Goal: Task Accomplishment & Management: Manage account settings

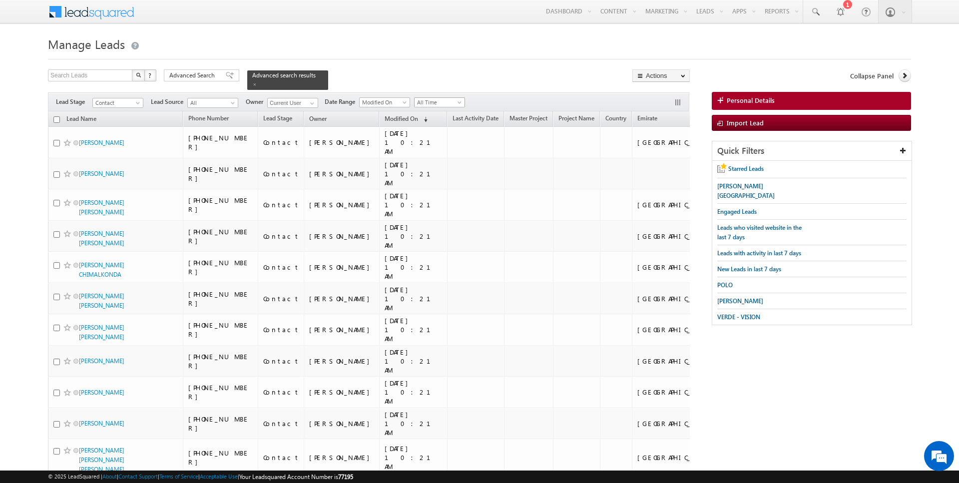
click at [439, 100] on span "All Time" at bounding box center [437, 102] width 47 height 9
click at [429, 139] on link "Today" at bounding box center [435, 143] width 50 height 9
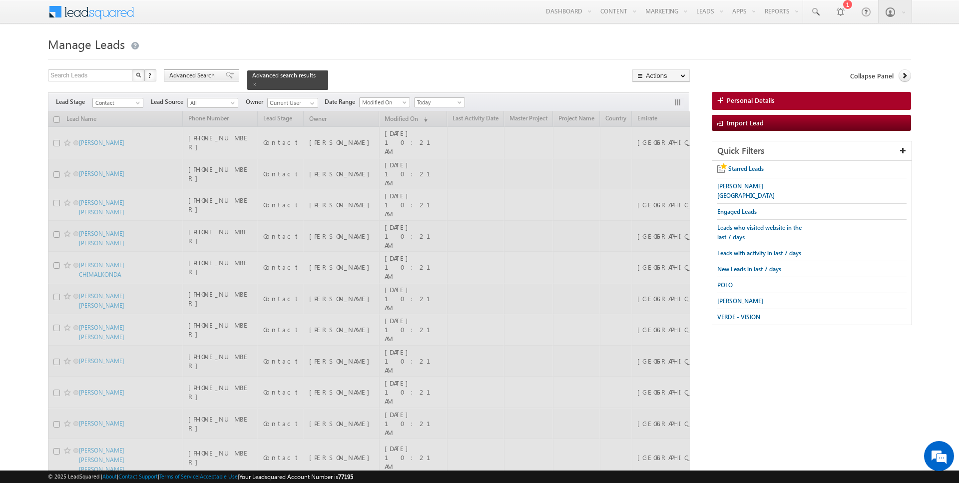
click at [209, 74] on span "Advanced Search" at bounding box center [193, 75] width 48 height 9
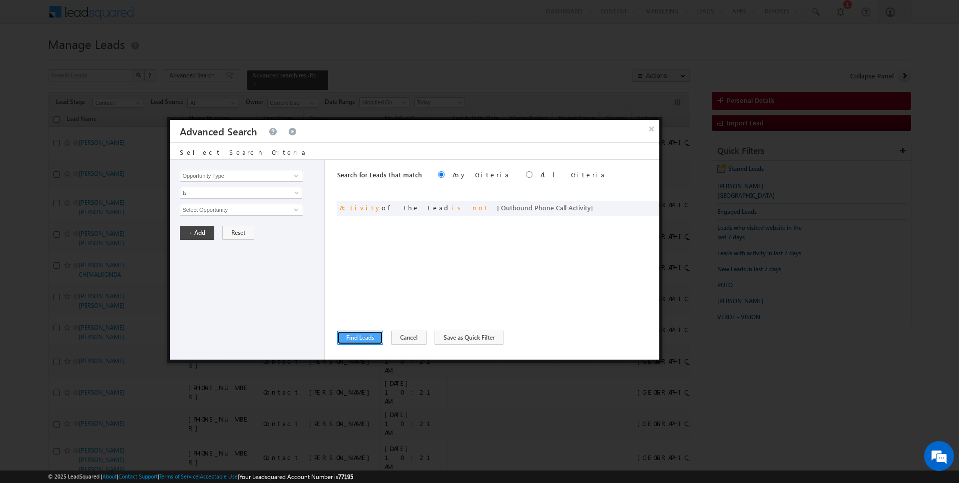
click at [368, 335] on button "Find Leads" at bounding box center [360, 338] width 46 height 14
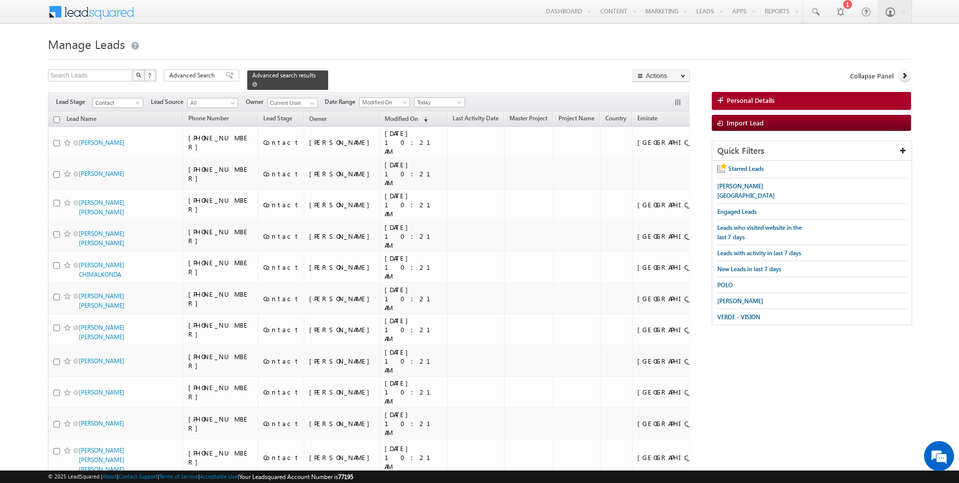
click at [252, 84] on span at bounding box center [254, 84] width 5 height 5
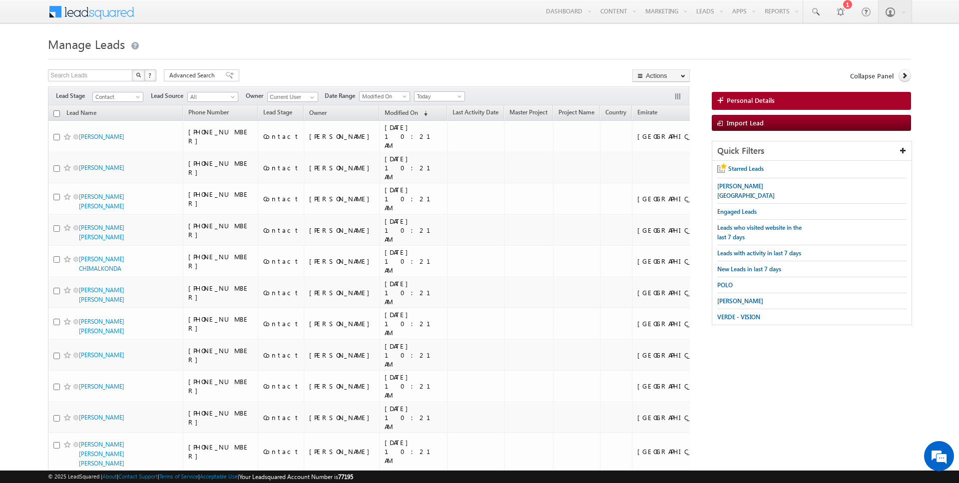
click at [54, 114] on input "checkbox" at bounding box center [56, 113] width 6 height 6
checkbox input "true"
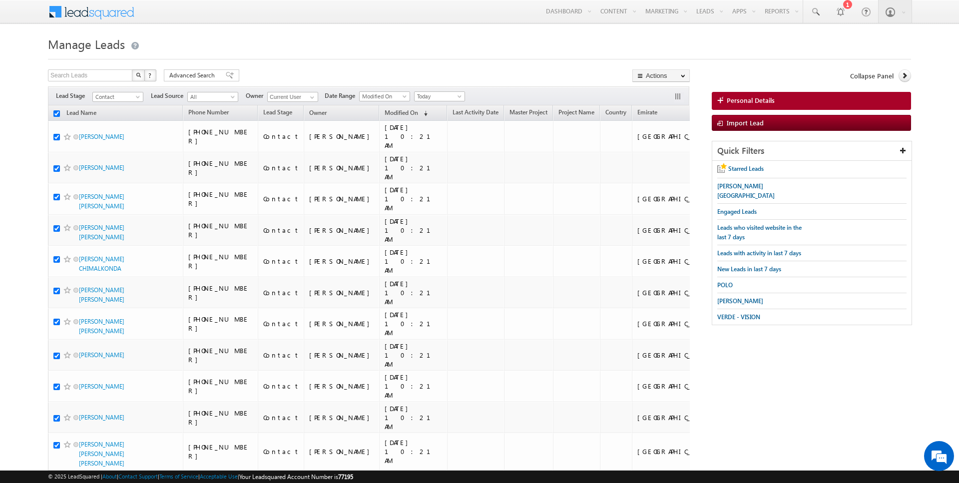
checkbox input "true"
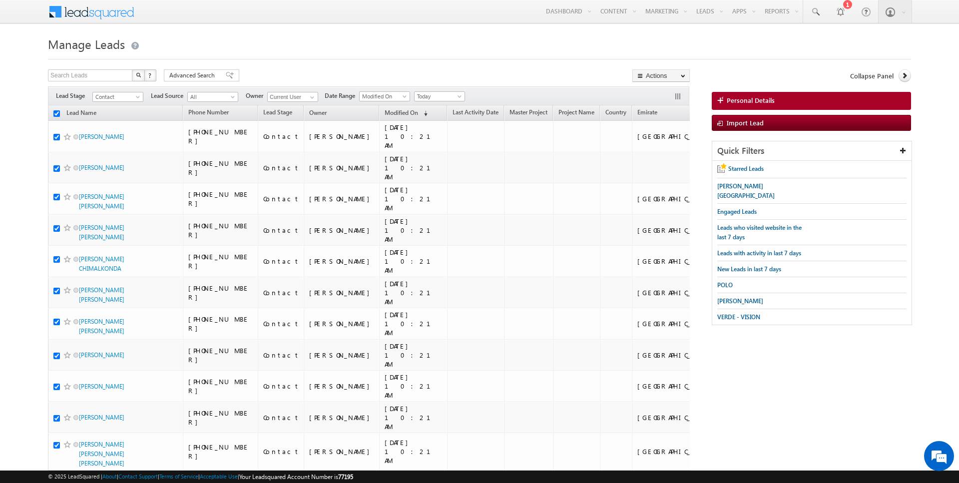
checkbox input "true"
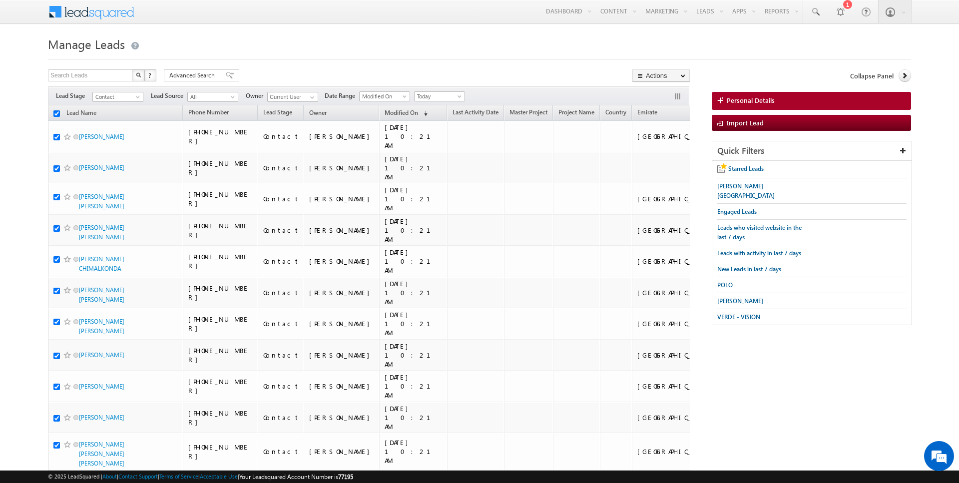
checkbox input "true"
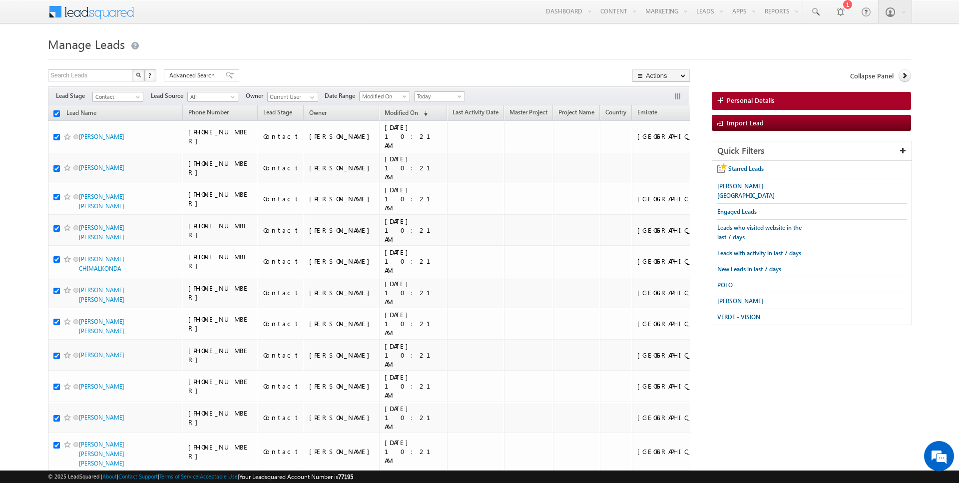
checkbox input "true"
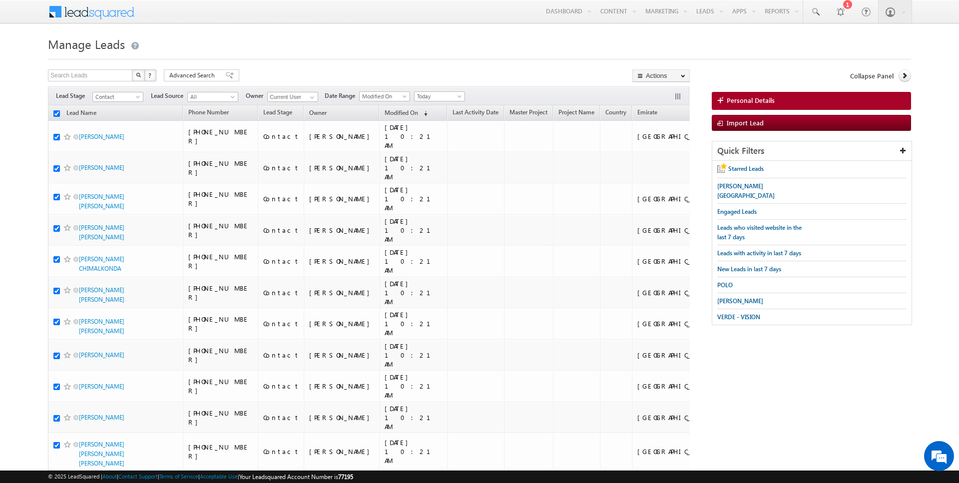
checkbox input "true"
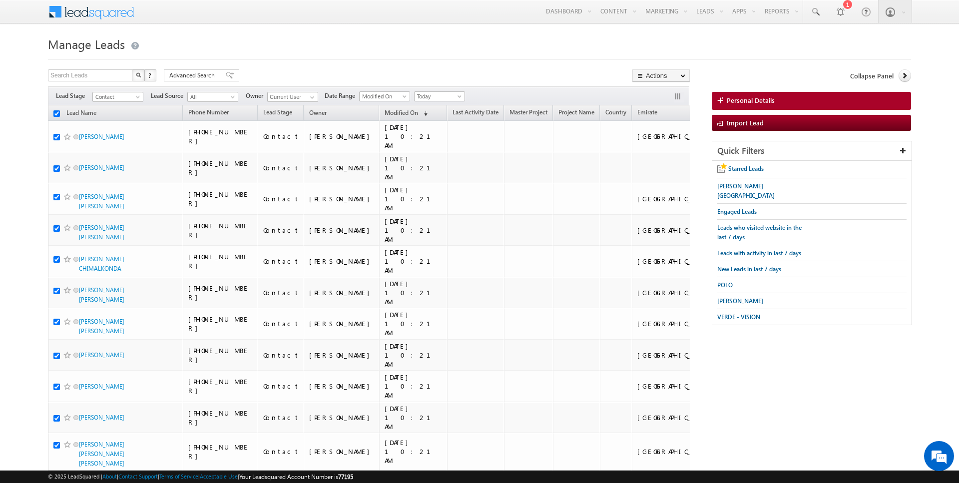
checkbox input "true"
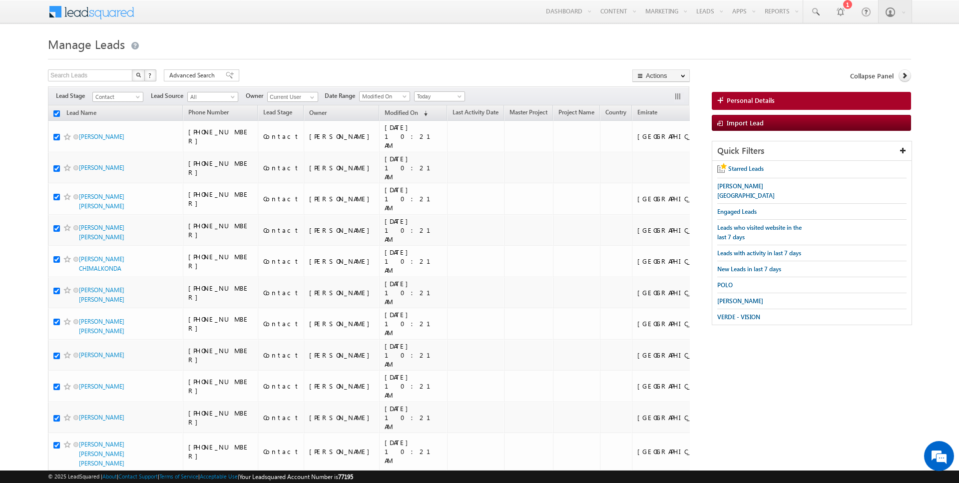
checkbox input "true"
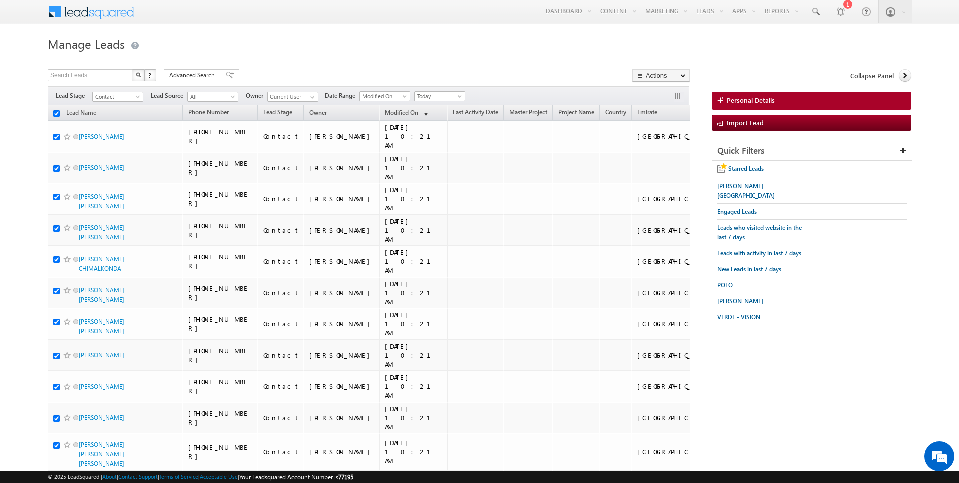
checkbox input "true"
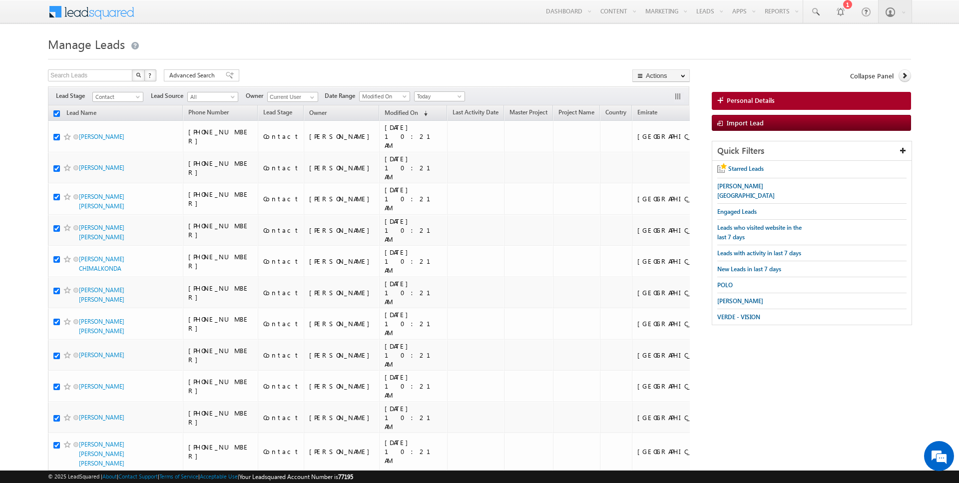
checkbox input "true"
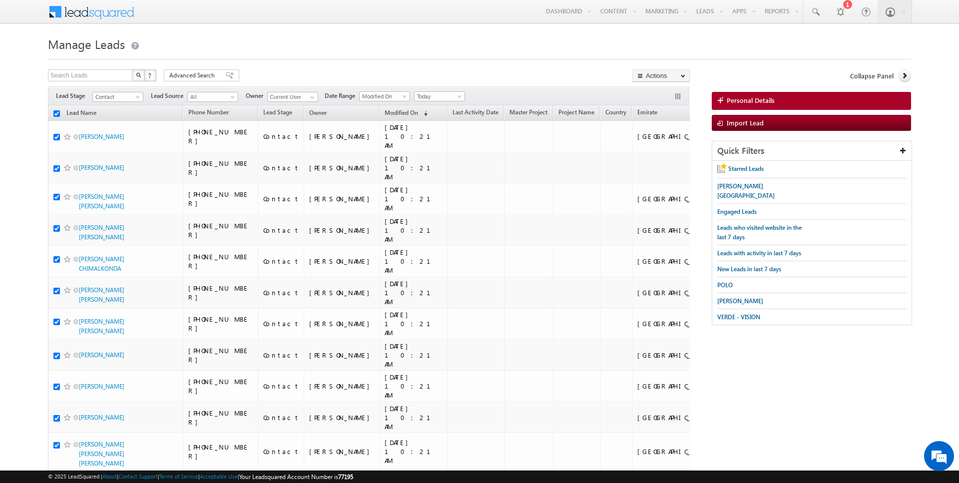
checkbox input "true"
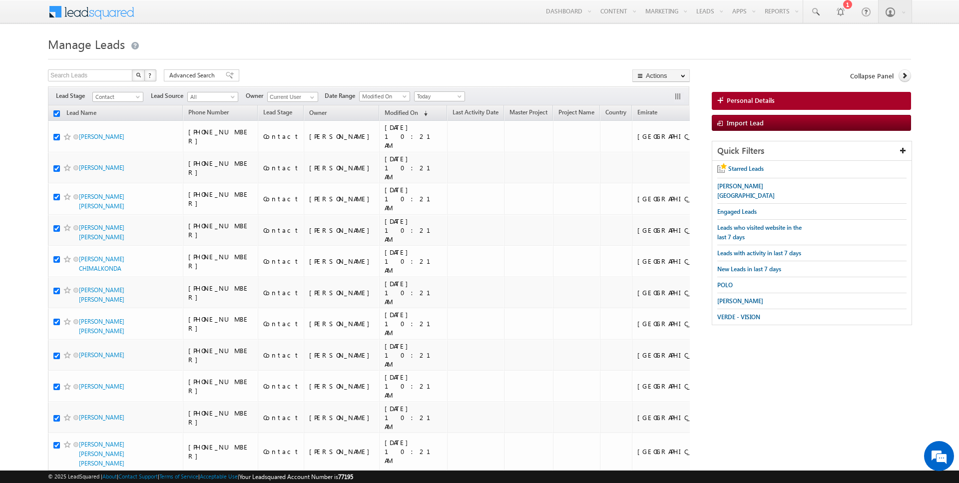
checkbox input "true"
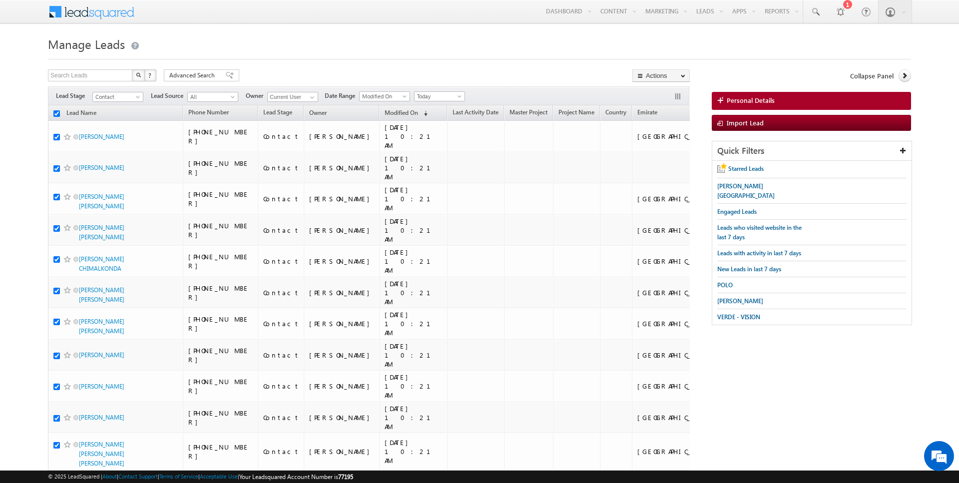
checkbox input "true"
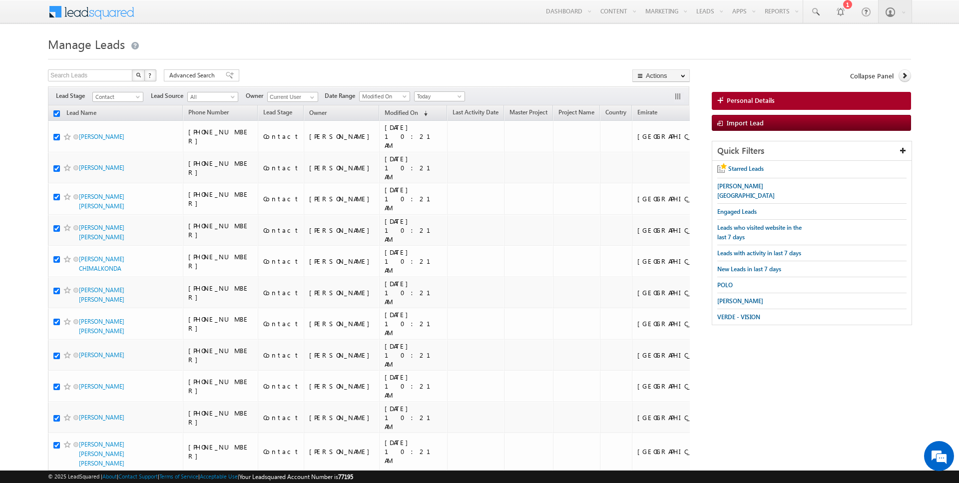
checkbox input "true"
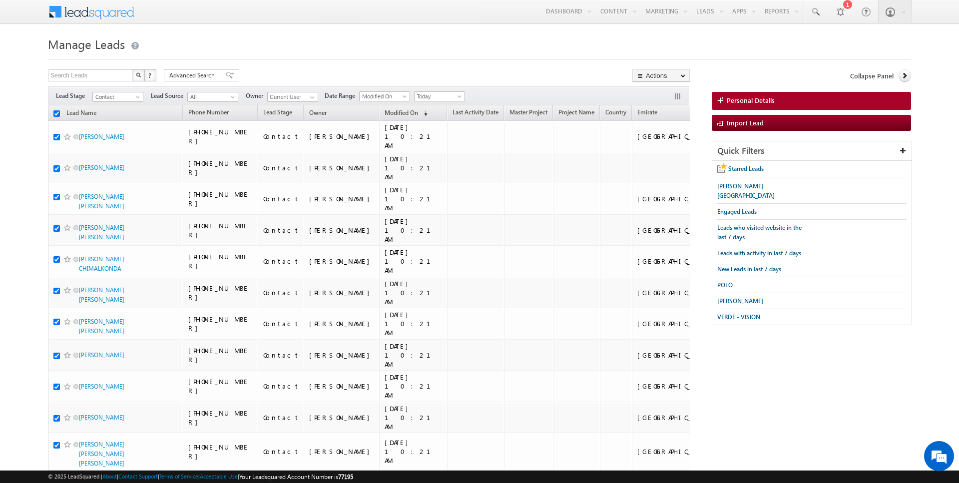
checkbox input "true"
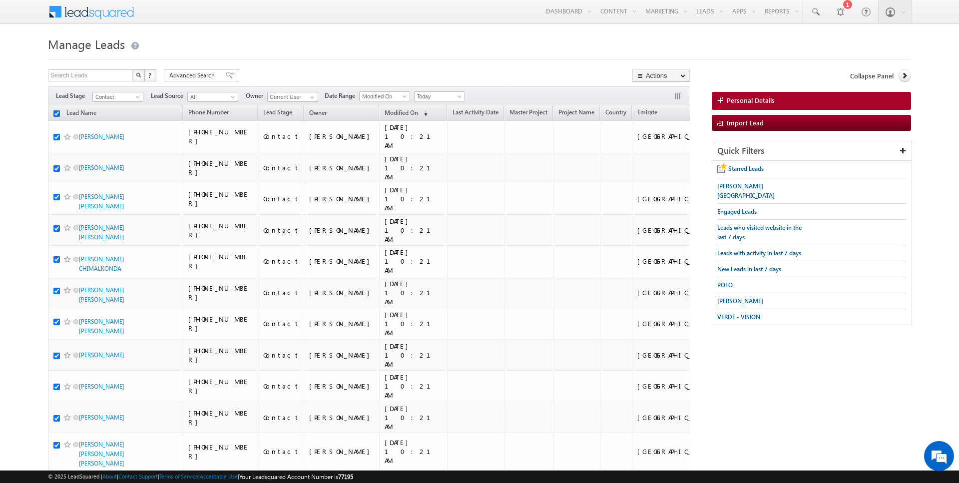
checkbox input "true"
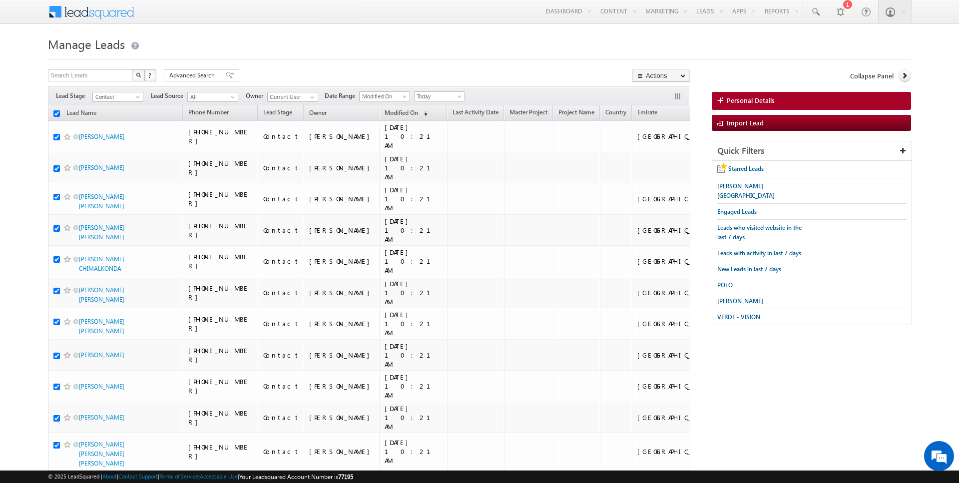
checkbox input "true"
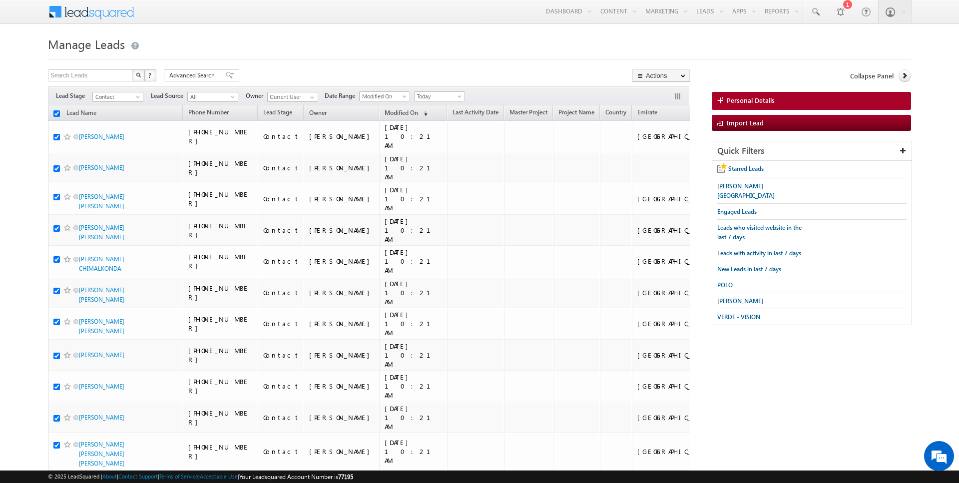
checkbox input "true"
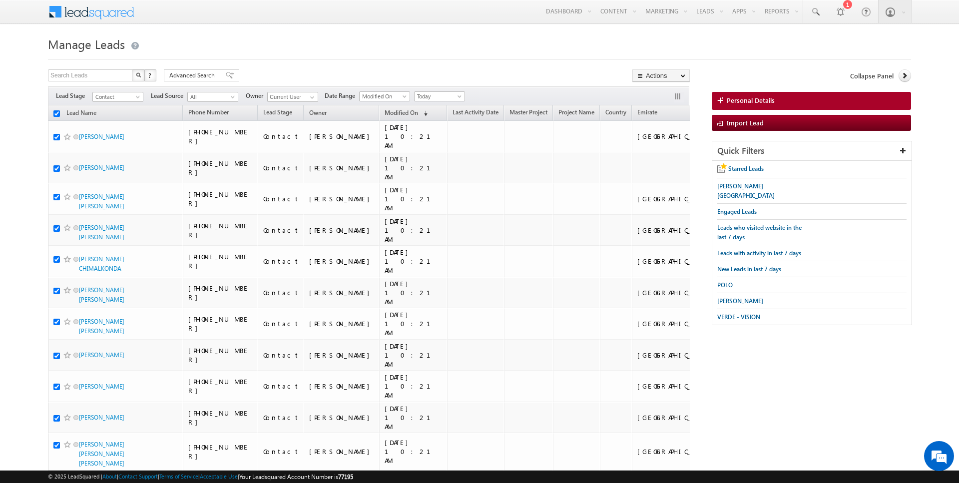
checkbox input "true"
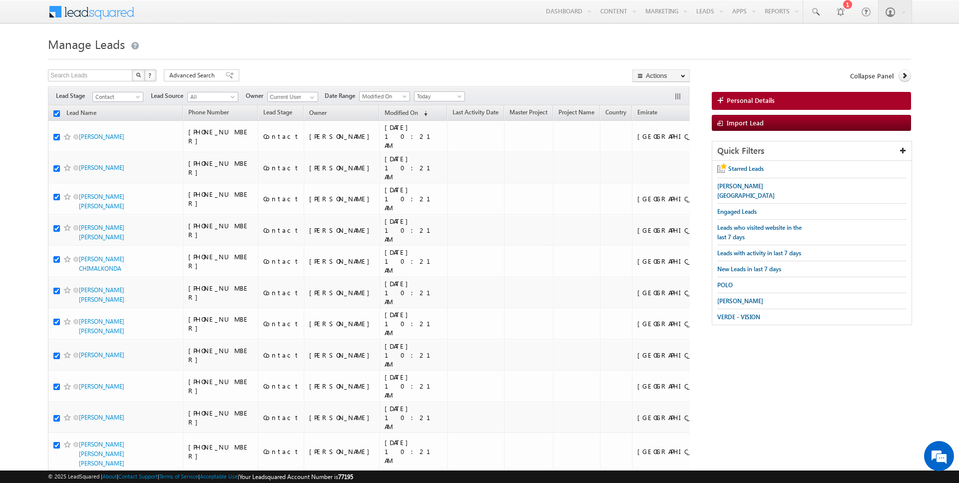
checkbox input "true"
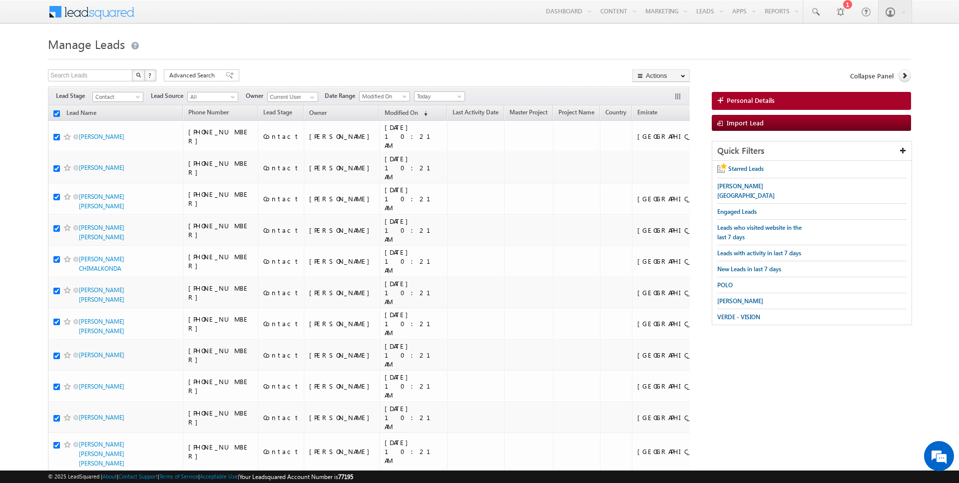
checkbox input "true"
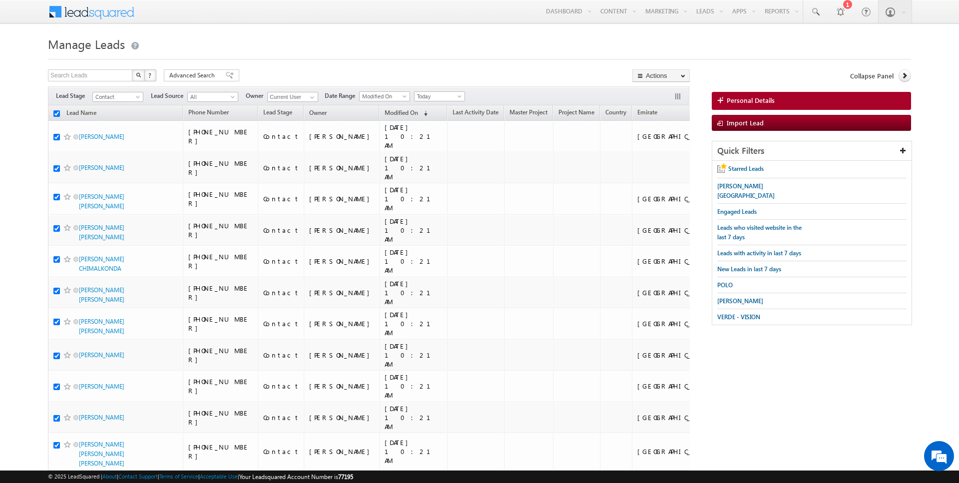
checkbox input "true"
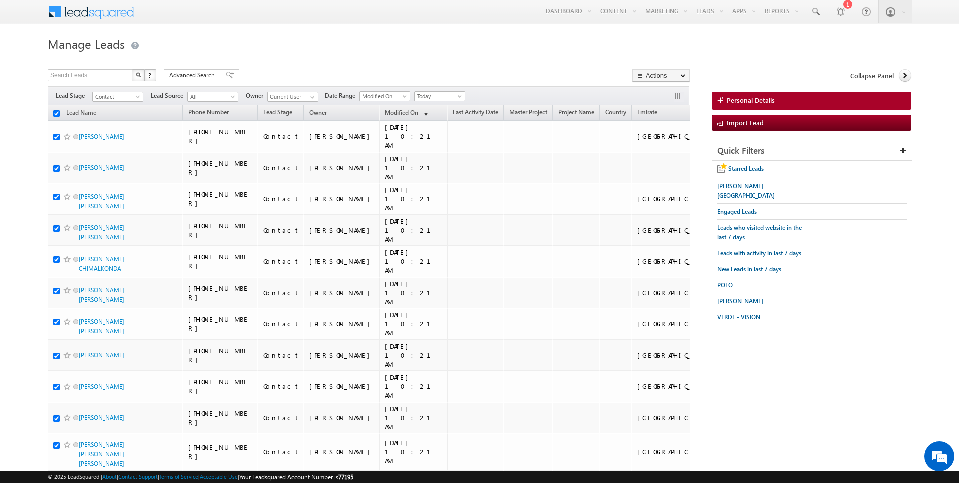
checkbox input "true"
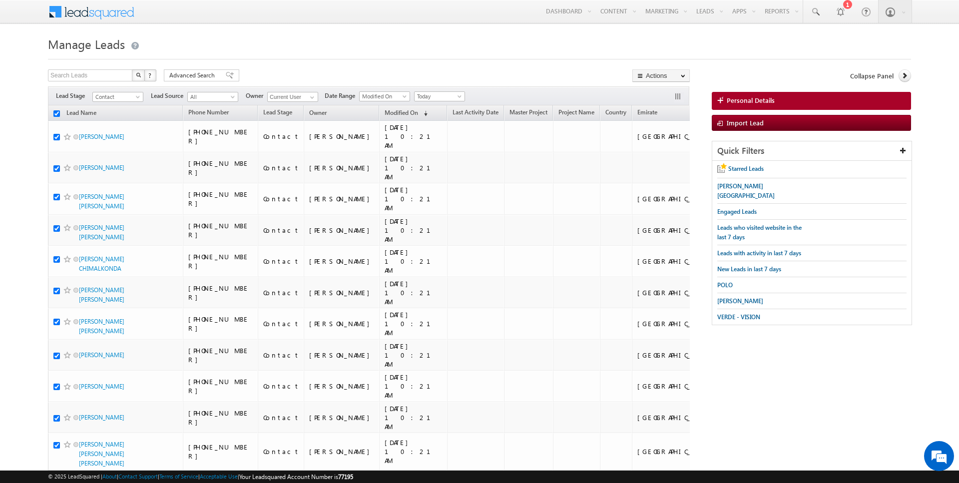
checkbox input "true"
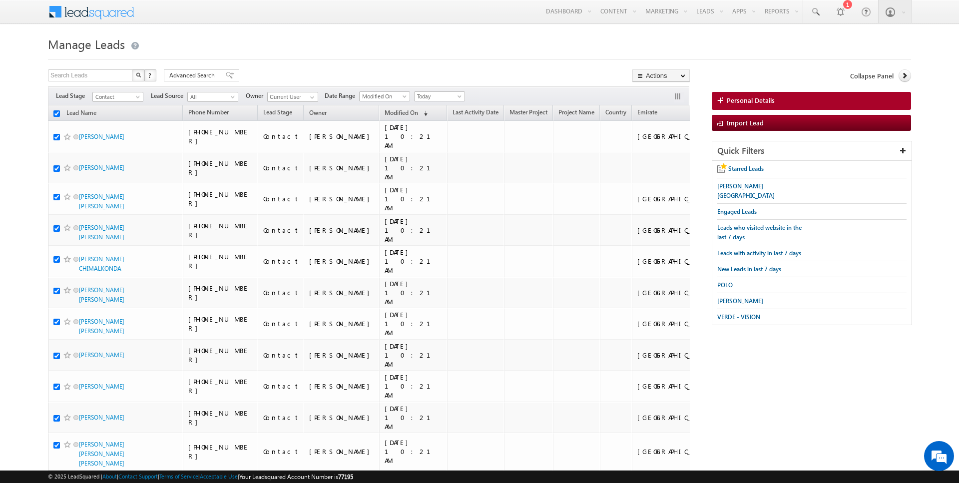
checkbox input "true"
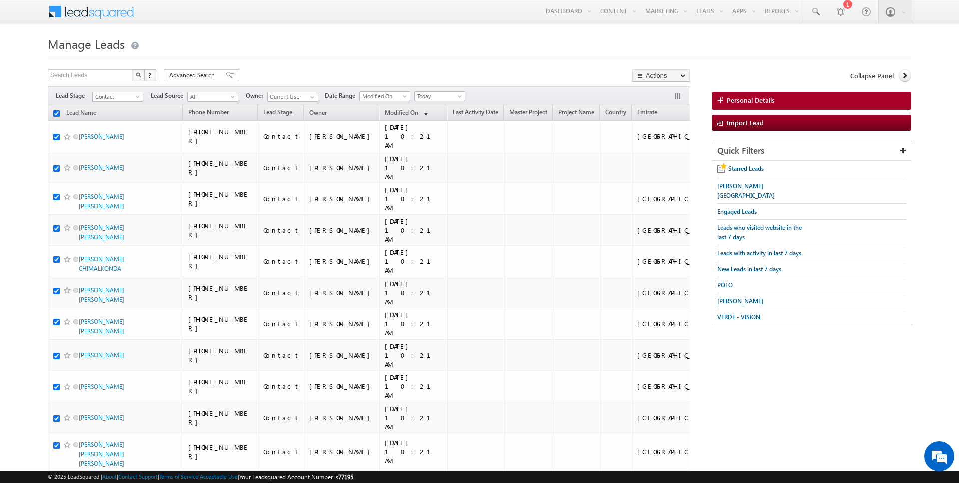
checkbox input "true"
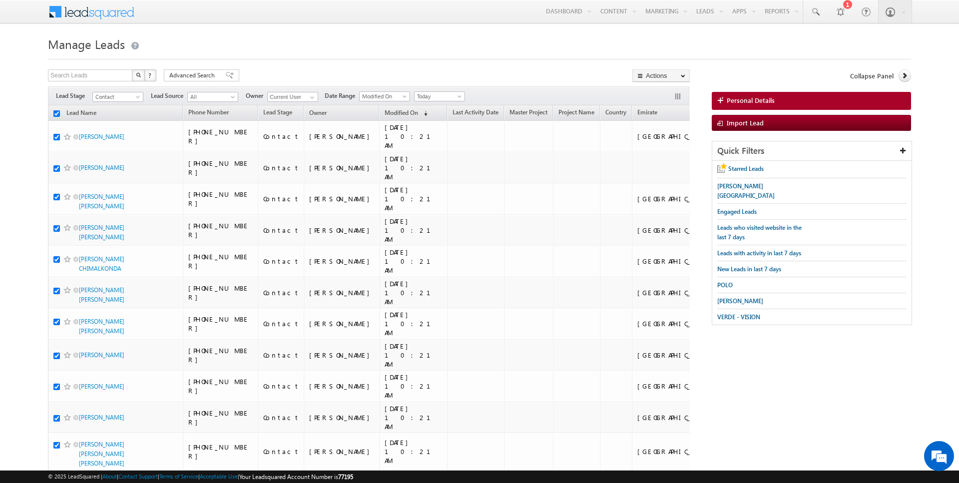
checkbox input "true"
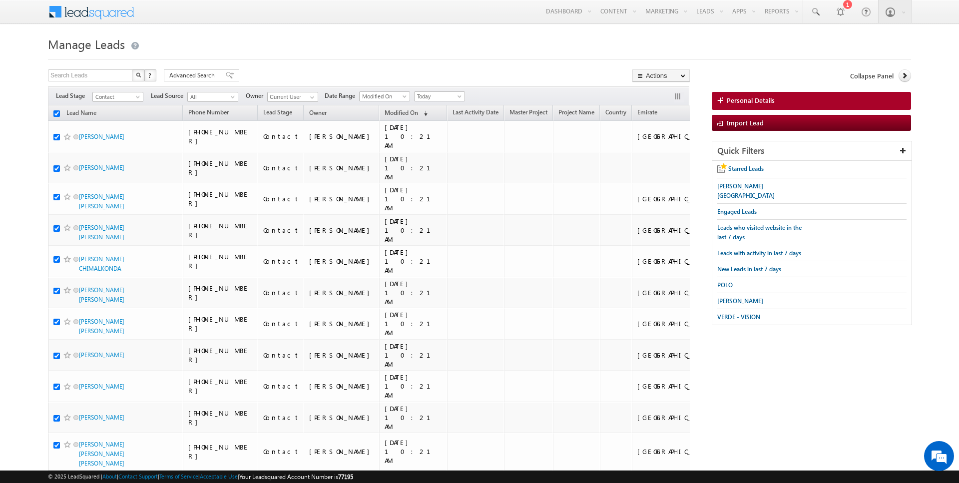
checkbox input "true"
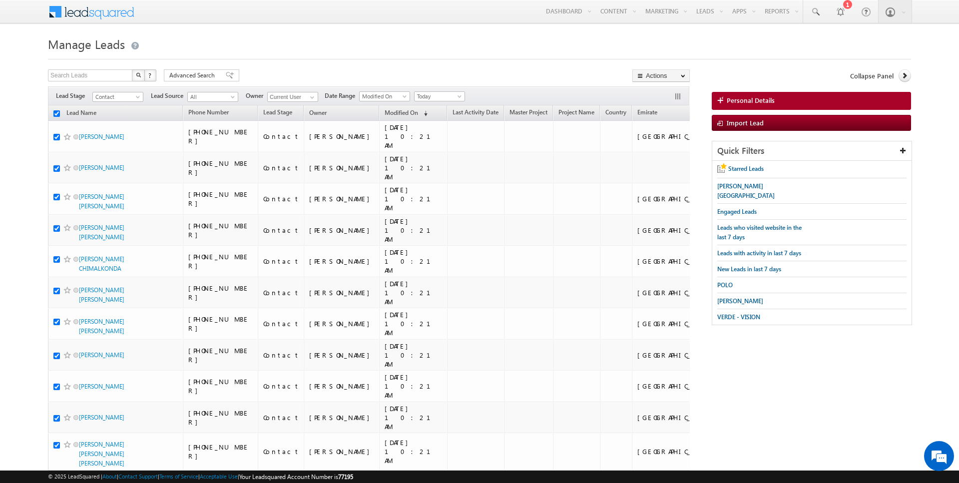
checkbox input "true"
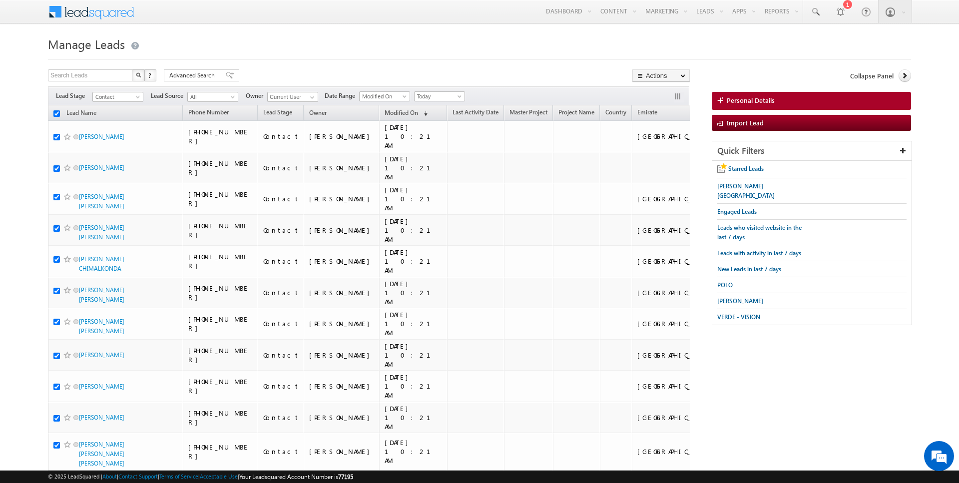
checkbox input "true"
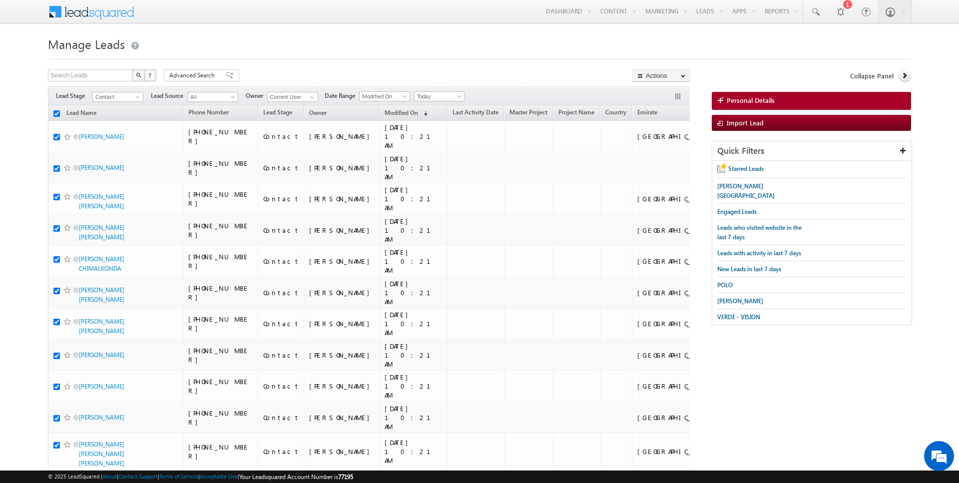
checkbox input "true"
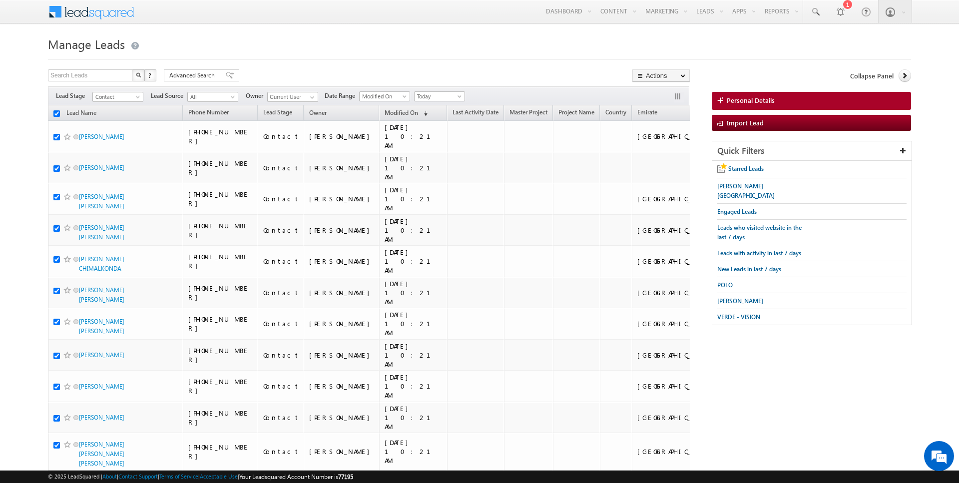
checkbox input "true"
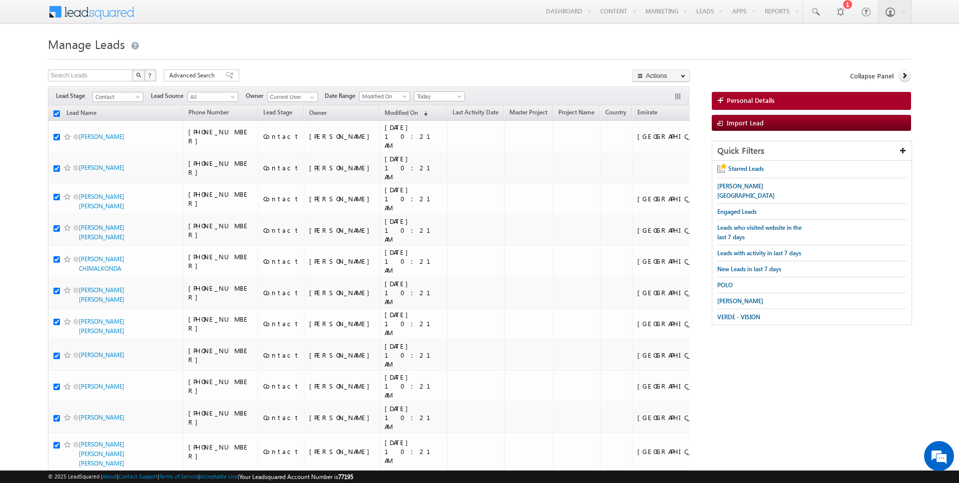
checkbox input "true"
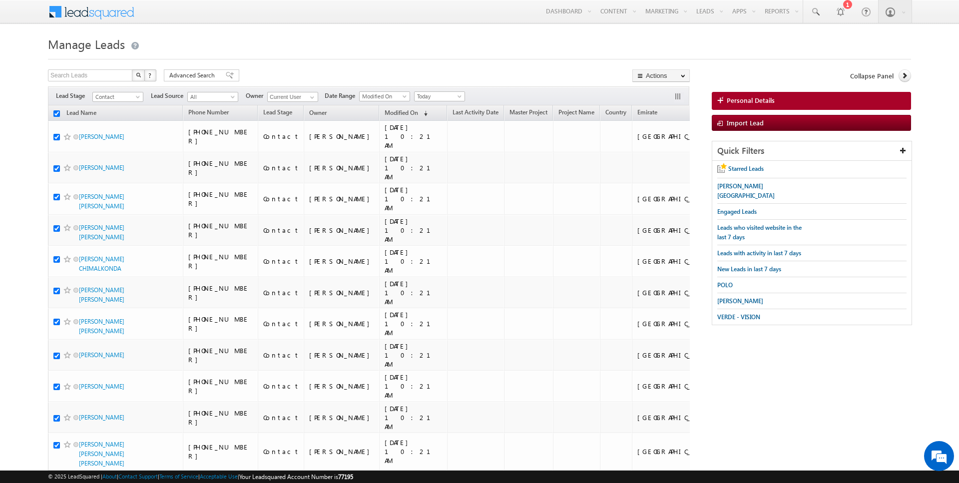
checkbox input "true"
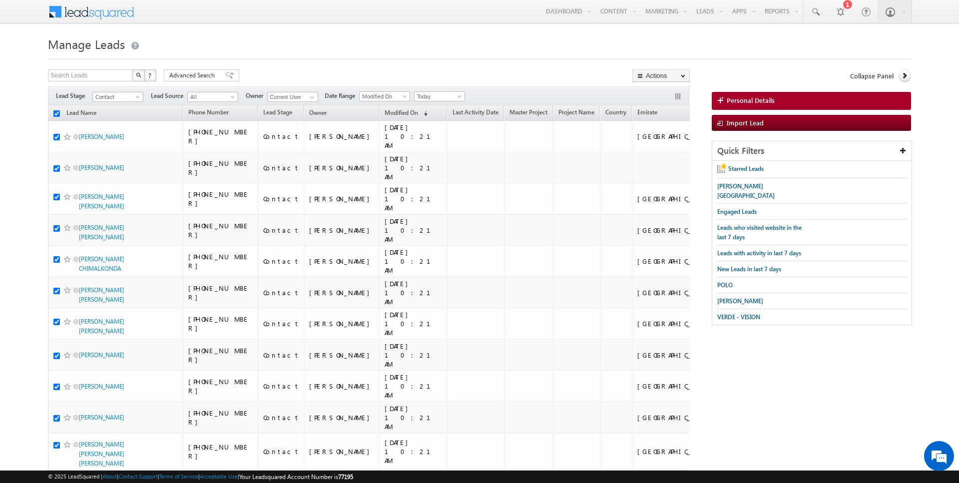
checkbox input "true"
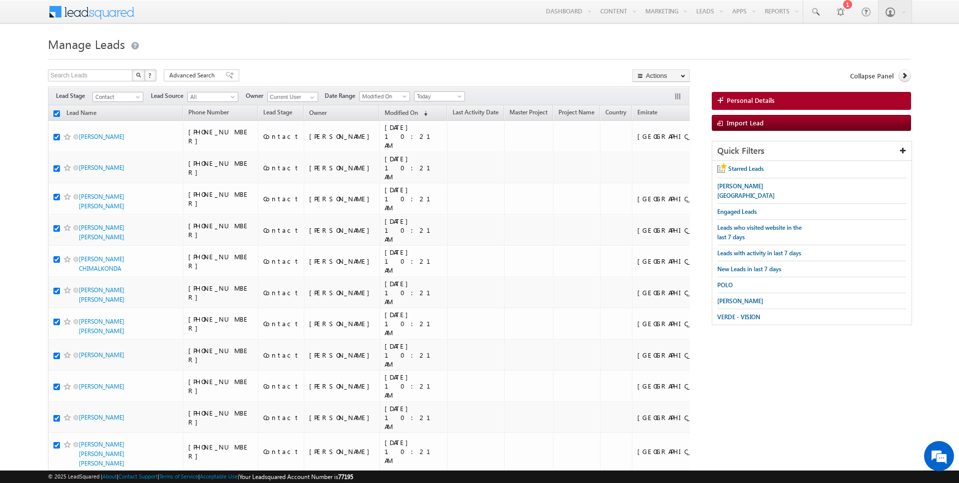
checkbox input "true"
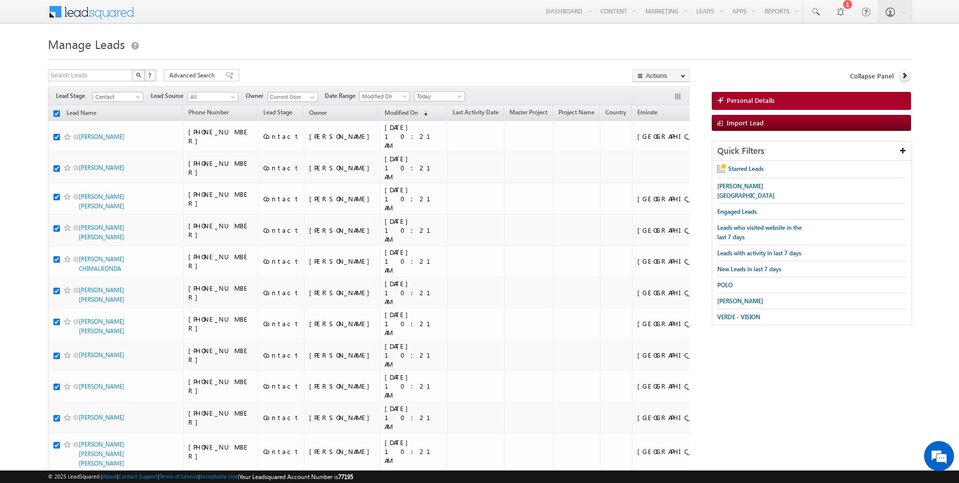
checkbox input "true"
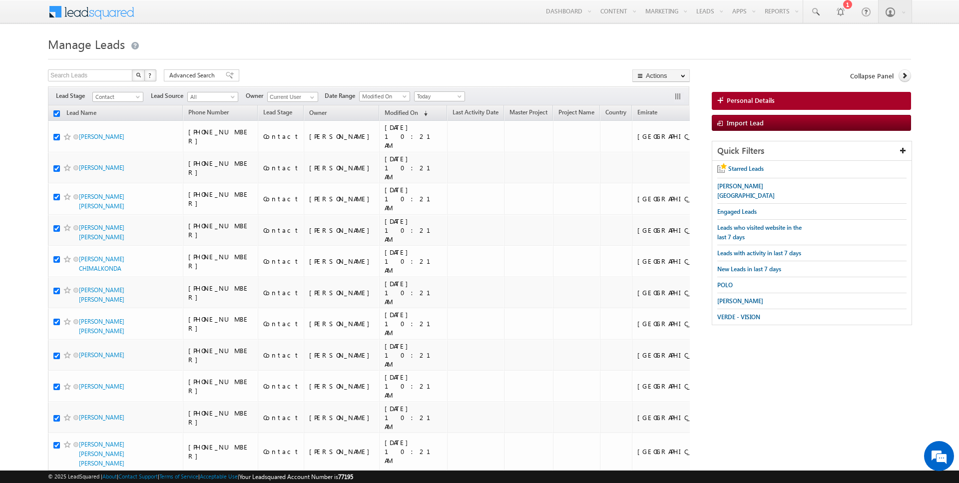
checkbox input "true"
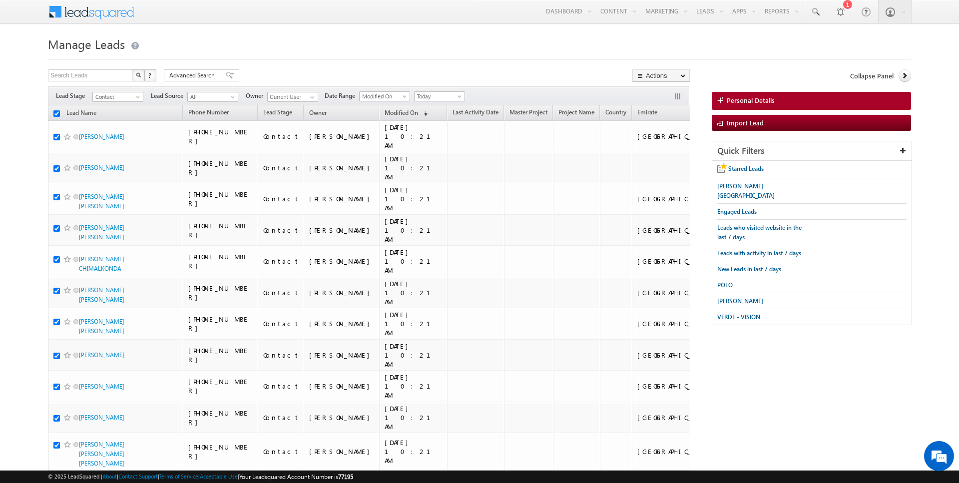
checkbox input "true"
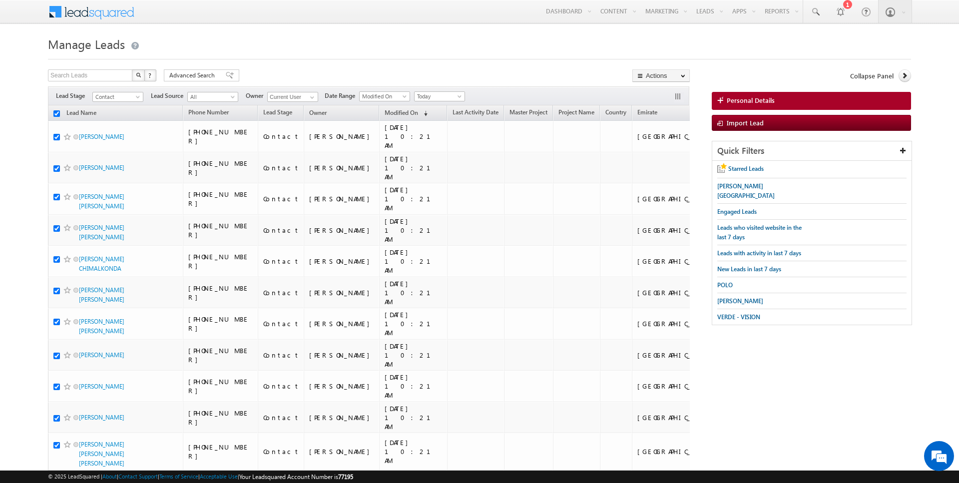
checkbox input "true"
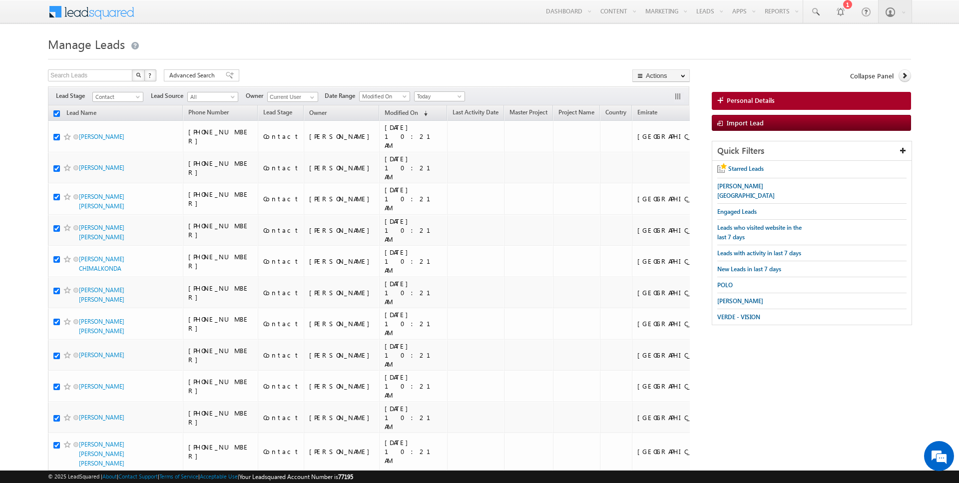
checkbox input "true"
click at [655, 164] on link "Change Owner" at bounding box center [661, 162] width 56 height 12
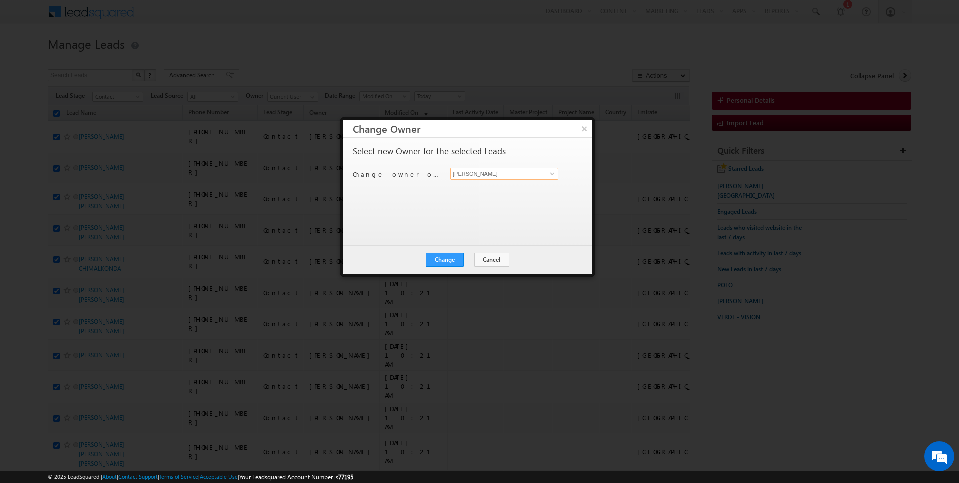
click at [461, 173] on input "[PERSON_NAME]" at bounding box center [504, 174] width 108 height 12
click at [455, 187] on link "Anuj Upadhyay anuj.upadhyay@indglobal.ae" at bounding box center [504, 188] width 108 height 19
click at [459, 259] on button "Change" at bounding box center [444, 260] width 38 height 14
click at [466, 259] on button "Close" at bounding box center [469, 260] width 32 height 14
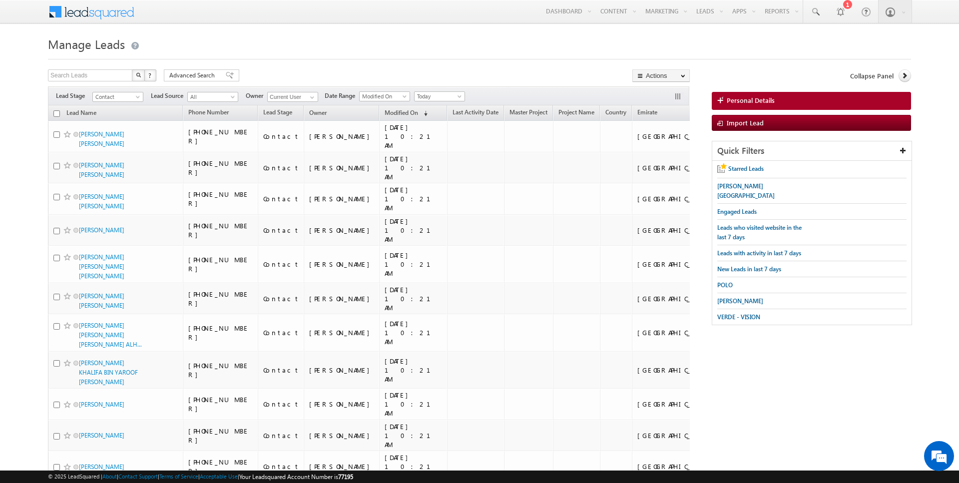
click at [56, 113] on input "checkbox" at bounding box center [56, 113] width 6 height 6
checkbox input "true"
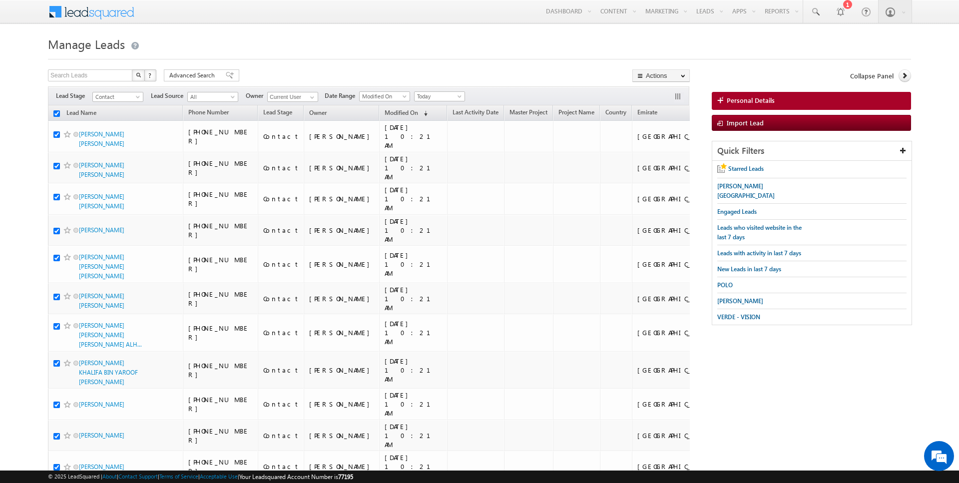
checkbox input "true"
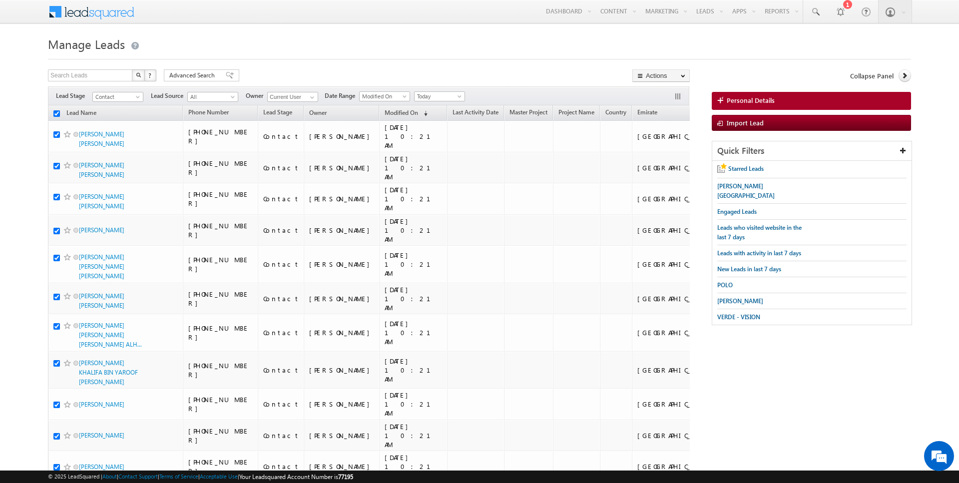
checkbox input "true"
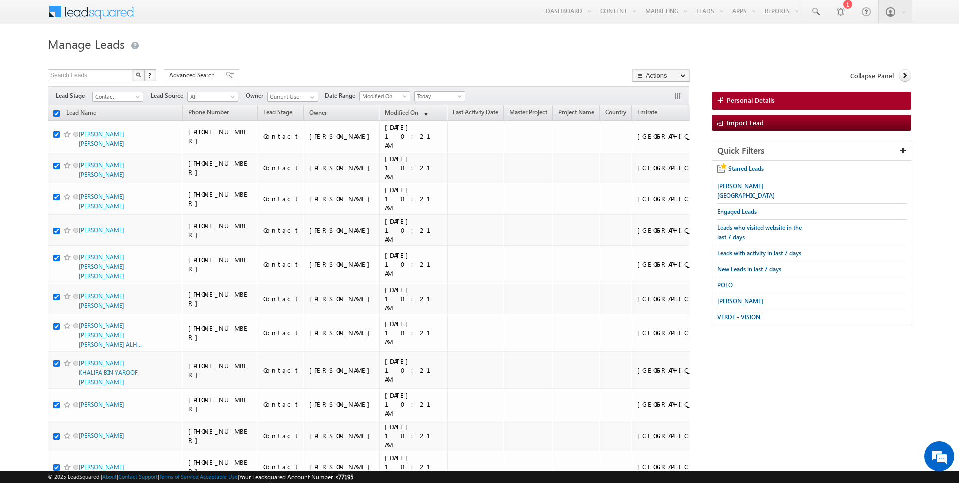
checkbox input "true"
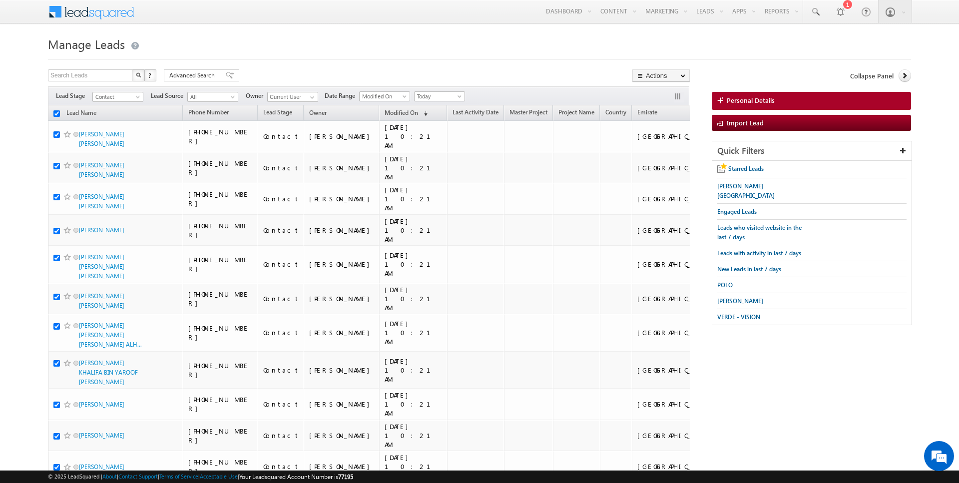
checkbox input "true"
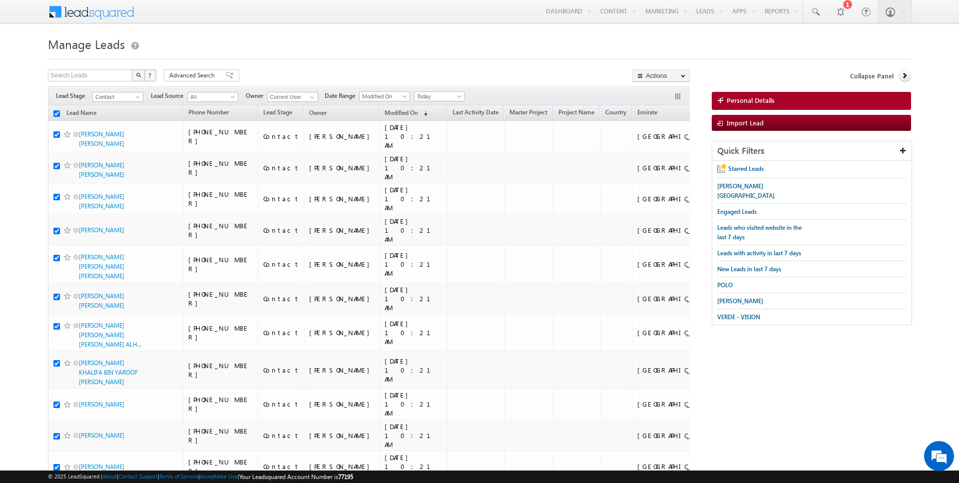
checkbox input "true"
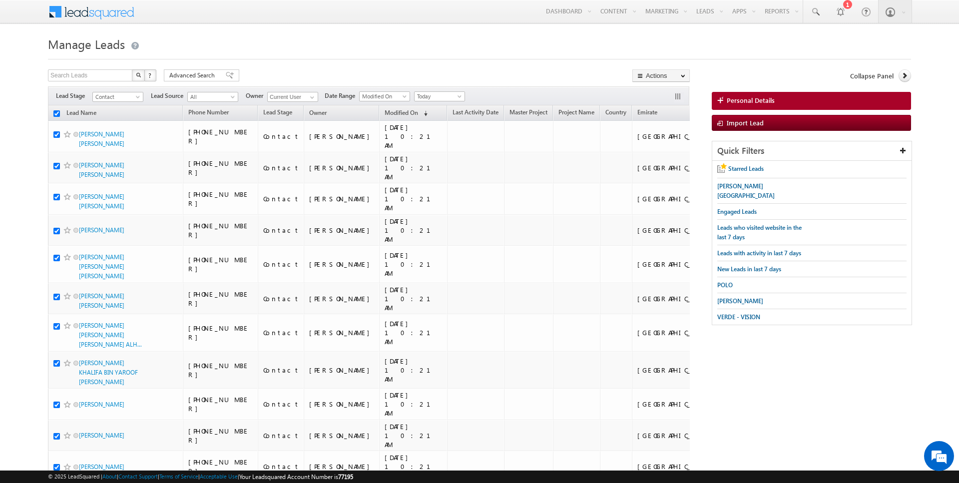
checkbox input "true"
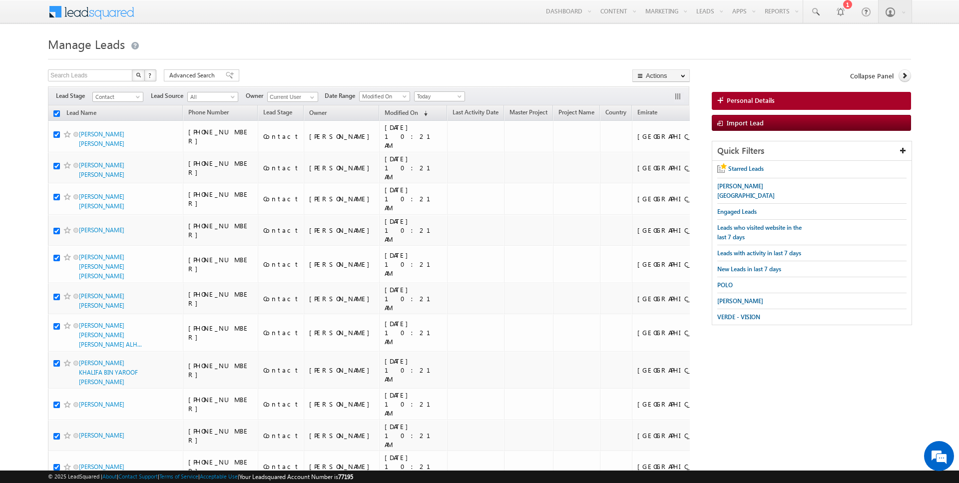
checkbox input "true"
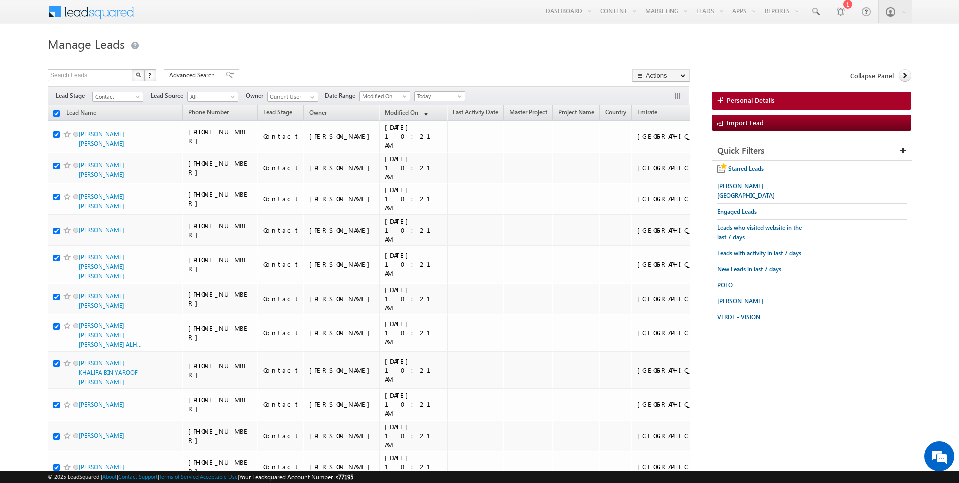
checkbox input "true"
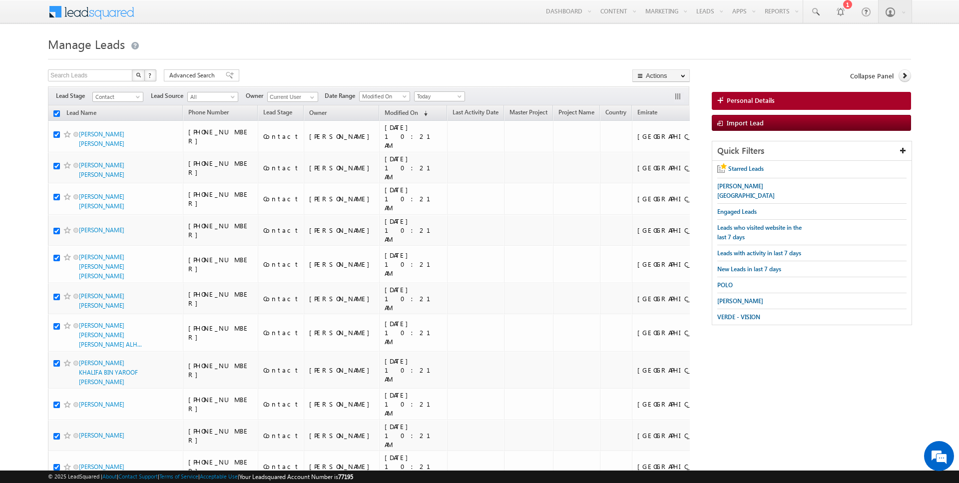
checkbox input "true"
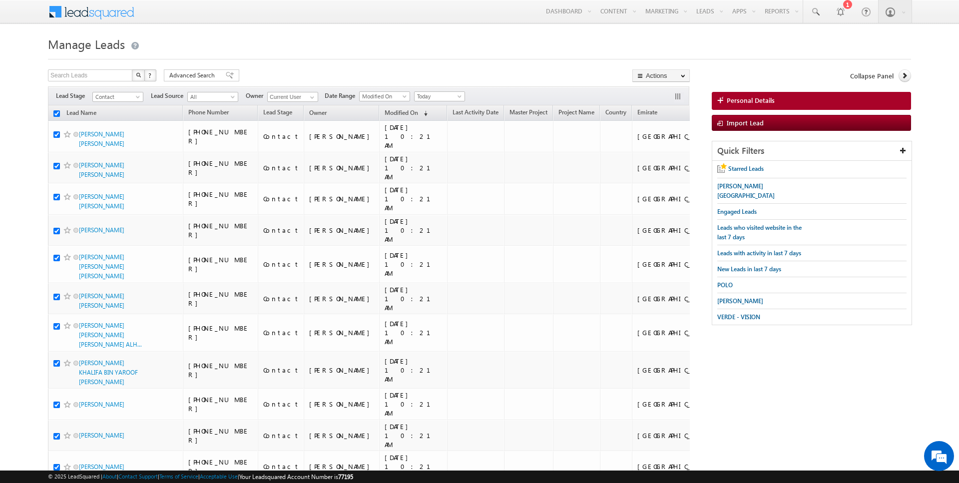
checkbox input "true"
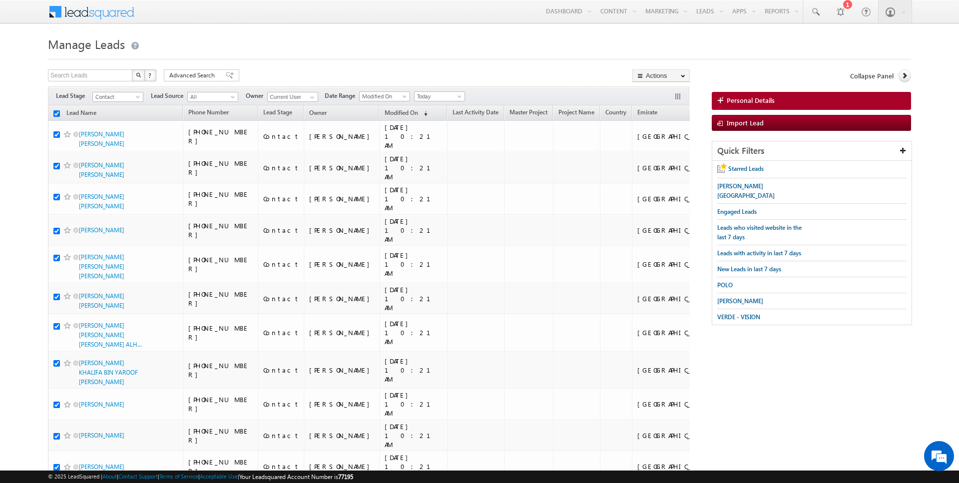
checkbox input "true"
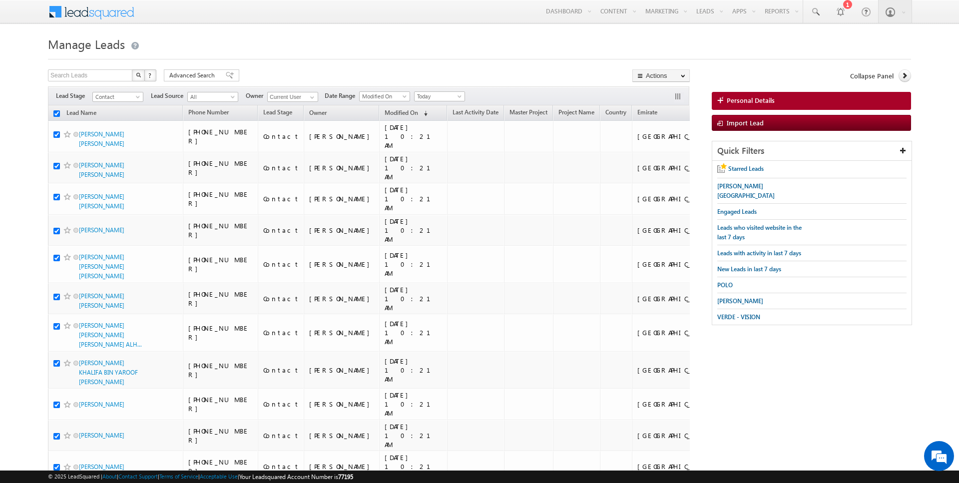
checkbox input "true"
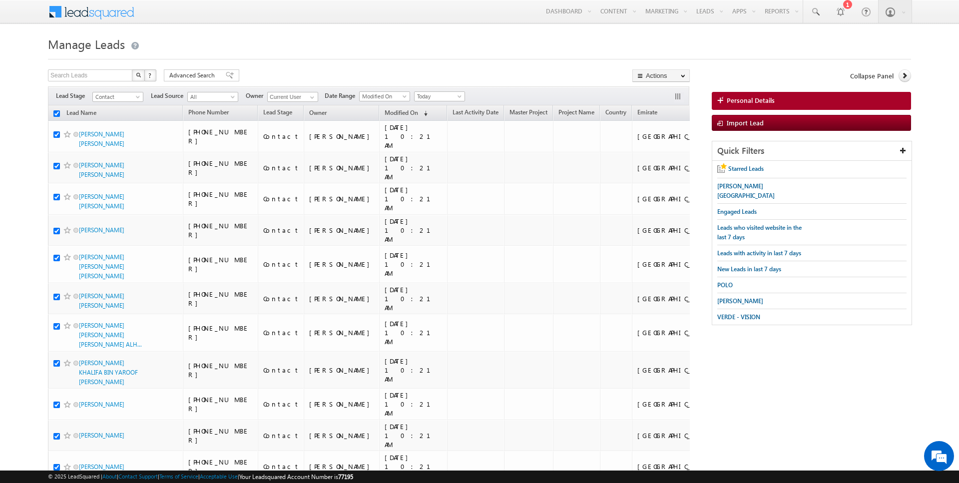
checkbox input "true"
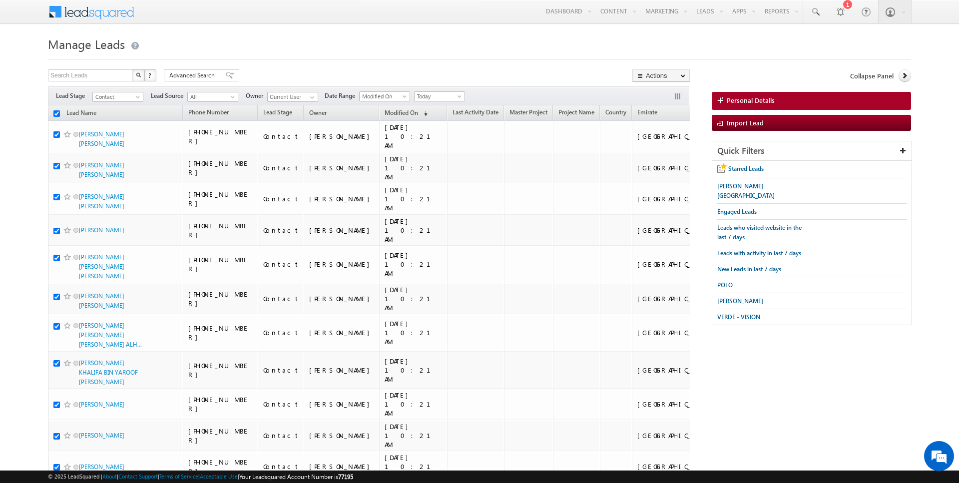
checkbox input "true"
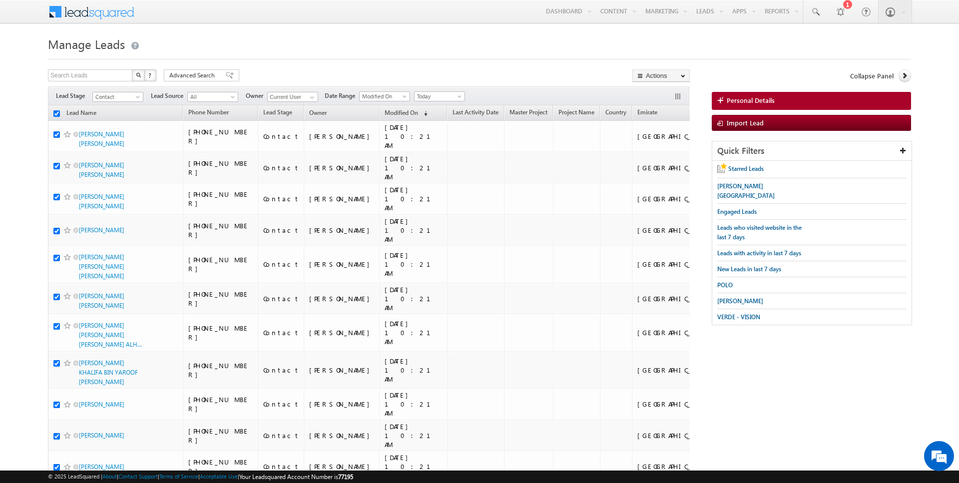
checkbox input "true"
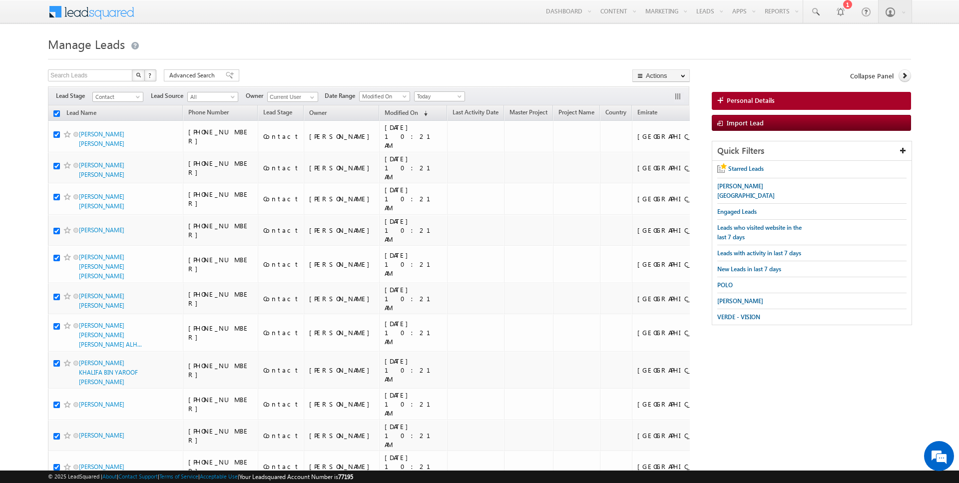
checkbox input "true"
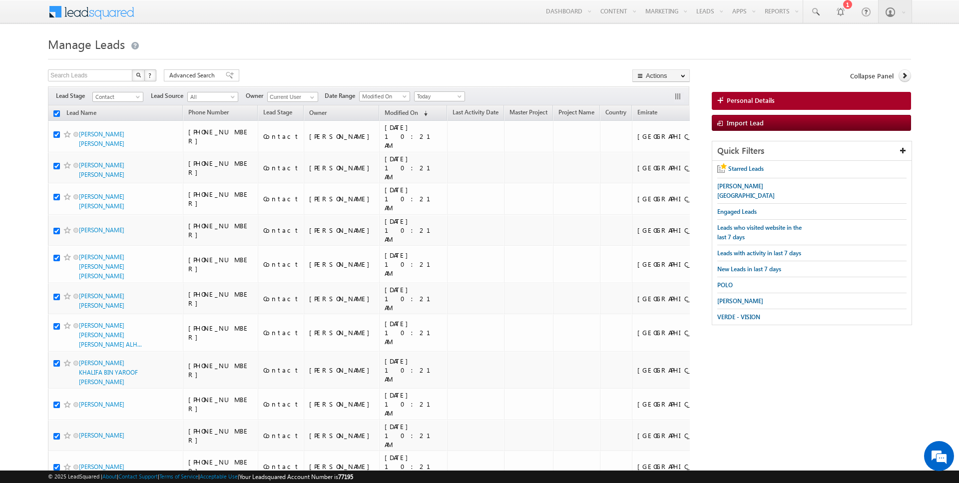
checkbox input "true"
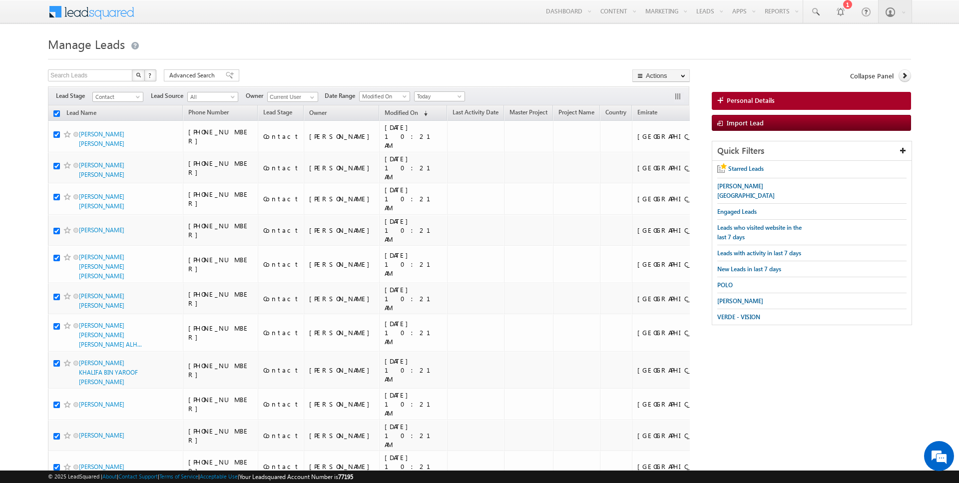
checkbox input "true"
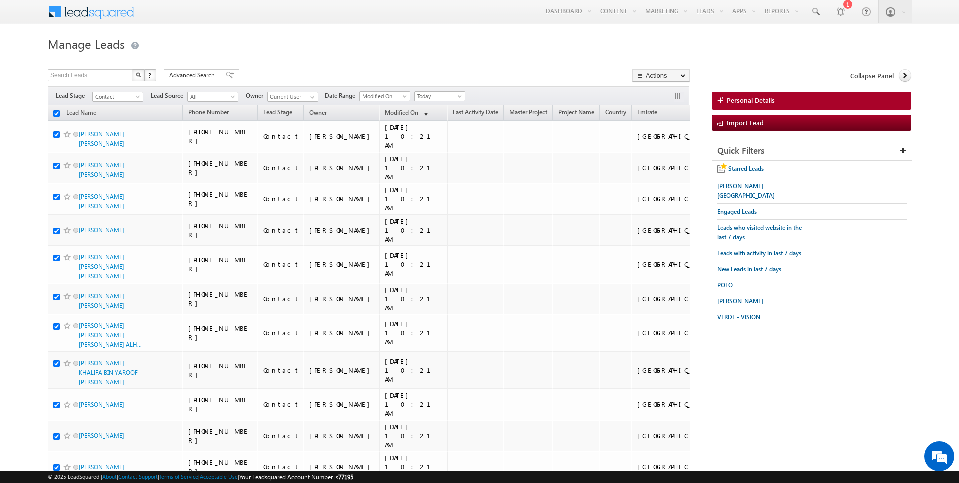
checkbox input "true"
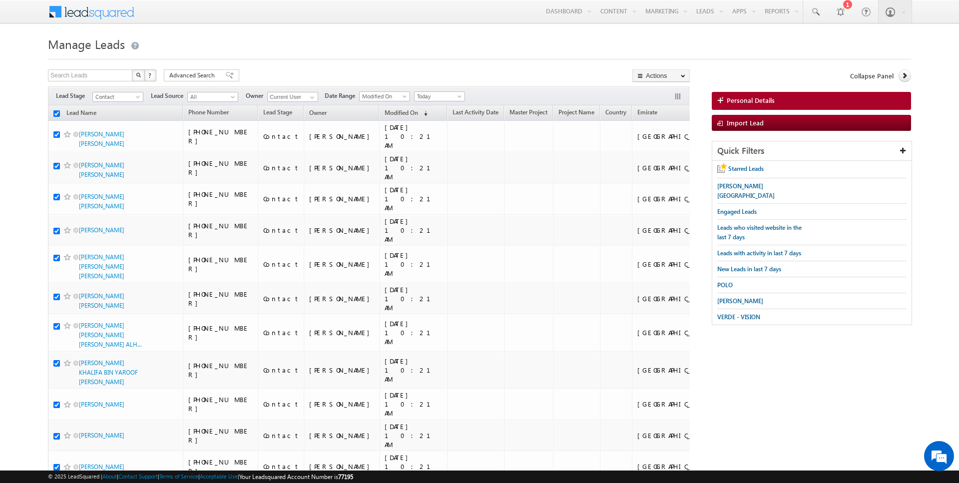
checkbox input "true"
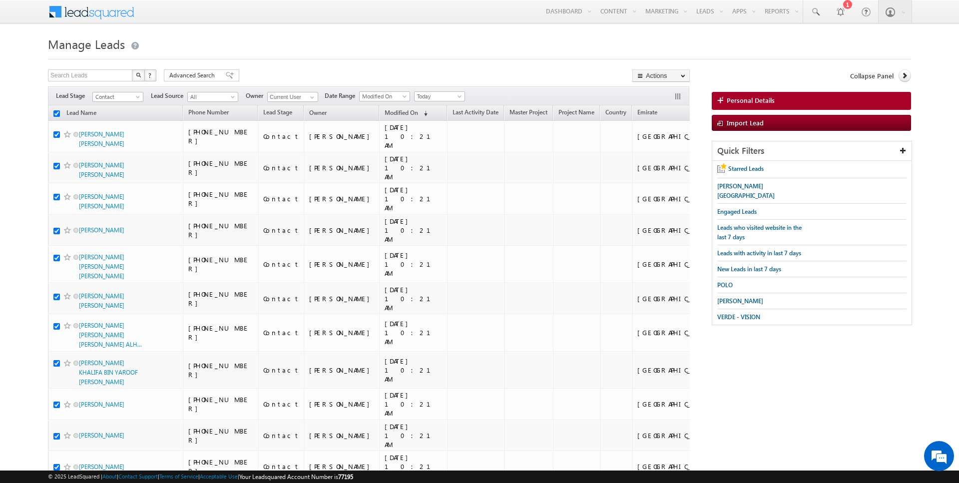
checkbox input "true"
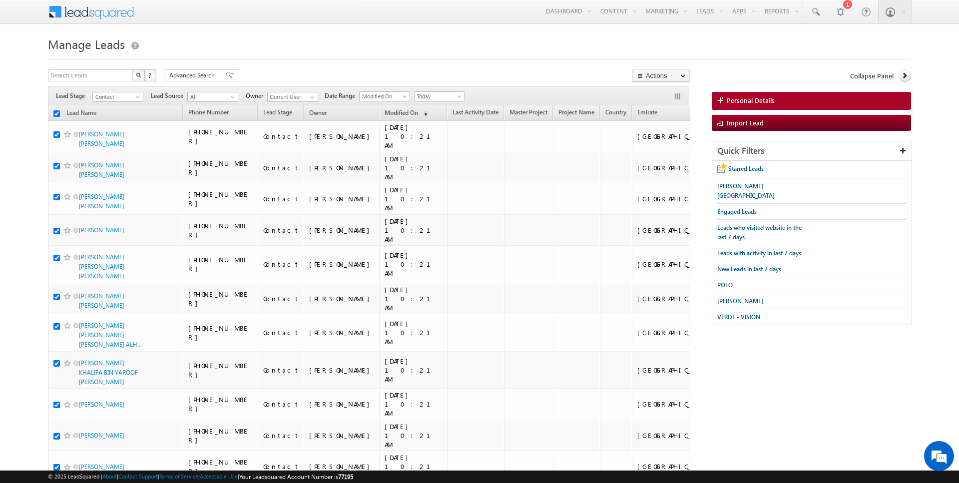
checkbox input "true"
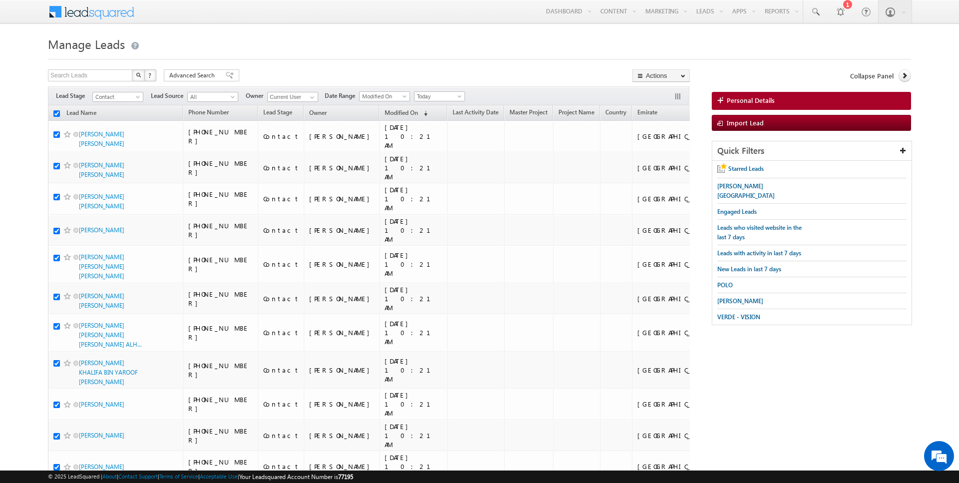
checkbox input "true"
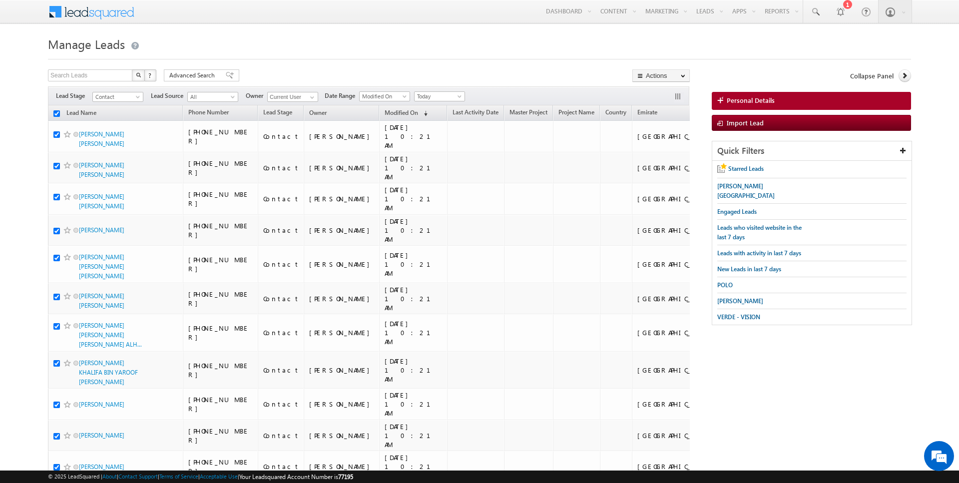
checkbox input "true"
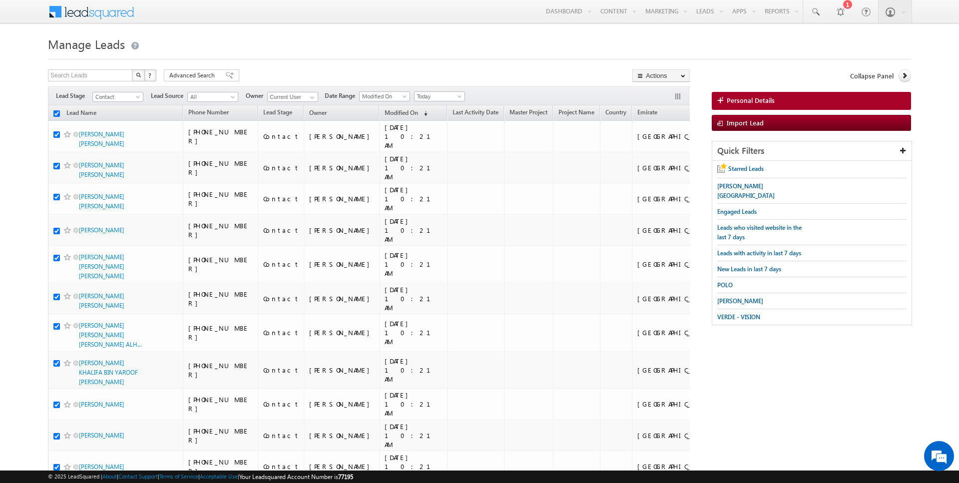
checkbox input "true"
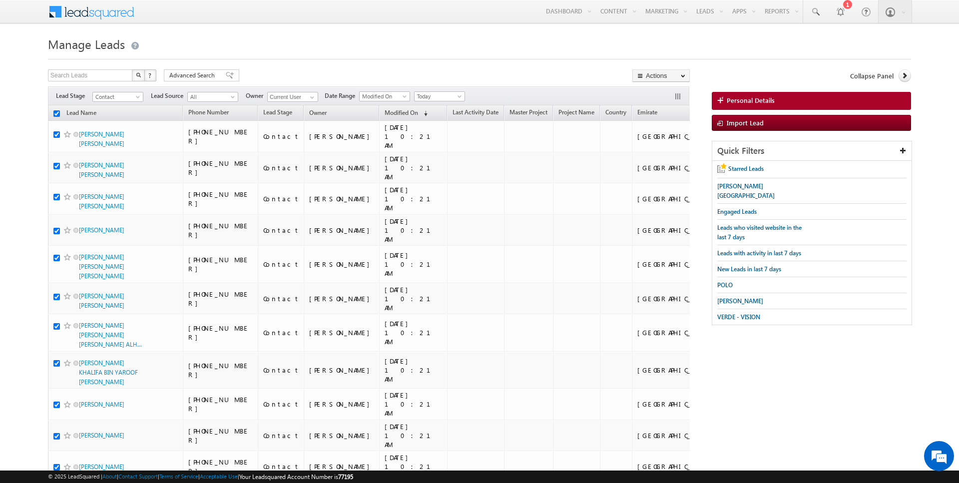
checkbox input "true"
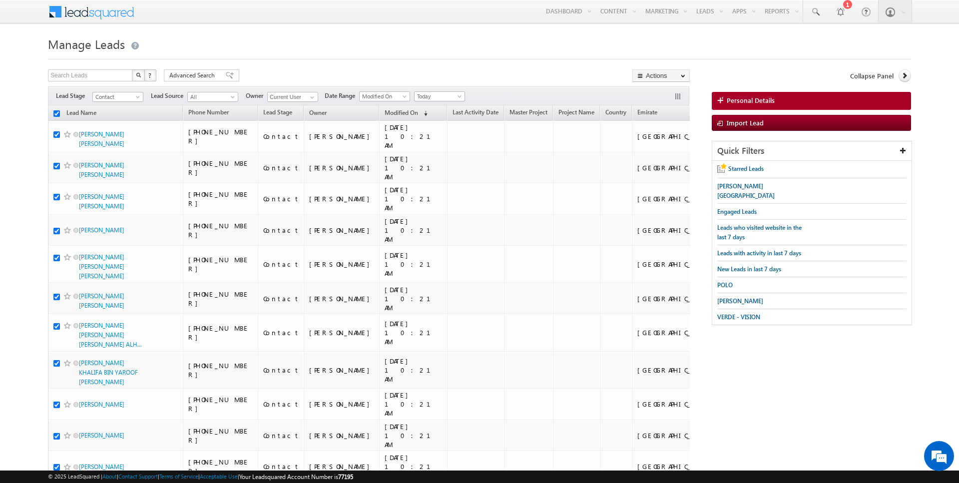
checkbox input "true"
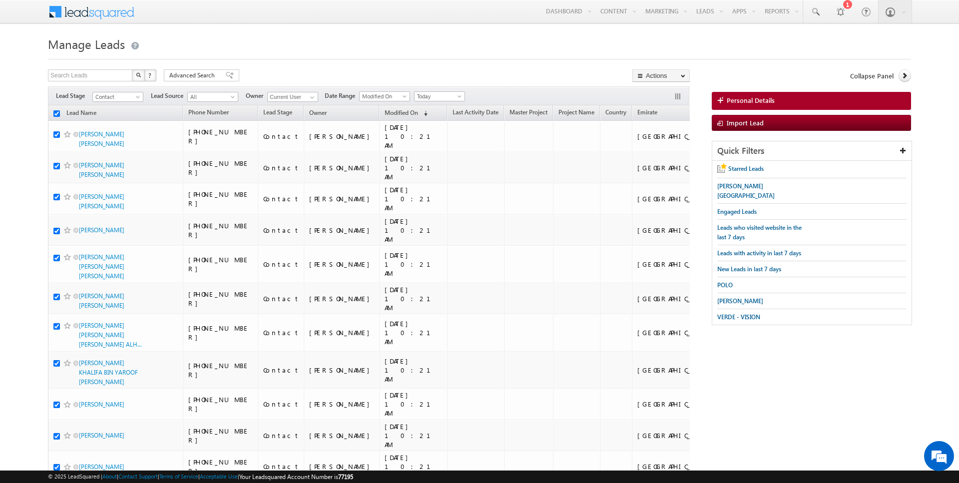
checkbox input "true"
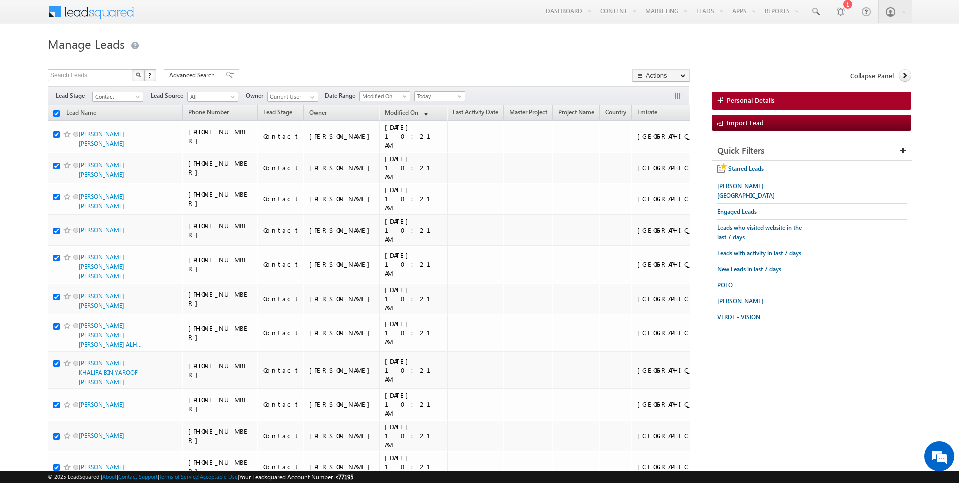
checkbox input "true"
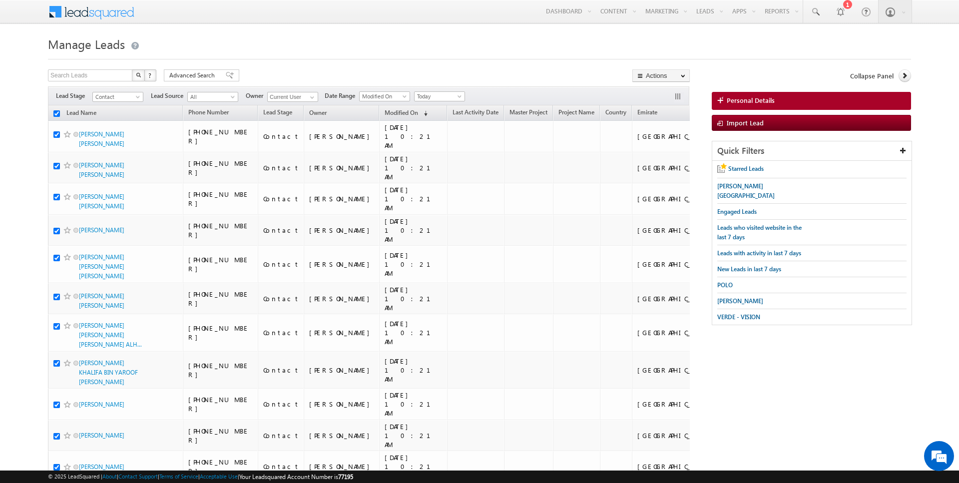
checkbox input "true"
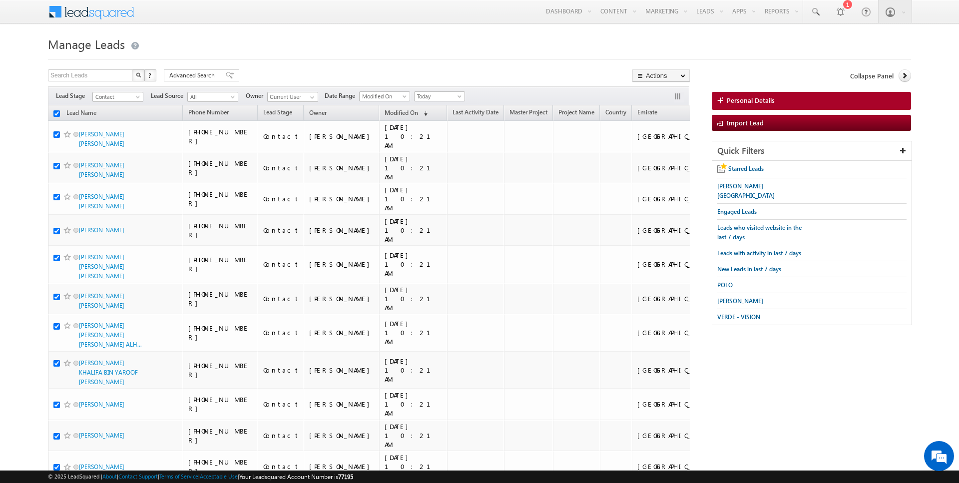
checkbox input "true"
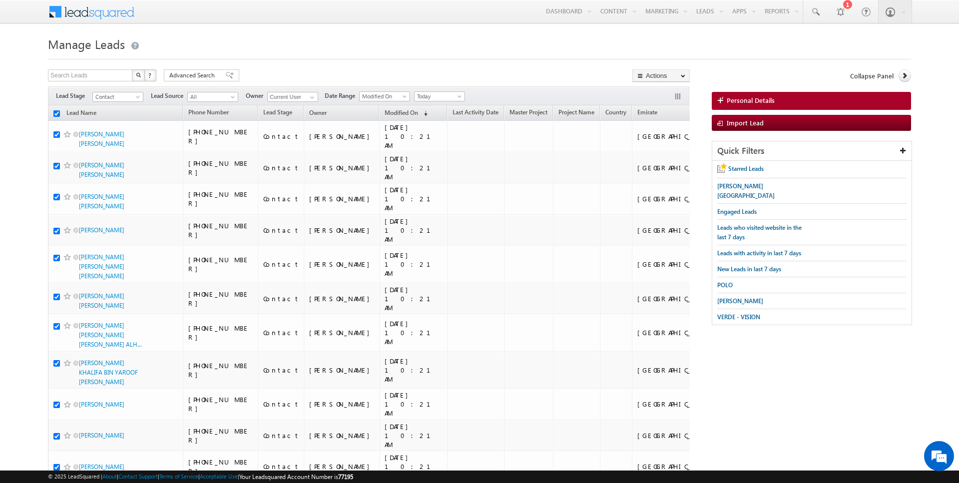
checkbox input "true"
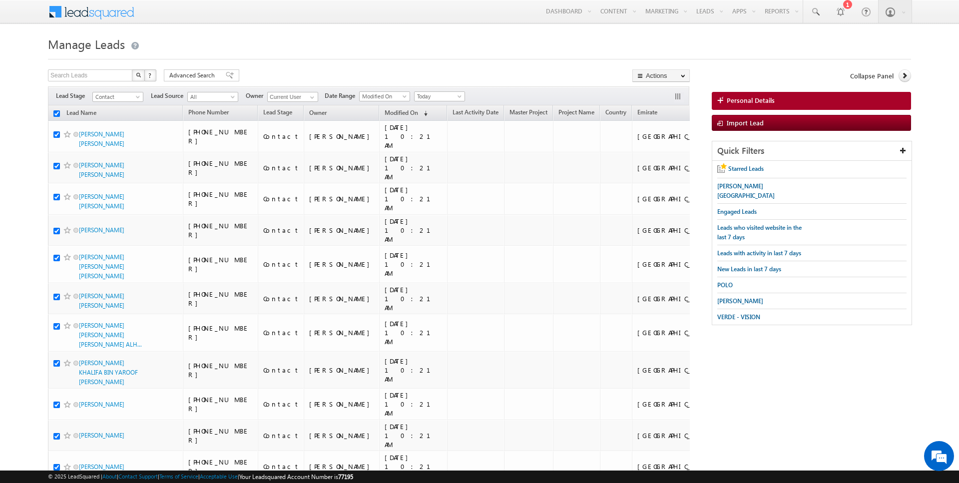
checkbox input "true"
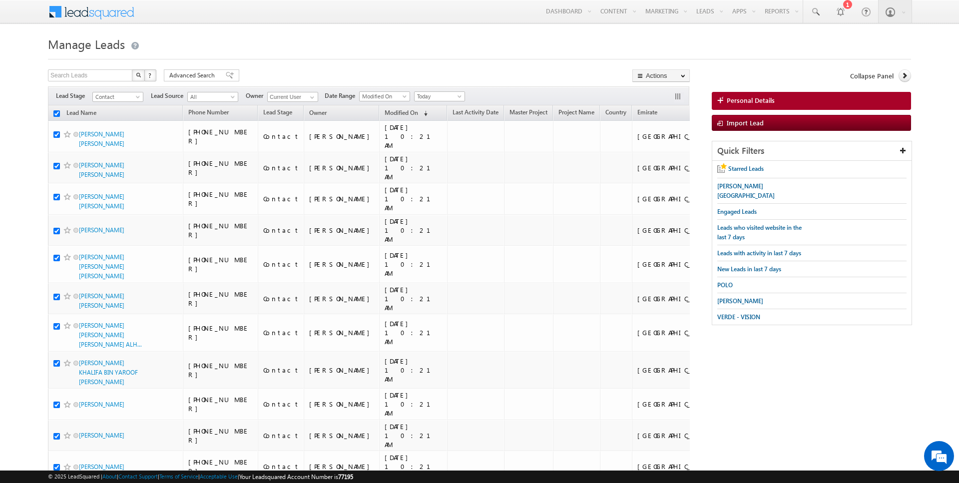
checkbox input "true"
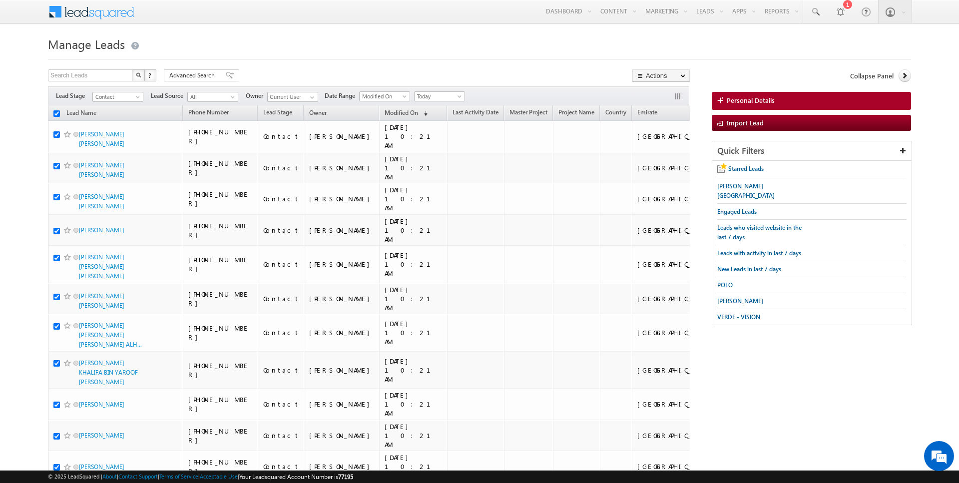
checkbox input "true"
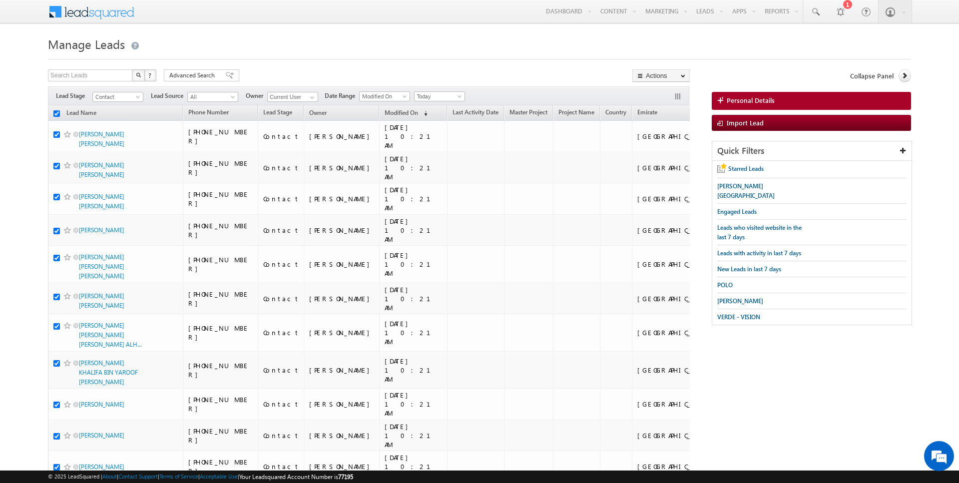
checkbox input "true"
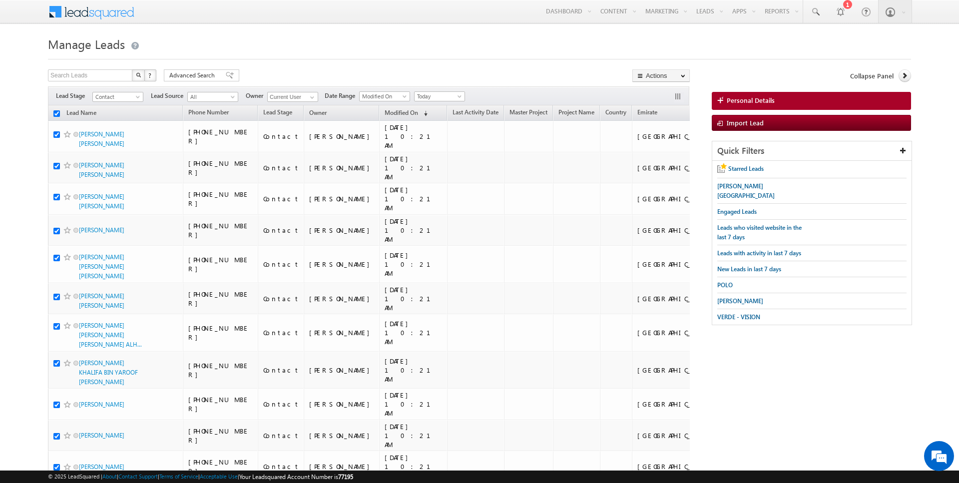
checkbox input "true"
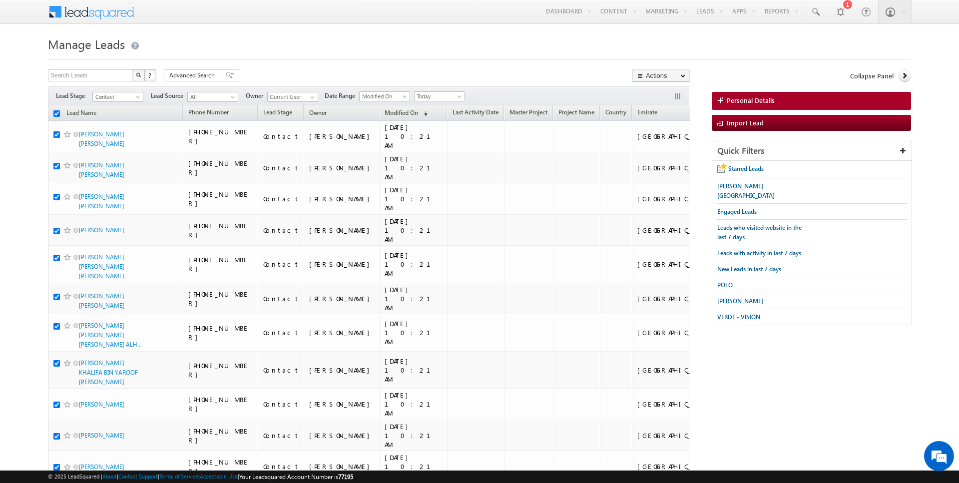
checkbox input "true"
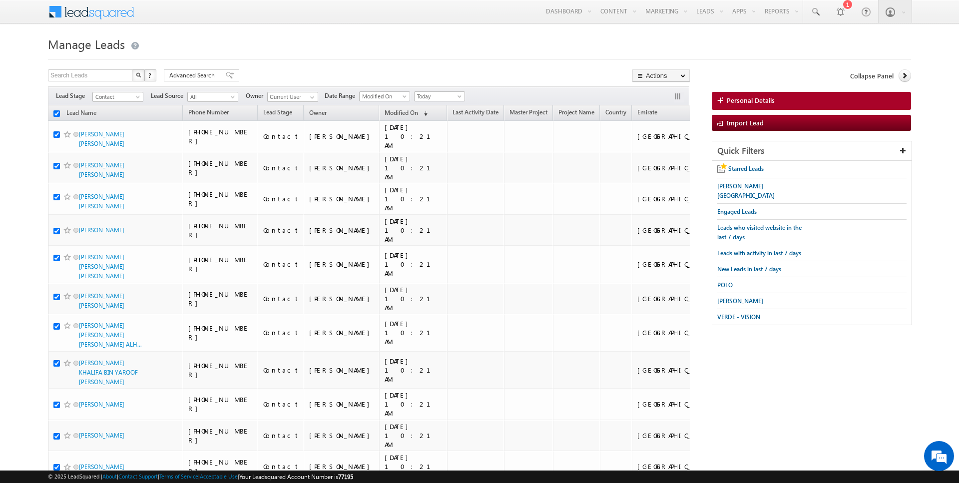
checkbox input "true"
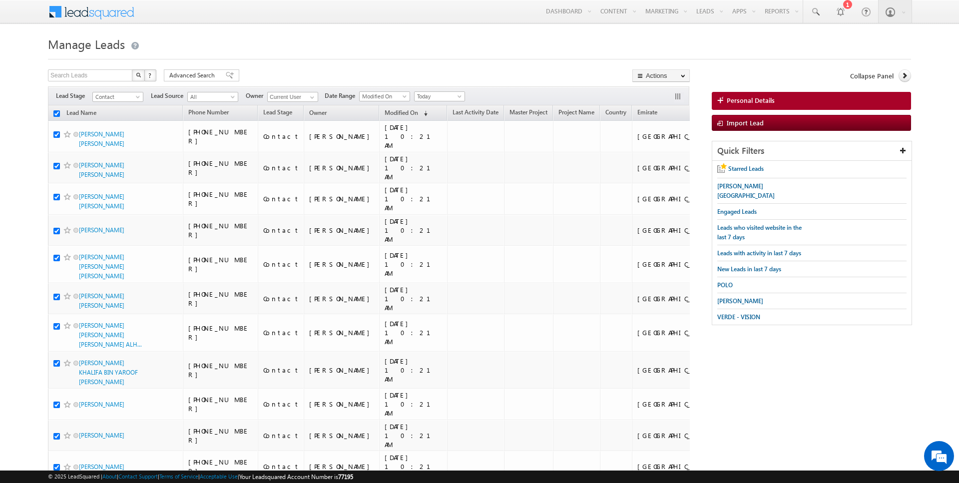
checkbox input "true"
click at [661, 165] on link "Change Owner" at bounding box center [661, 162] width 56 height 12
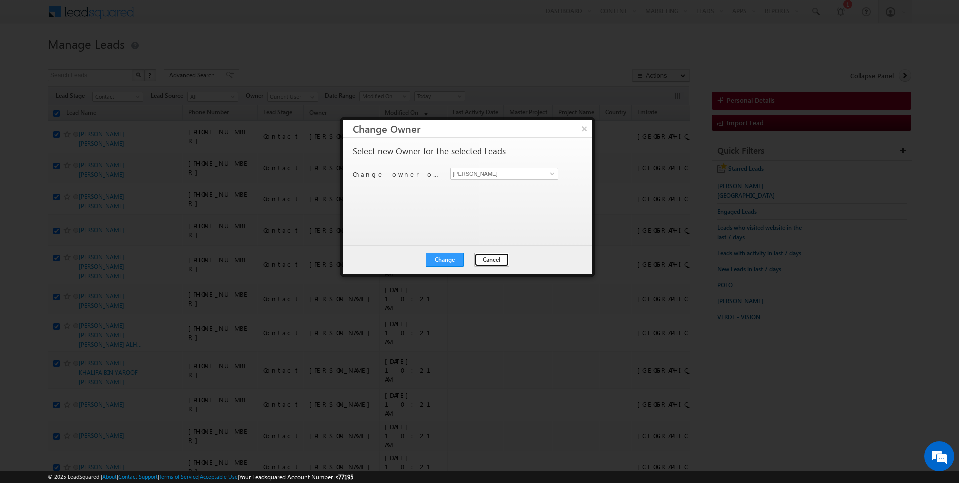
click at [495, 259] on button "Cancel" at bounding box center [491, 260] width 35 height 14
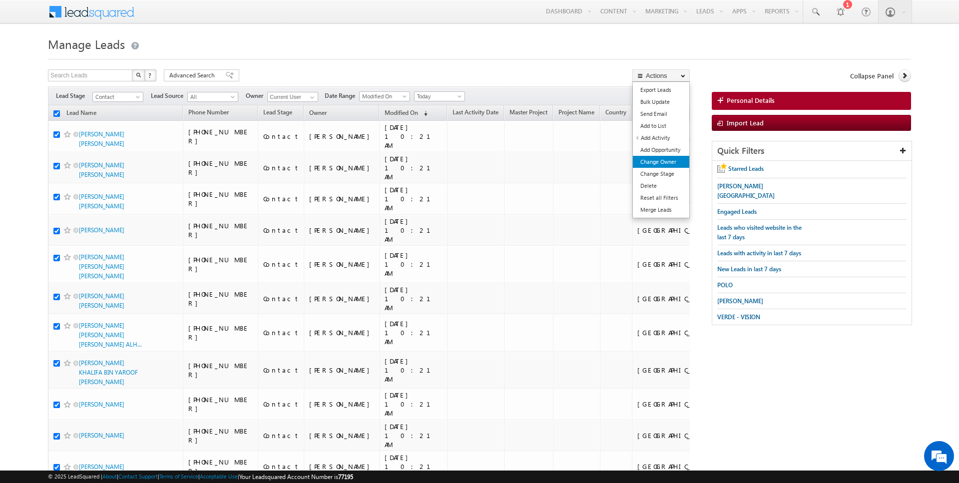
click at [669, 166] on link "Change Owner" at bounding box center [661, 162] width 56 height 12
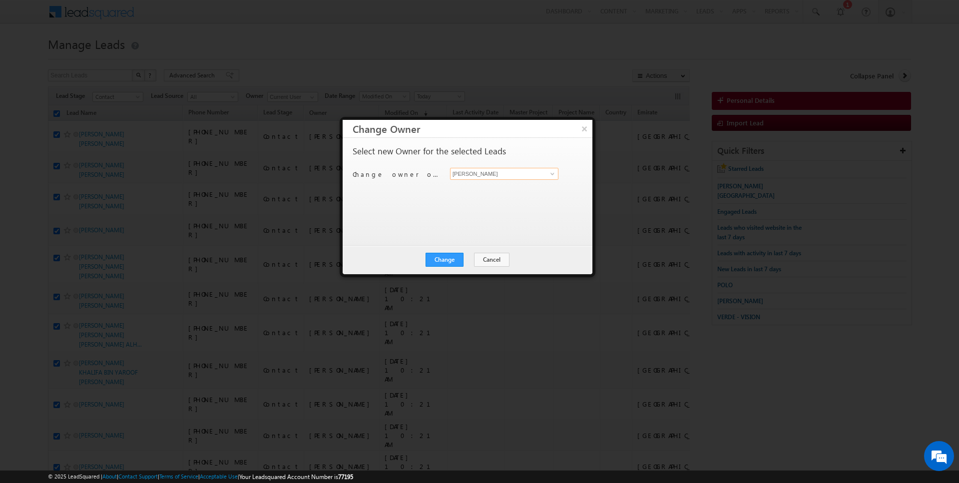
click at [496, 171] on input "[PERSON_NAME]" at bounding box center [504, 174] width 108 height 12
click at [448, 261] on button "Change" at bounding box center [444, 260] width 38 height 14
click at [465, 261] on button "Close" at bounding box center [469, 260] width 32 height 14
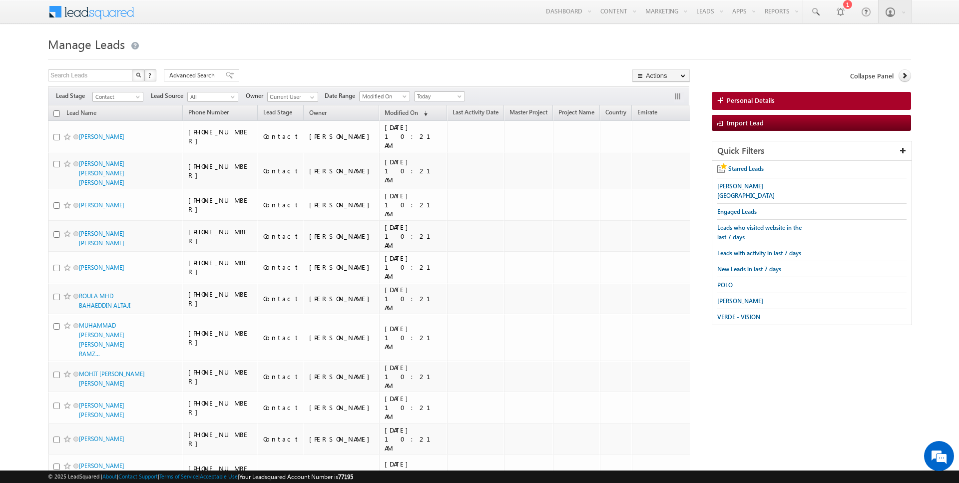
click at [57, 110] on input "checkbox" at bounding box center [56, 113] width 6 height 6
checkbox input "true"
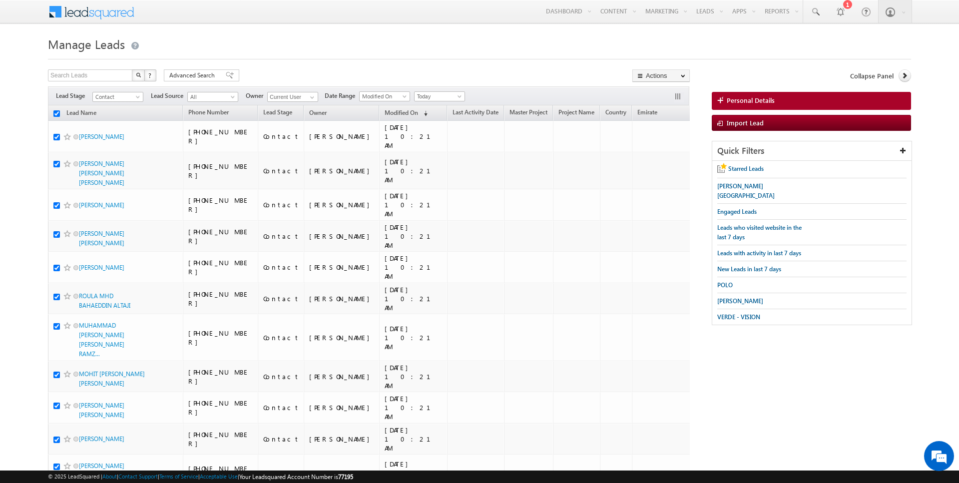
checkbox input "true"
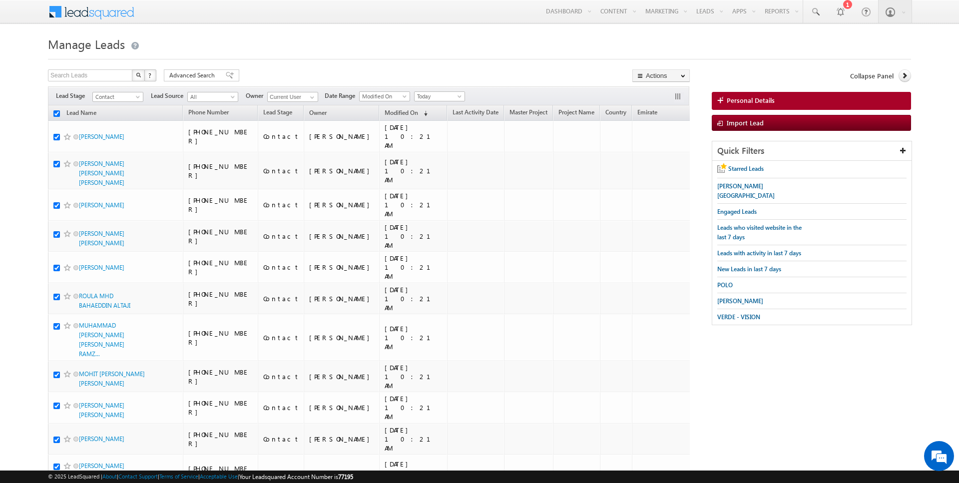
checkbox input "true"
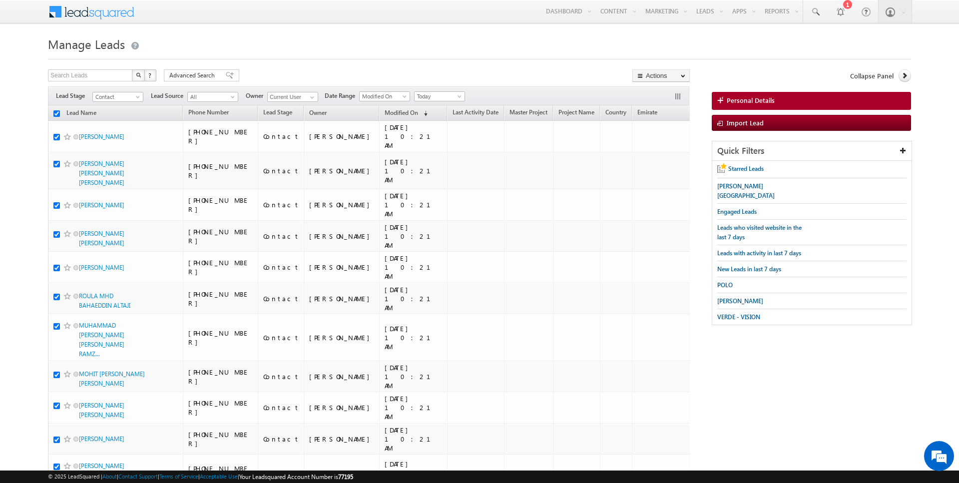
checkbox input "true"
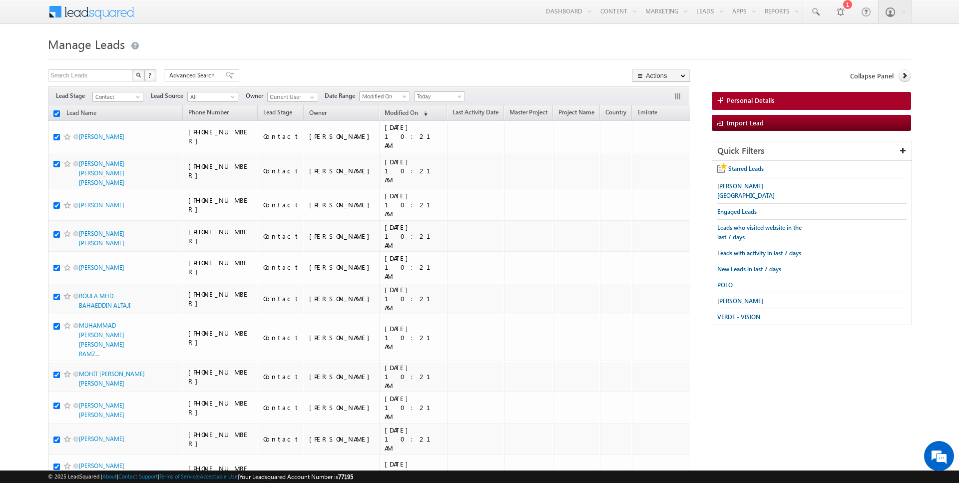
checkbox input "true"
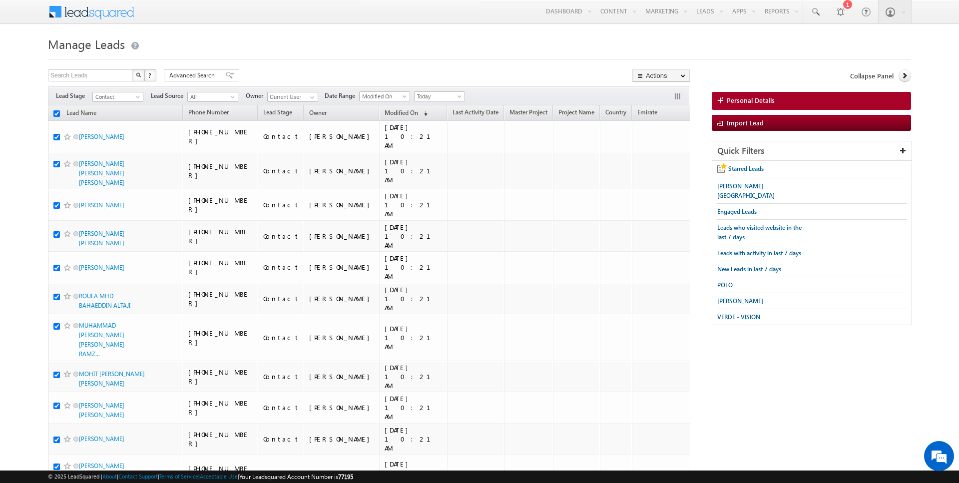
checkbox input "true"
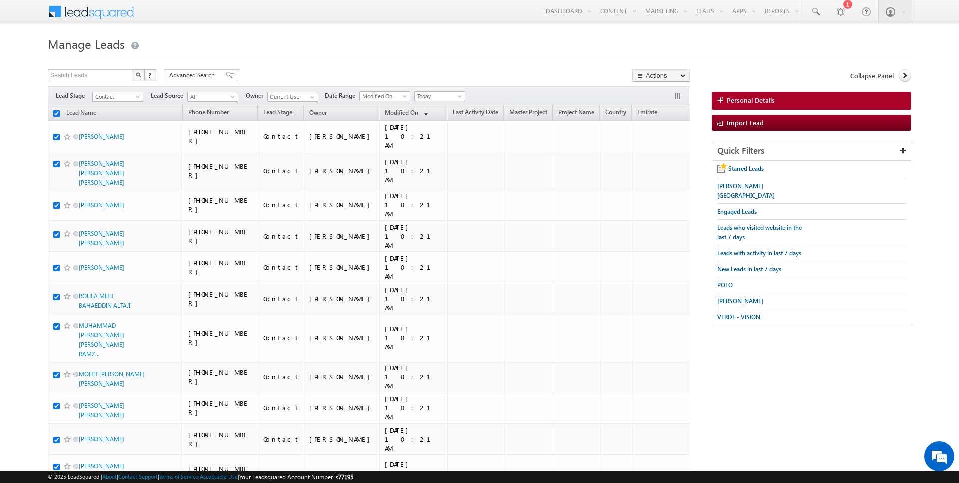
checkbox input "true"
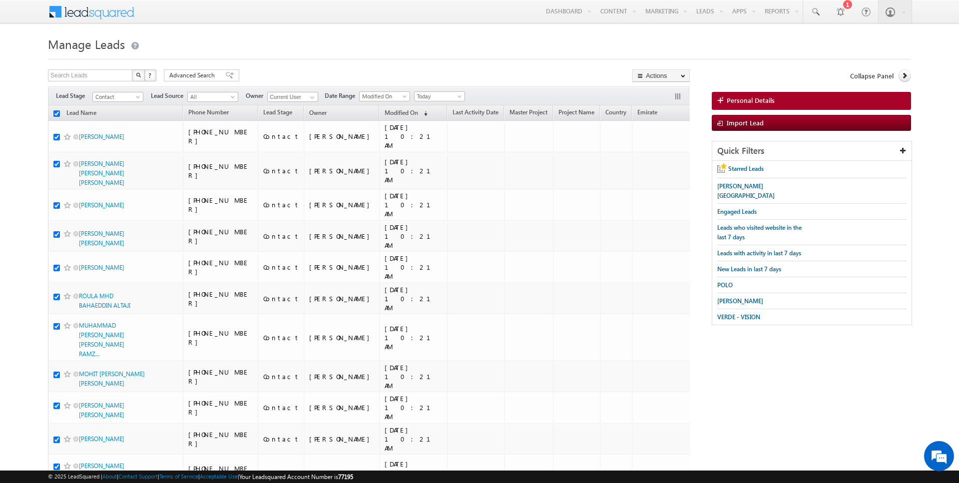
checkbox input "true"
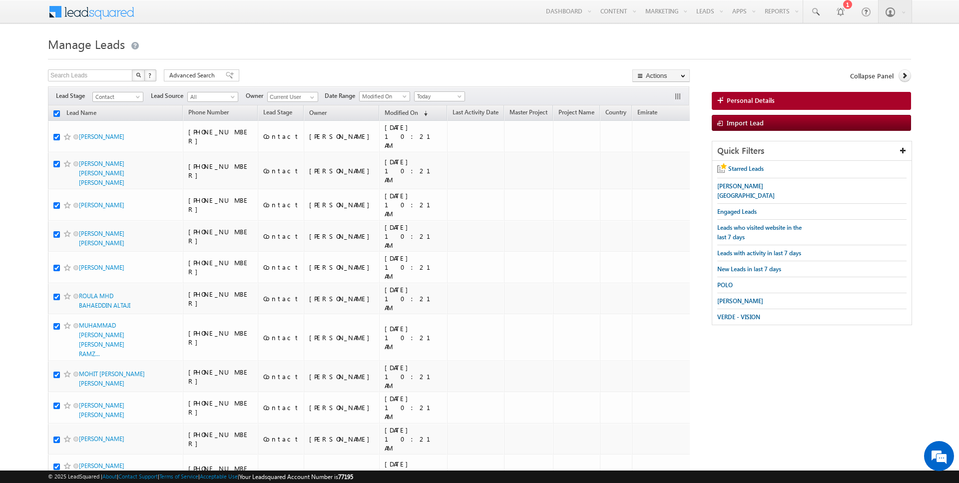
checkbox input "true"
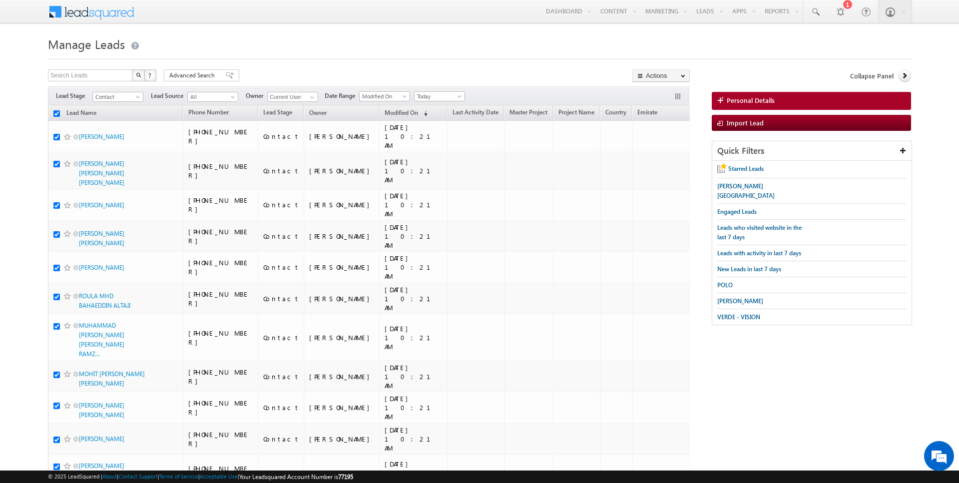
checkbox input "true"
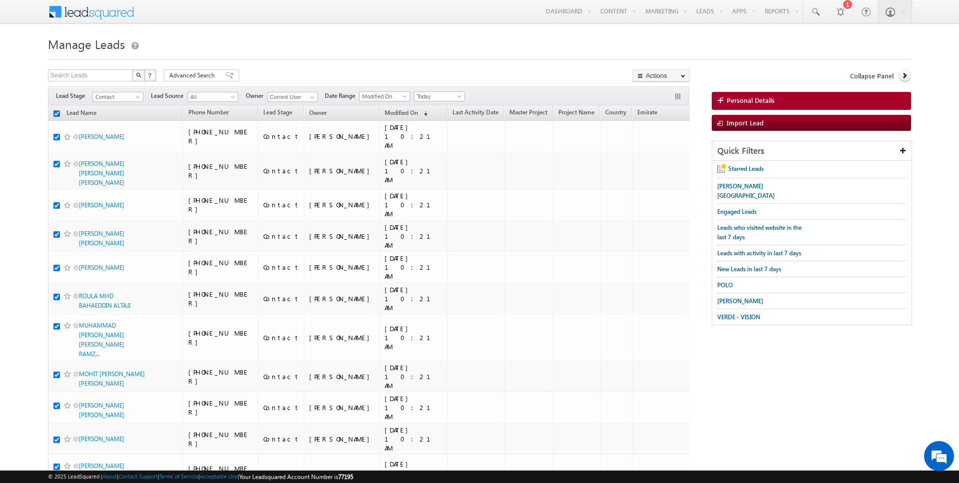
checkbox input "true"
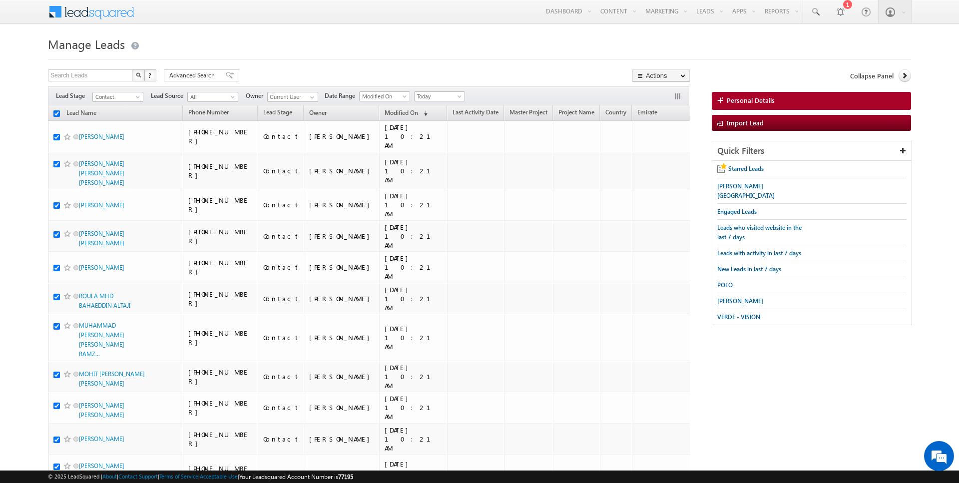
checkbox input "true"
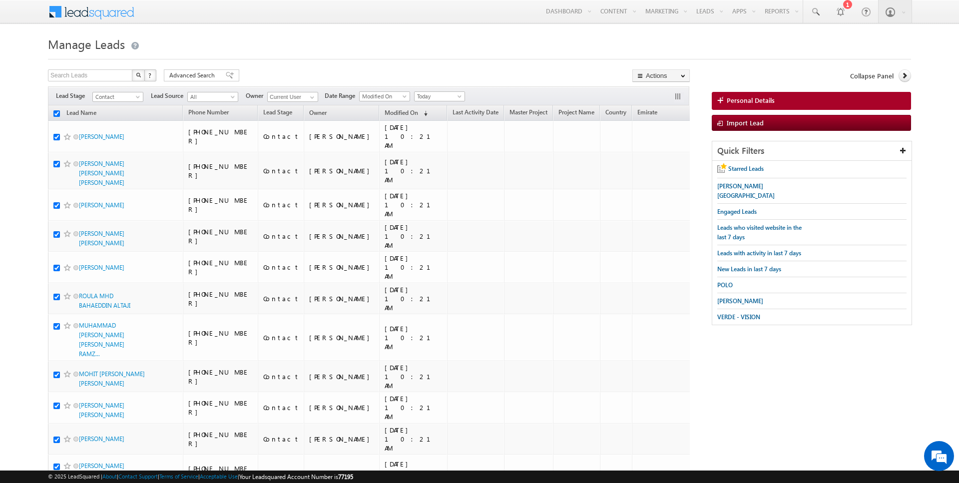
checkbox input "true"
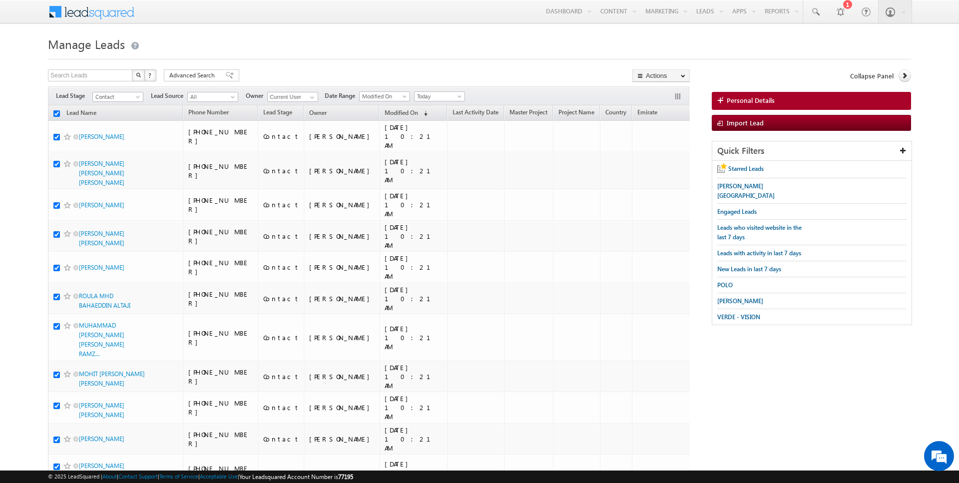
checkbox input "true"
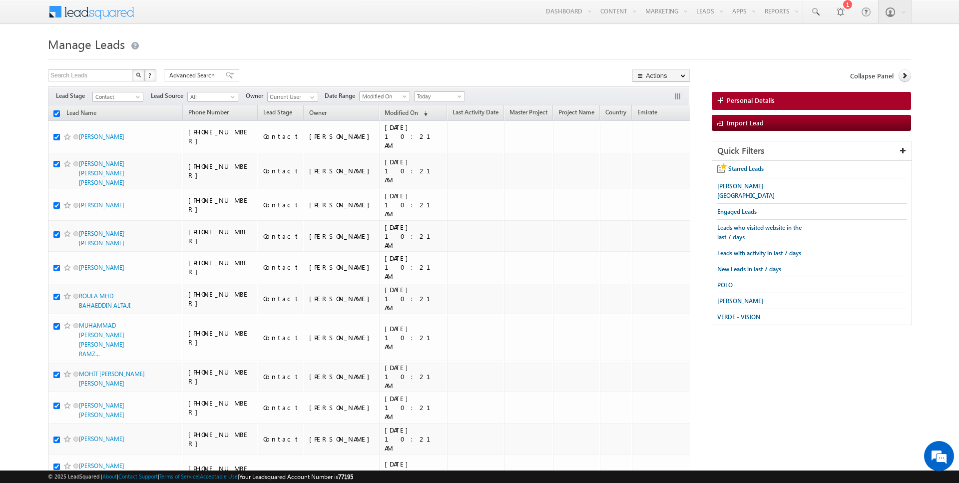
checkbox input "true"
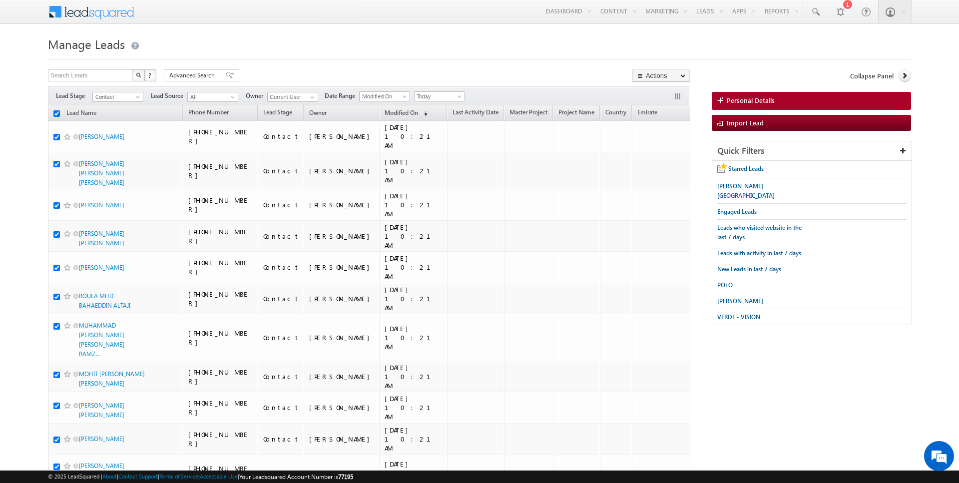
checkbox input "true"
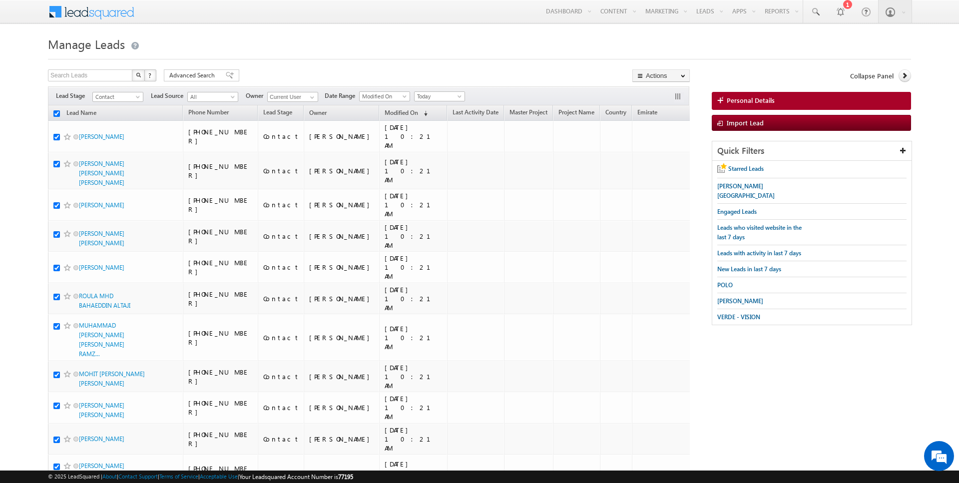
checkbox input "true"
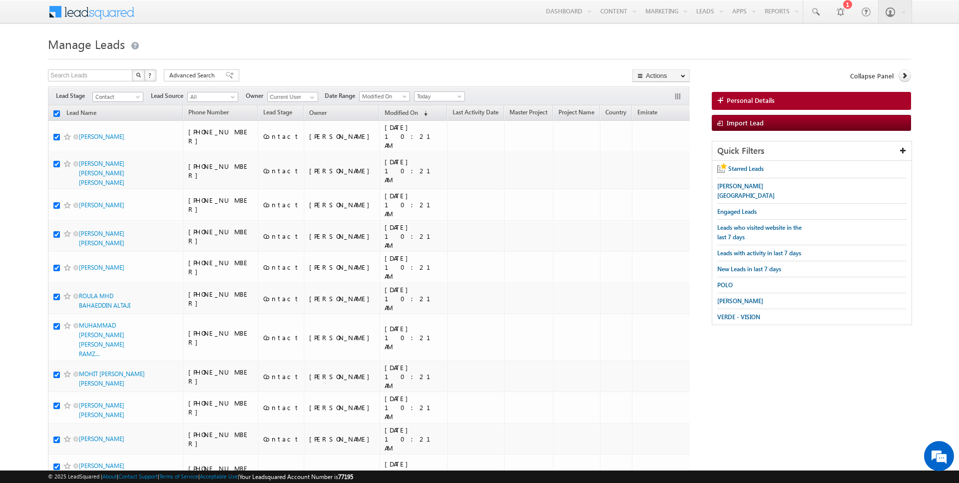
checkbox input "true"
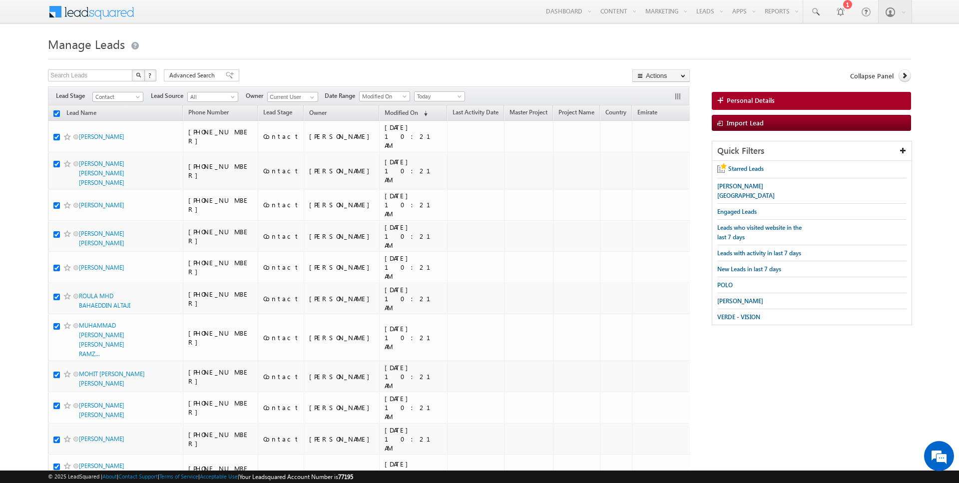
checkbox input "true"
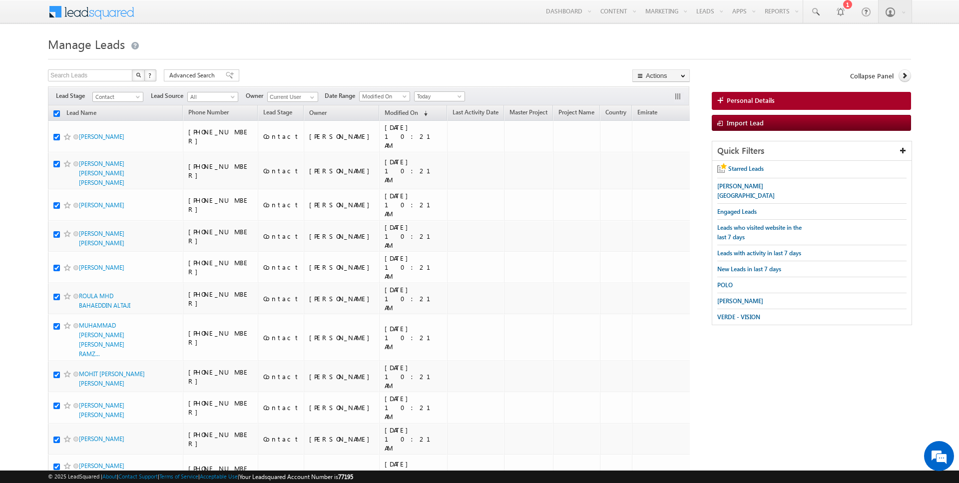
checkbox input "true"
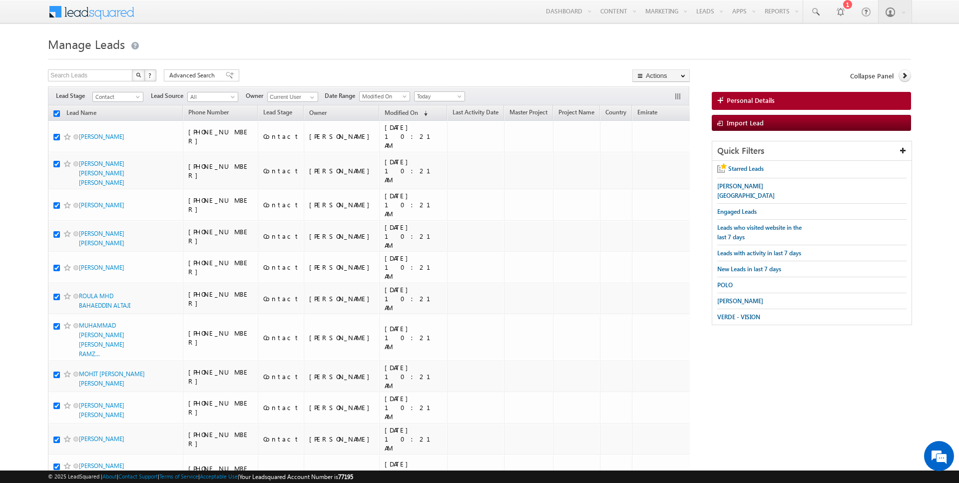
checkbox input "true"
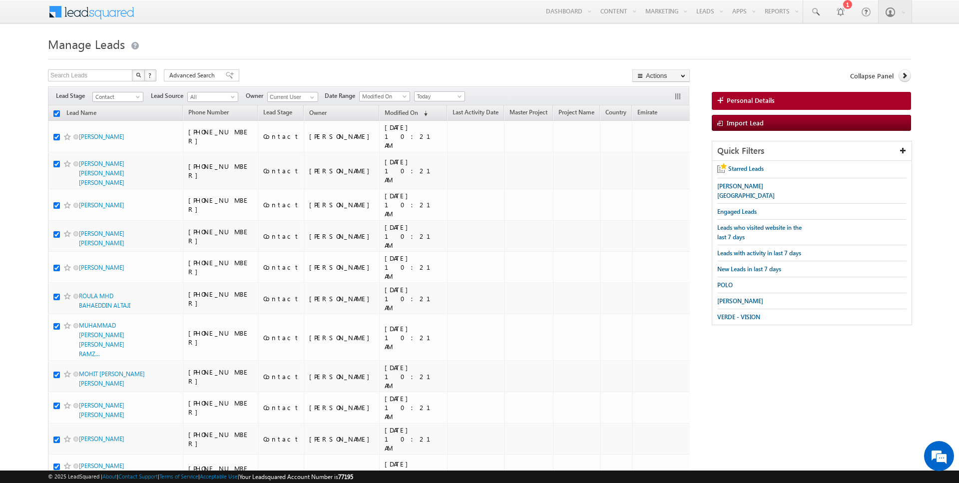
checkbox input "true"
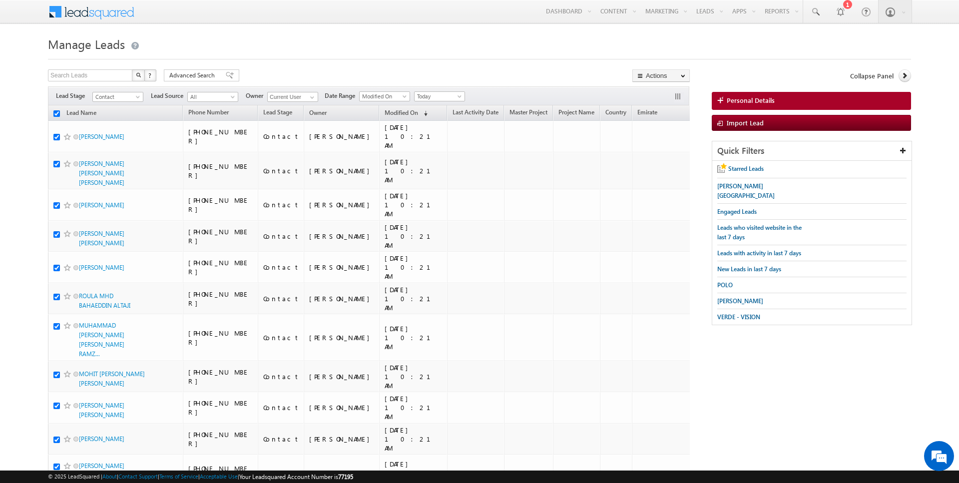
checkbox input "true"
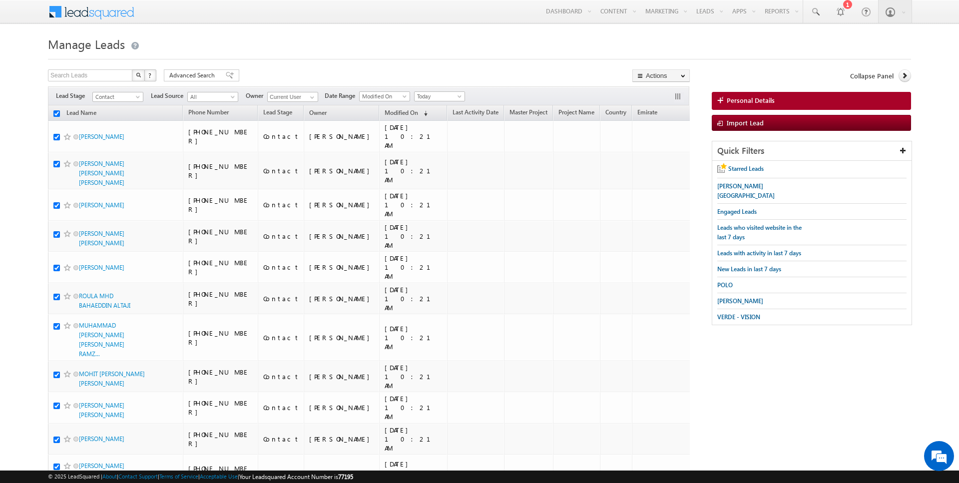
checkbox input "true"
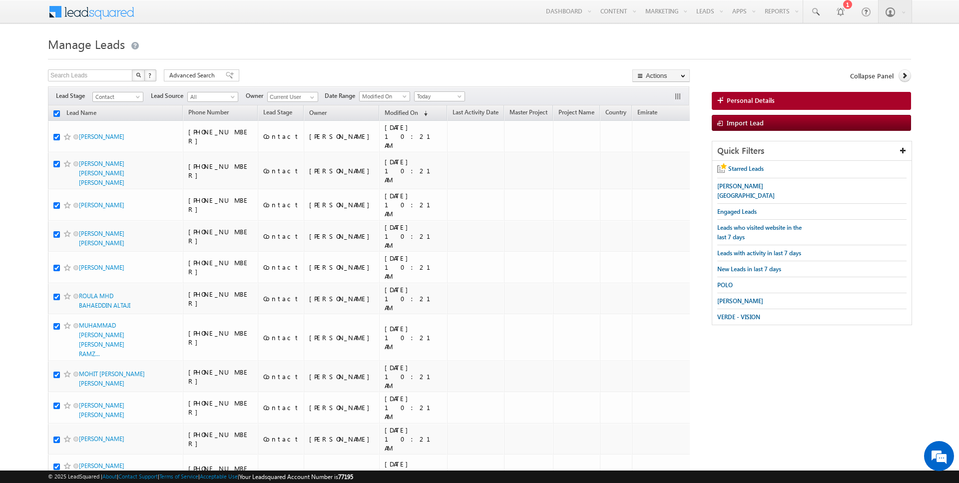
checkbox input "true"
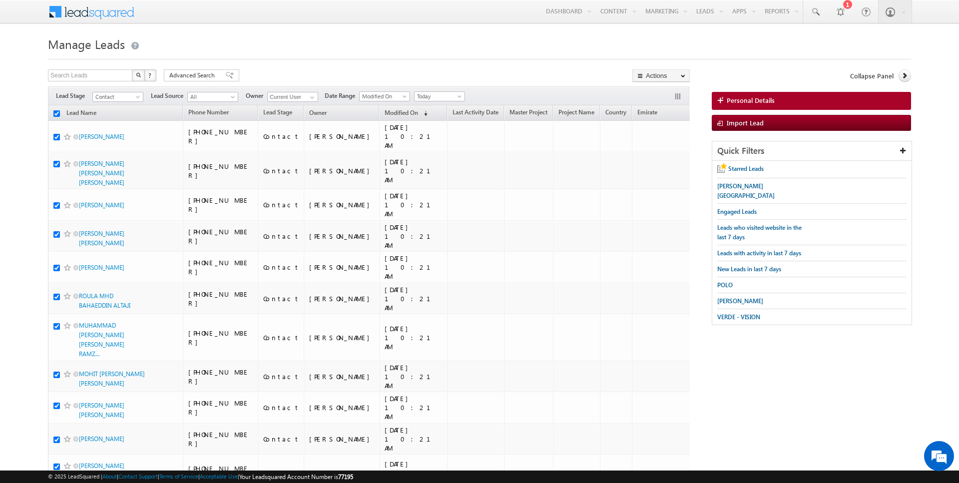
checkbox input "true"
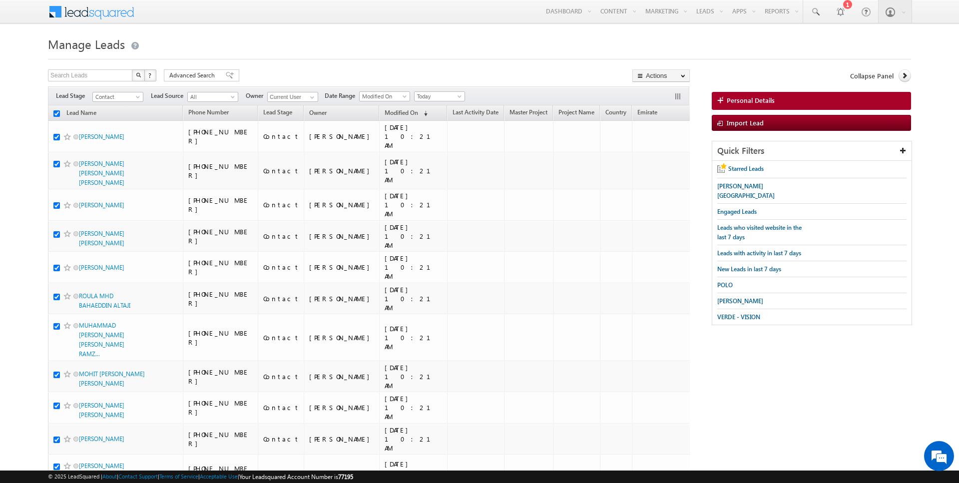
checkbox input "true"
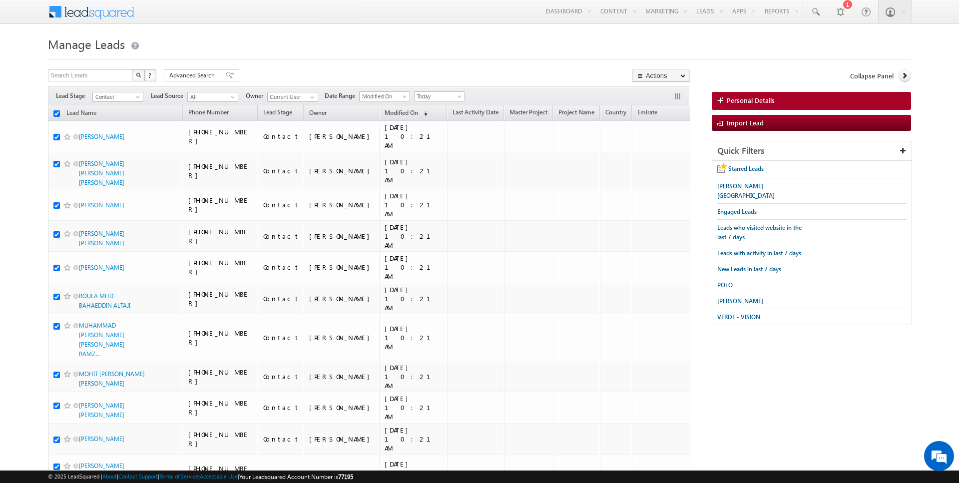
checkbox input "true"
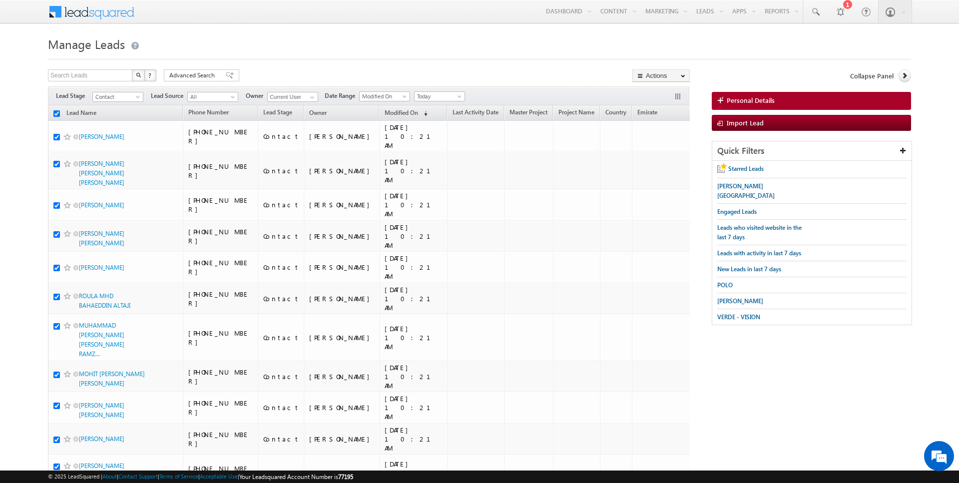
checkbox input "true"
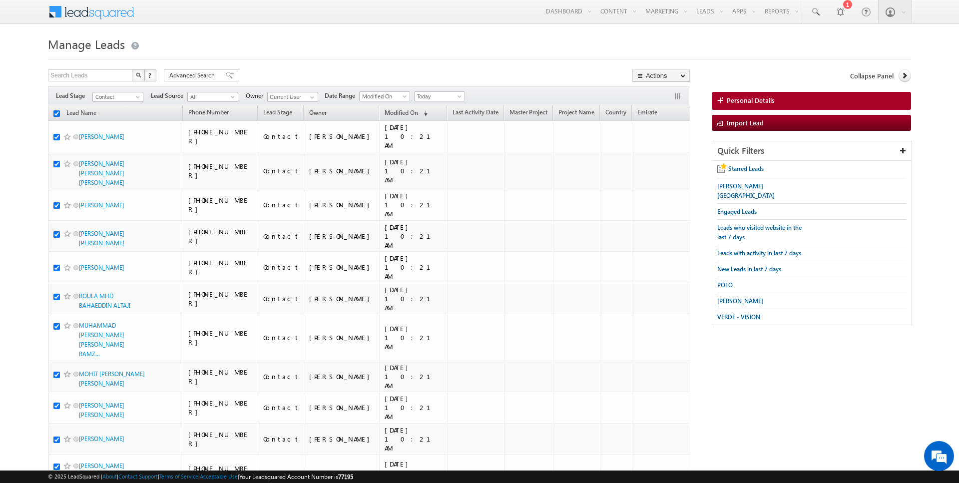
checkbox input "true"
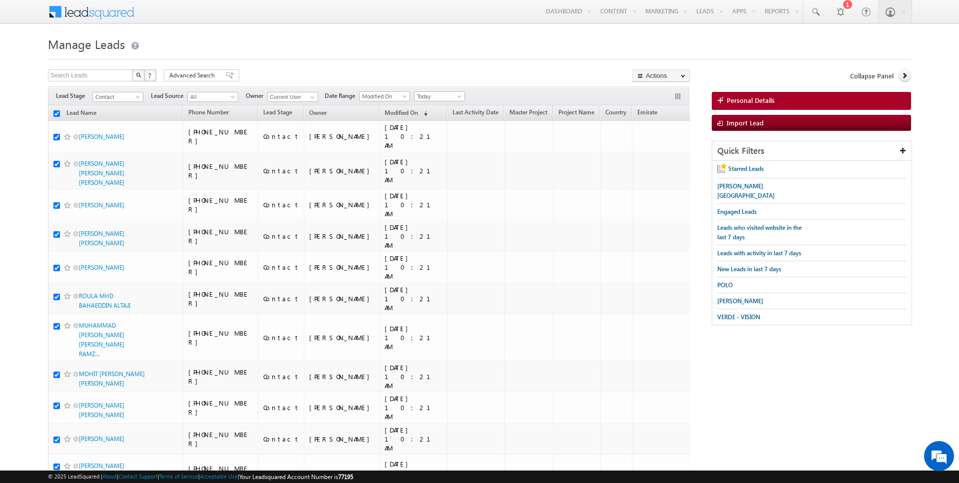
checkbox input "true"
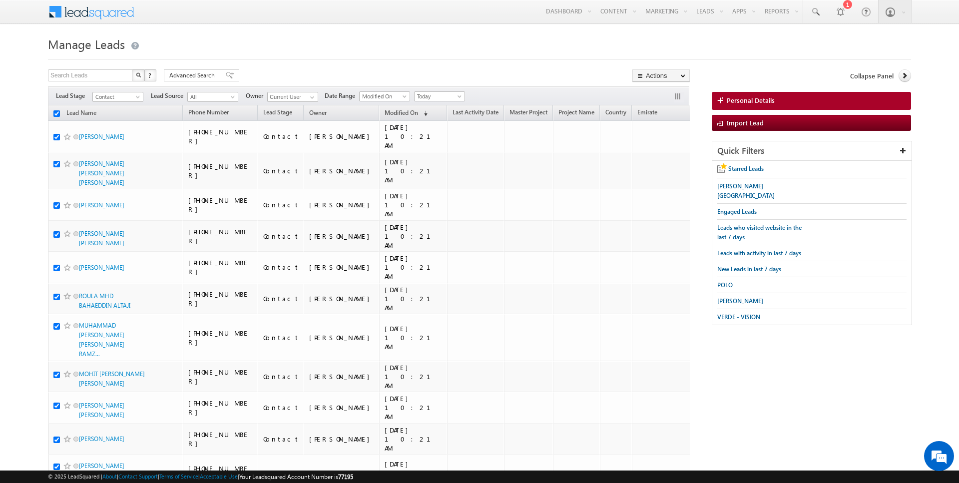
checkbox input "true"
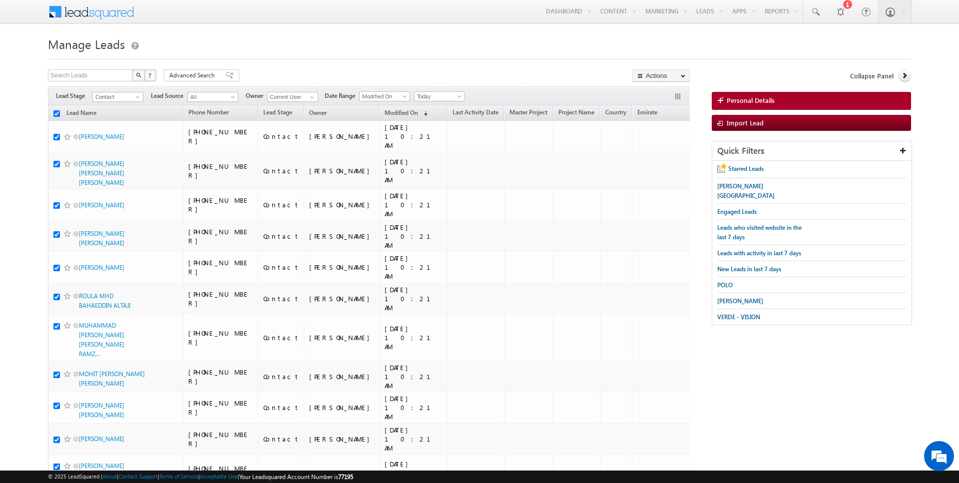
checkbox input "true"
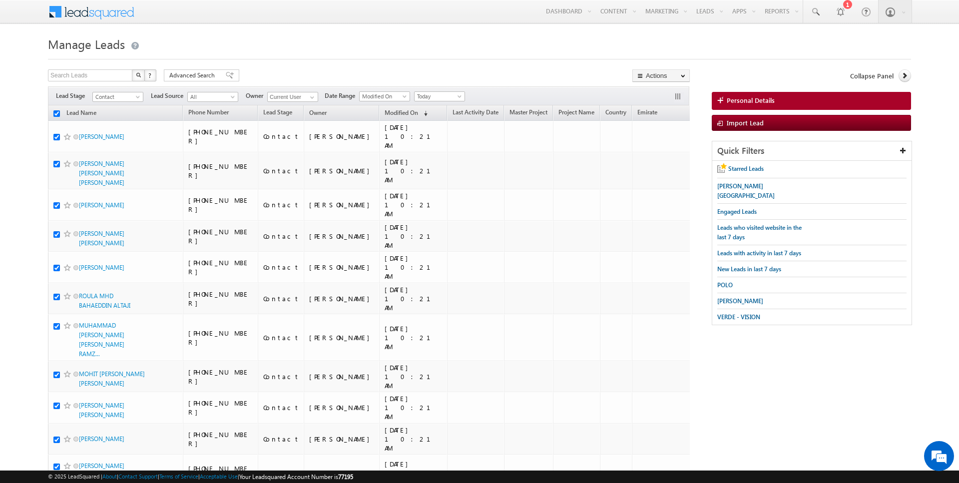
checkbox input "true"
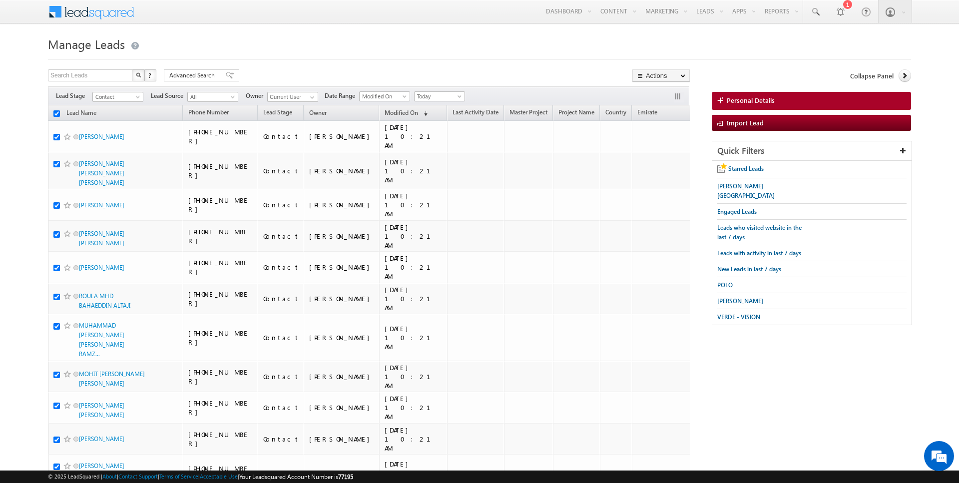
checkbox input "true"
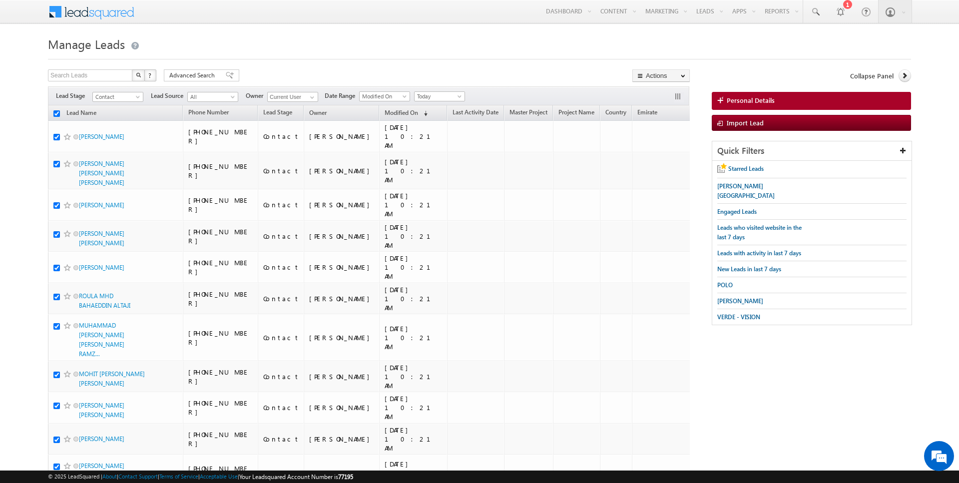
checkbox input "true"
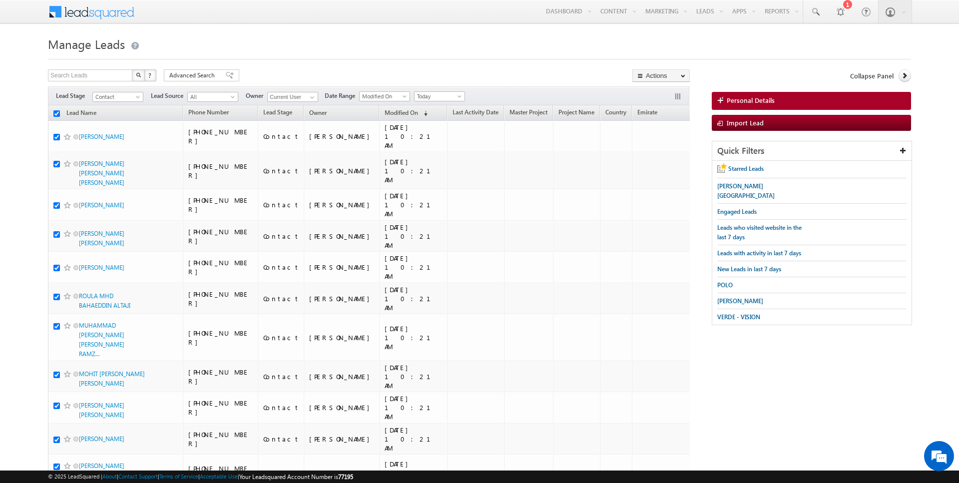
checkbox input "true"
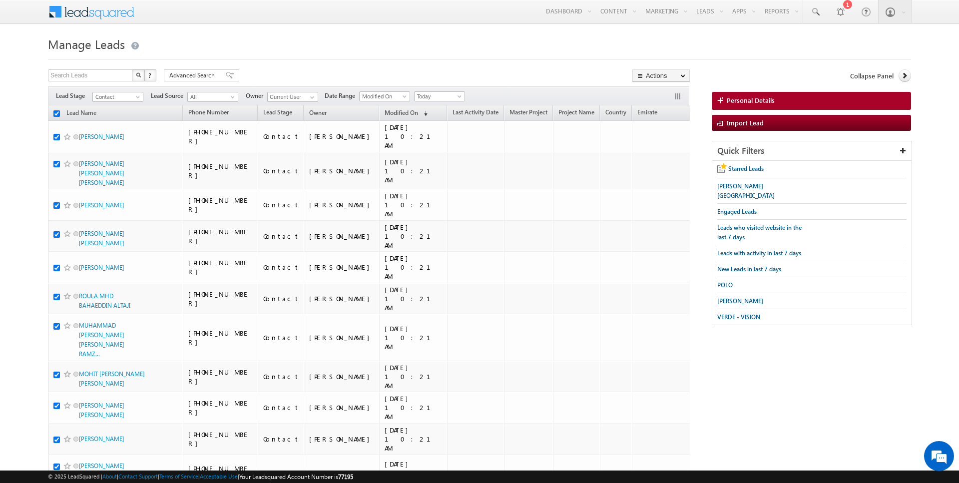
checkbox input "true"
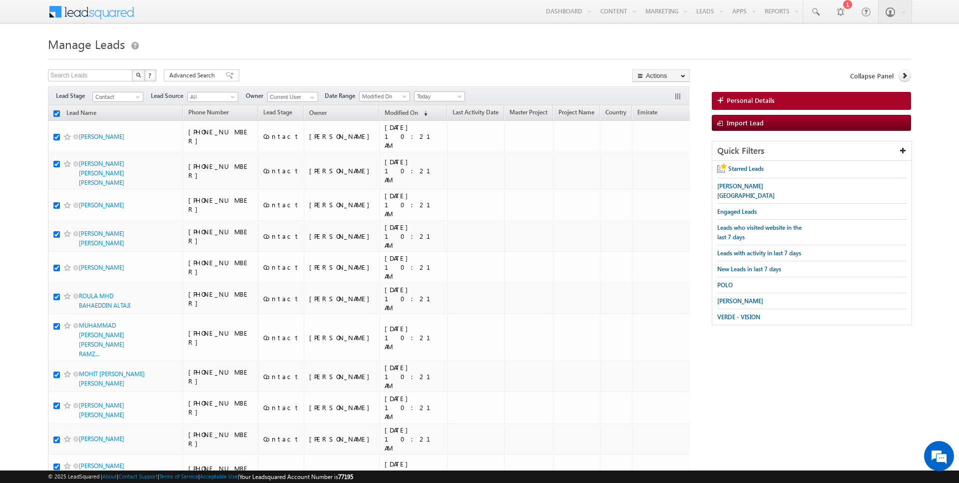
checkbox input "true"
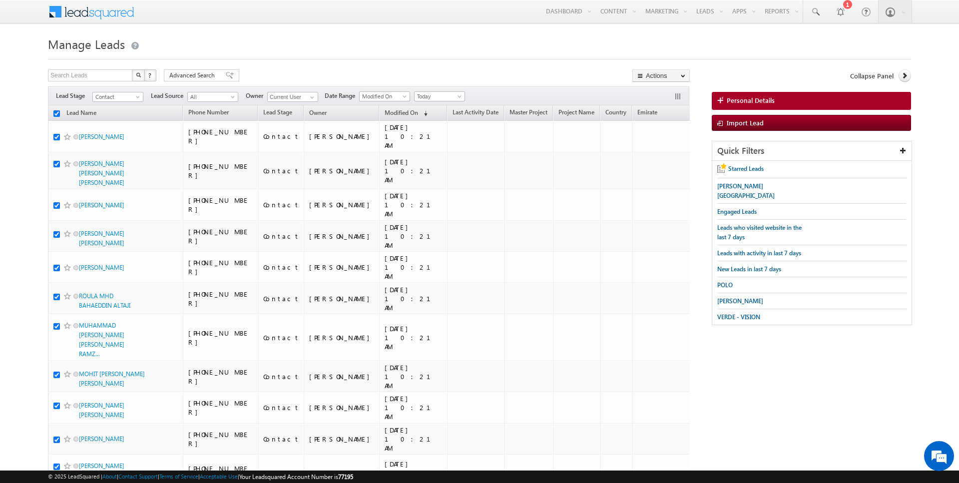
checkbox input "true"
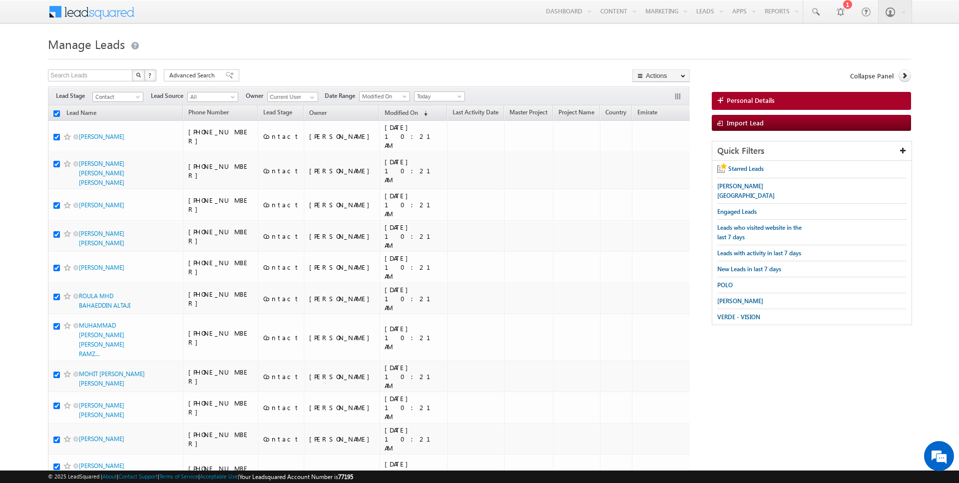
checkbox input "true"
click at [667, 163] on link "Change Owner" at bounding box center [661, 162] width 56 height 12
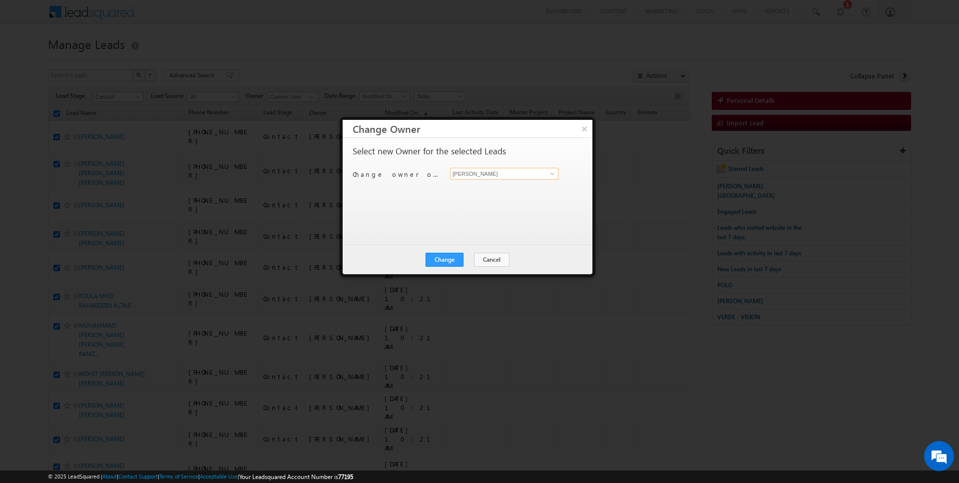
click at [519, 174] on input "[PERSON_NAME]" at bounding box center [504, 174] width 108 height 12
click at [439, 257] on button "Change" at bounding box center [444, 260] width 38 height 14
click at [469, 260] on button "Close" at bounding box center [469, 260] width 32 height 14
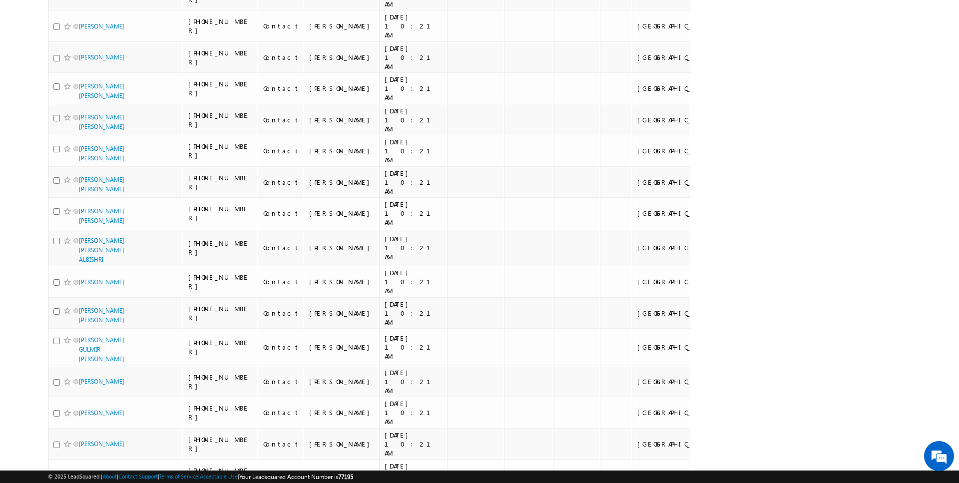
scroll to position [1558, 0]
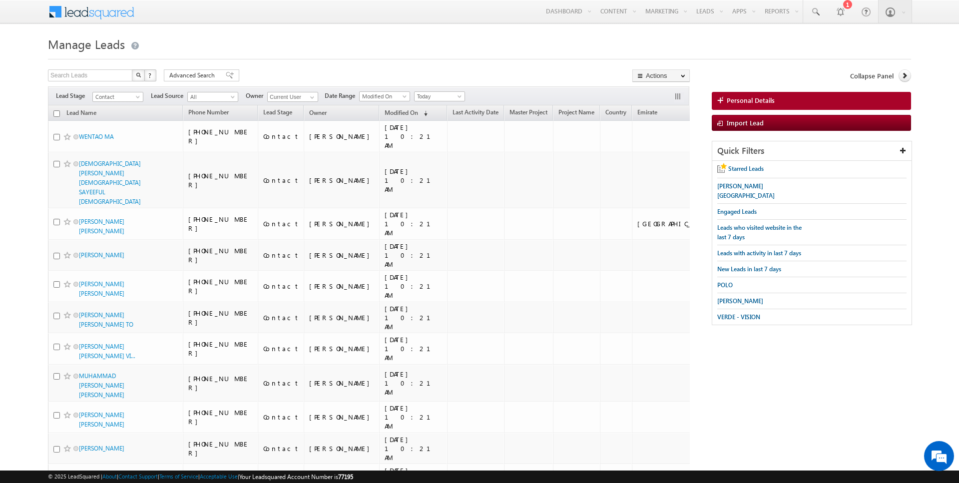
click at [58, 114] on input "checkbox" at bounding box center [56, 113] width 6 height 6
checkbox input "true"
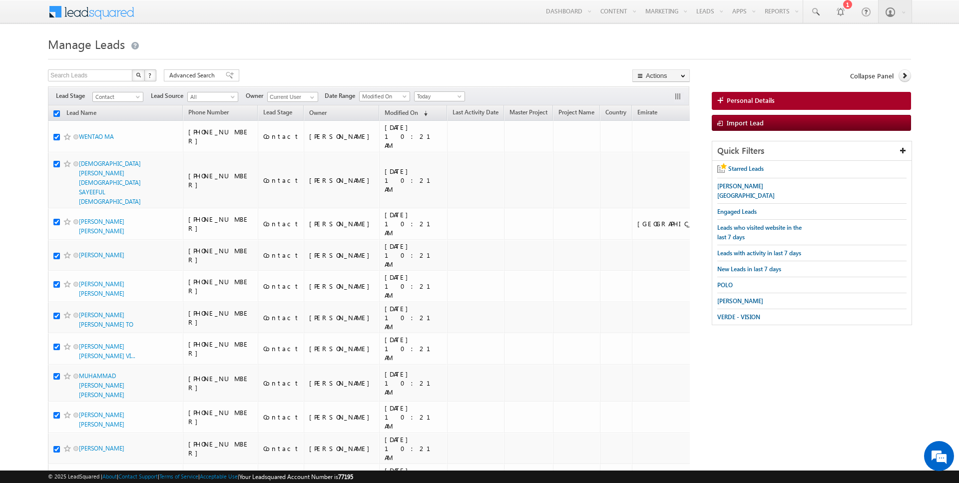
checkbox input "true"
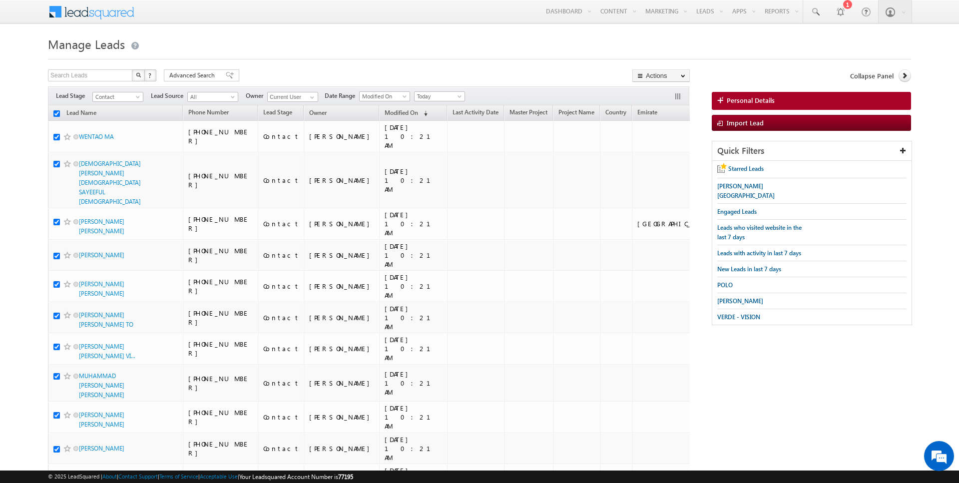
checkbox input "true"
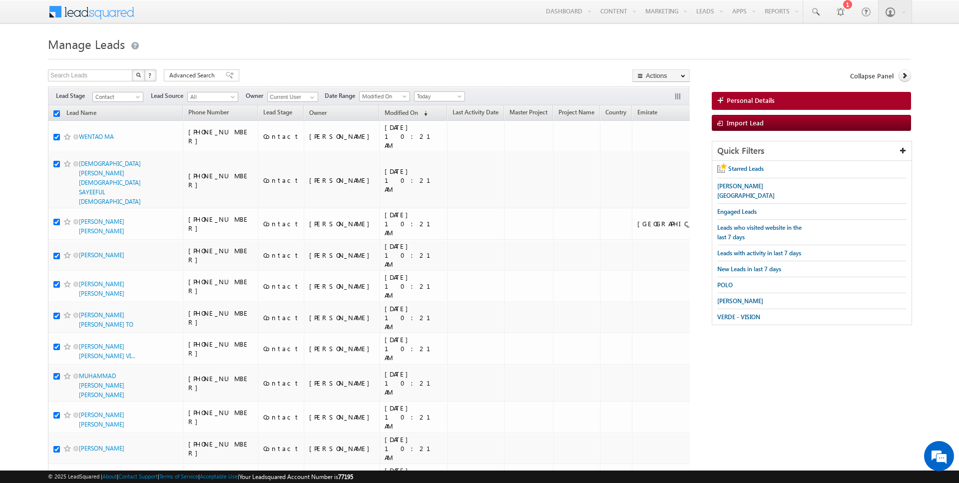
checkbox input "true"
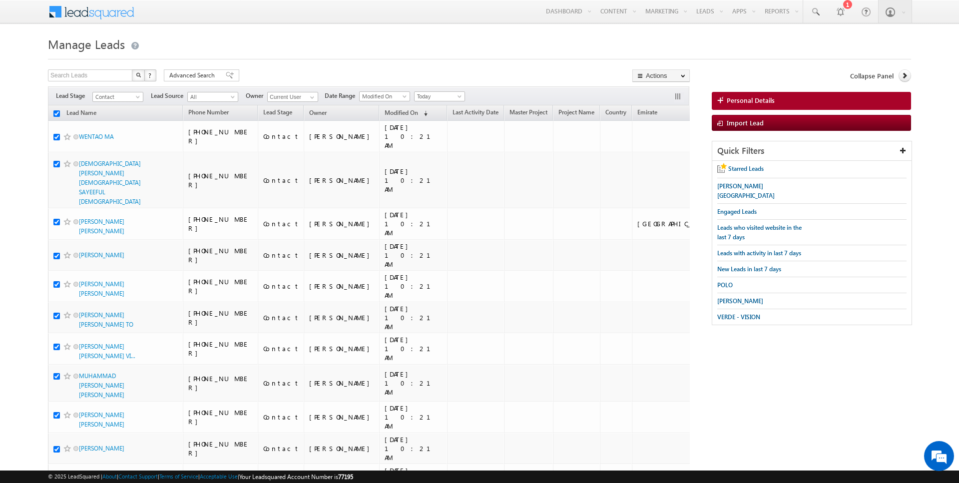
checkbox input "true"
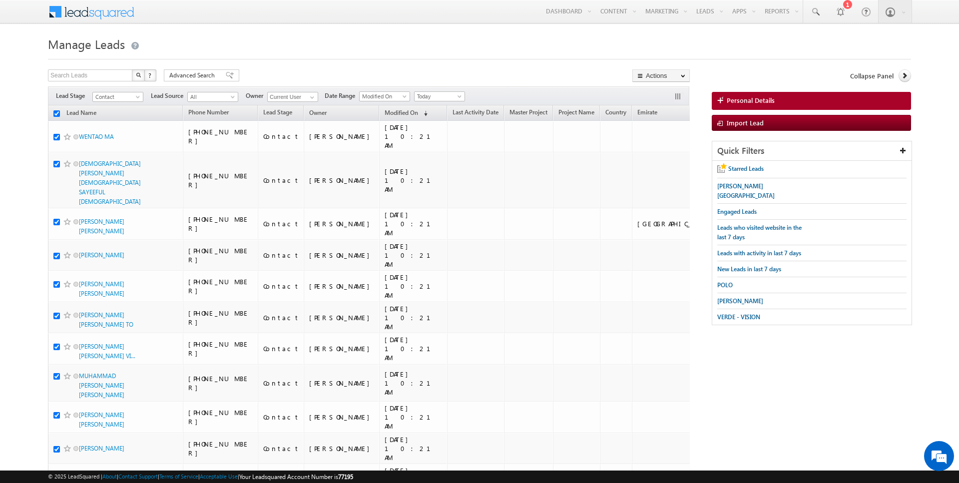
checkbox input "true"
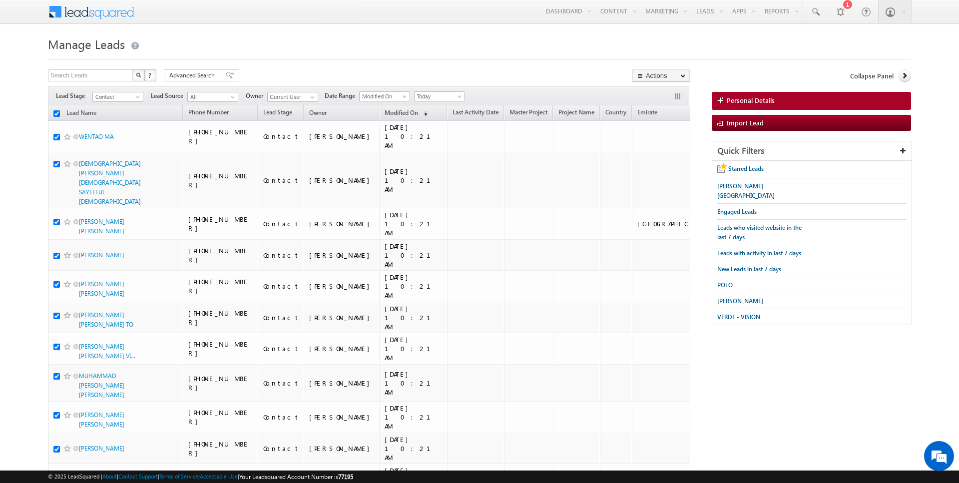
checkbox input "true"
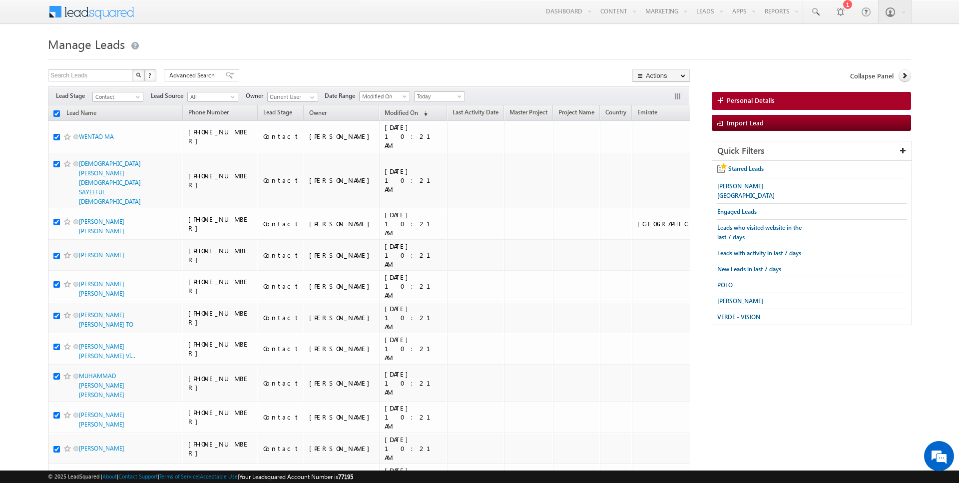
checkbox input "true"
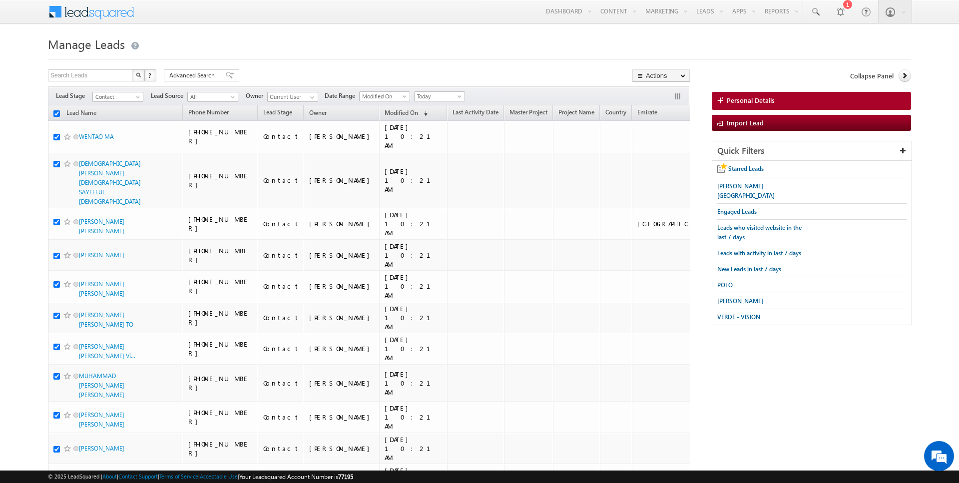
checkbox input "true"
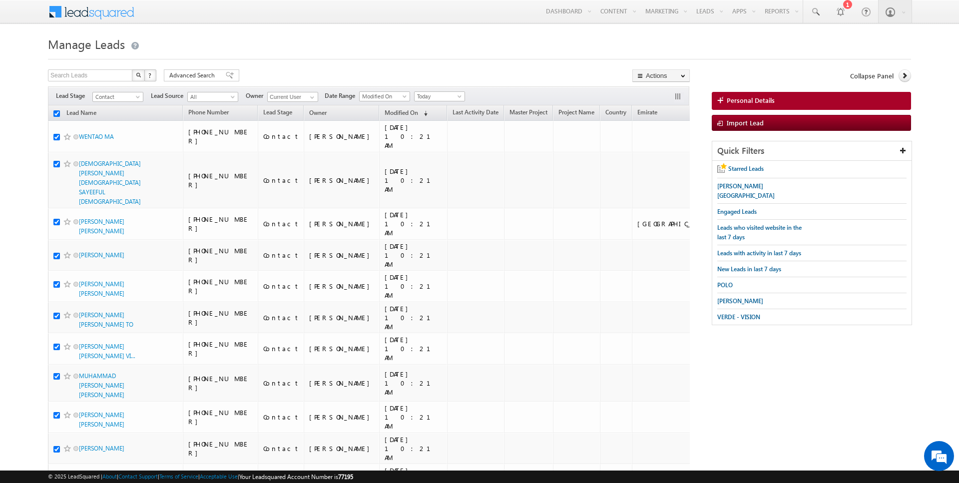
checkbox input "true"
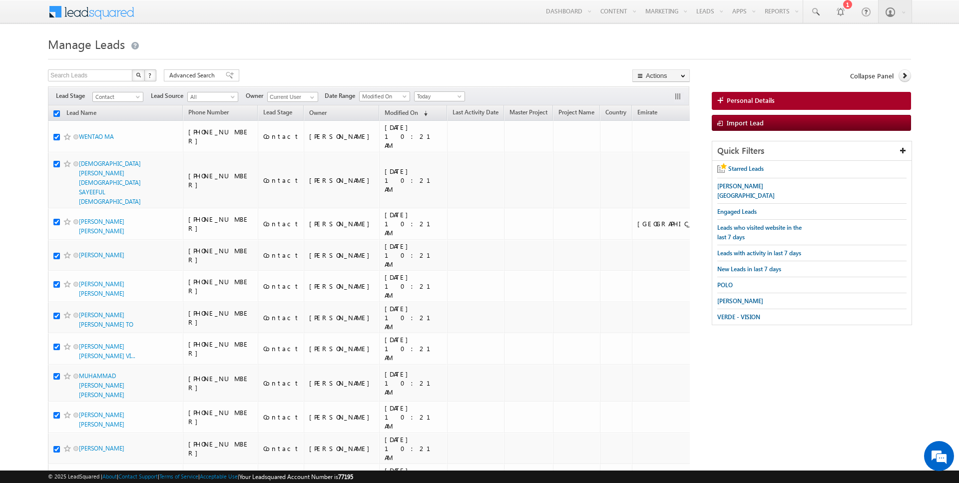
checkbox input "true"
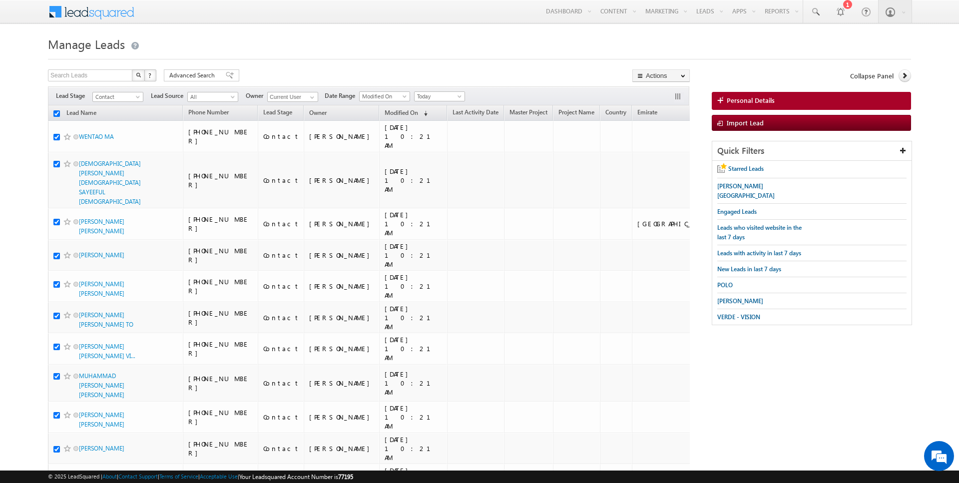
checkbox input "true"
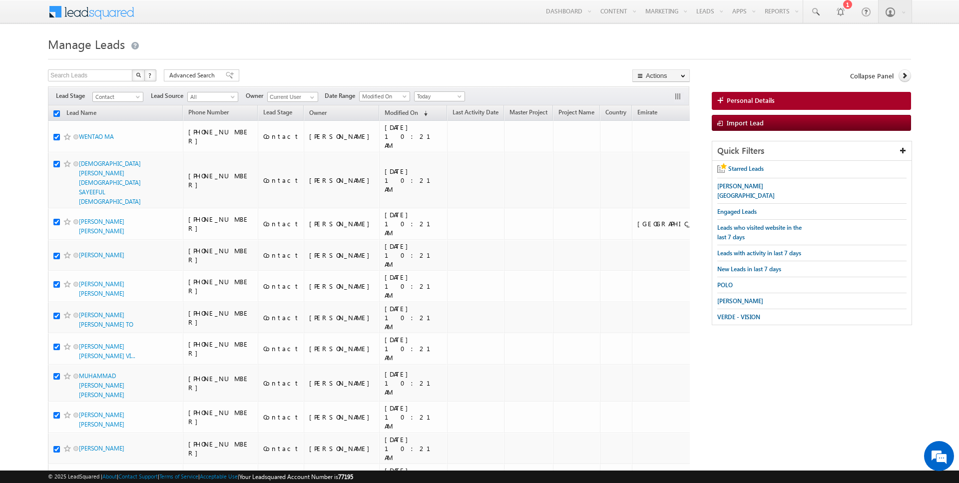
checkbox input "true"
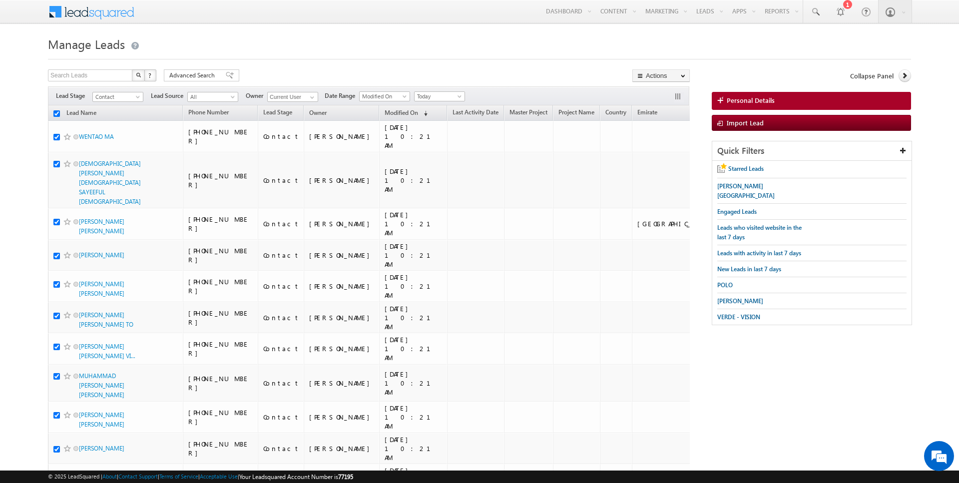
checkbox input "true"
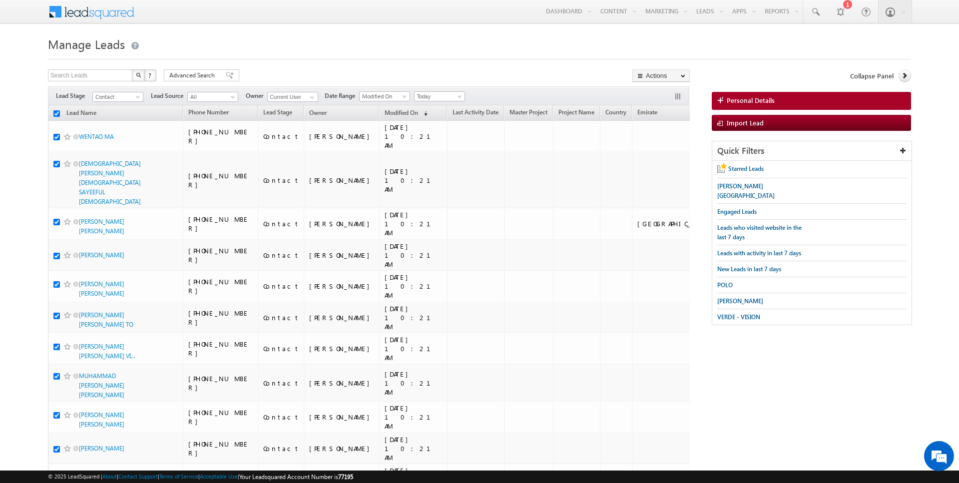
checkbox input "true"
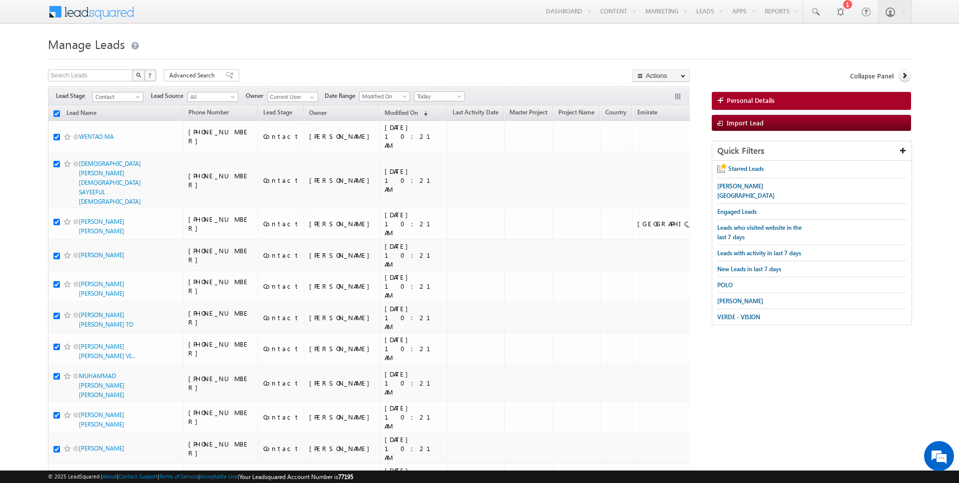
checkbox input "true"
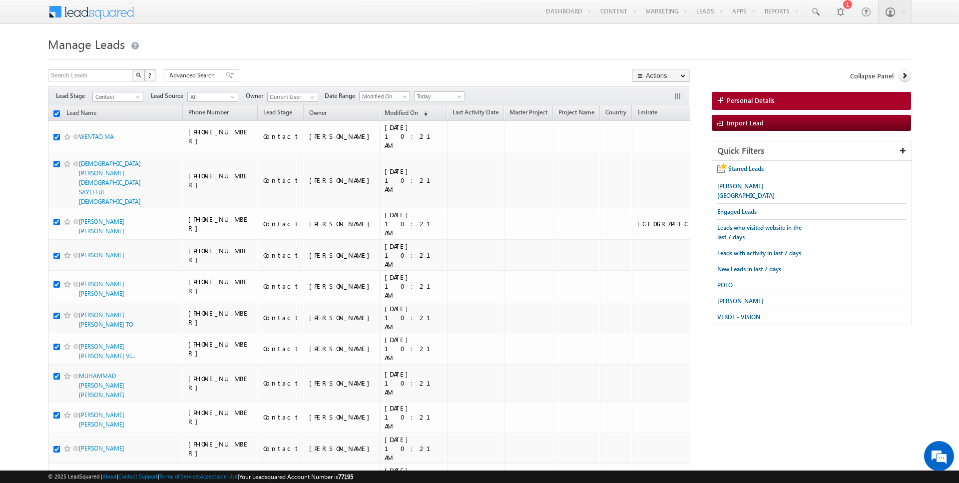
checkbox input "true"
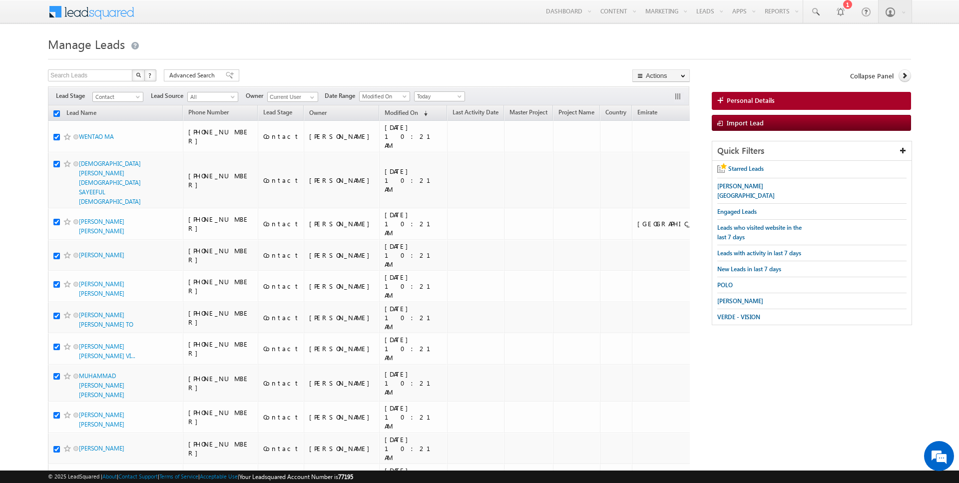
checkbox input "true"
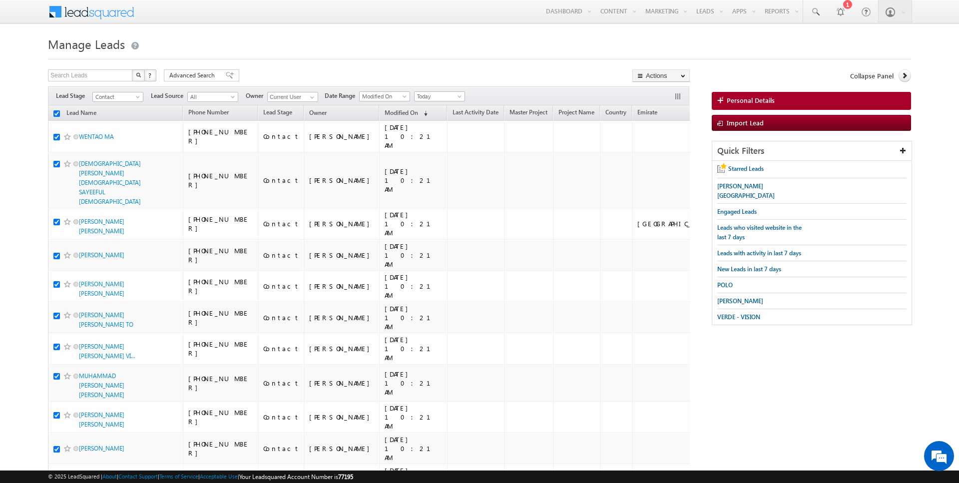
checkbox input "true"
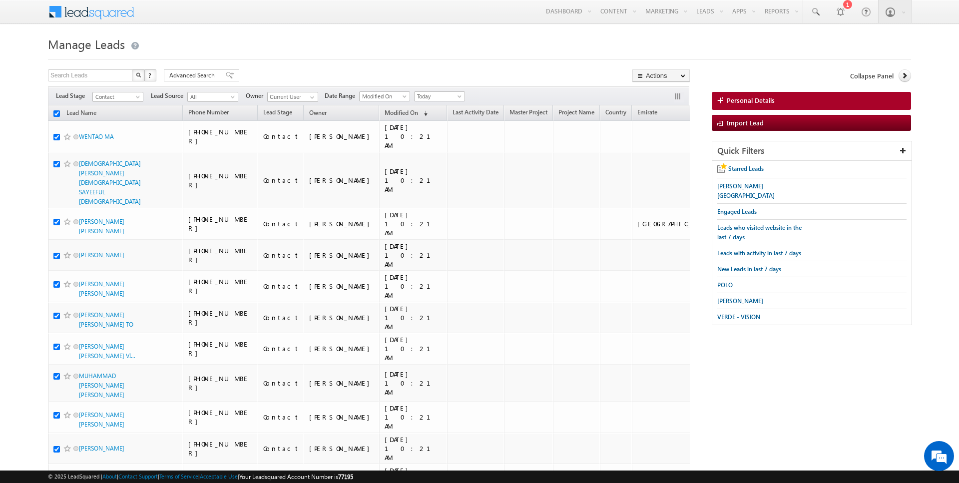
checkbox input "true"
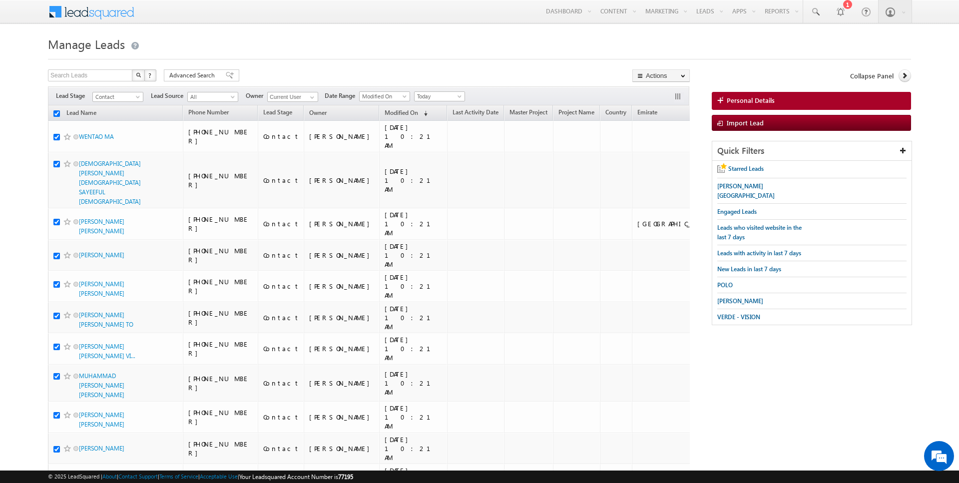
checkbox input "true"
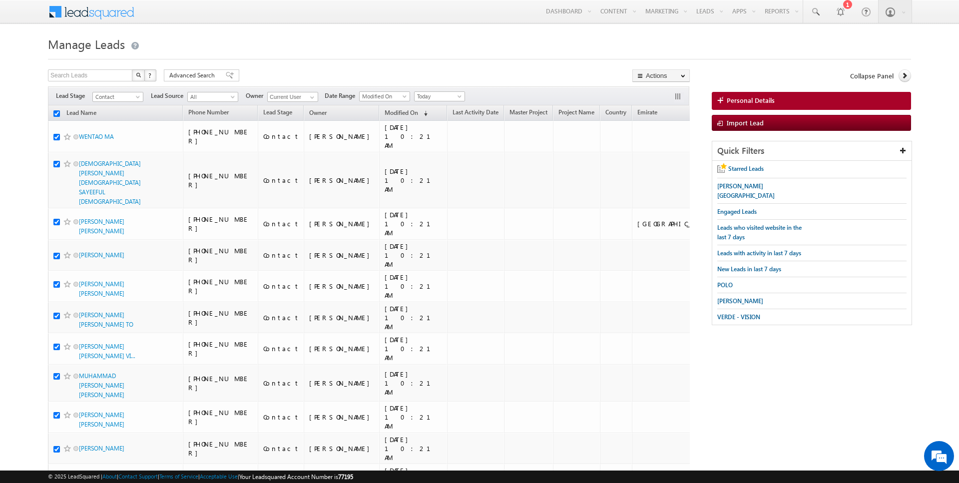
checkbox input "true"
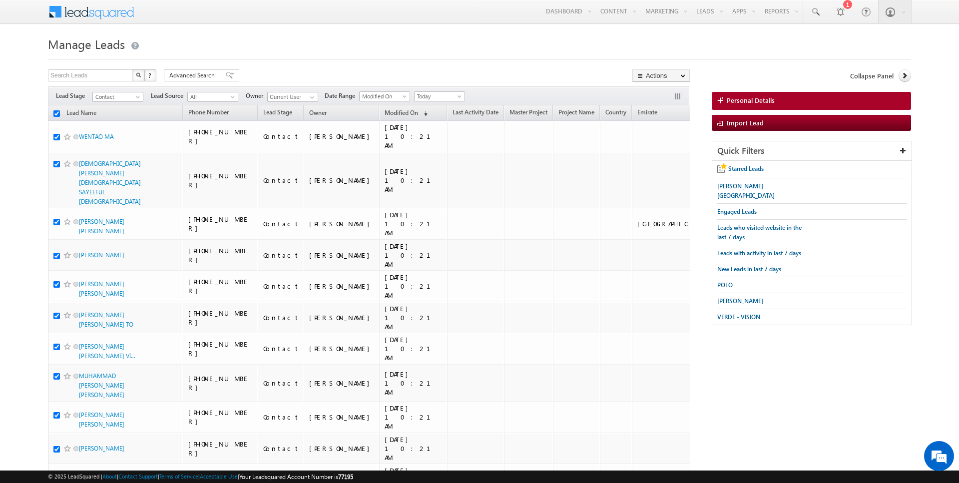
checkbox input "true"
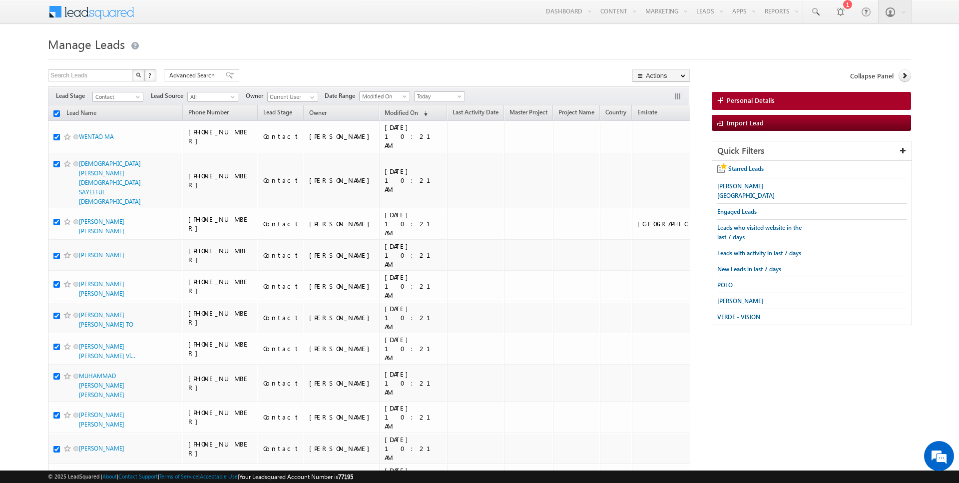
checkbox input "true"
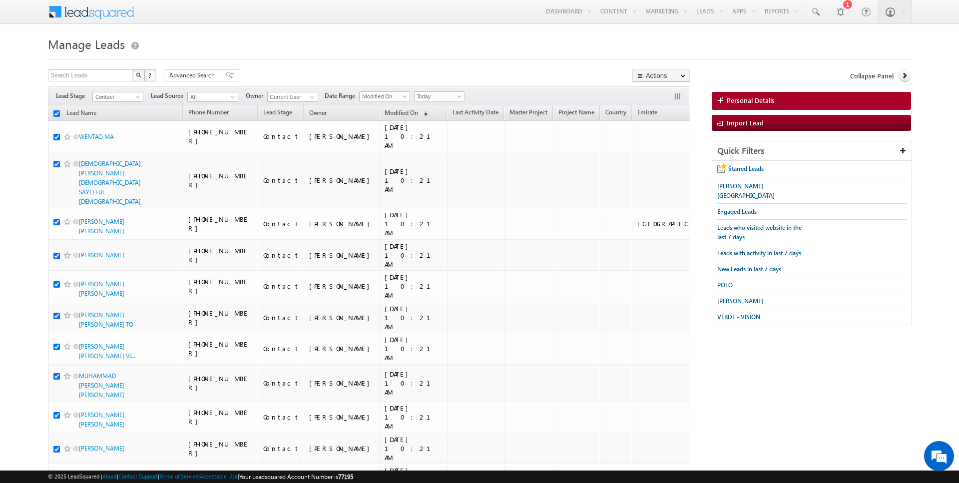
checkbox input "true"
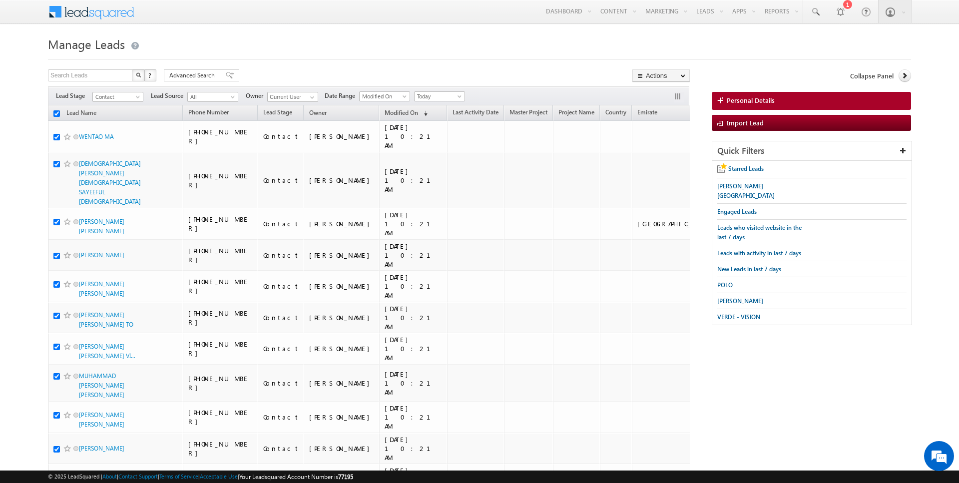
checkbox input "true"
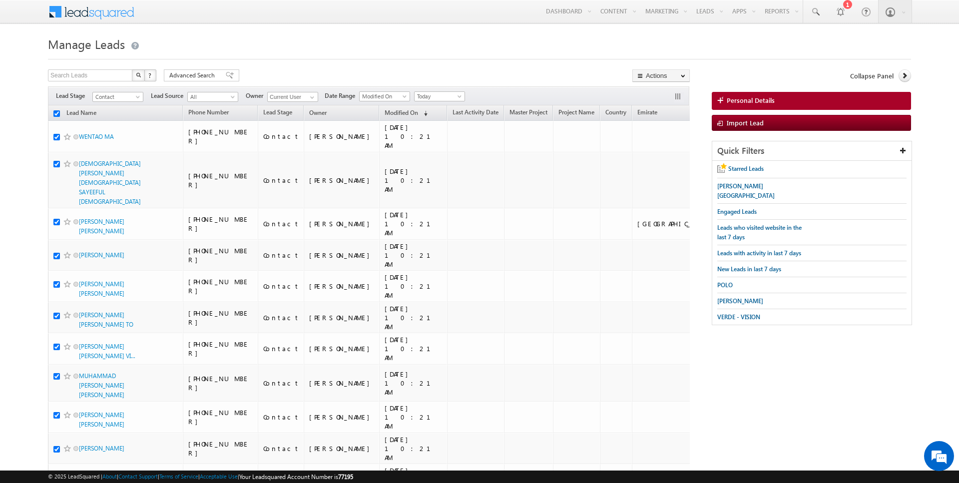
checkbox input "true"
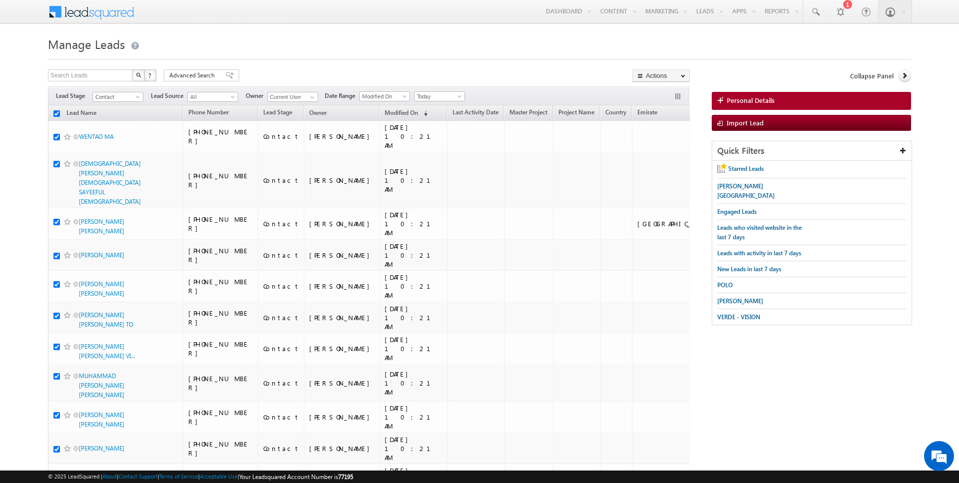
checkbox input "true"
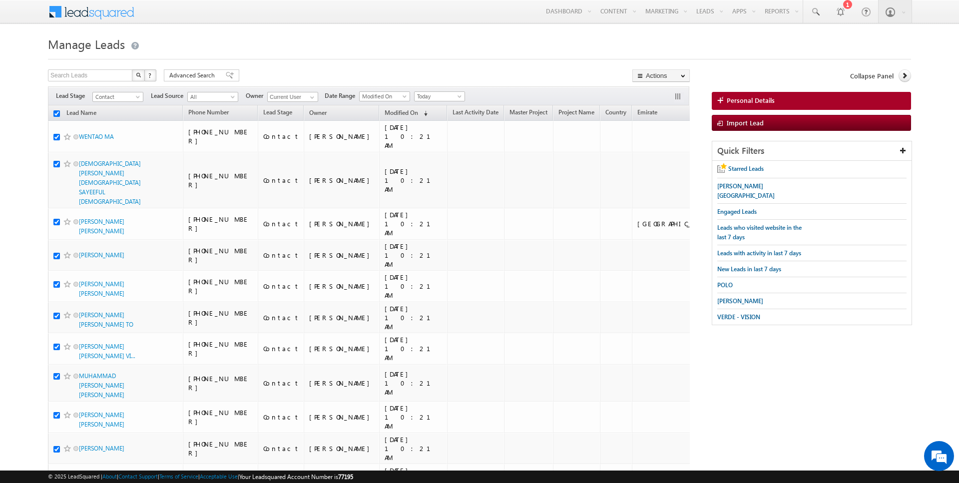
checkbox input "true"
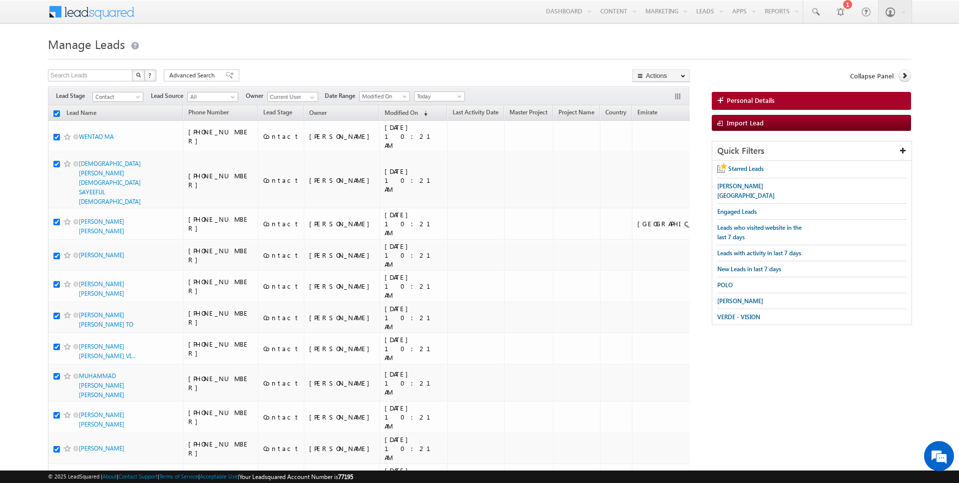
checkbox input "true"
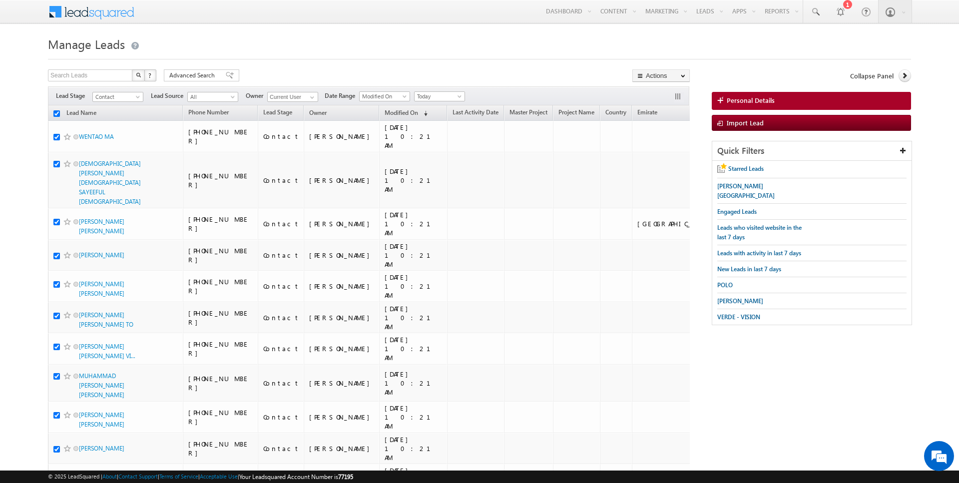
checkbox input "true"
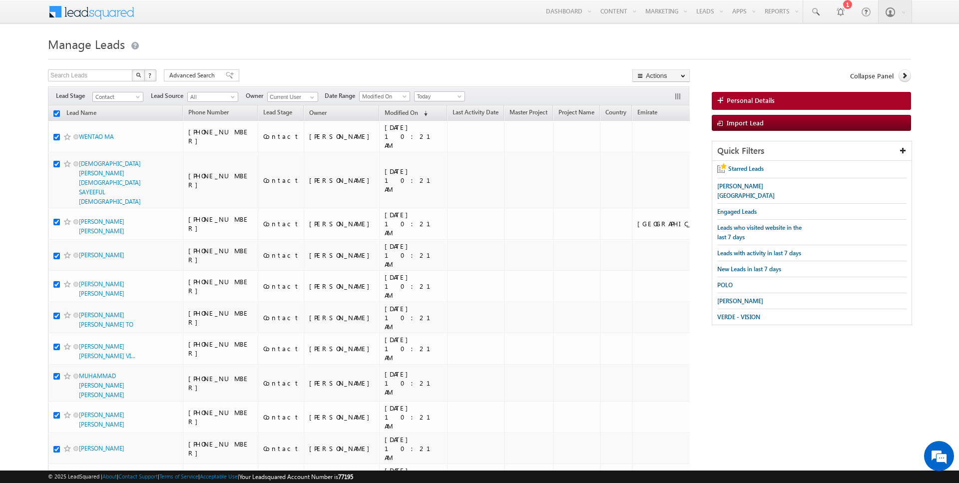
checkbox input "true"
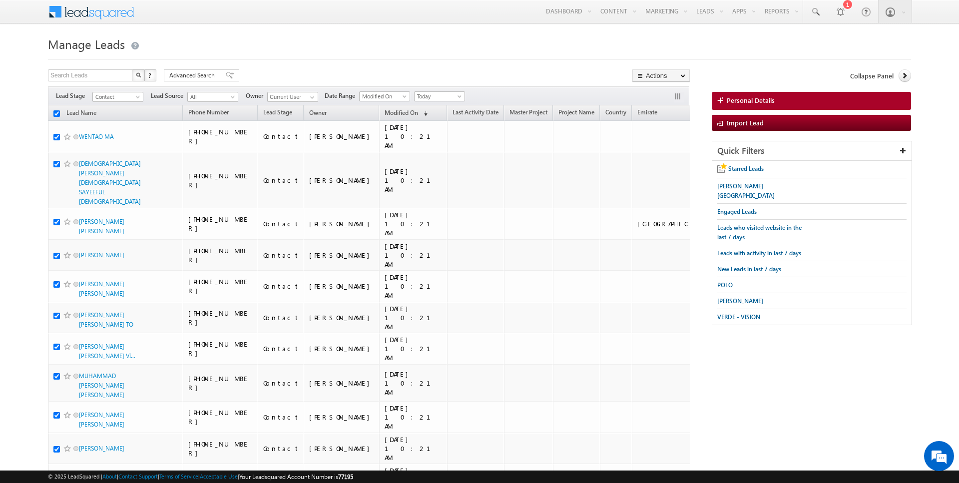
checkbox input "true"
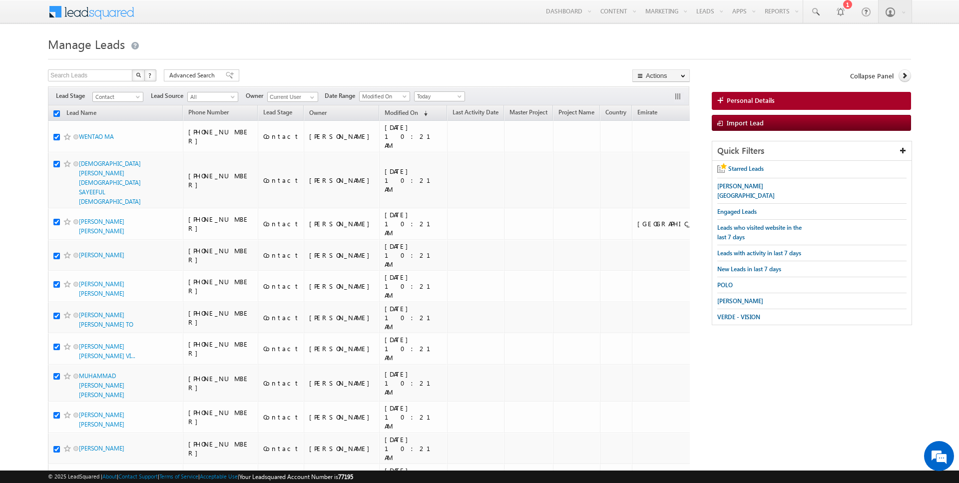
checkbox input "true"
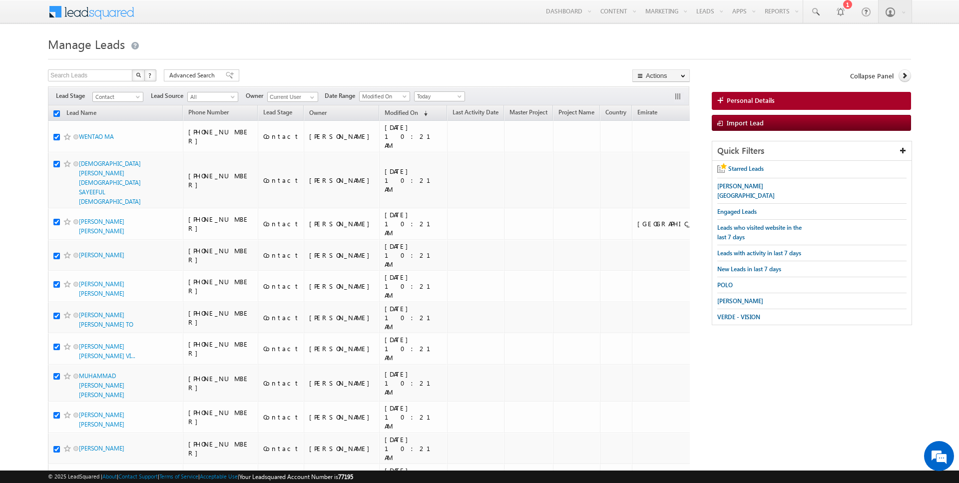
checkbox input "true"
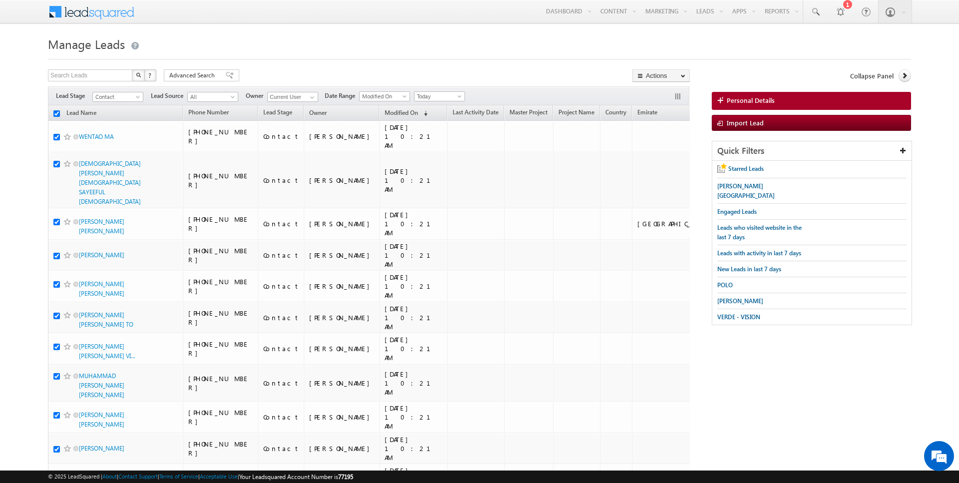
checkbox input "true"
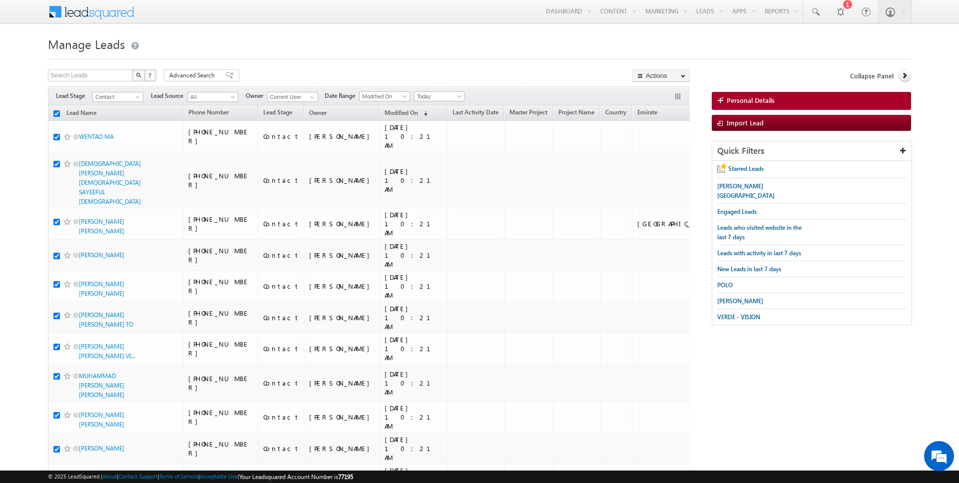
checkbox input "true"
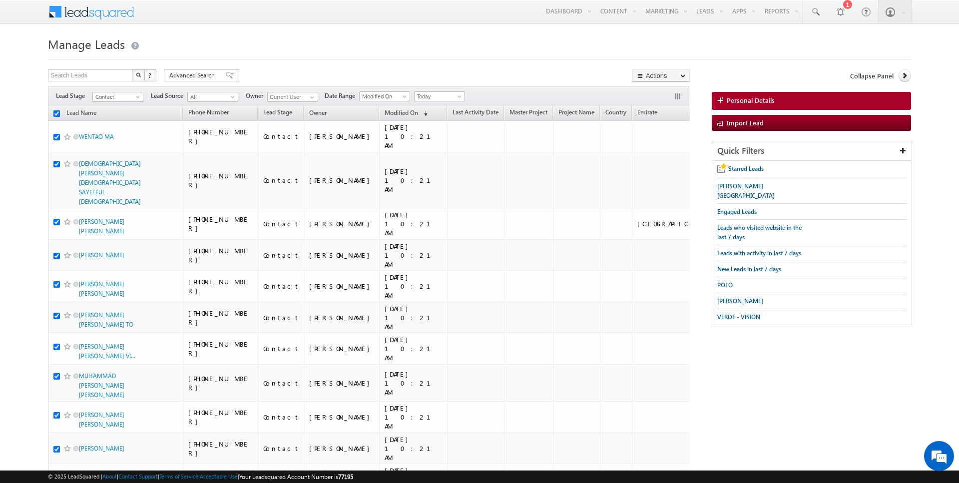
checkbox input "true"
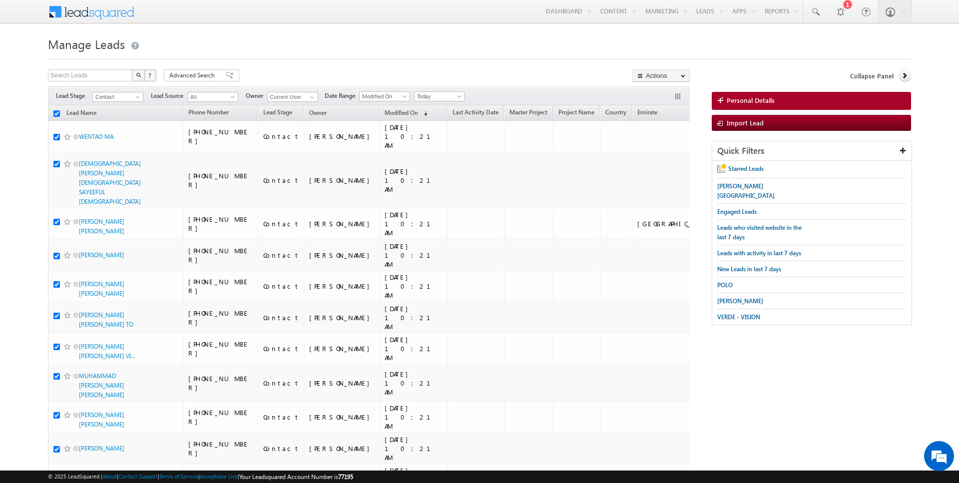
checkbox input "true"
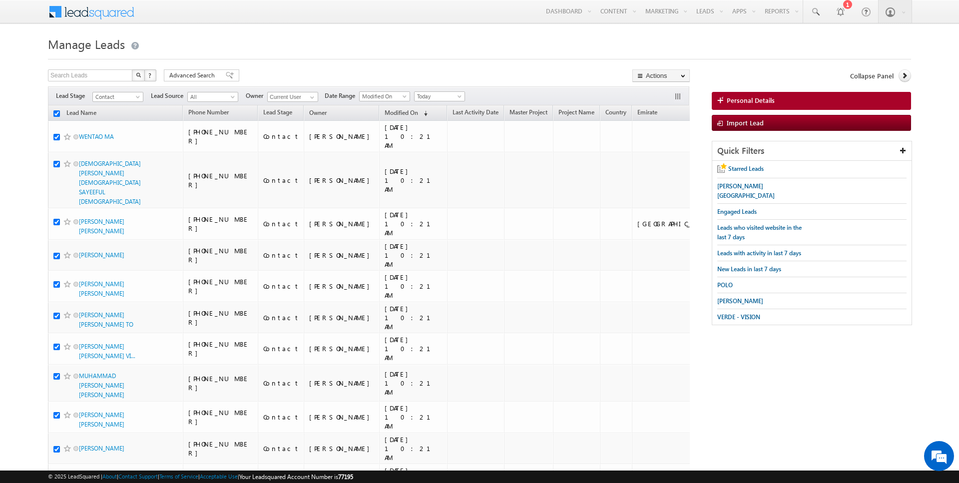
checkbox input "true"
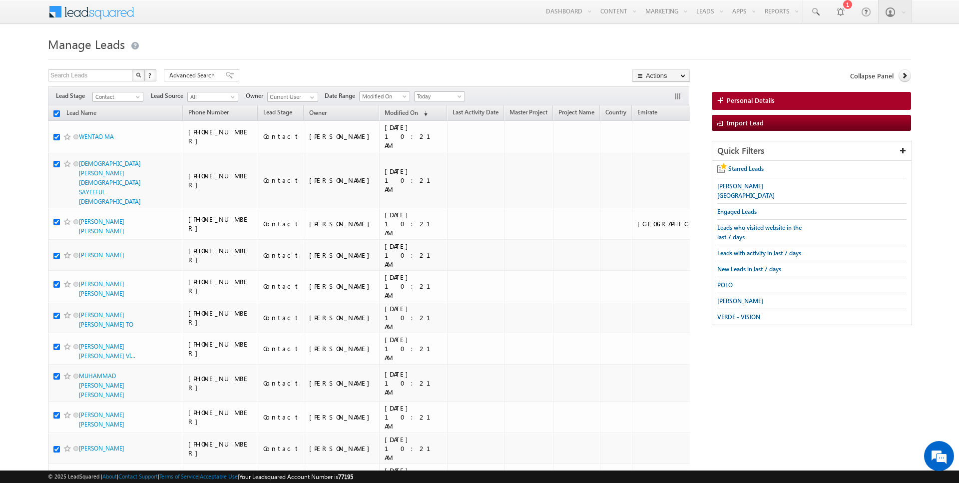
checkbox input "true"
click at [661, 161] on link "Change Owner" at bounding box center [661, 162] width 56 height 12
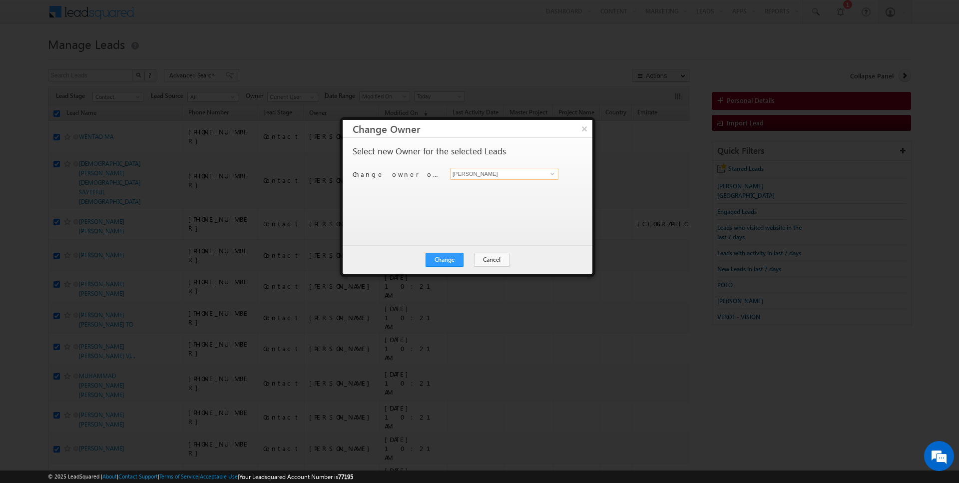
click at [519, 170] on input "[PERSON_NAME]" at bounding box center [504, 174] width 108 height 12
click at [459, 253] on button "Change" at bounding box center [444, 260] width 38 height 14
click at [474, 259] on button "Close" at bounding box center [469, 260] width 32 height 14
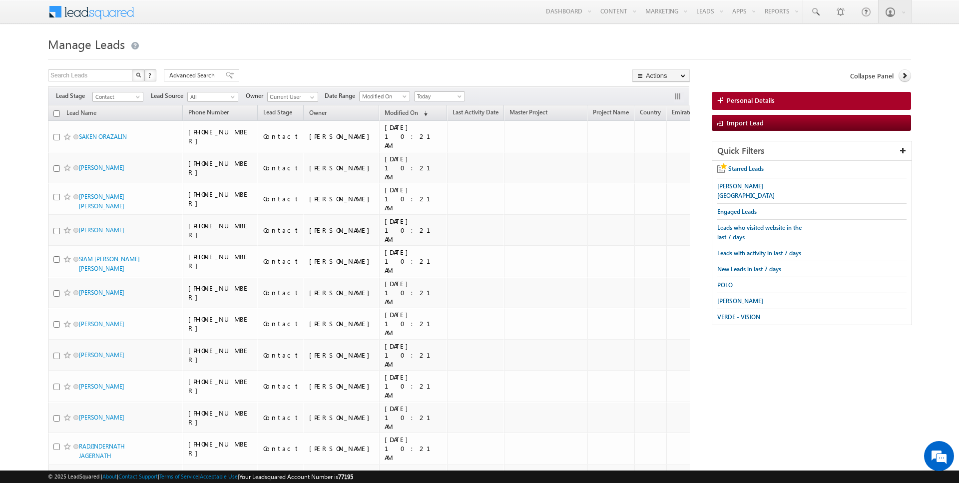
click at [56, 113] on input "checkbox" at bounding box center [56, 113] width 6 height 6
checkbox input "true"
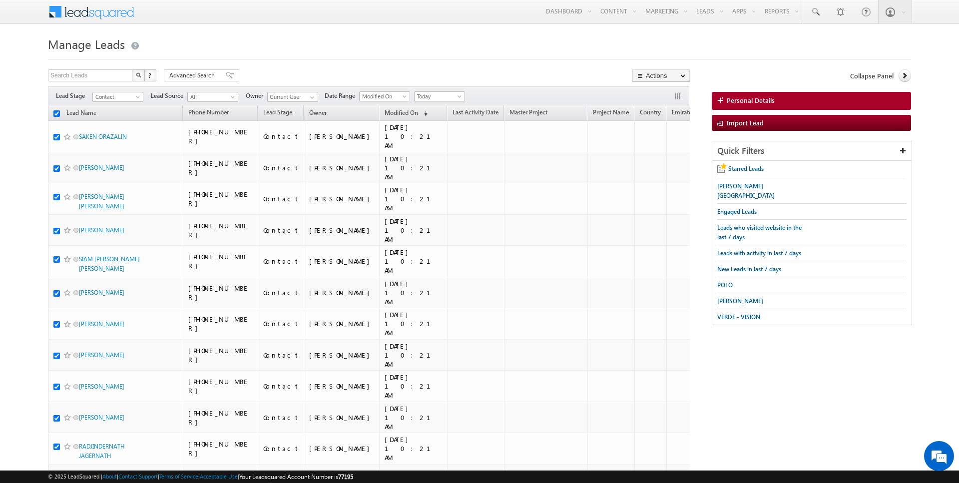
checkbox input "true"
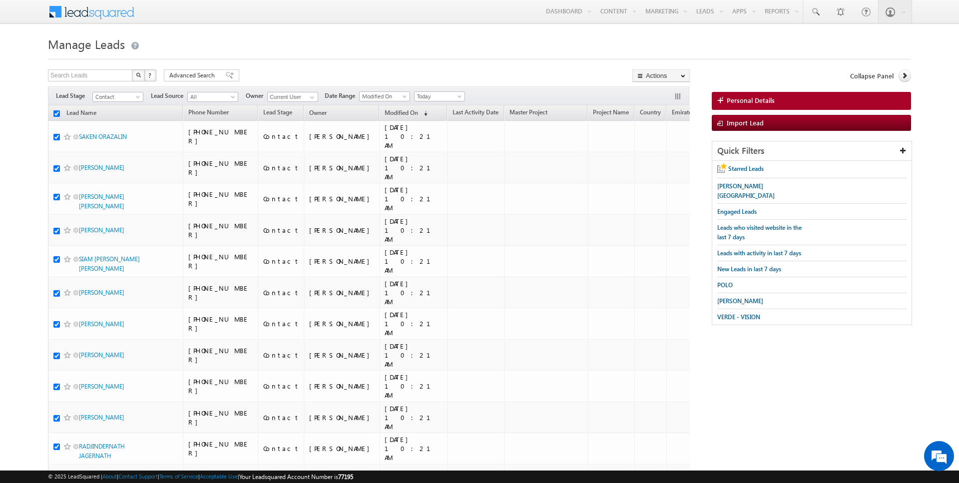
checkbox input "true"
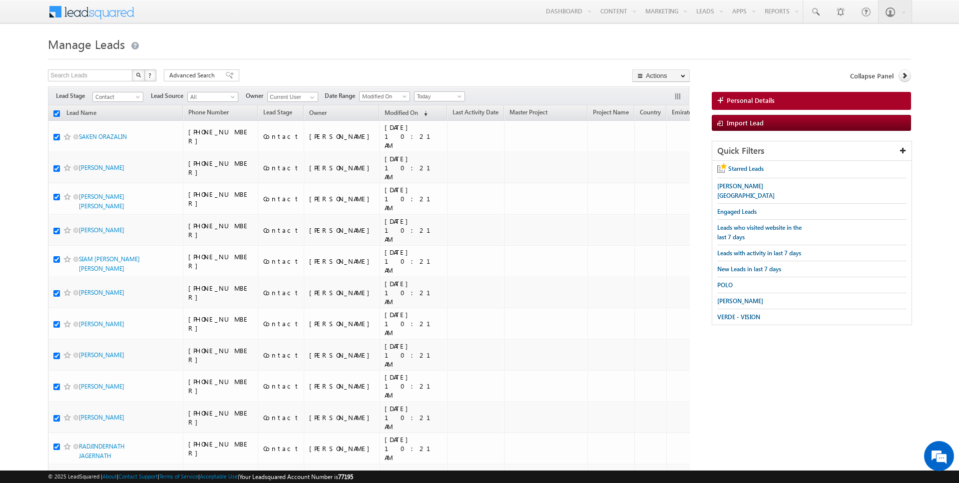
checkbox input "true"
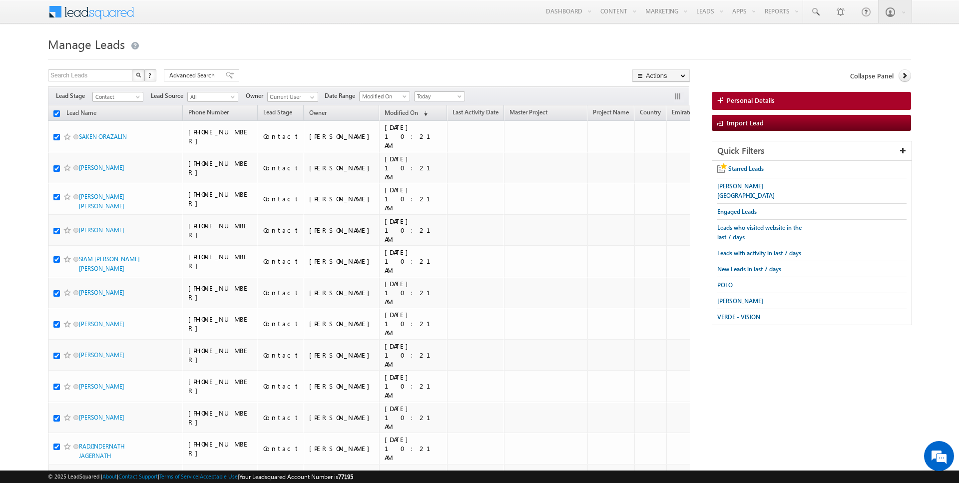
checkbox input "true"
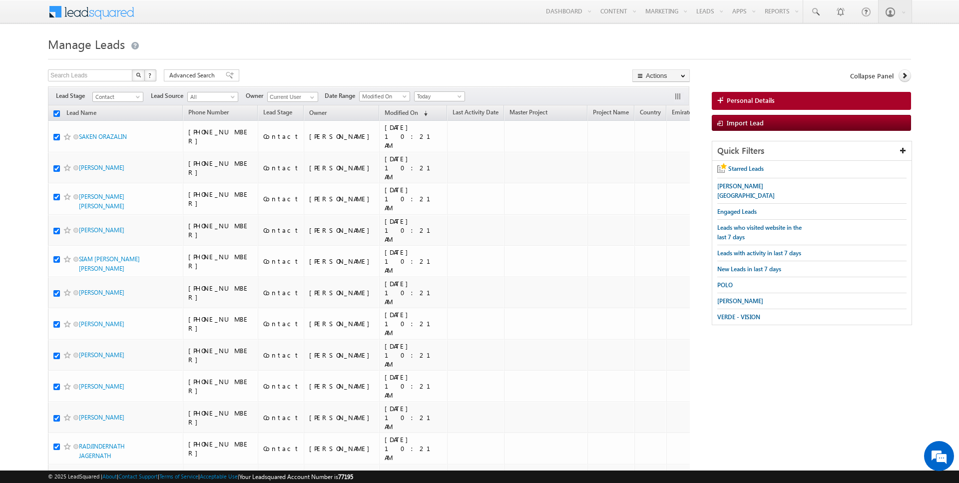
checkbox input "true"
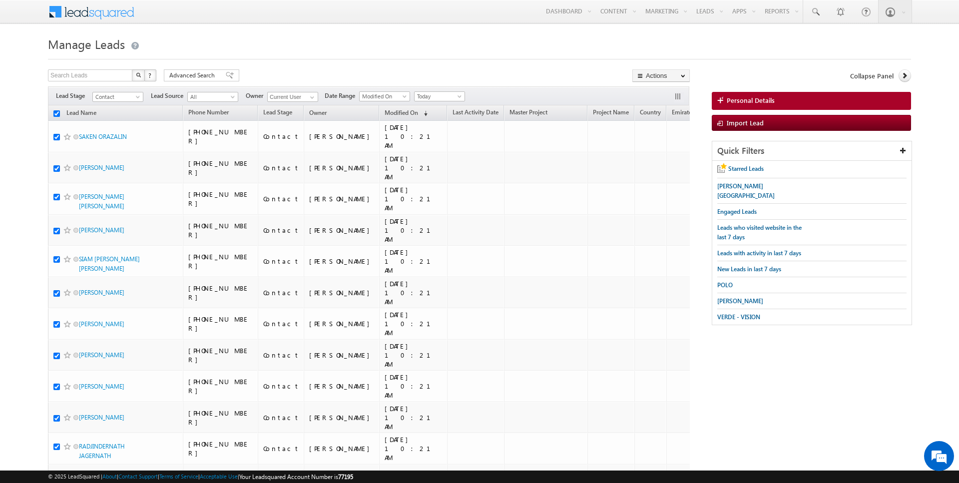
checkbox input "true"
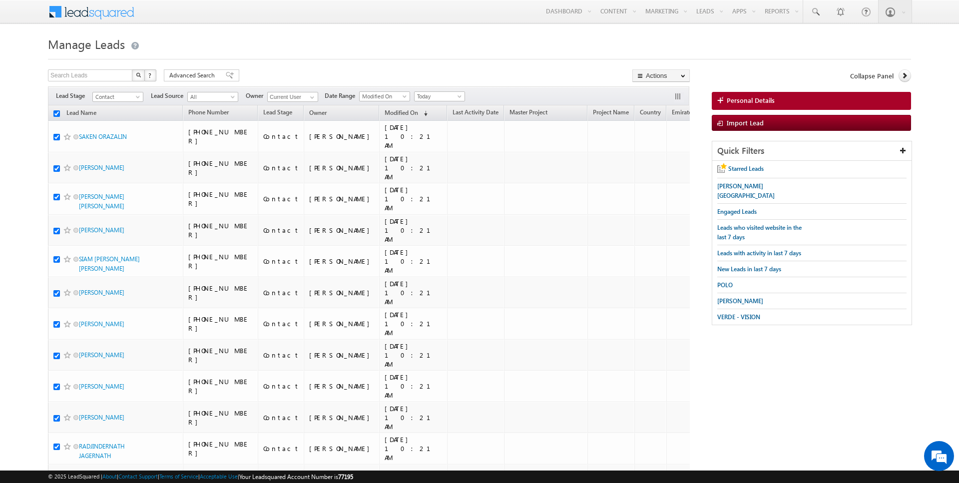
checkbox input "true"
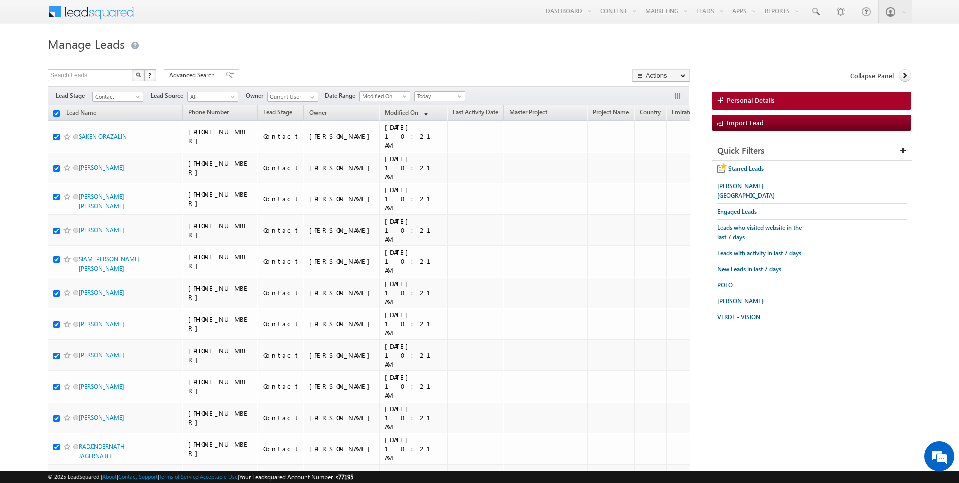
checkbox input "true"
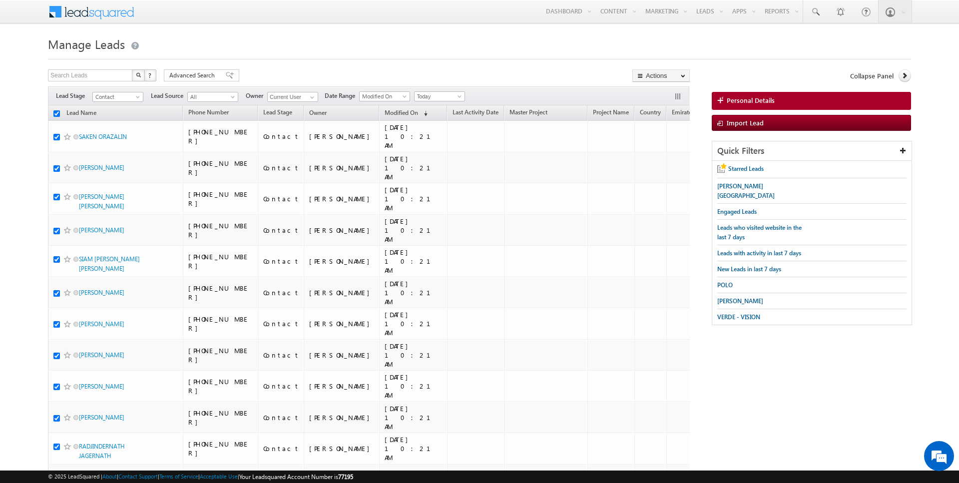
checkbox input "true"
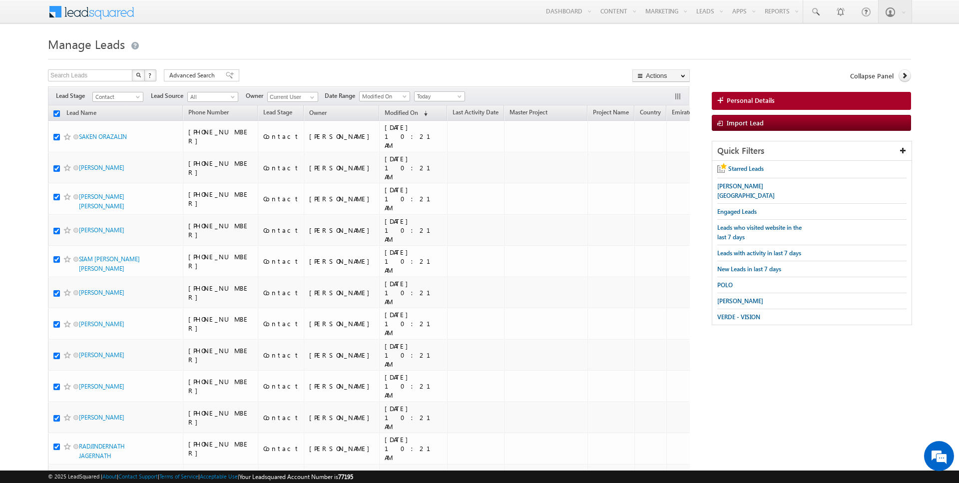
checkbox input "true"
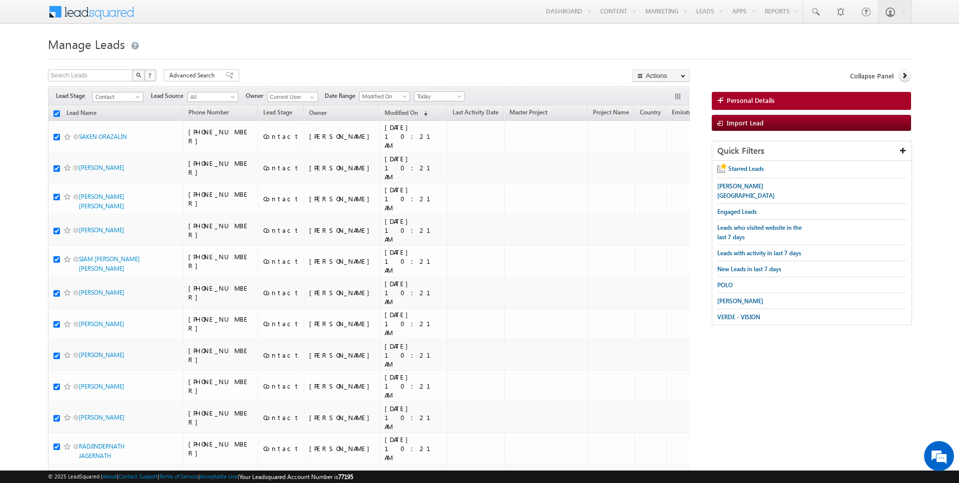
checkbox input "true"
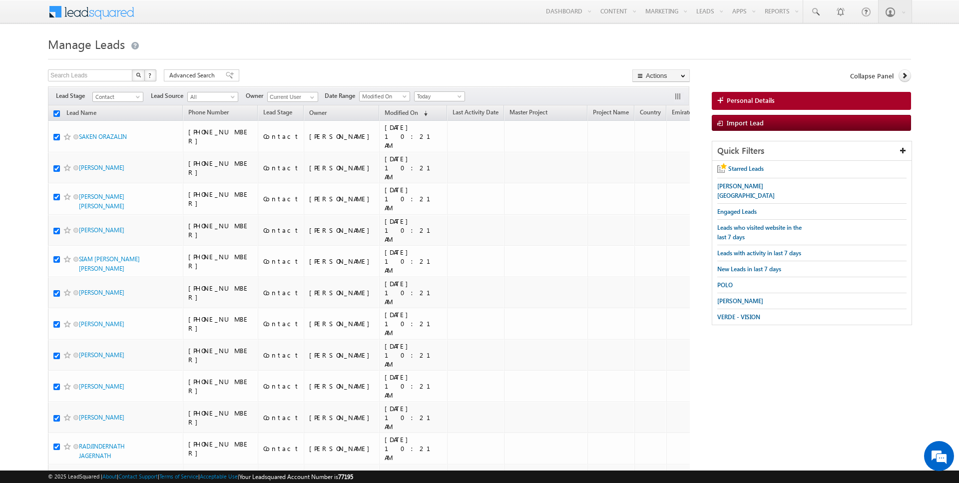
checkbox input "true"
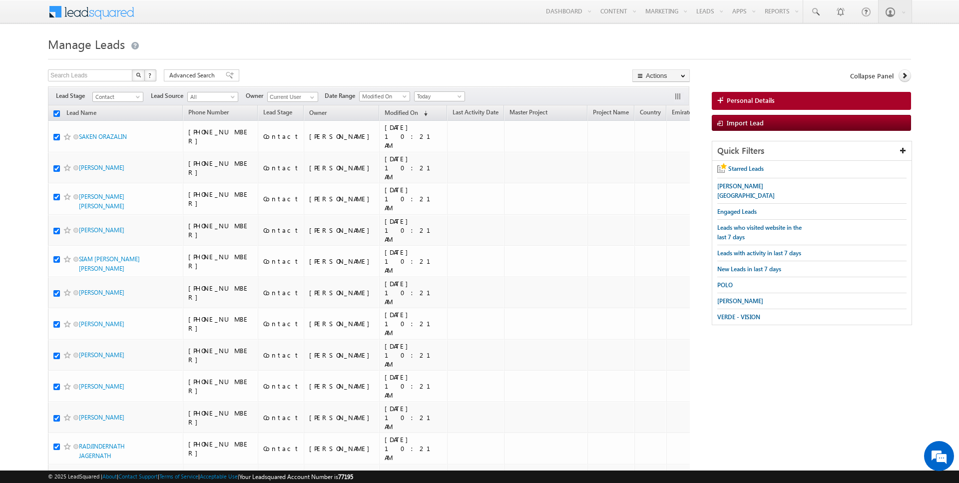
checkbox input "true"
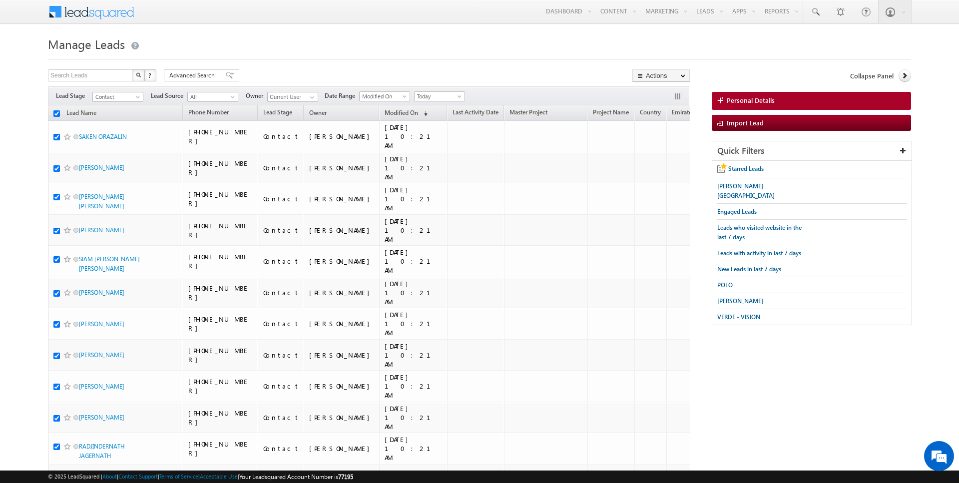
checkbox input "true"
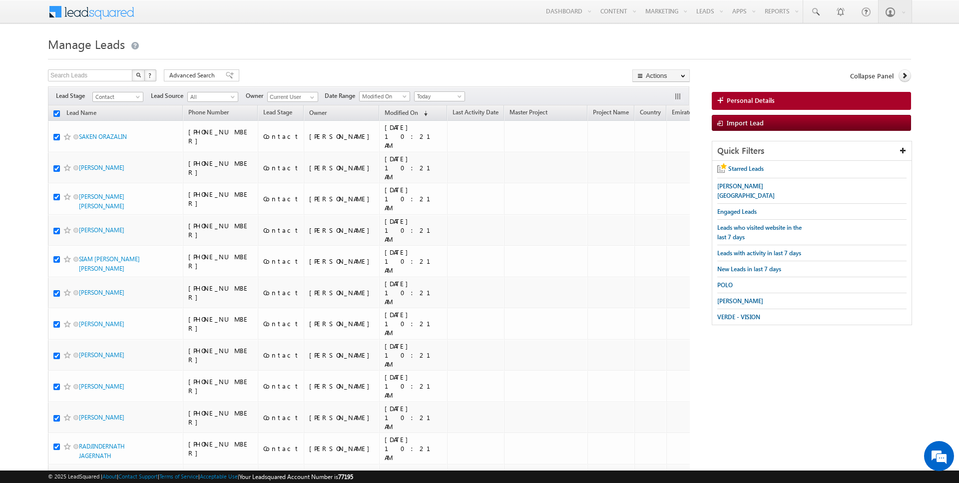
checkbox input "true"
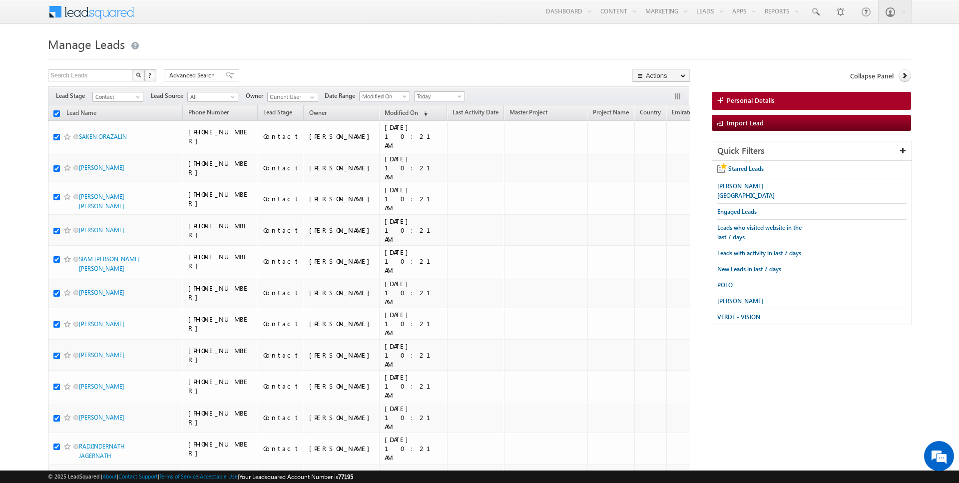
checkbox input "true"
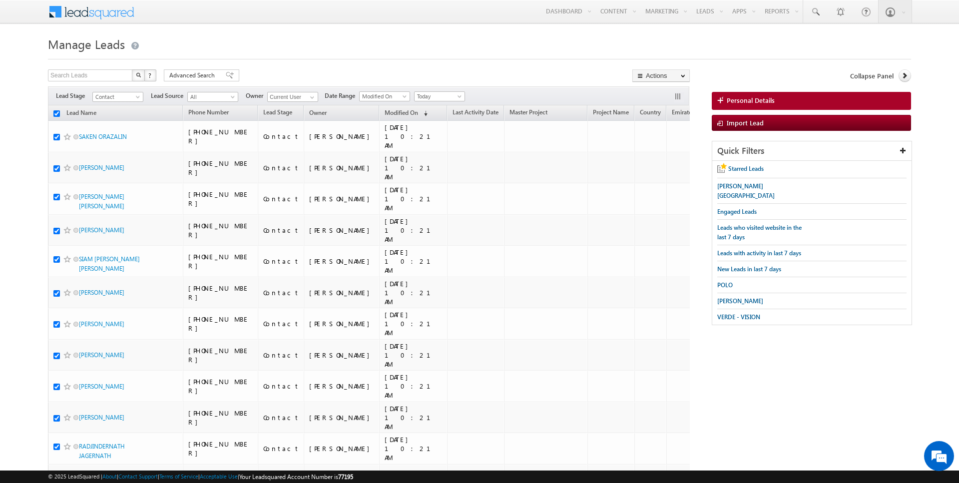
checkbox input "true"
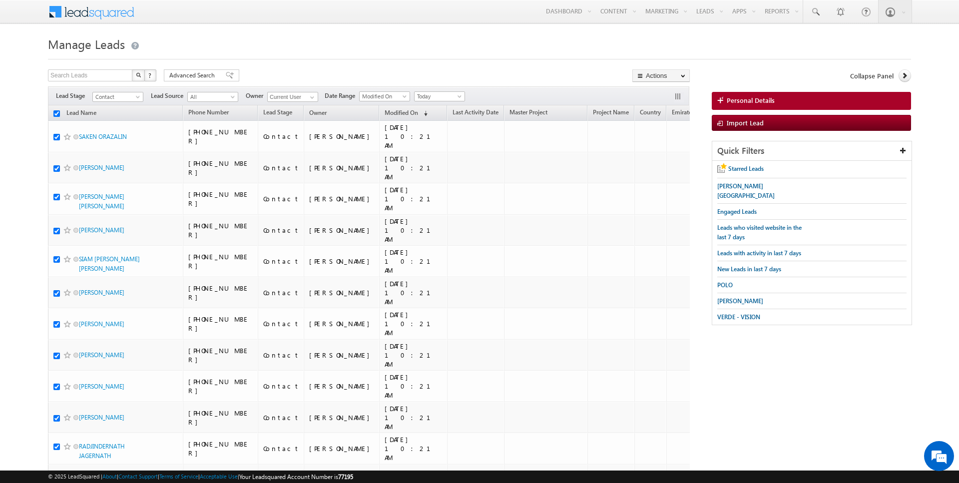
checkbox input "true"
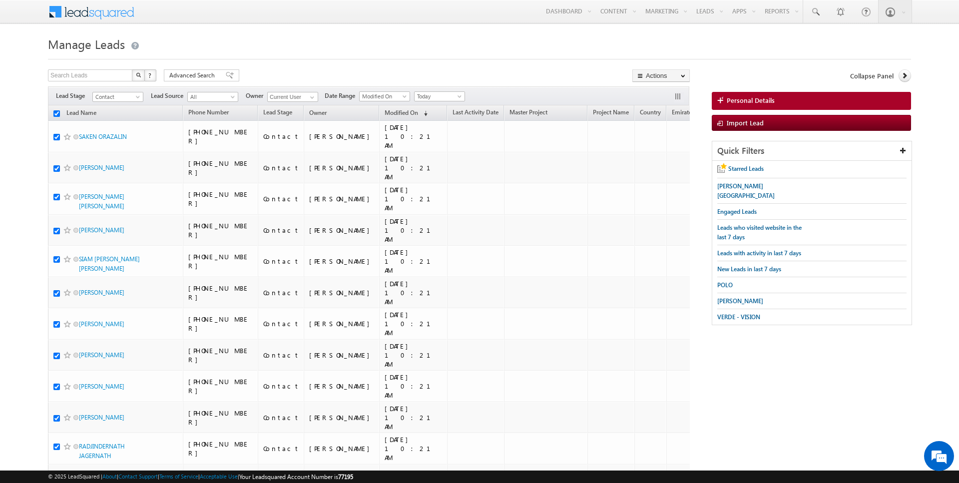
checkbox input "true"
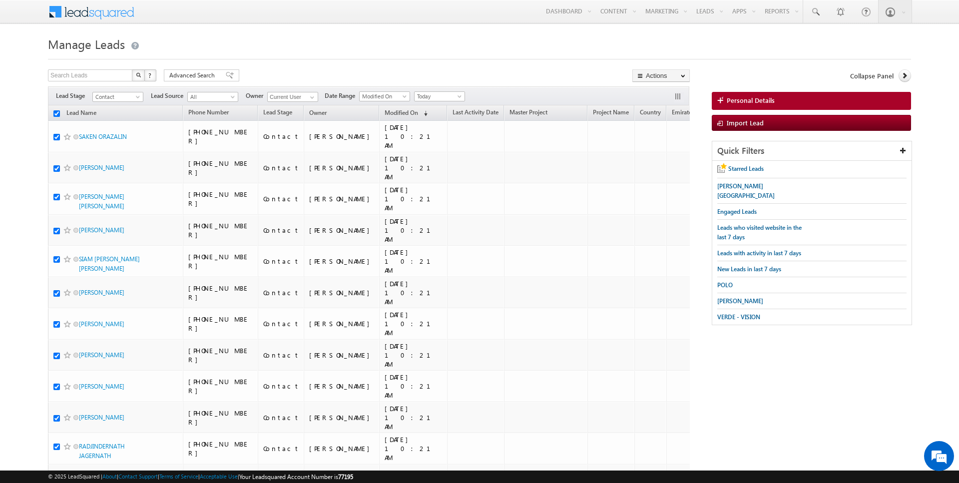
checkbox input "true"
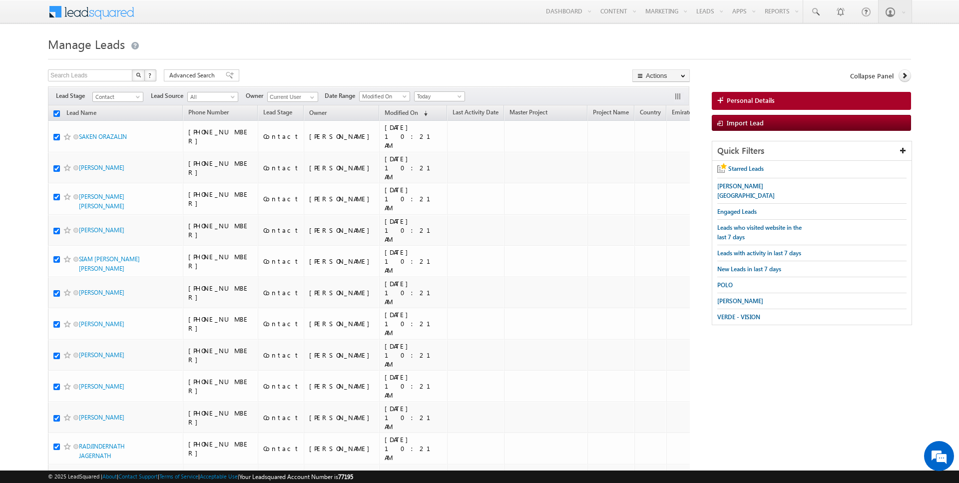
checkbox input "true"
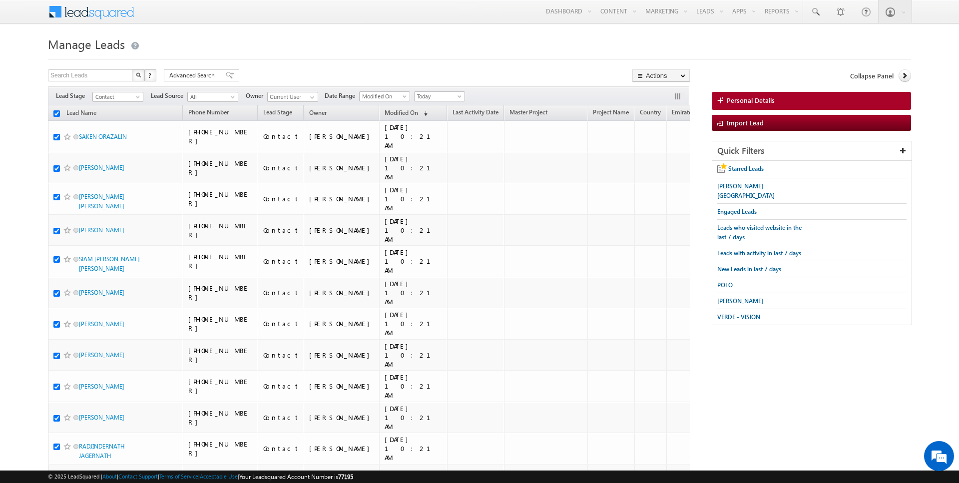
checkbox input "true"
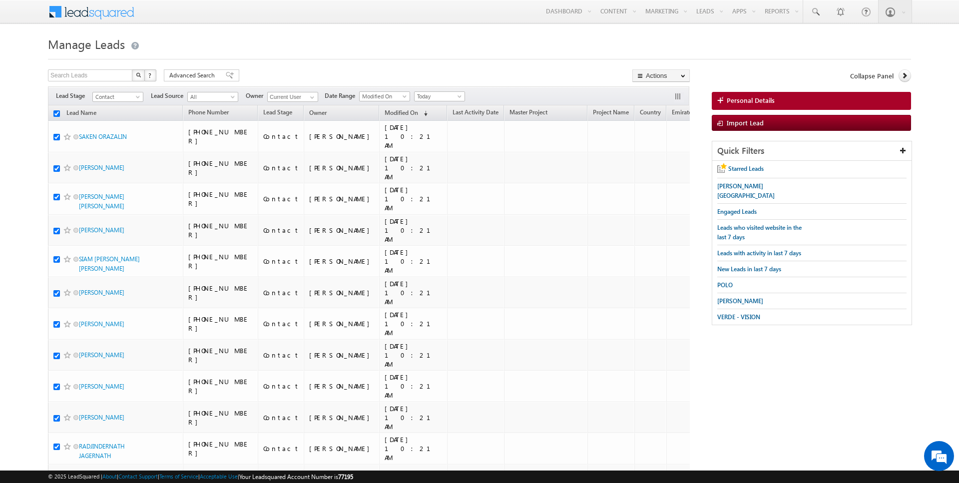
checkbox input "true"
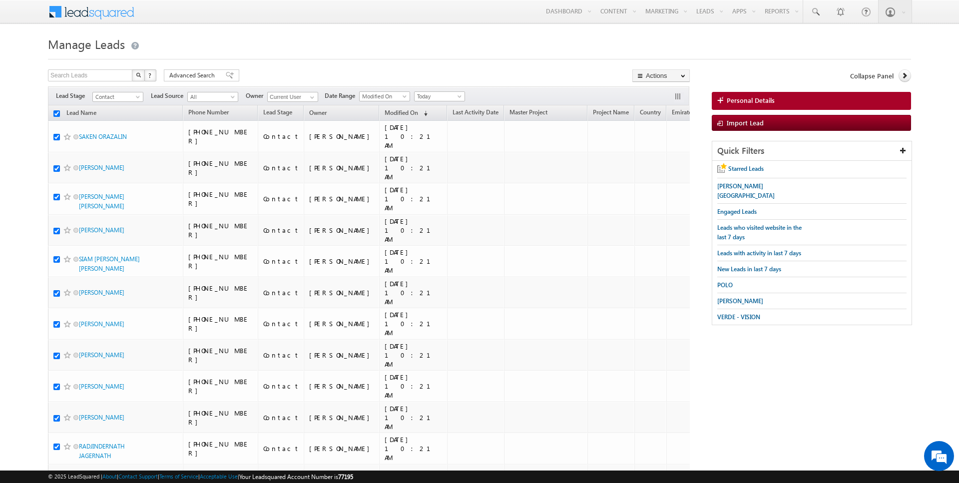
checkbox input "true"
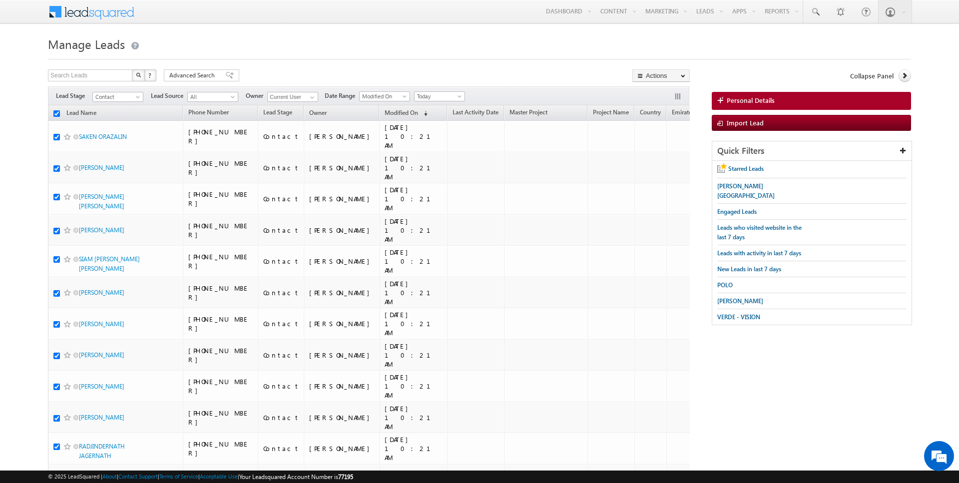
checkbox input "true"
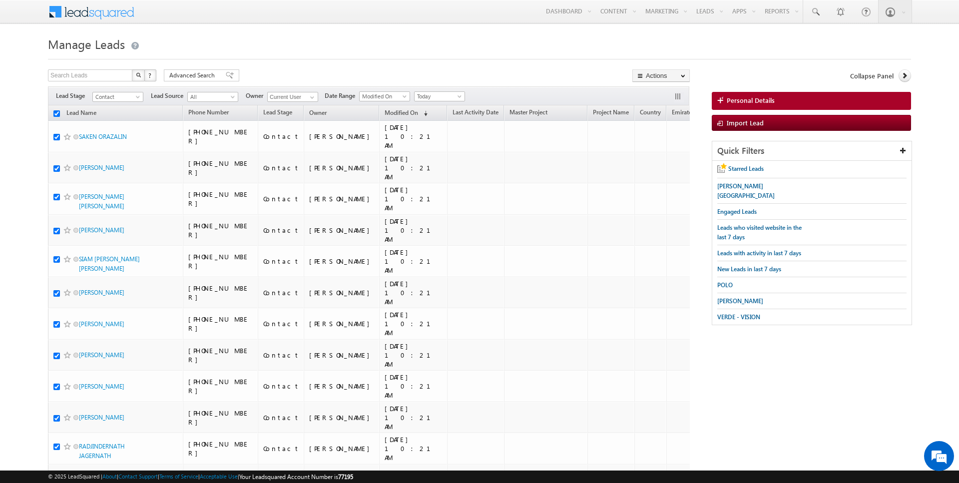
checkbox input "true"
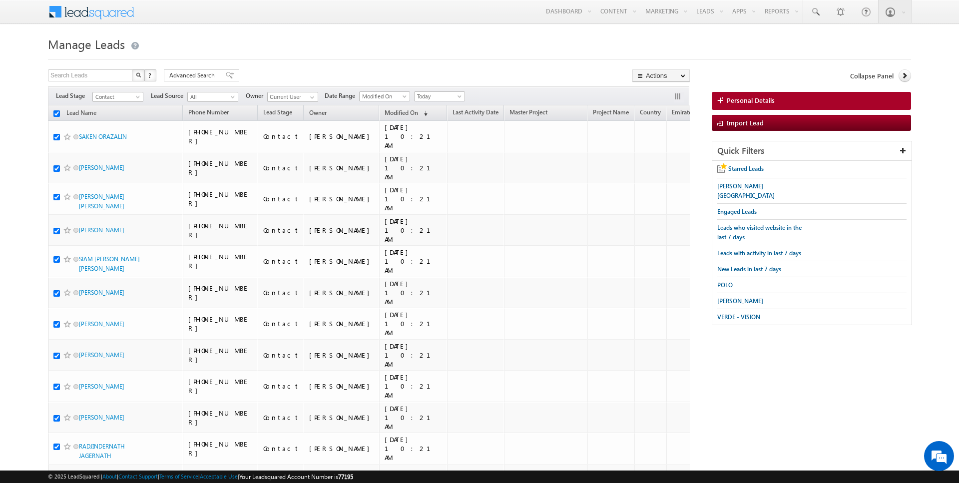
checkbox input "true"
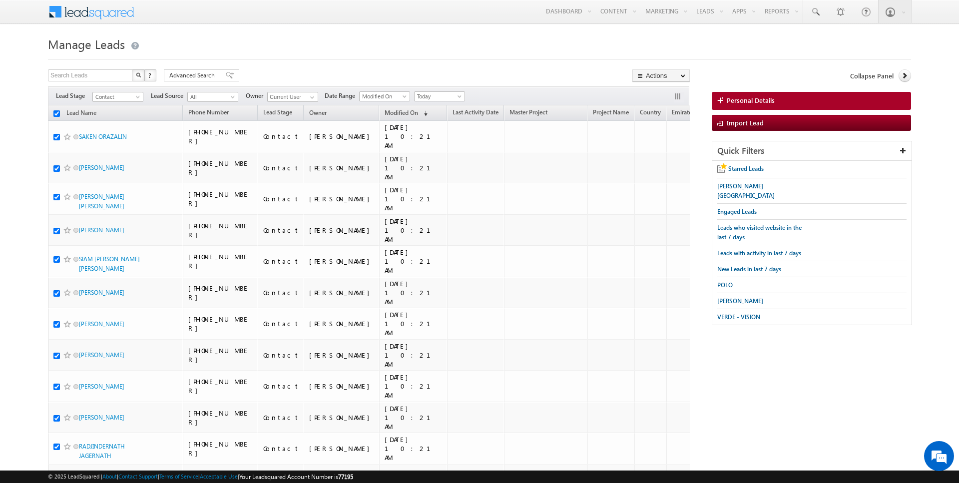
checkbox input "true"
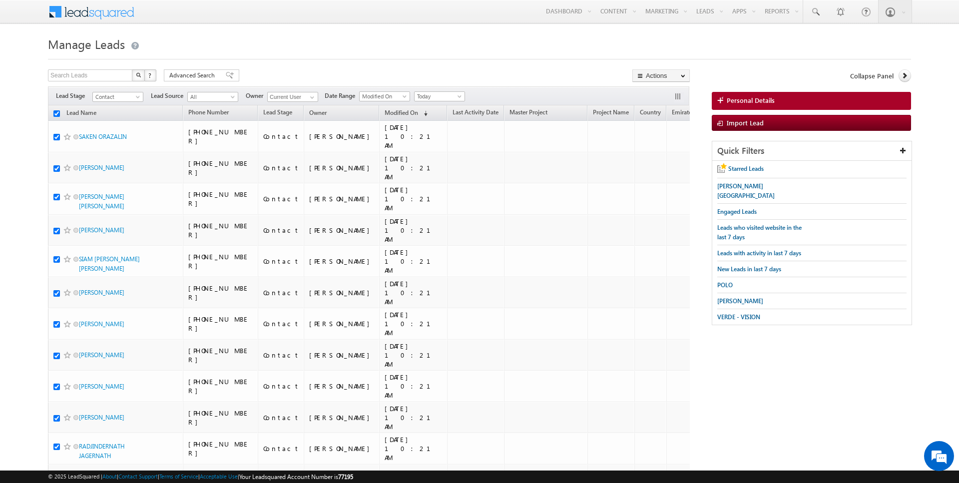
checkbox input "true"
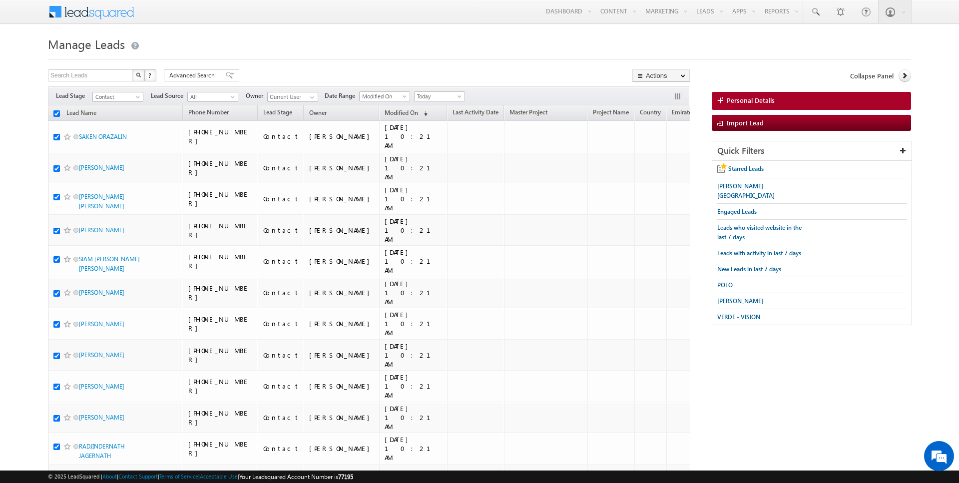
checkbox input "true"
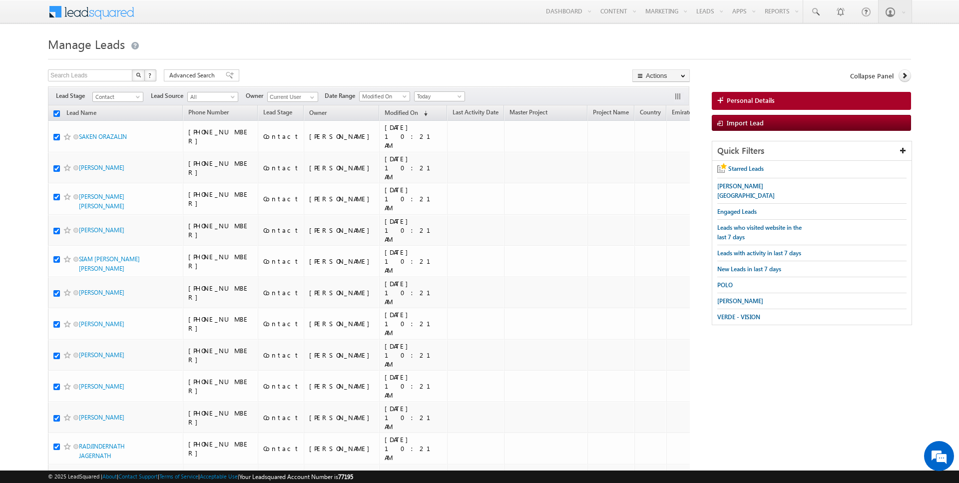
checkbox input "true"
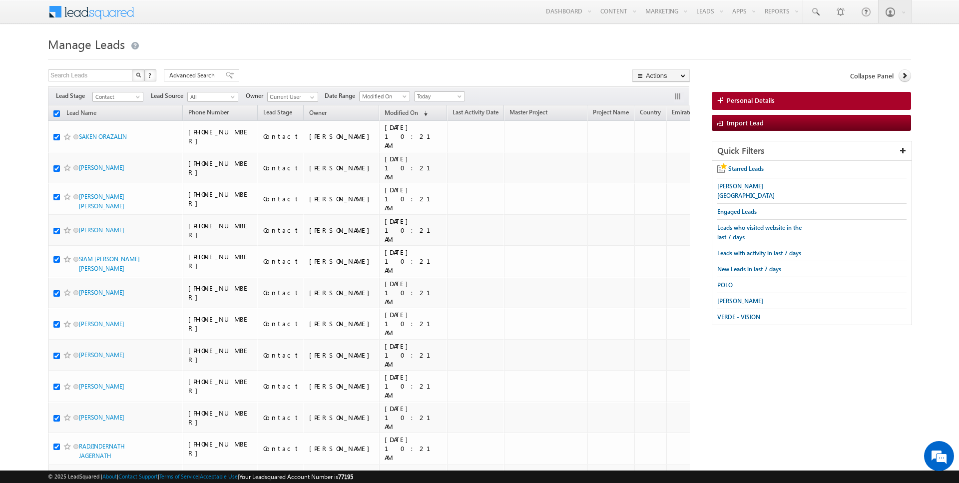
checkbox input "true"
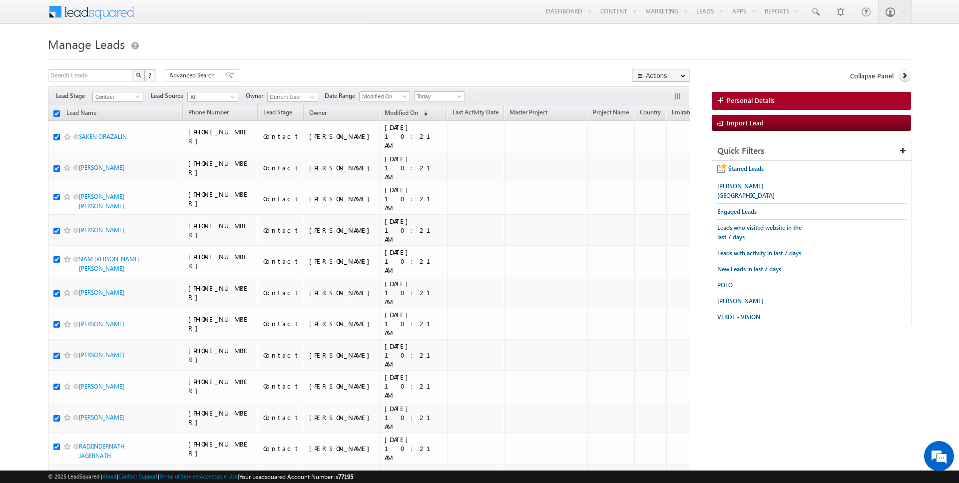
checkbox input "true"
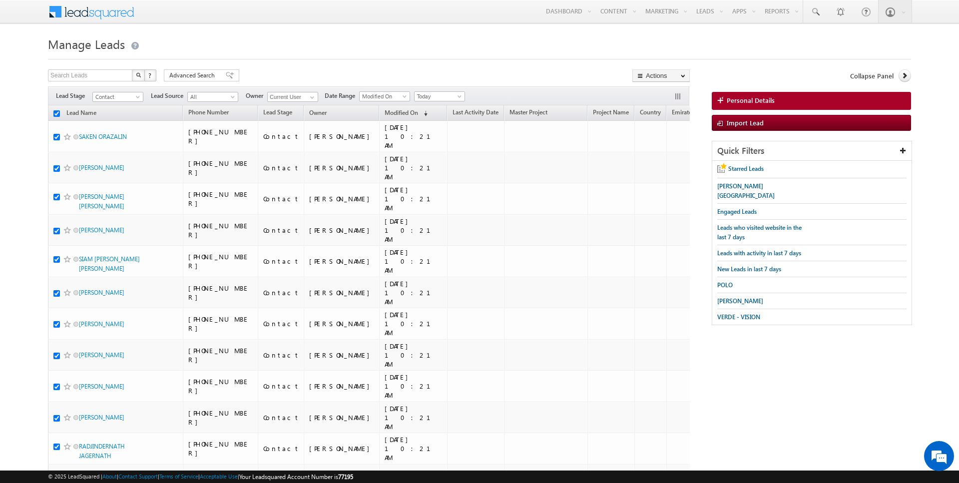
checkbox input "true"
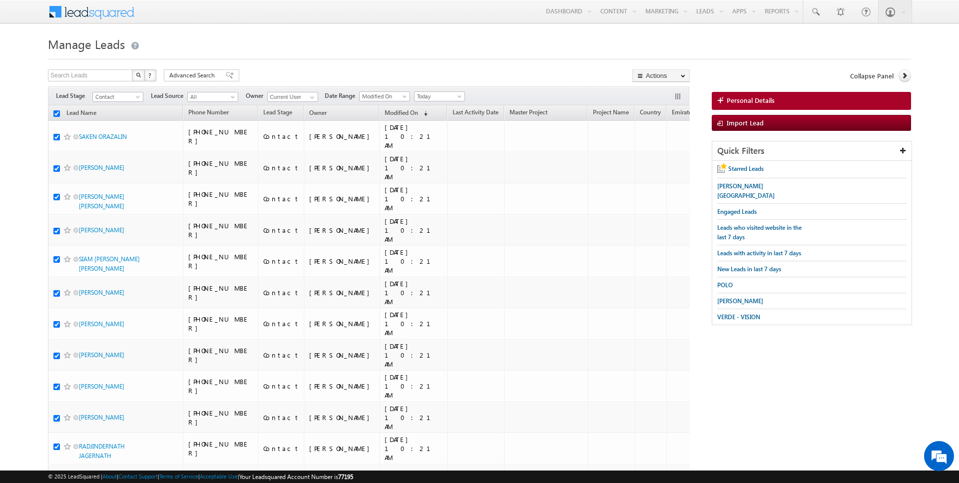
checkbox input "true"
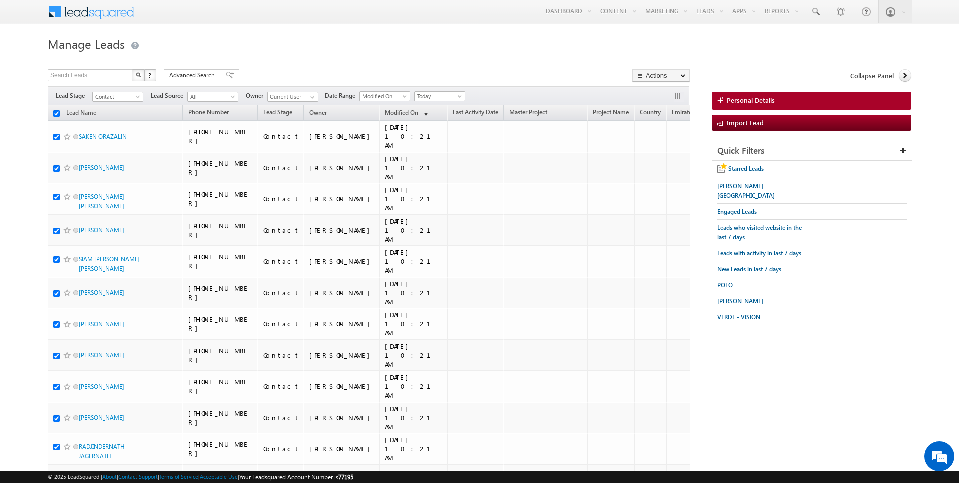
checkbox input "true"
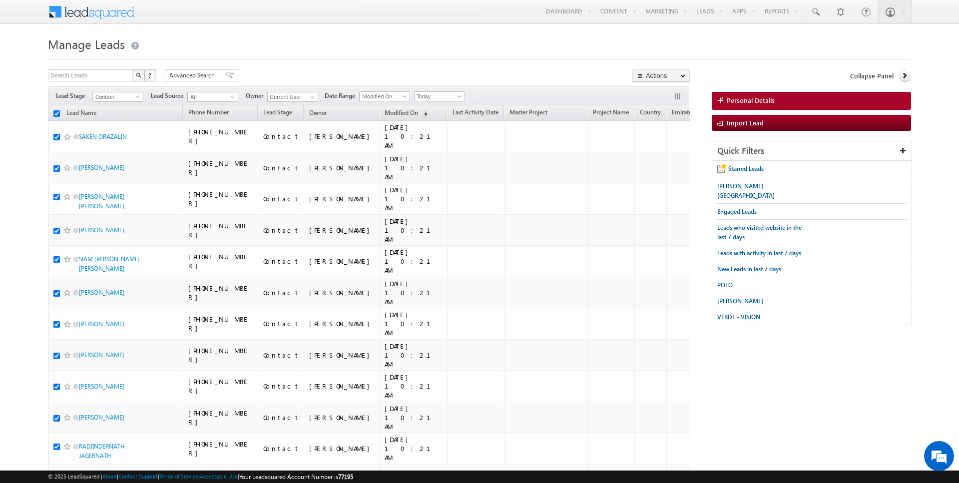
checkbox input "true"
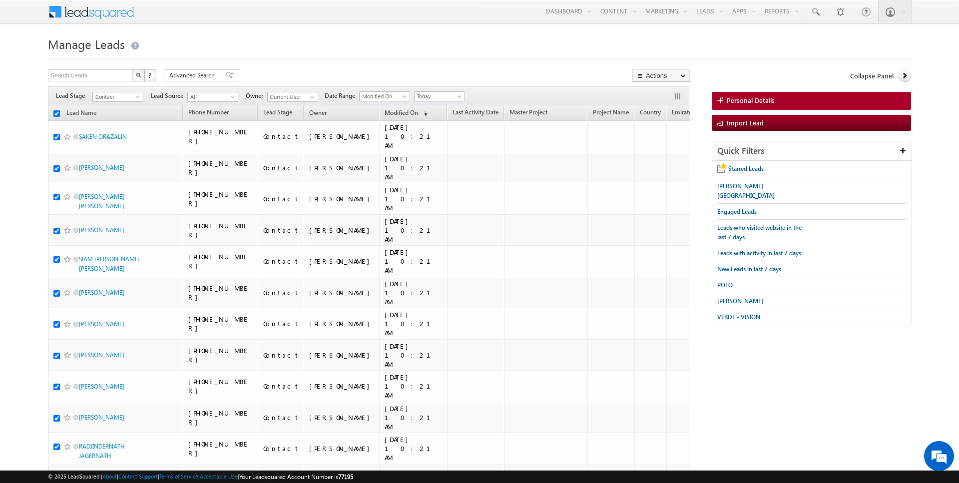
checkbox input "true"
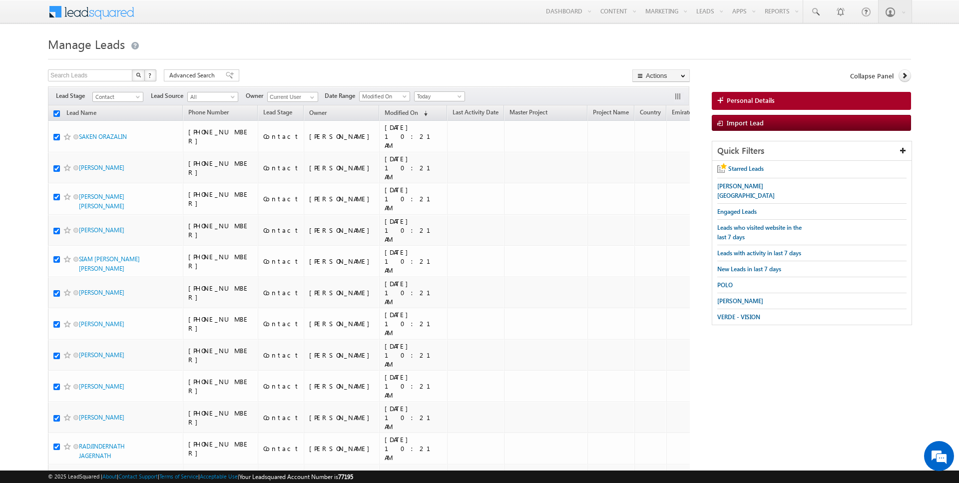
checkbox input "true"
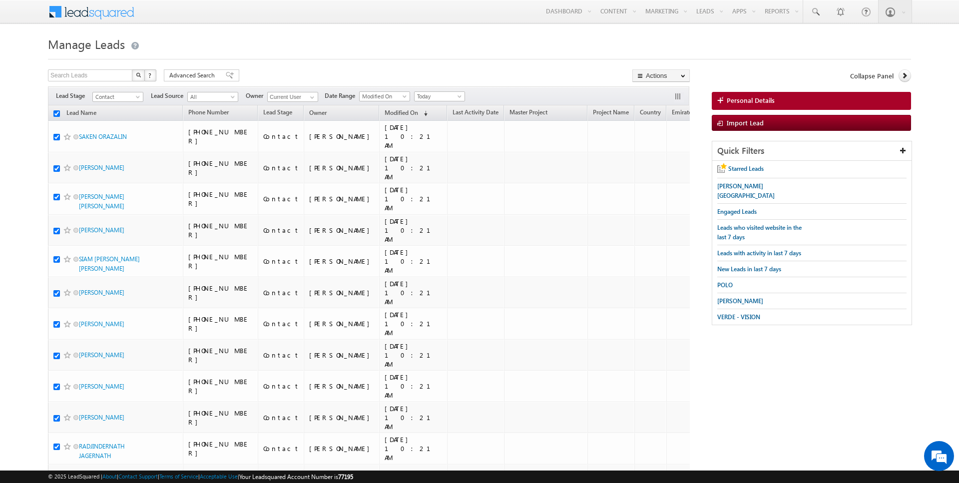
checkbox input "true"
click at [659, 158] on link "Change Owner" at bounding box center [661, 162] width 56 height 12
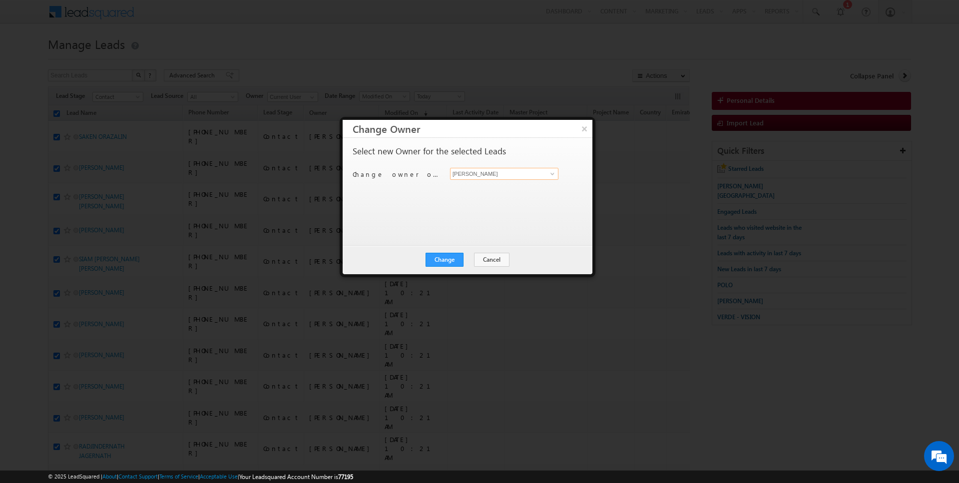
click at [526, 171] on input "[PERSON_NAME]" at bounding box center [504, 174] width 108 height 12
click at [486, 259] on button "Cancel" at bounding box center [491, 260] width 35 height 14
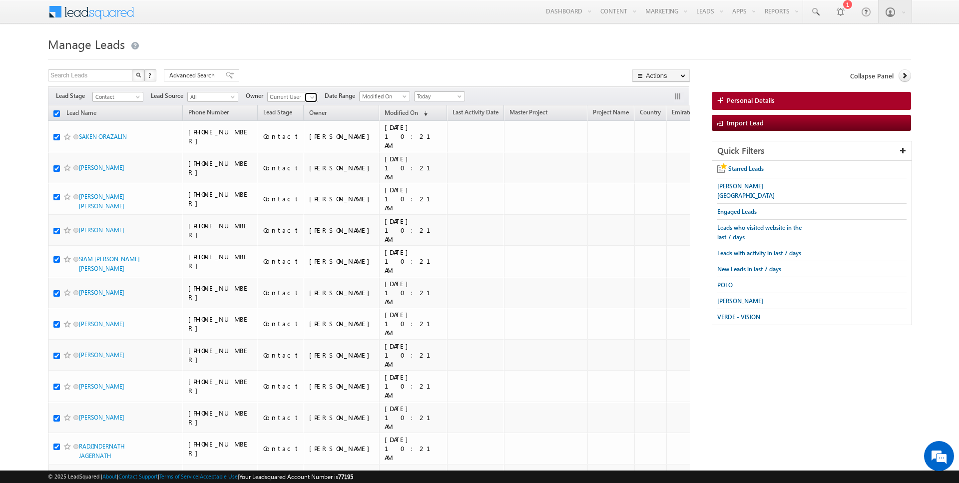
click at [309, 94] on span at bounding box center [312, 97] width 8 height 8
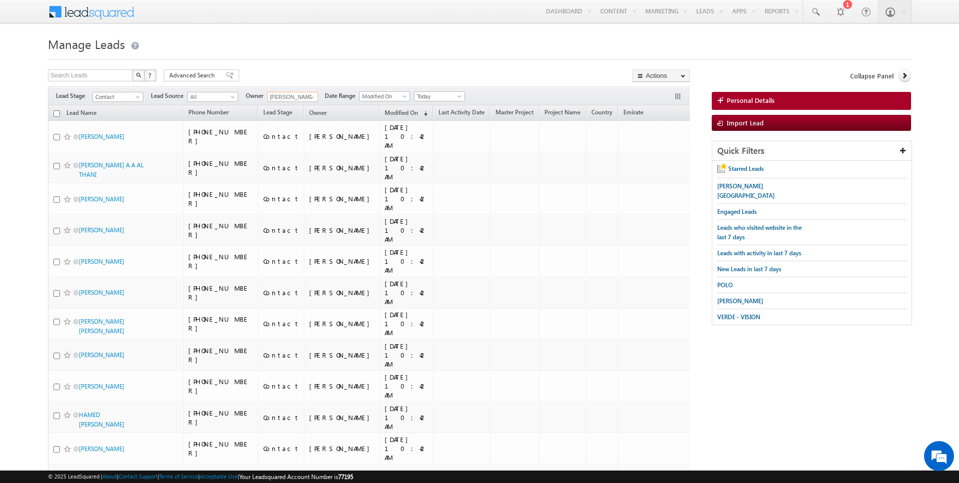
click at [56, 113] on input "checkbox" at bounding box center [56, 113] width 6 height 6
click at [311, 96] on span at bounding box center [312, 97] width 8 height 8
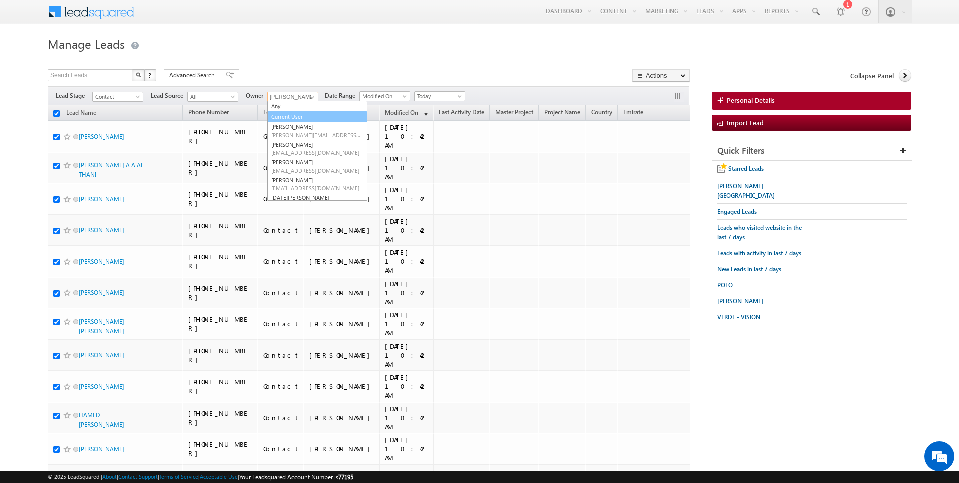
click at [299, 117] on link "Current User" at bounding box center [317, 116] width 100 height 11
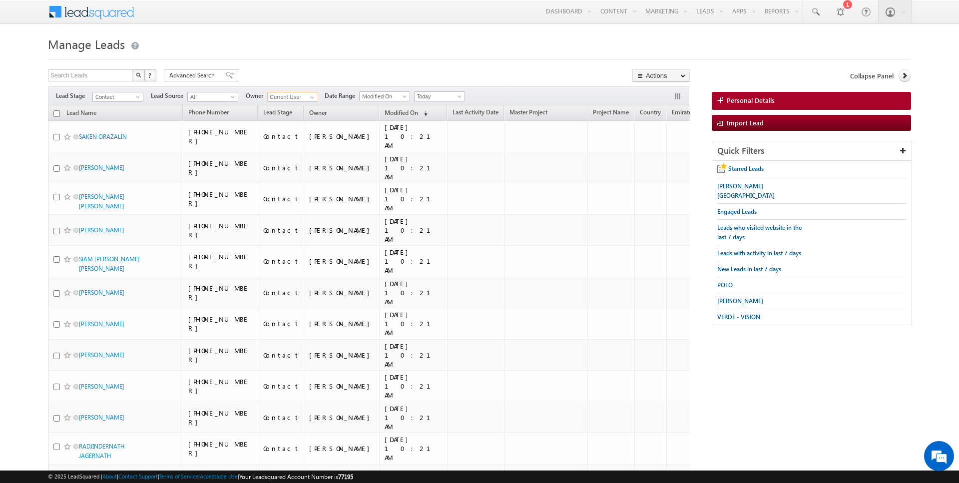
click at [56, 114] on input "checkbox" at bounding box center [56, 113] width 6 height 6
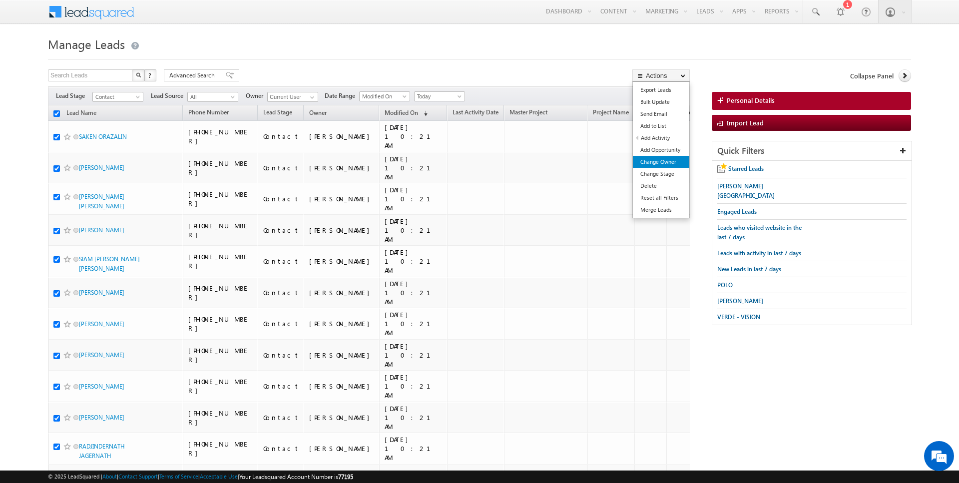
click at [659, 157] on link "Change Owner" at bounding box center [661, 162] width 56 height 12
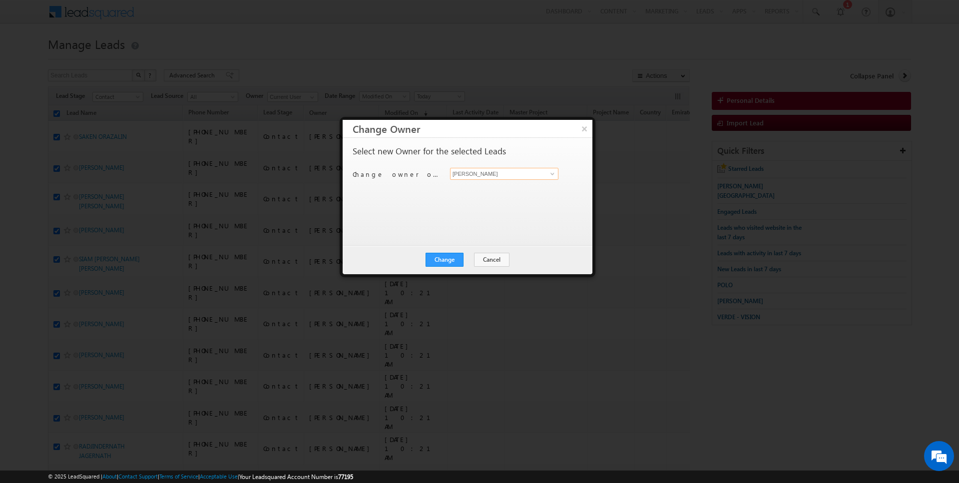
click at [487, 170] on input "[PERSON_NAME]" at bounding box center [504, 174] width 108 height 12
click at [490, 259] on button "Cancel" at bounding box center [491, 260] width 35 height 14
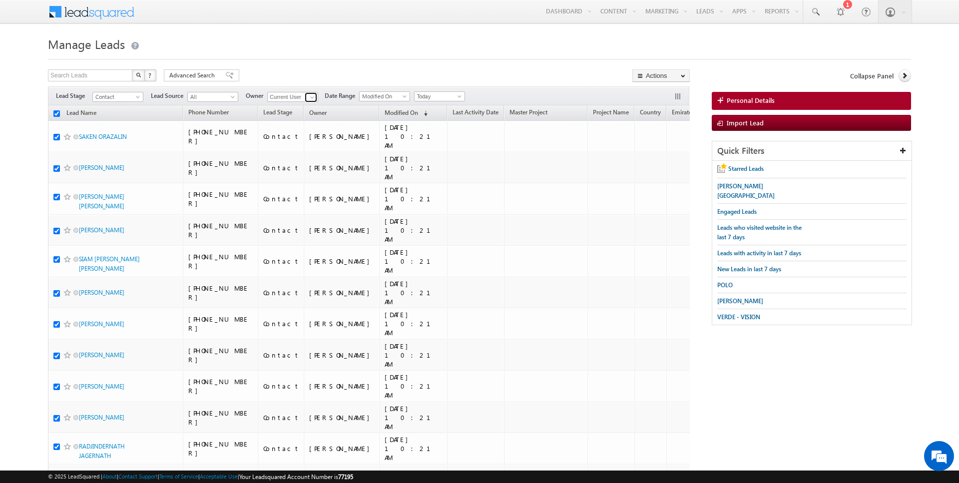
click at [309, 95] on span at bounding box center [312, 97] width 8 height 8
click at [352, 54] on div at bounding box center [479, 56] width 863 height 6
click at [658, 162] on link "Change Owner" at bounding box center [661, 162] width 56 height 12
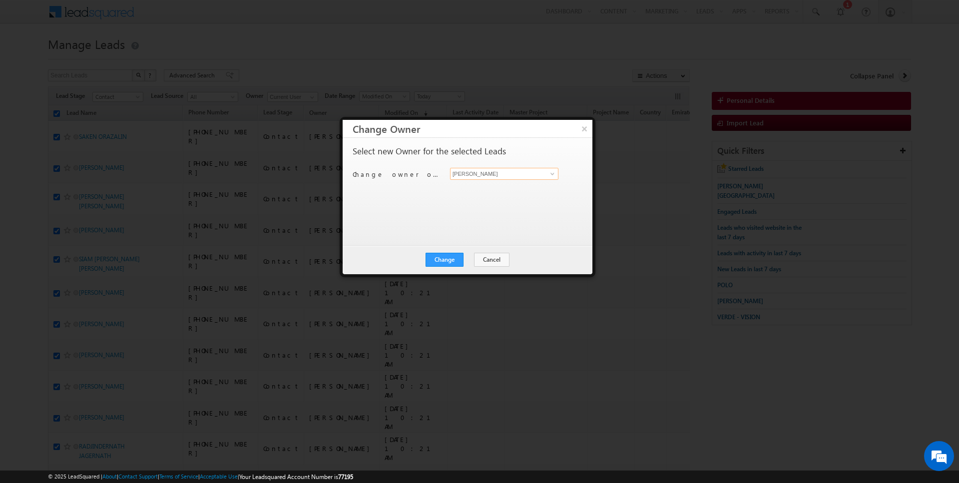
click at [529, 171] on input "[PERSON_NAME]" at bounding box center [504, 174] width 108 height 12
click at [488, 259] on button "Cancel" at bounding box center [491, 260] width 35 height 14
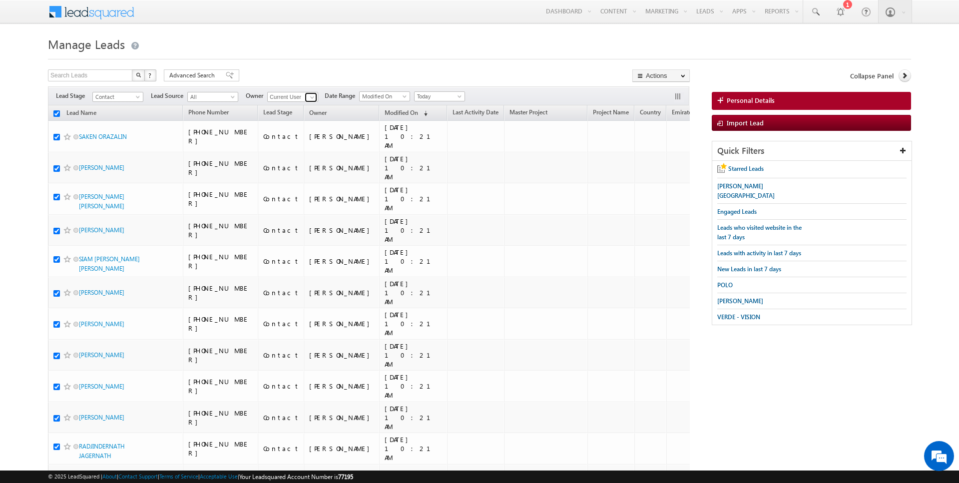
click at [305, 99] on link at bounding box center [311, 97] width 12 height 10
click at [312, 108] on link "Janamjay Sharma janamjay.sharma@indglobal.ae" at bounding box center [317, 110] width 100 height 19
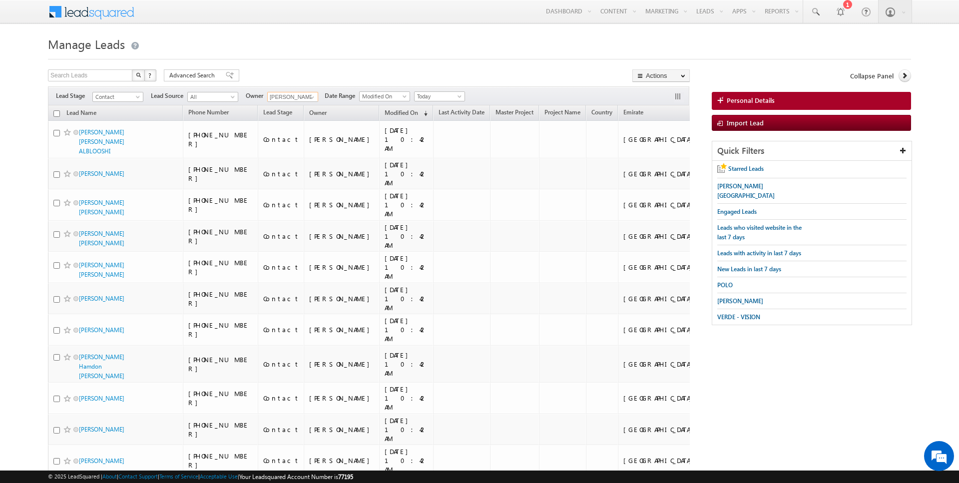
click at [58, 113] on input "checkbox" at bounding box center [56, 113] width 6 height 6
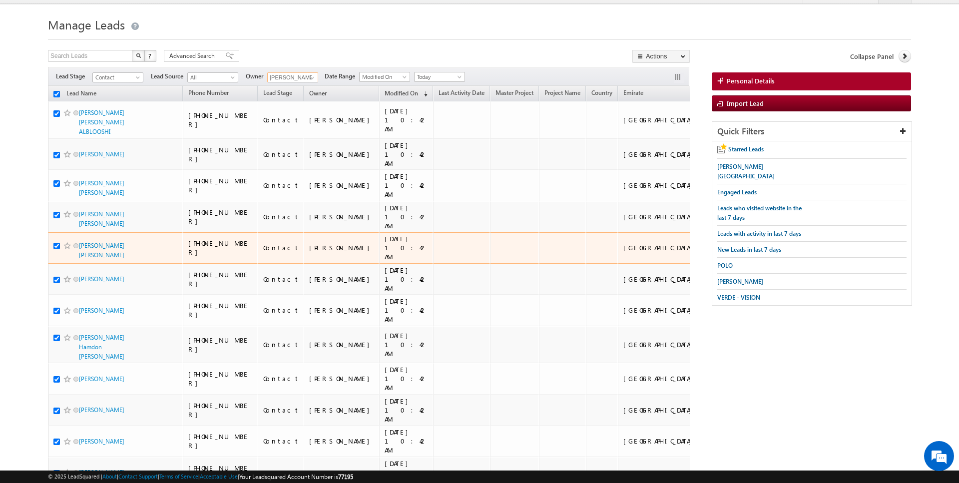
scroll to position [38, 0]
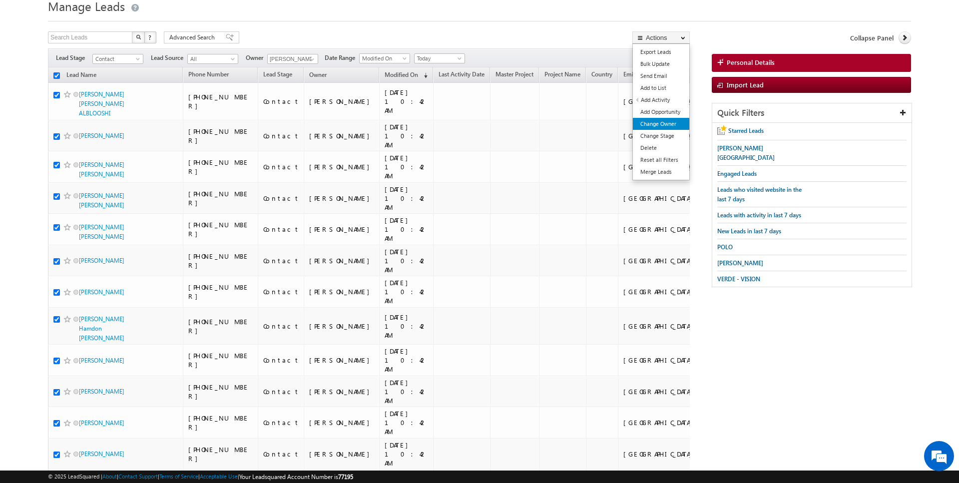
click at [657, 127] on link "Change Owner" at bounding box center [661, 124] width 56 height 12
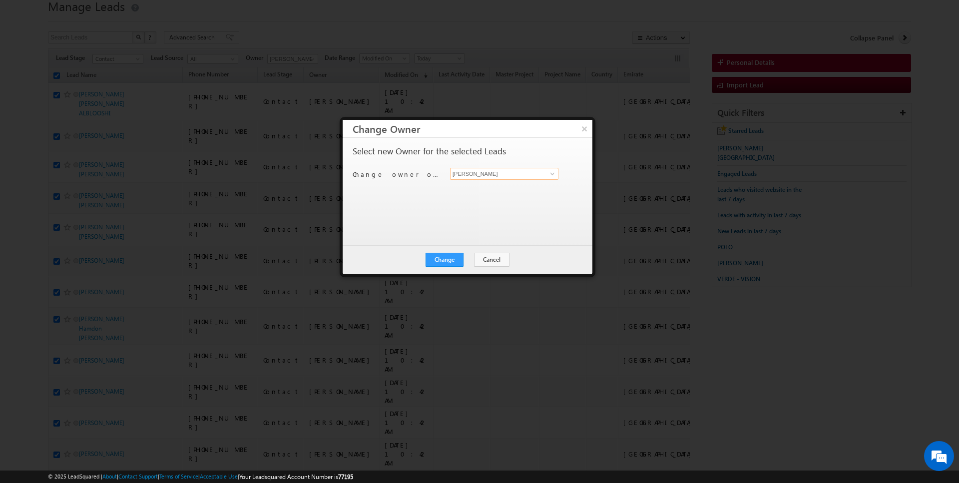
click at [484, 174] on input "[PERSON_NAME]" at bounding box center [504, 174] width 108 height 12
click at [478, 184] on link "AmanSingh Yadav amansingh.yadav@indglobal.ae" at bounding box center [504, 188] width 108 height 19
click at [448, 267] on div "Change Cancel Close" at bounding box center [468, 259] width 250 height 29
click at [452, 253] on button "Change" at bounding box center [444, 260] width 38 height 14
click at [466, 260] on button "Close" at bounding box center [469, 260] width 32 height 14
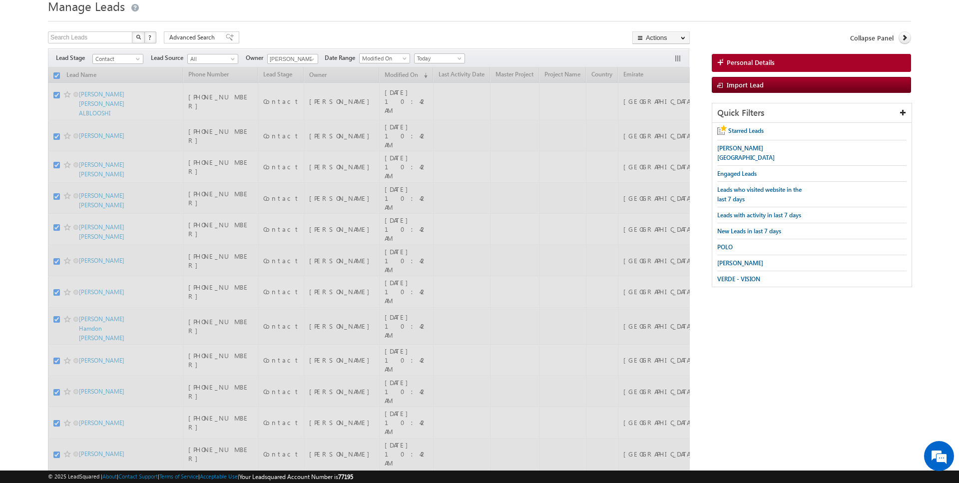
scroll to position [0, 0]
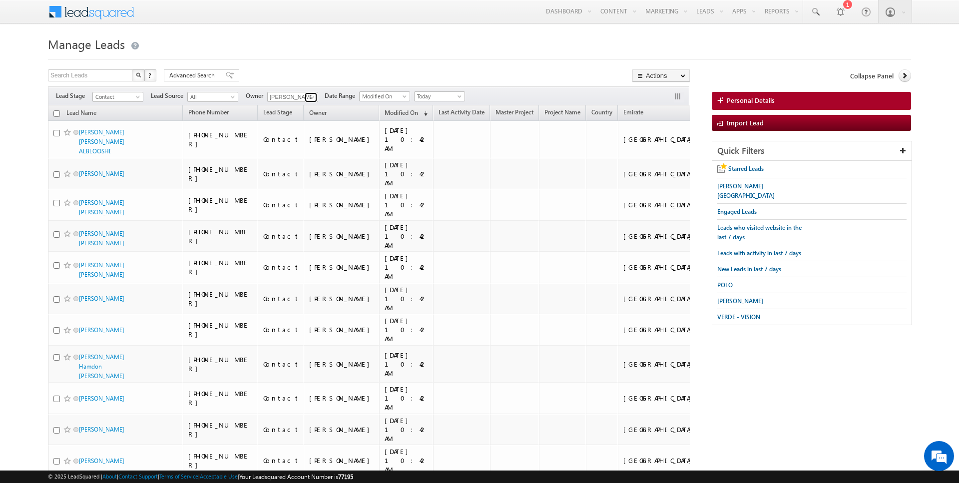
click at [309, 98] on span at bounding box center [312, 97] width 8 height 8
click at [301, 114] on link "Current User" at bounding box center [317, 116] width 100 height 11
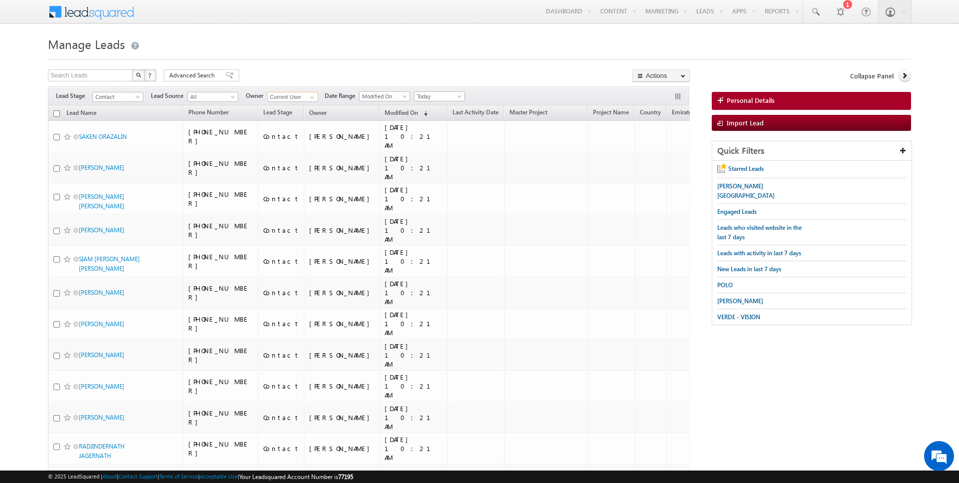
click at [55, 112] on input "checkbox" at bounding box center [56, 113] width 6 height 6
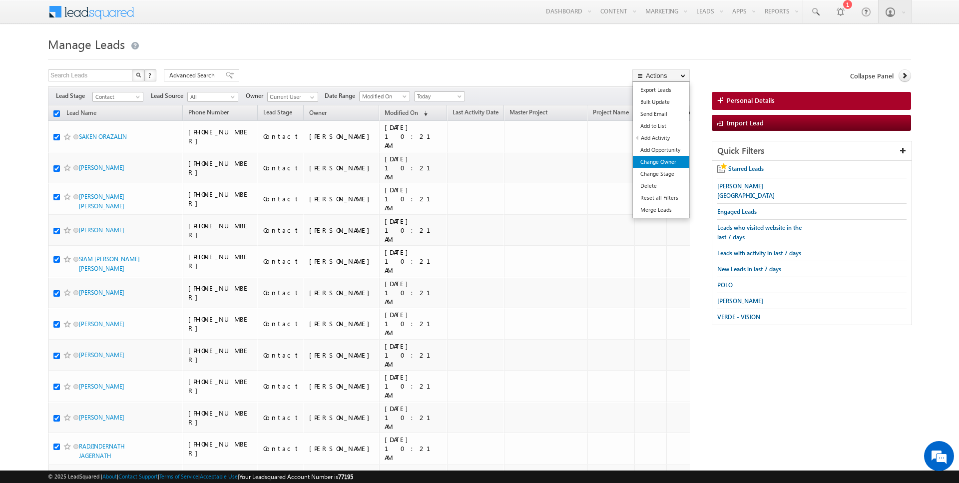
click at [664, 163] on link "Change Owner" at bounding box center [661, 162] width 56 height 12
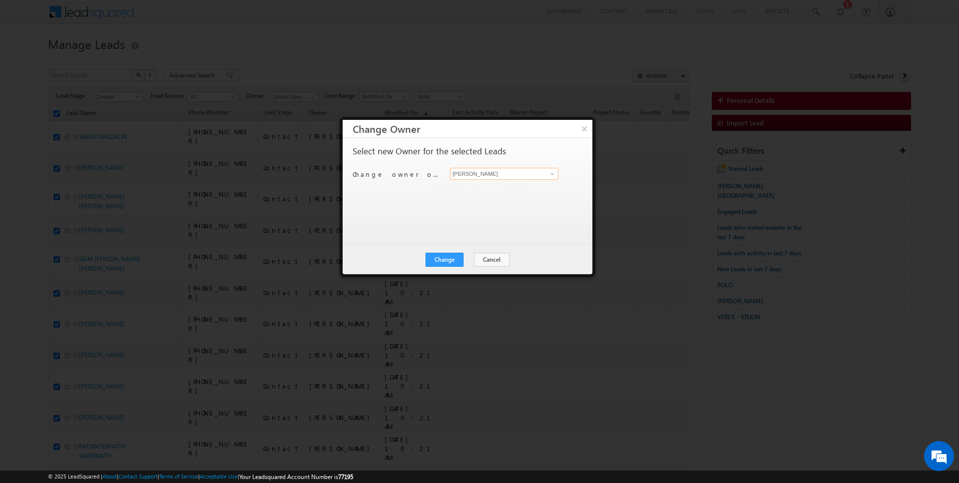
click at [494, 175] on input "[PERSON_NAME]" at bounding box center [504, 174] width 108 height 12
click at [447, 262] on button "Change" at bounding box center [444, 260] width 38 height 14
click at [463, 258] on button "Close" at bounding box center [469, 260] width 32 height 14
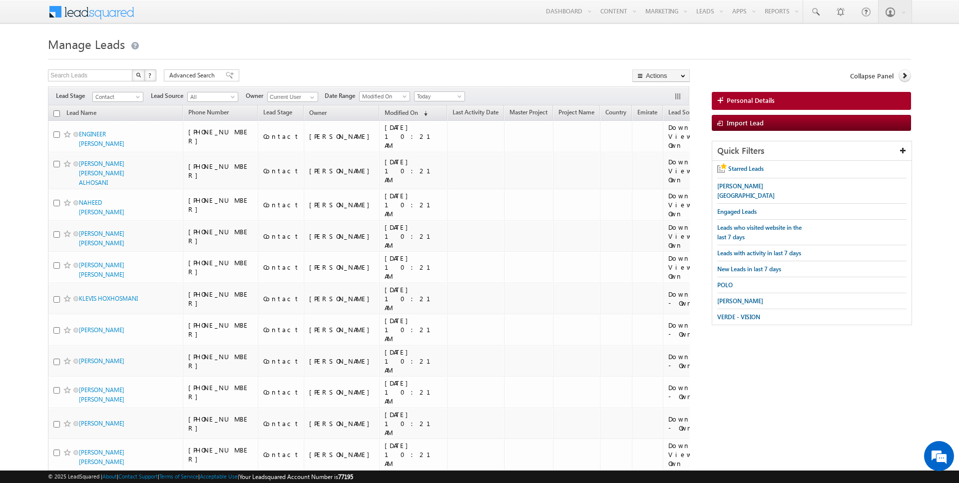
click at [53, 112] on input "checkbox" at bounding box center [56, 113] width 6 height 6
checkbox input "true"
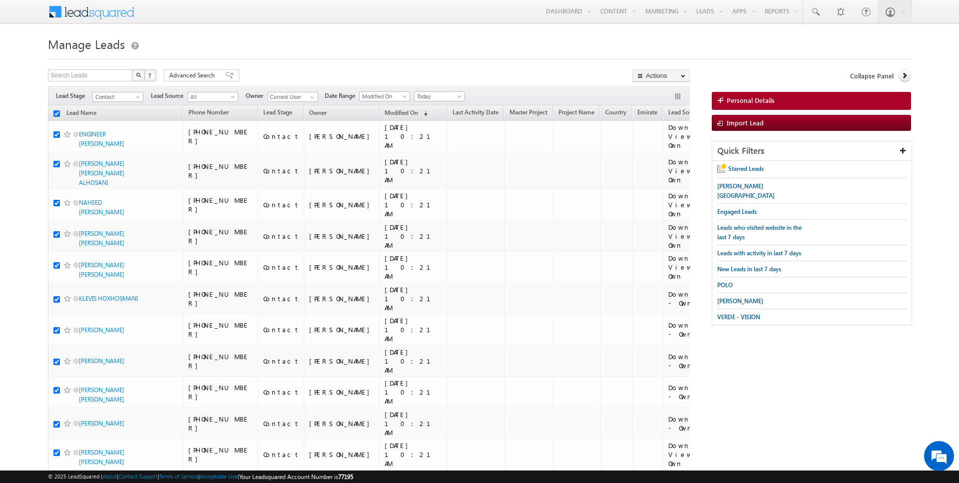
checkbox input "true"
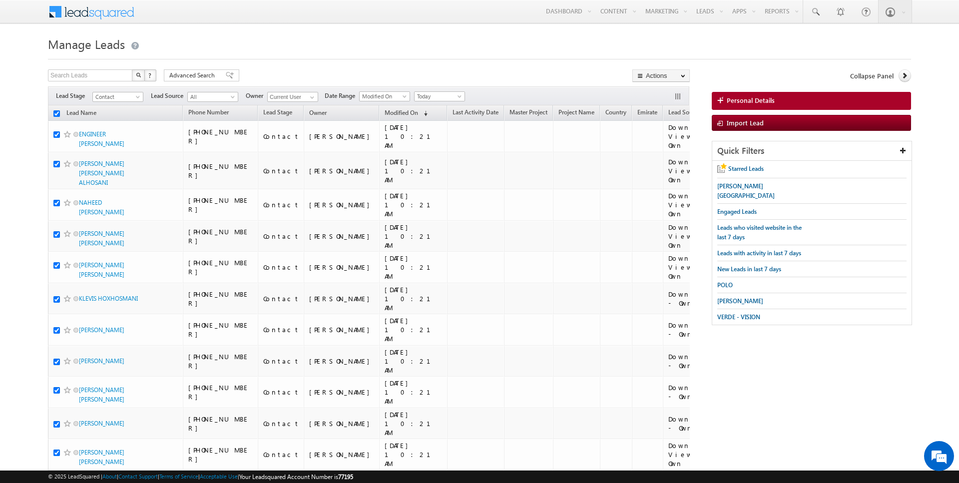
checkbox input "true"
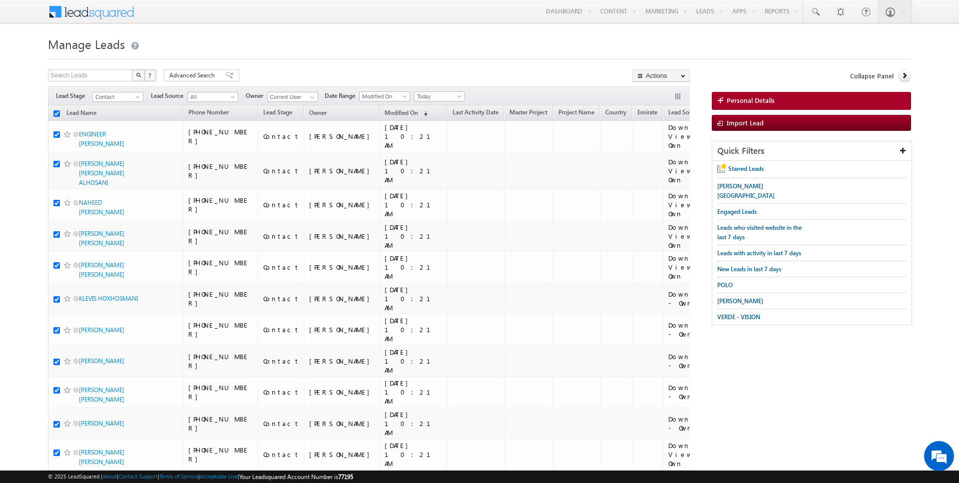
checkbox input "true"
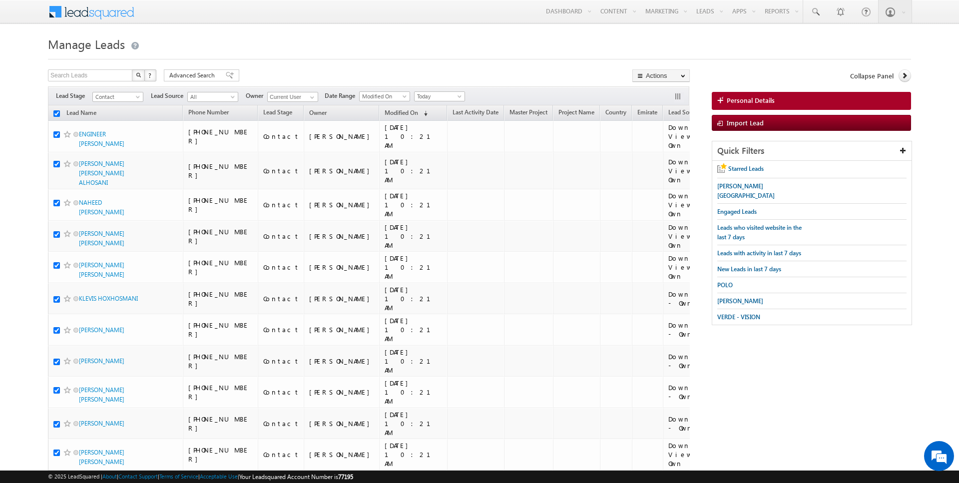
checkbox input "true"
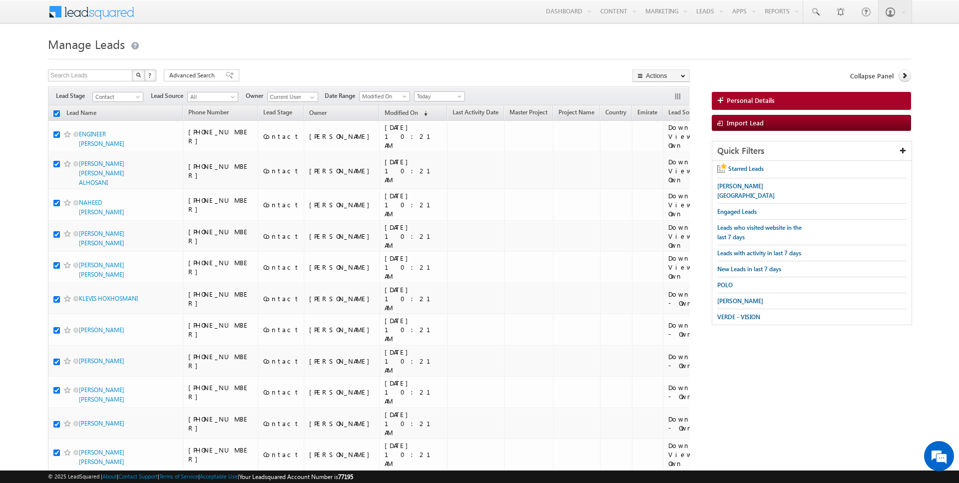
checkbox input "true"
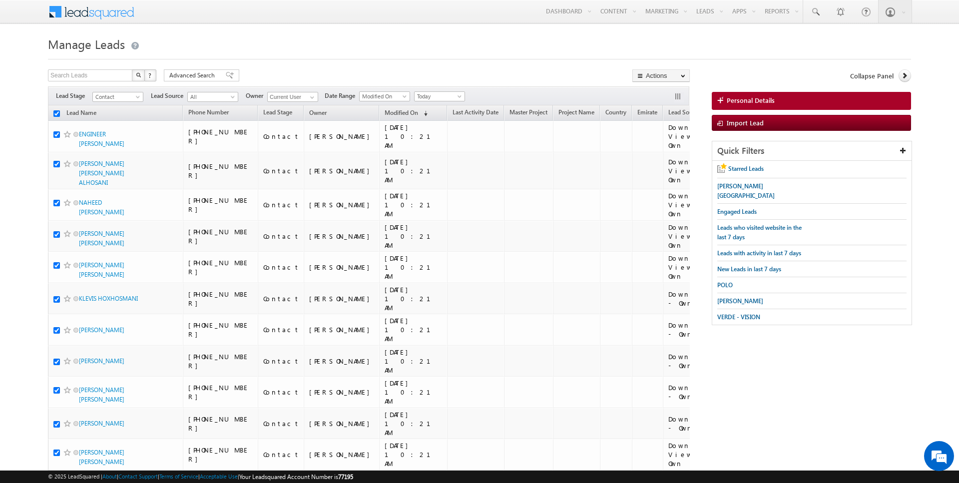
checkbox input "true"
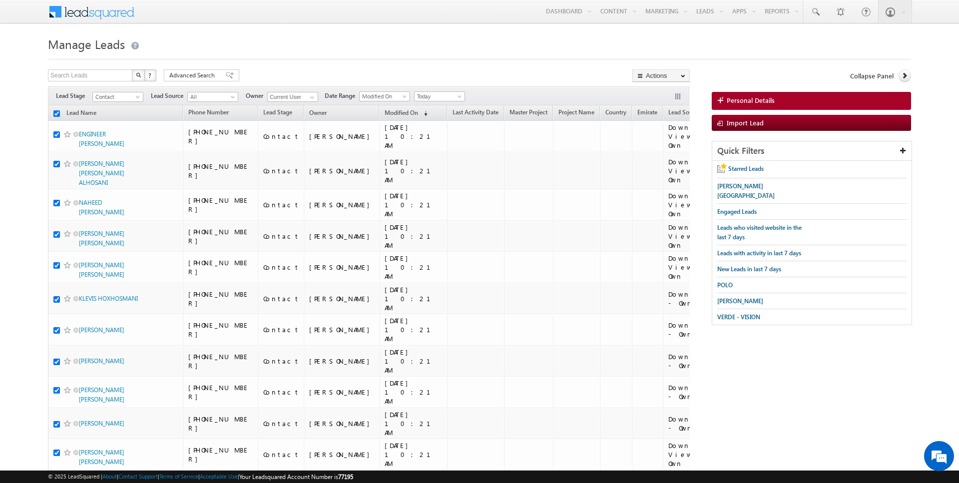
checkbox input "true"
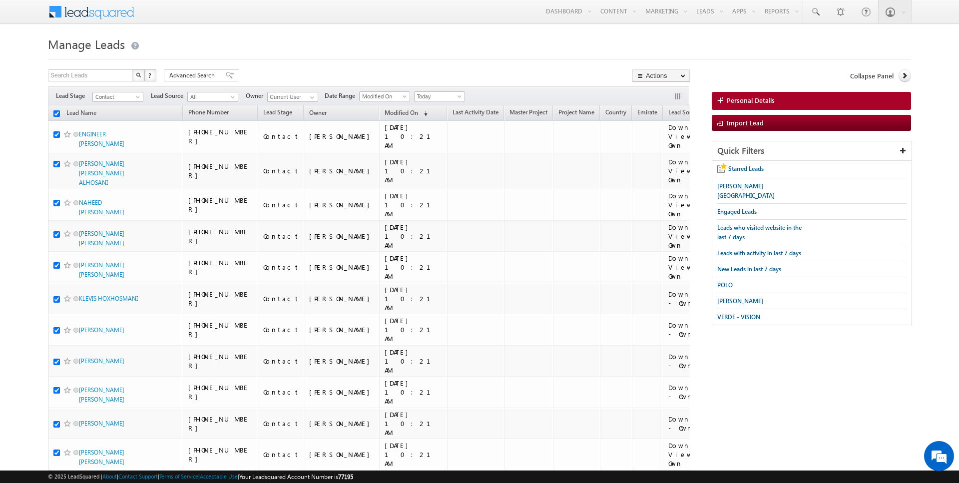
checkbox input "true"
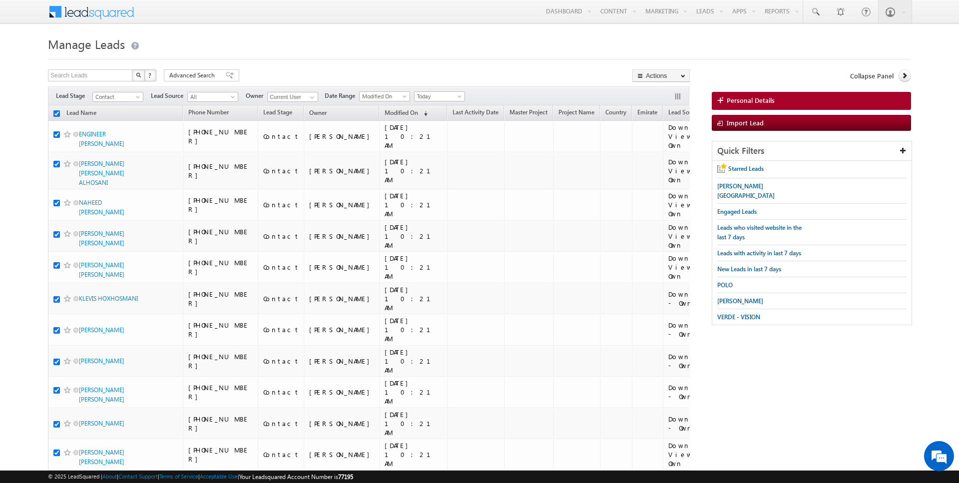
checkbox input "true"
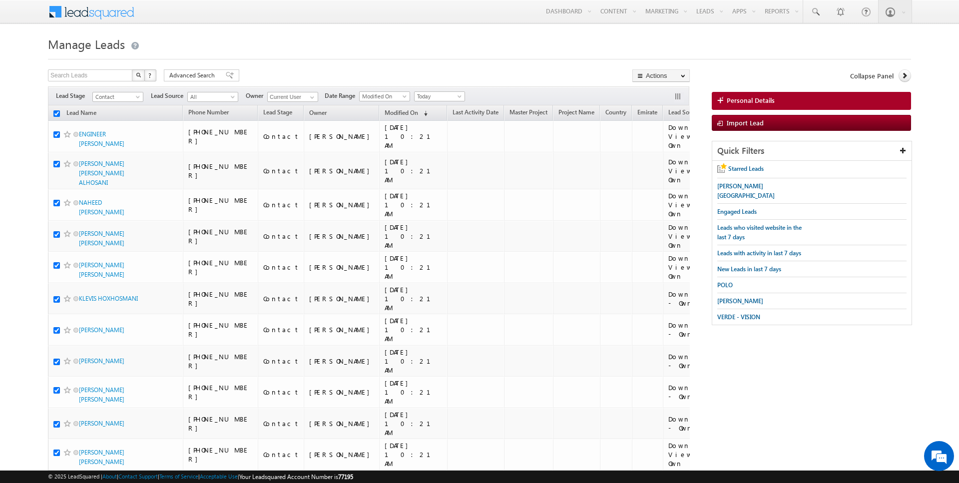
checkbox input "true"
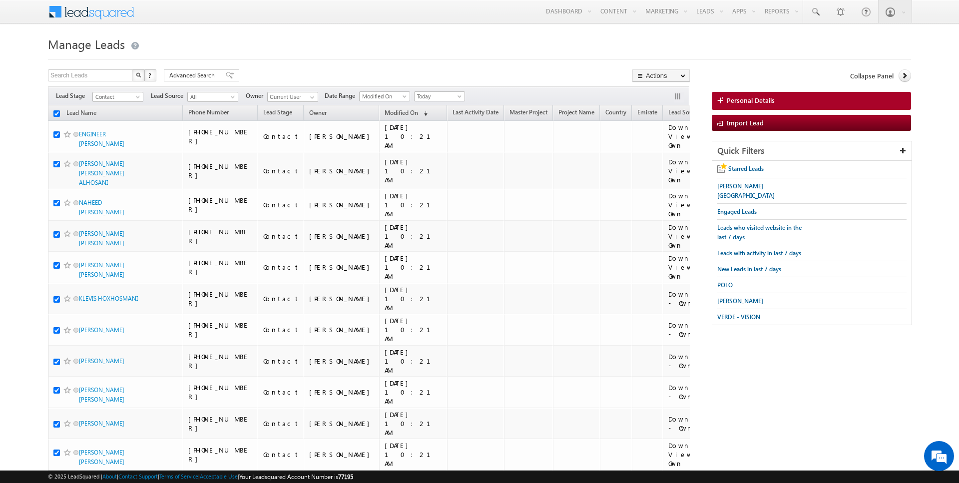
checkbox input "true"
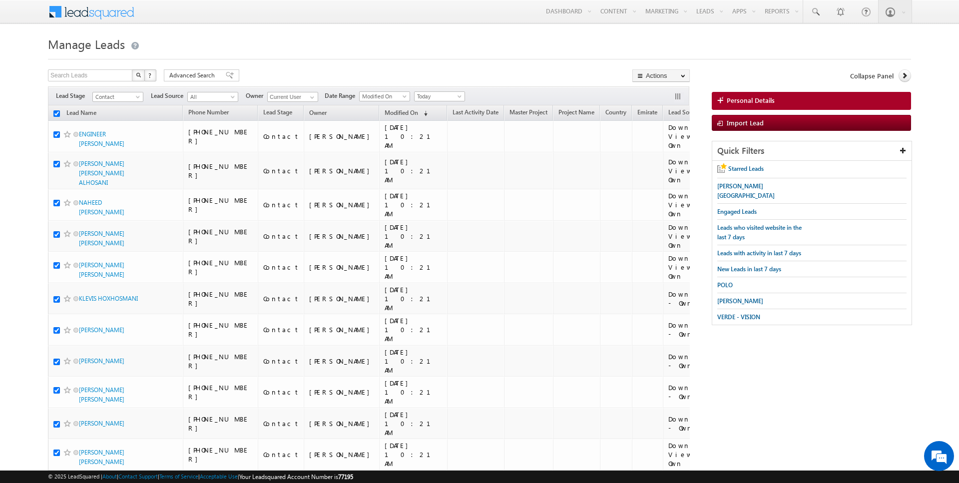
checkbox input "true"
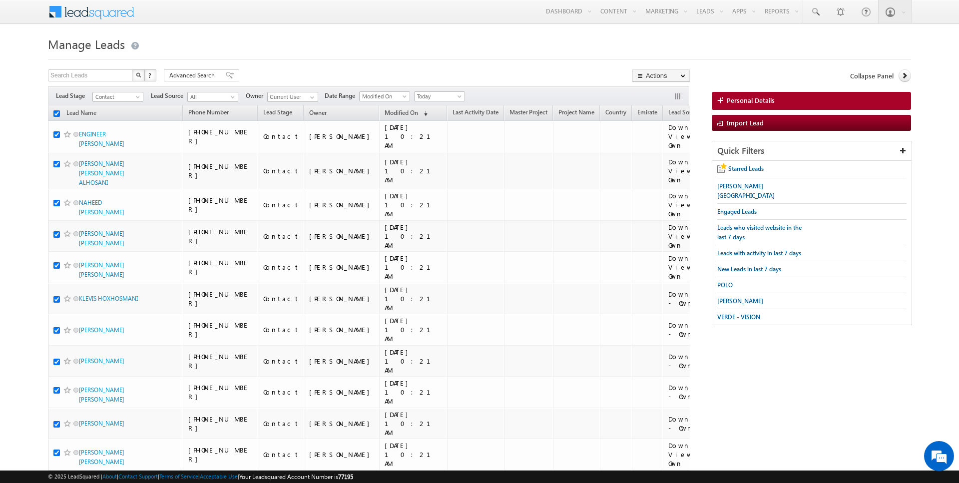
checkbox input "true"
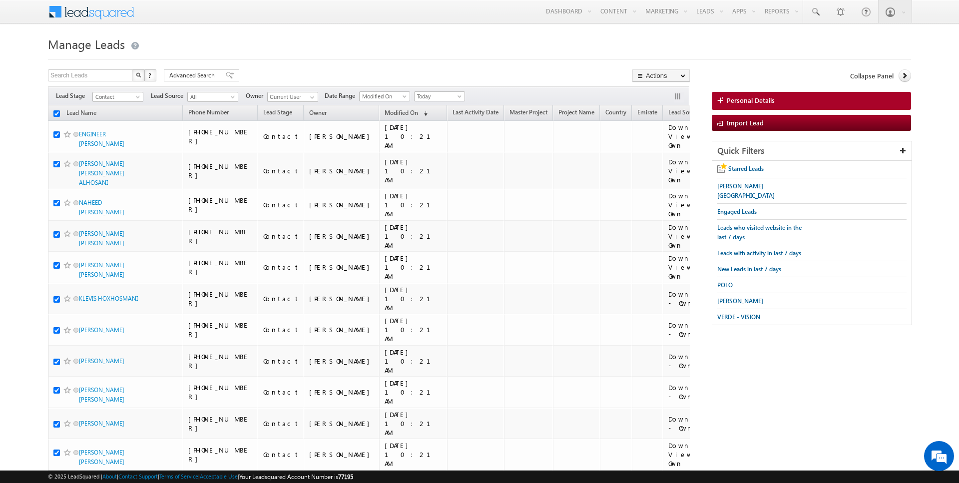
checkbox input "true"
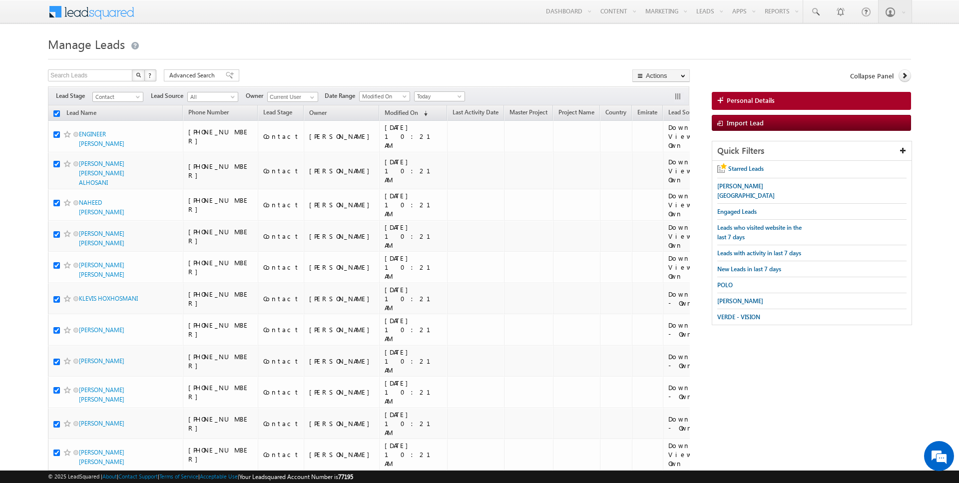
checkbox input "true"
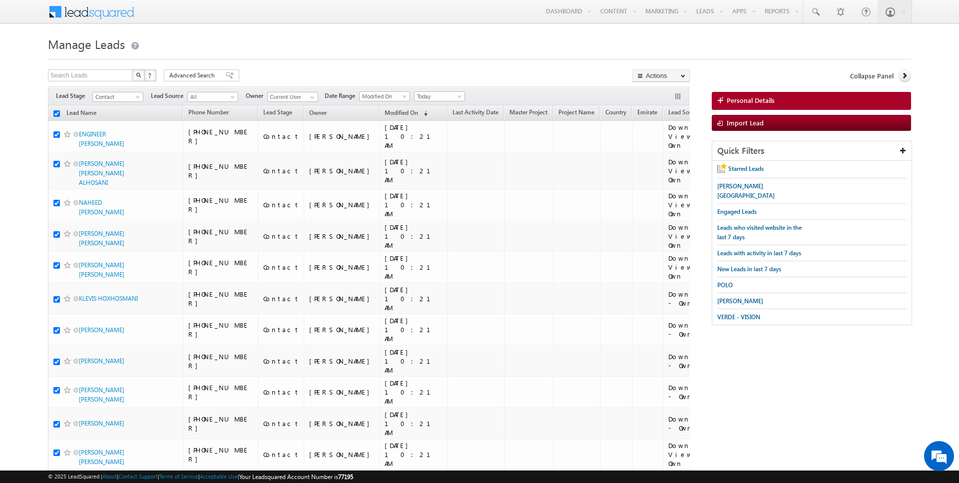
checkbox input "true"
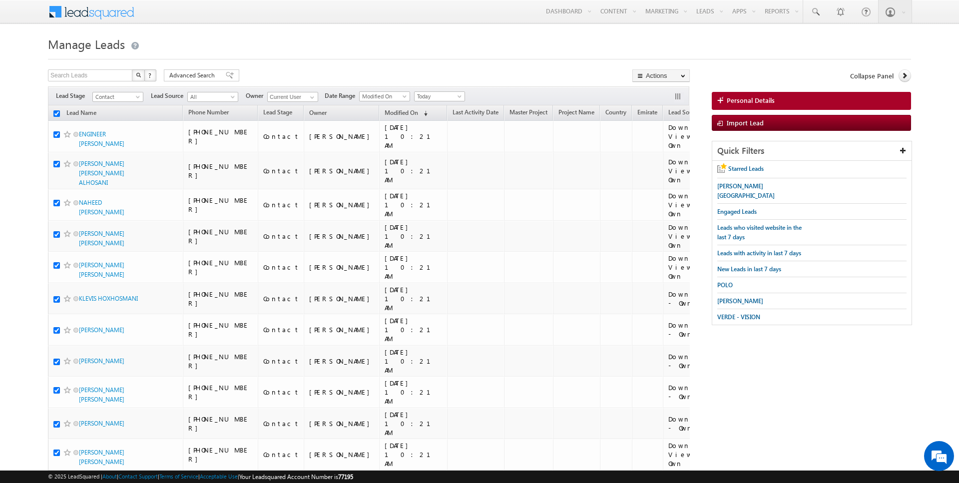
checkbox input "true"
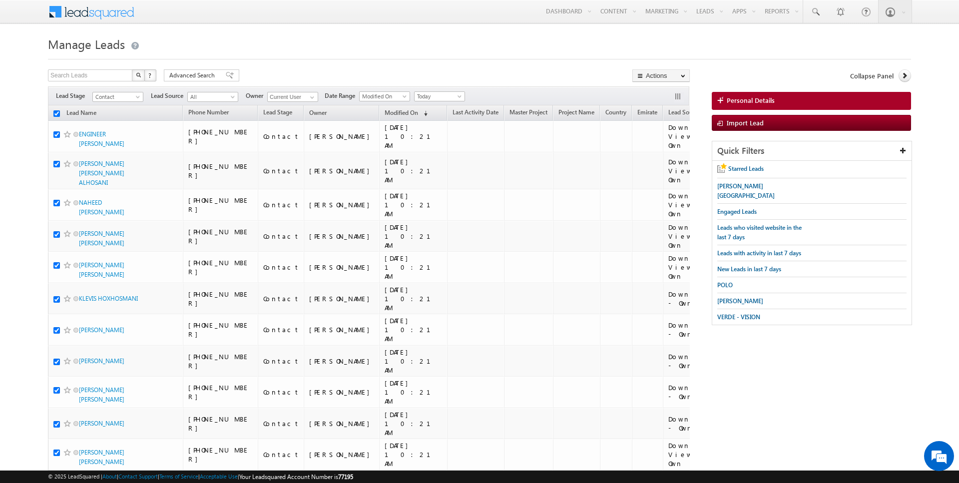
checkbox input "true"
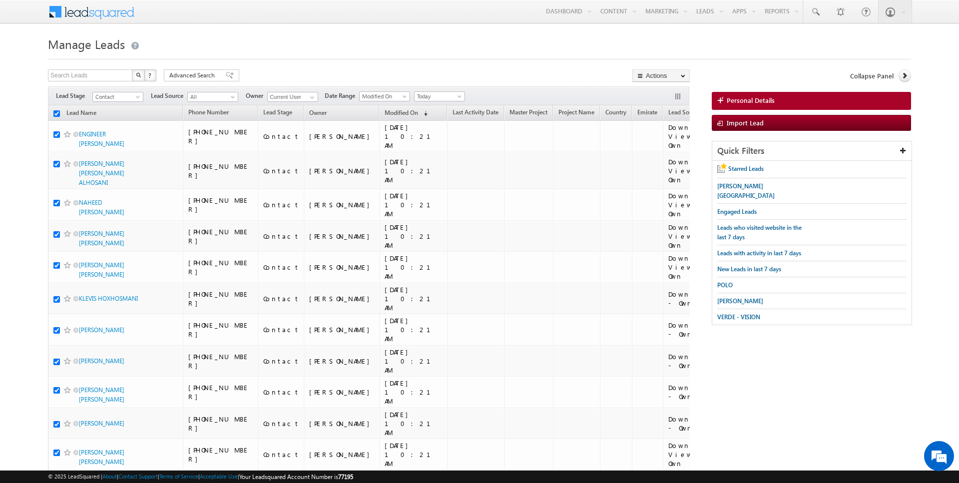
checkbox input "true"
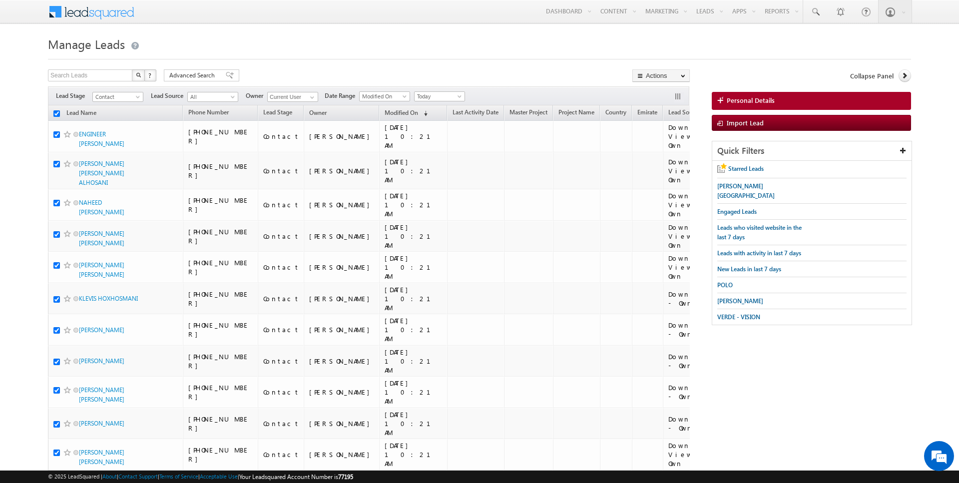
checkbox input "true"
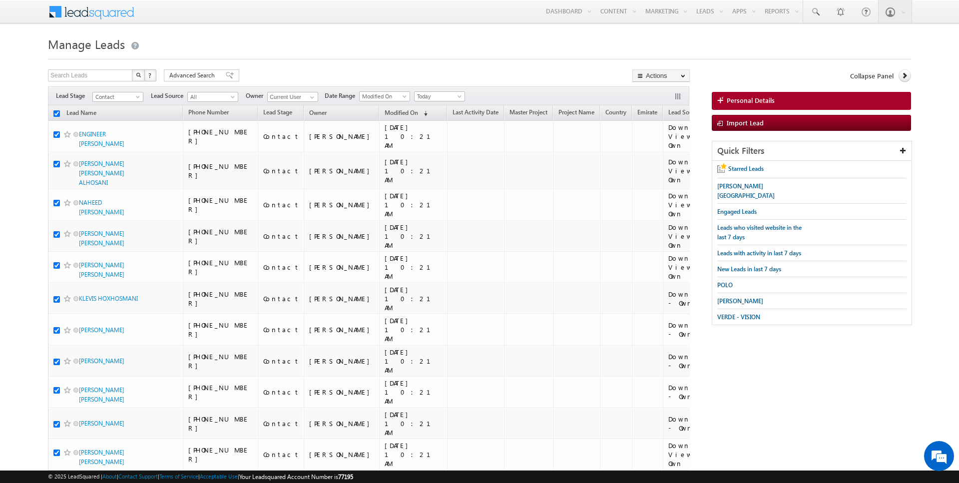
checkbox input "true"
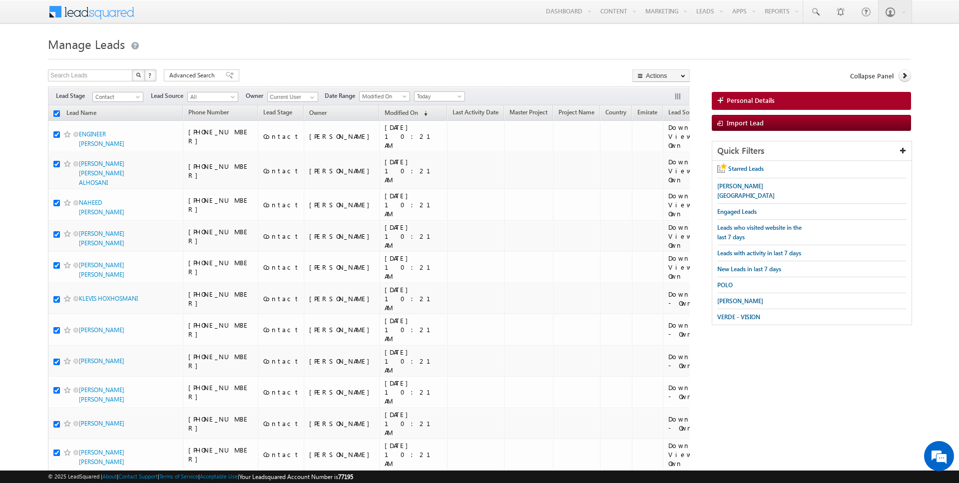
checkbox input "true"
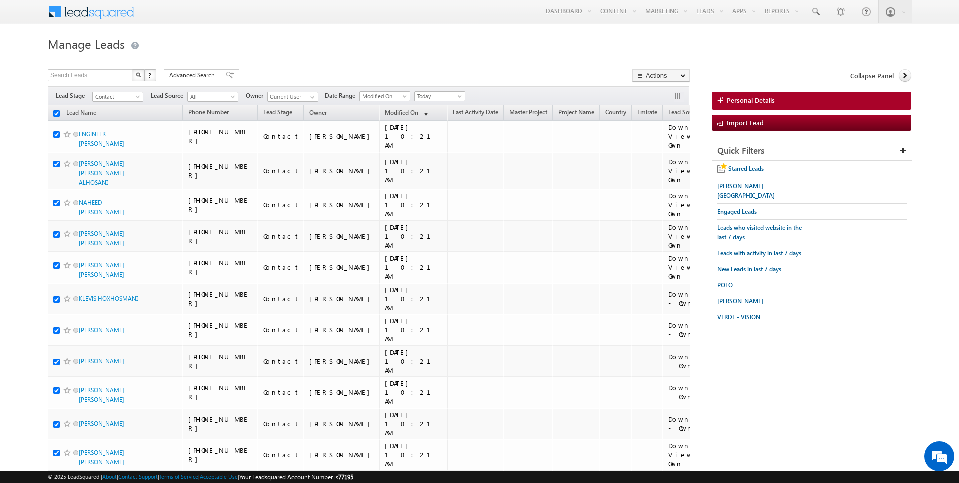
checkbox input "true"
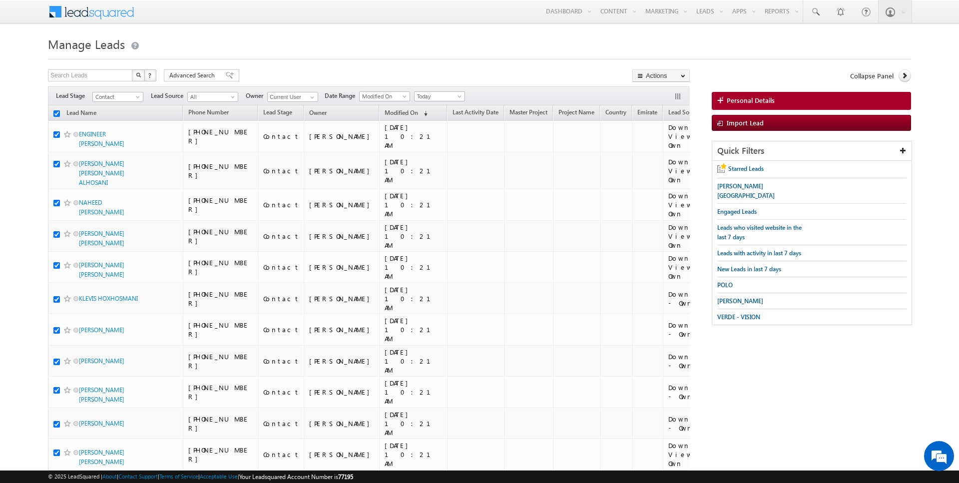
checkbox input "true"
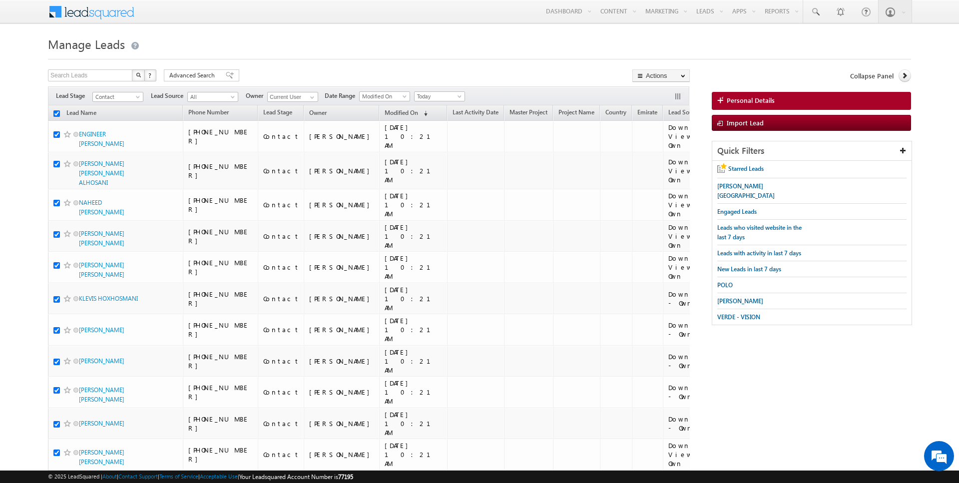
checkbox input "true"
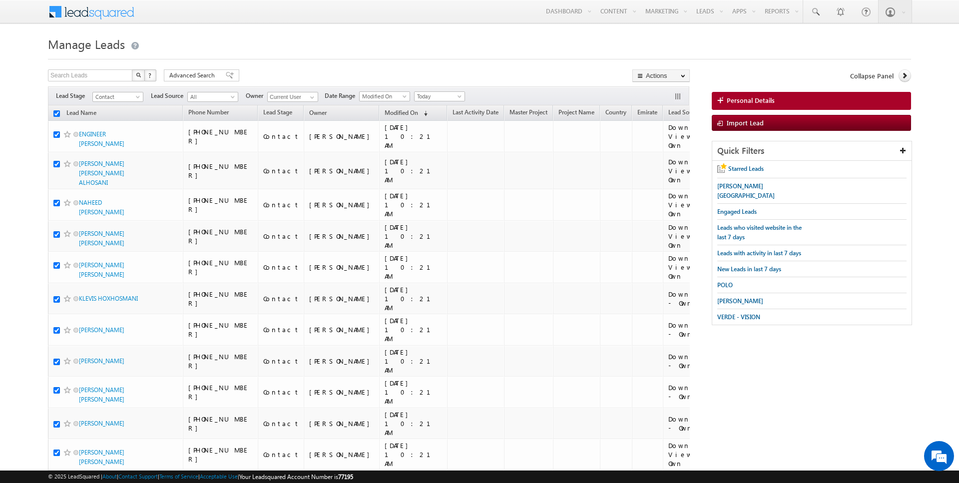
checkbox input "true"
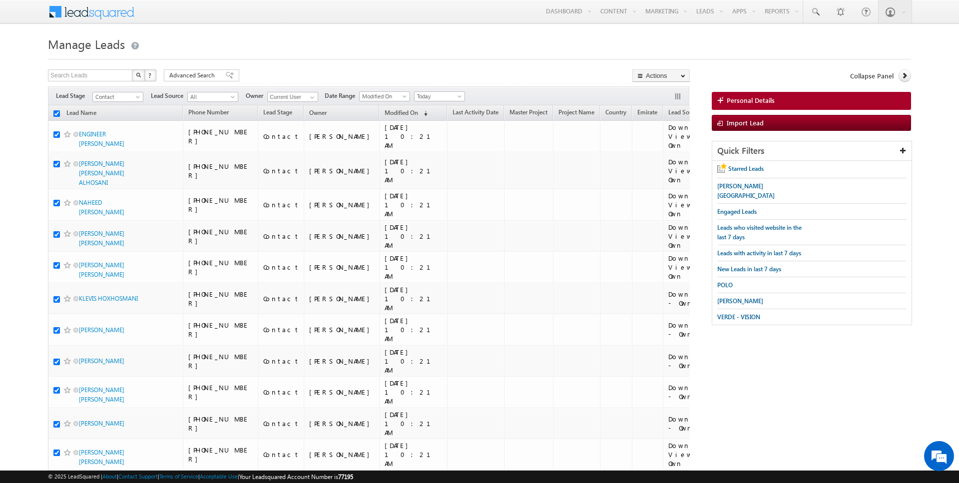
checkbox input "true"
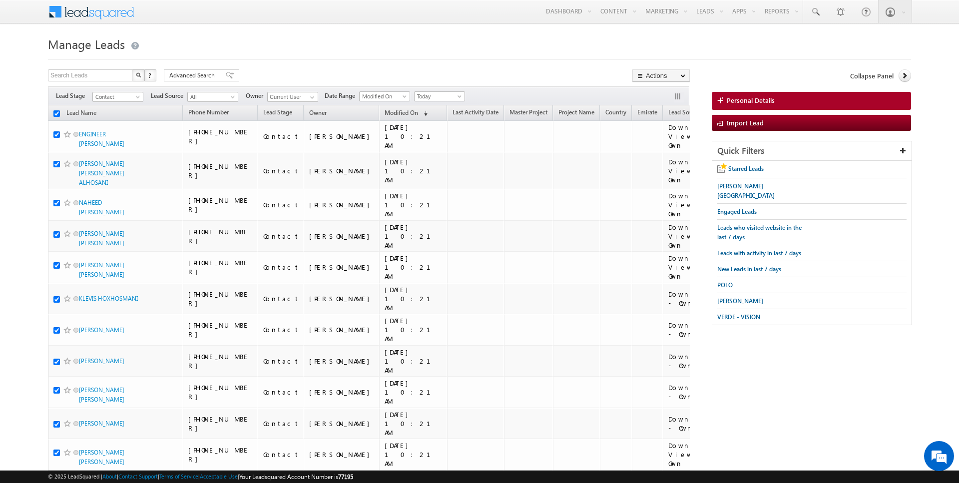
checkbox input "true"
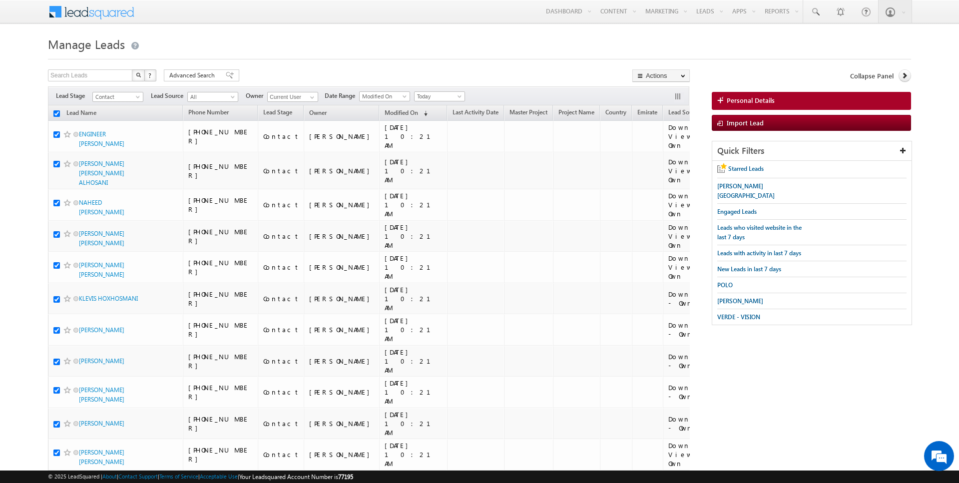
checkbox input "true"
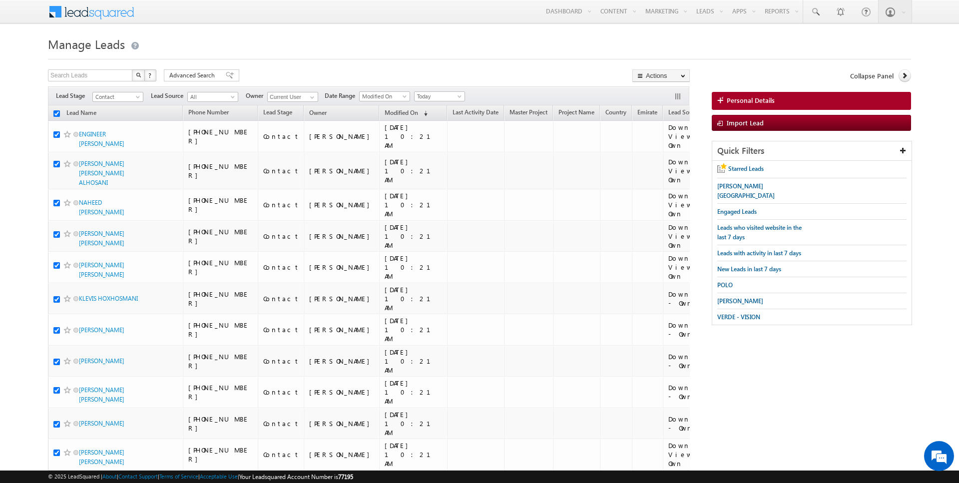
checkbox input "true"
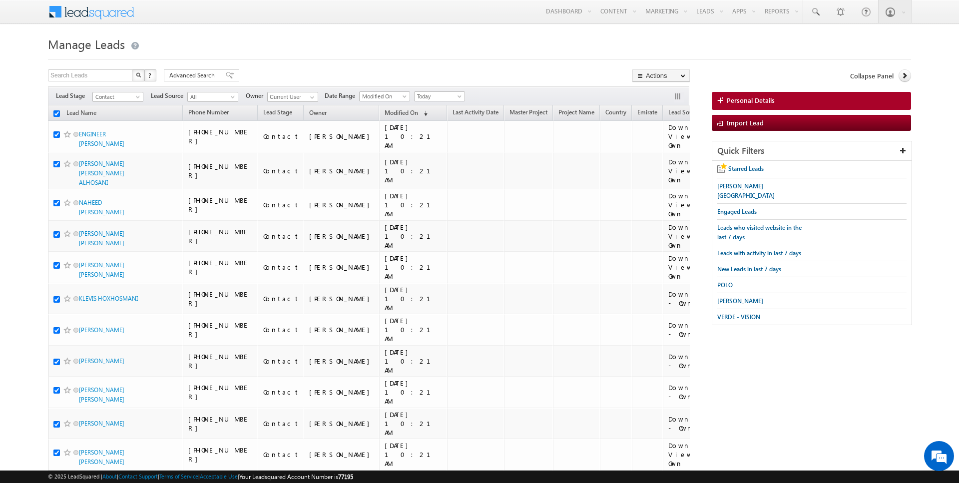
checkbox input "true"
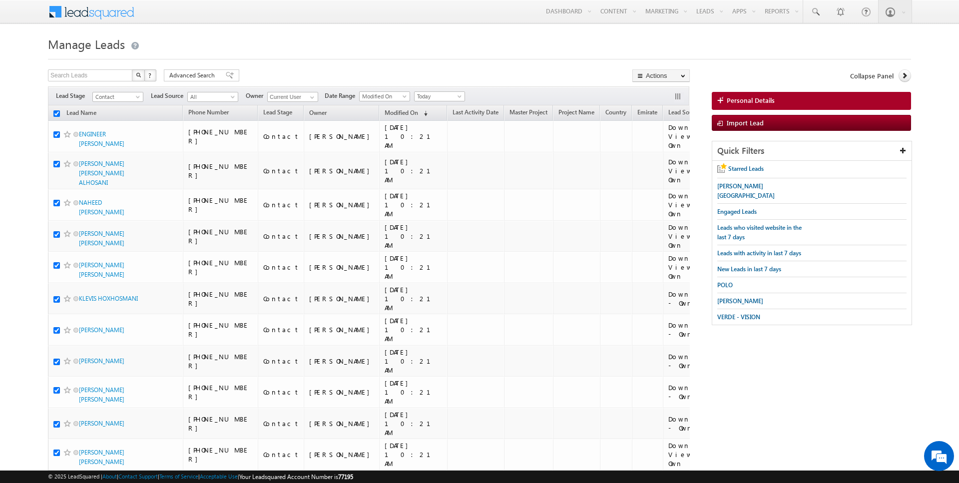
checkbox input "true"
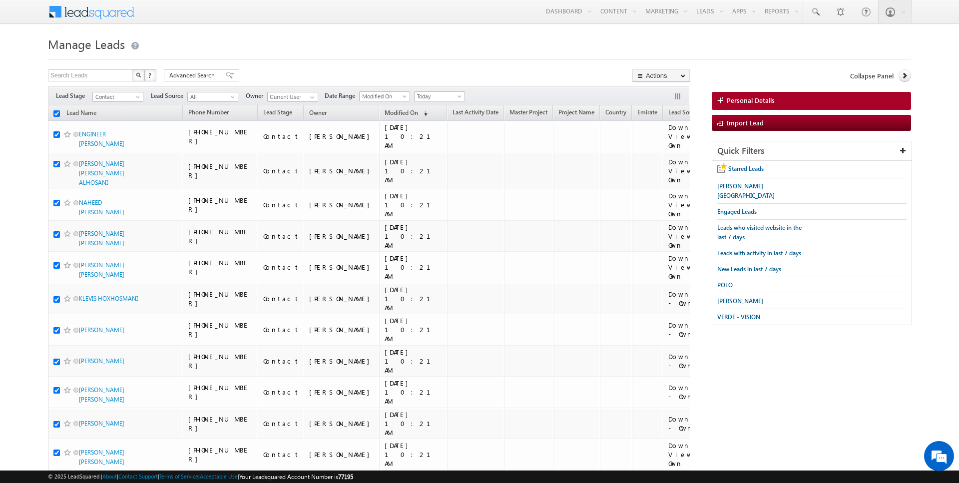
checkbox input "true"
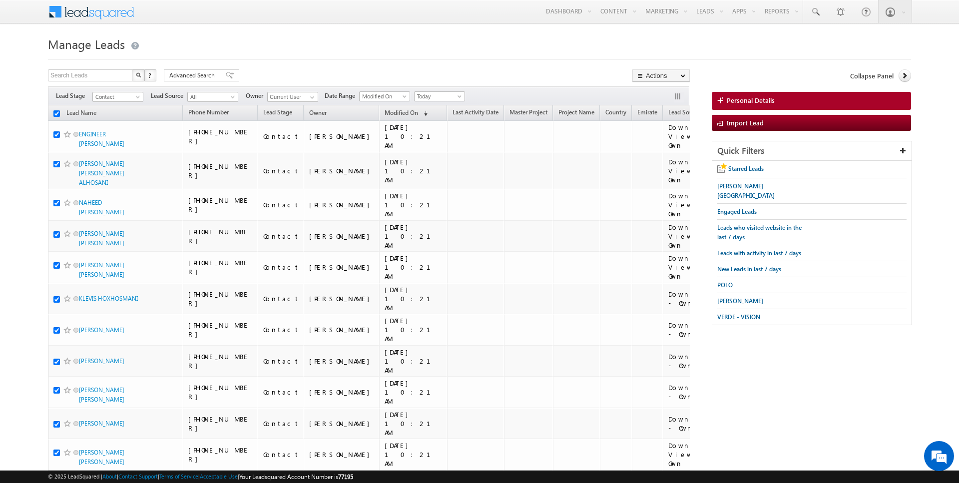
checkbox input "true"
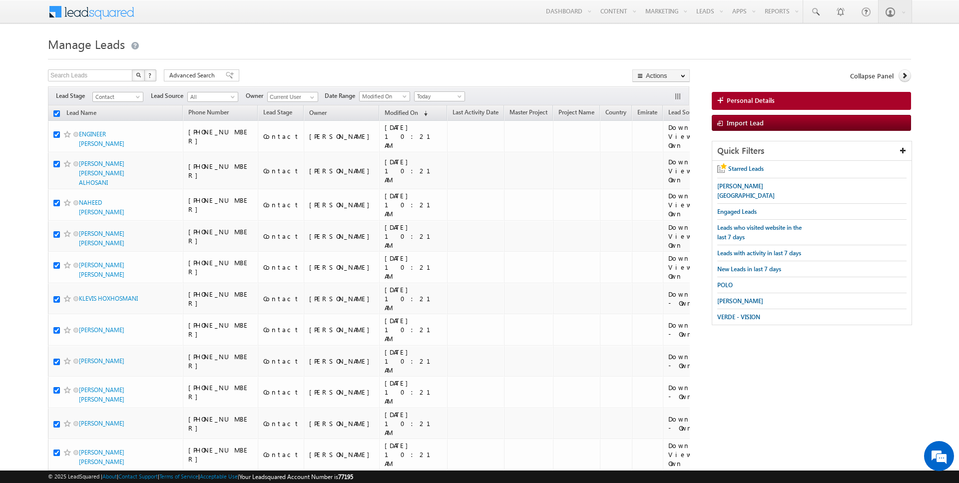
checkbox input "true"
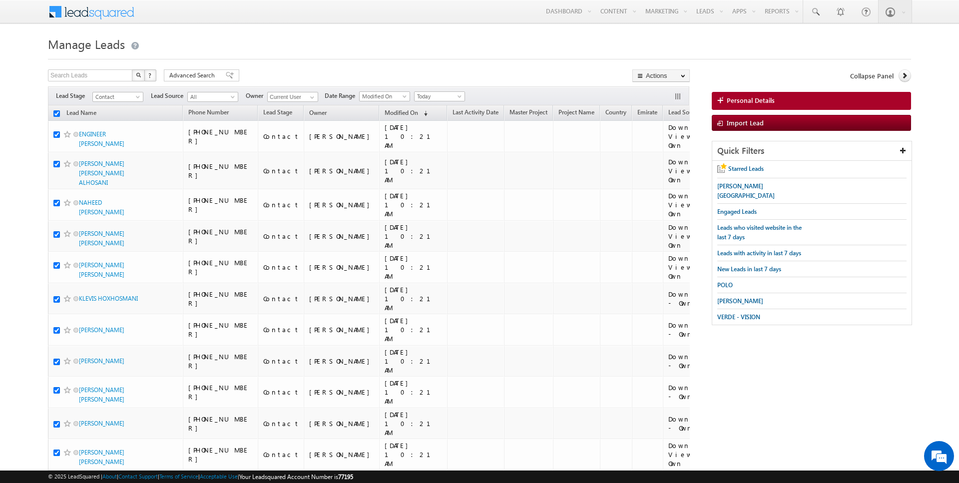
checkbox input "true"
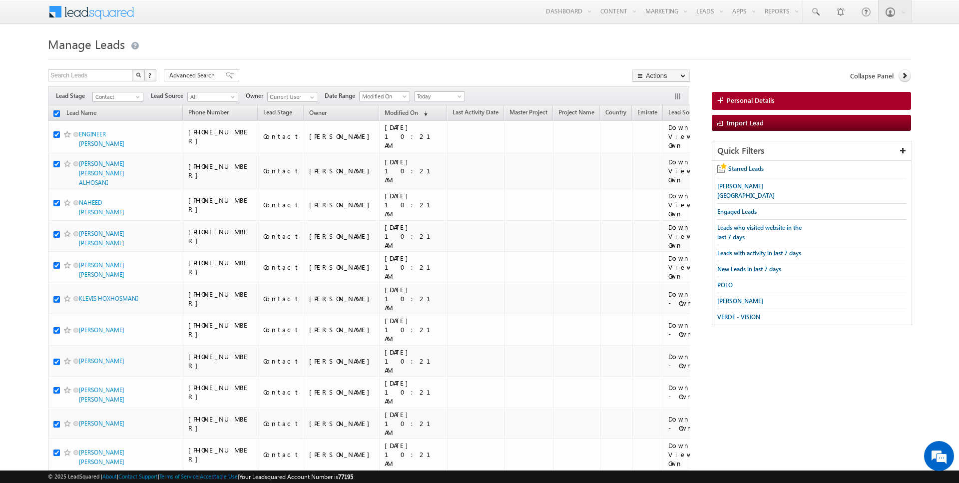
checkbox input "true"
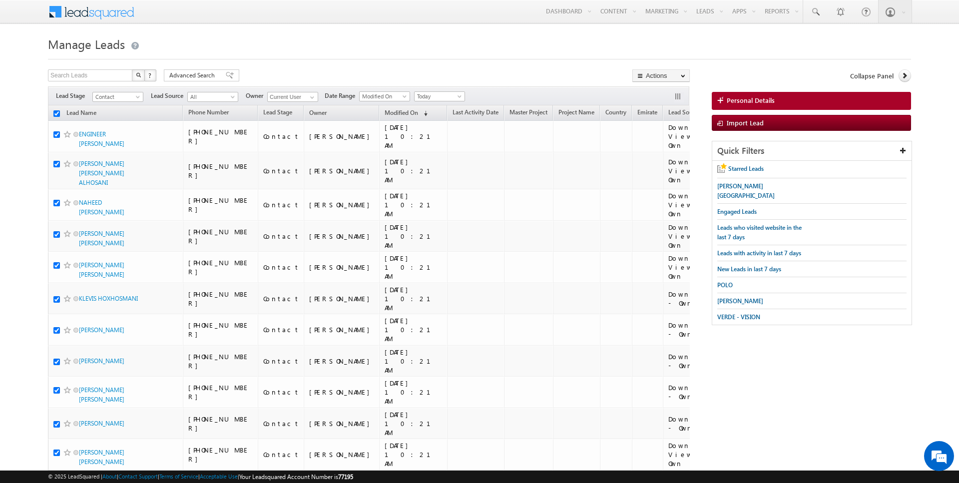
checkbox input "true"
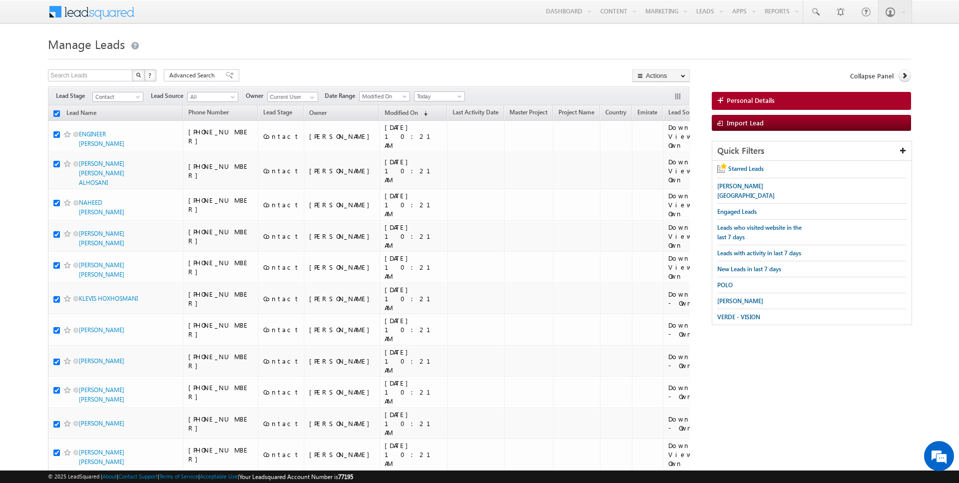
checkbox input "true"
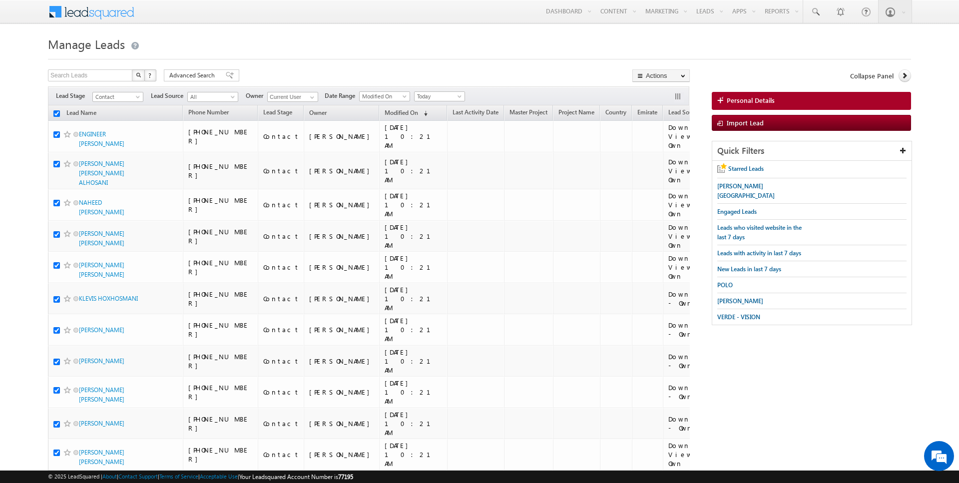
checkbox input "true"
click at [661, 165] on link "Change Owner" at bounding box center [661, 162] width 56 height 12
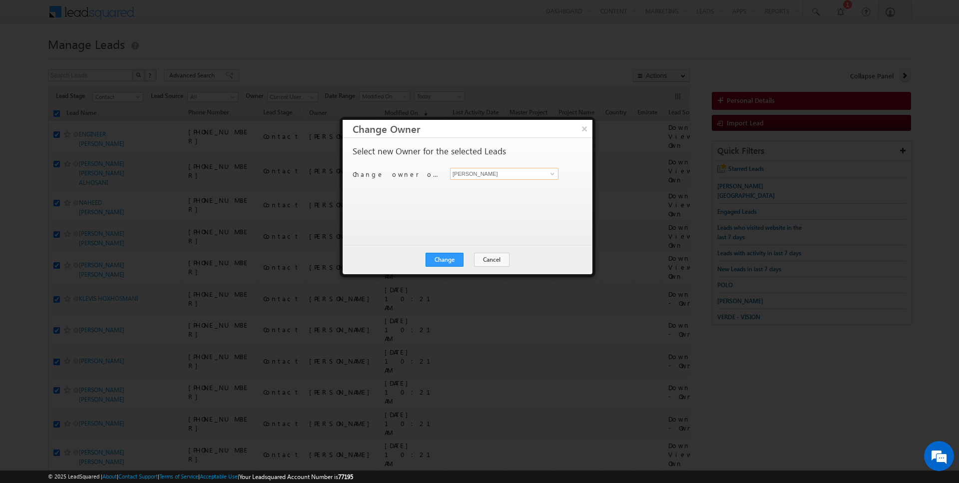
click at [495, 178] on input "[PERSON_NAME]" at bounding box center [504, 174] width 108 height 12
click at [449, 254] on button "Change" at bounding box center [444, 260] width 38 height 14
click at [469, 258] on button "Close" at bounding box center [469, 260] width 32 height 14
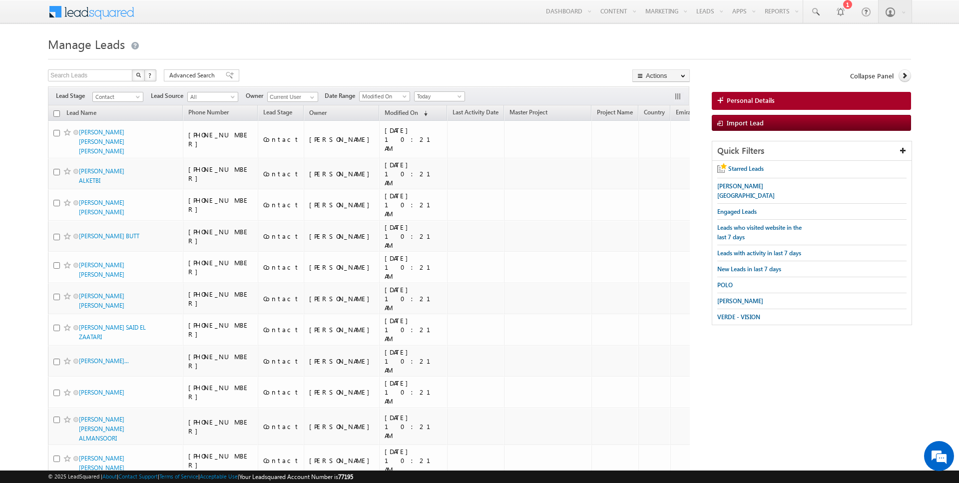
click at [57, 114] on input "checkbox" at bounding box center [56, 113] width 6 height 6
checkbox input "true"
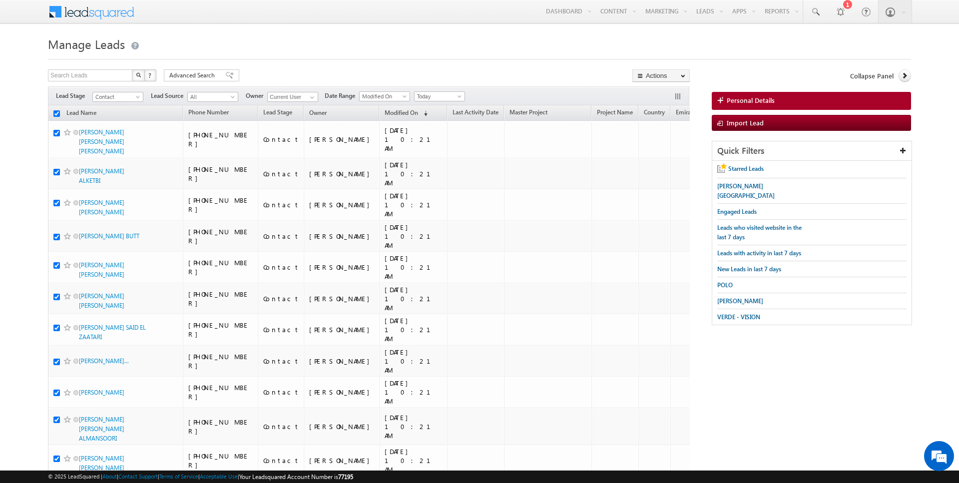
checkbox input "true"
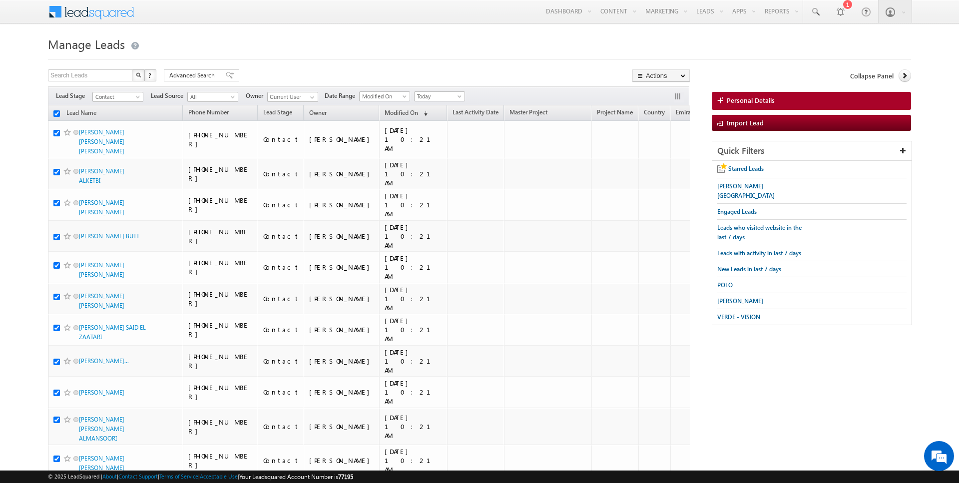
checkbox input "true"
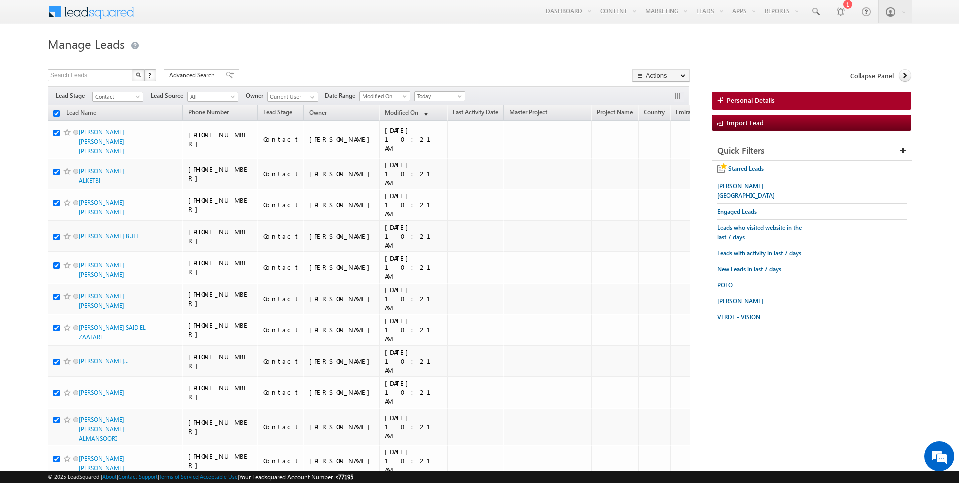
checkbox input "true"
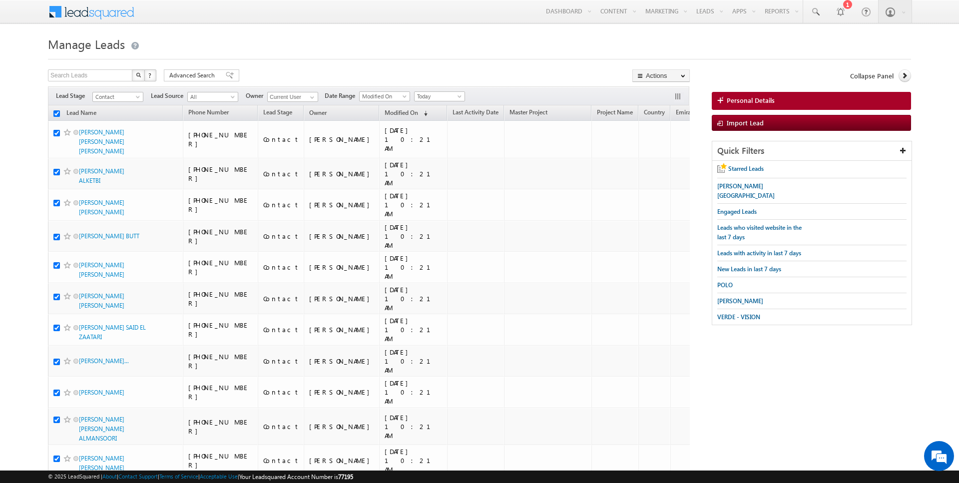
checkbox input "true"
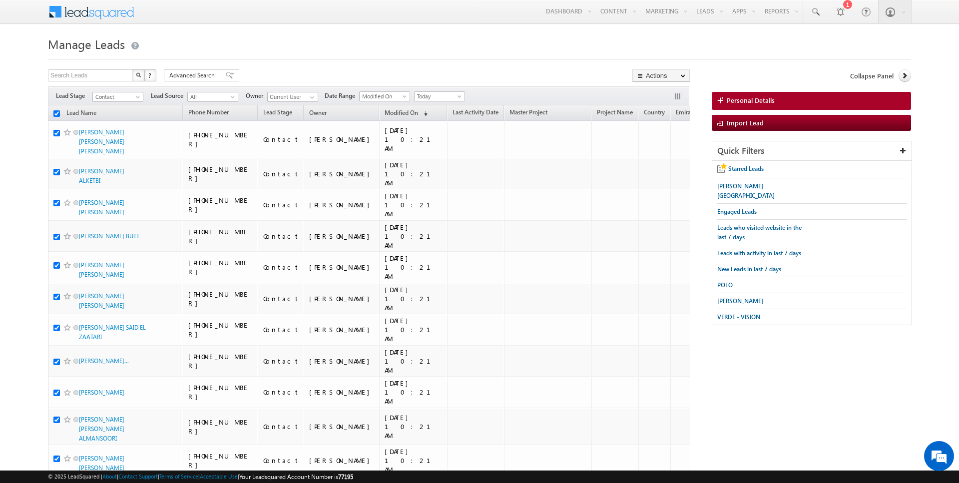
checkbox input "true"
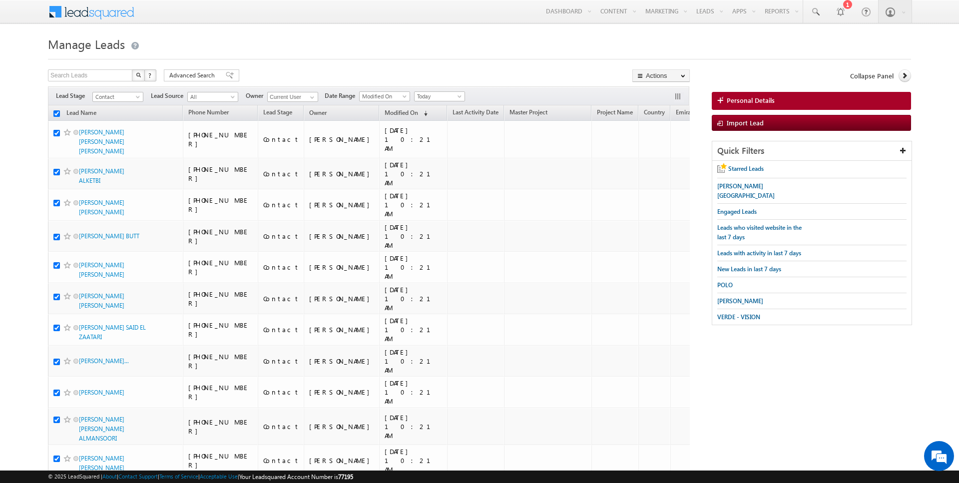
checkbox input "true"
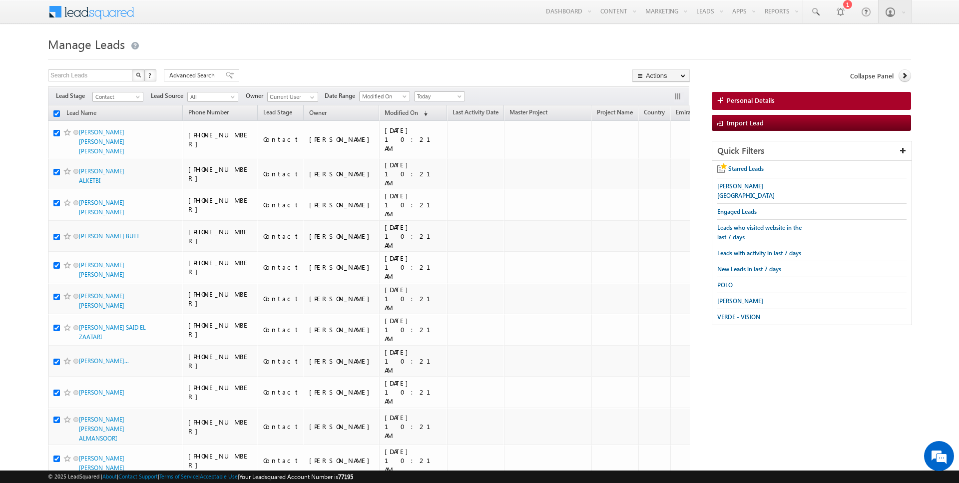
checkbox input "true"
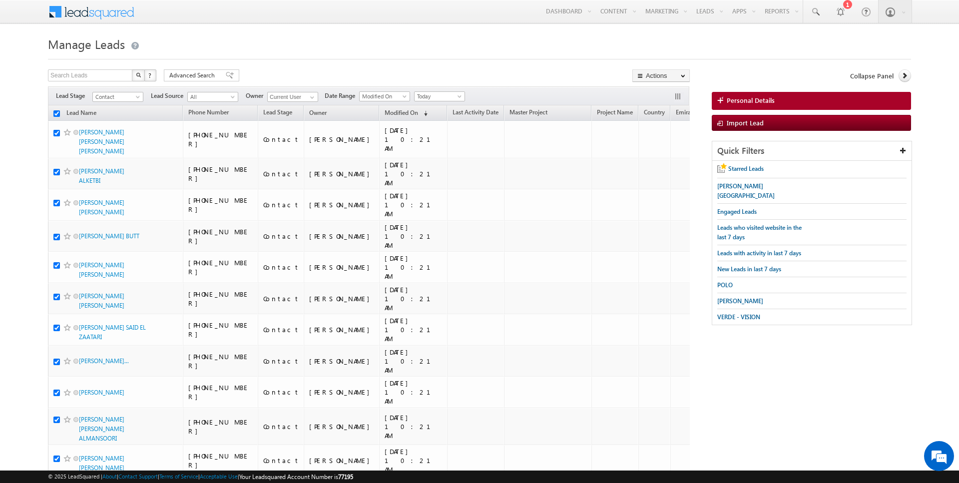
checkbox input "true"
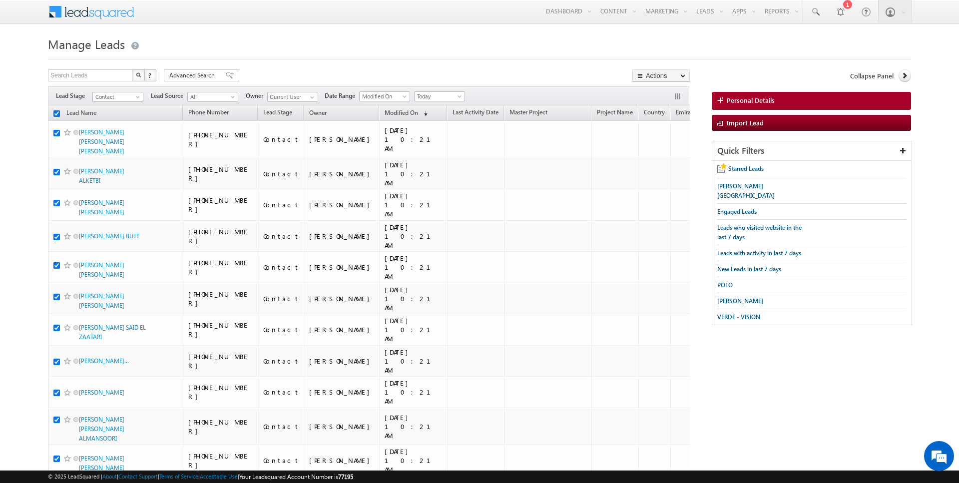
checkbox input "true"
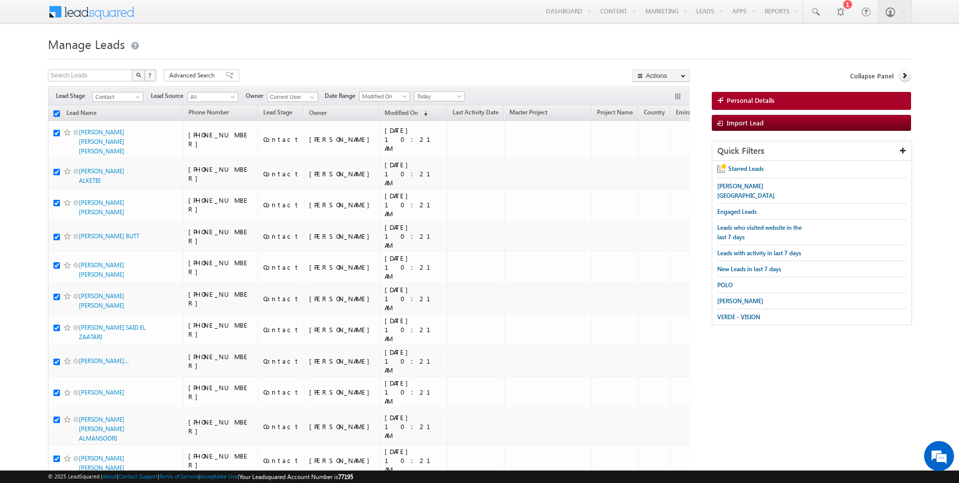
checkbox input "true"
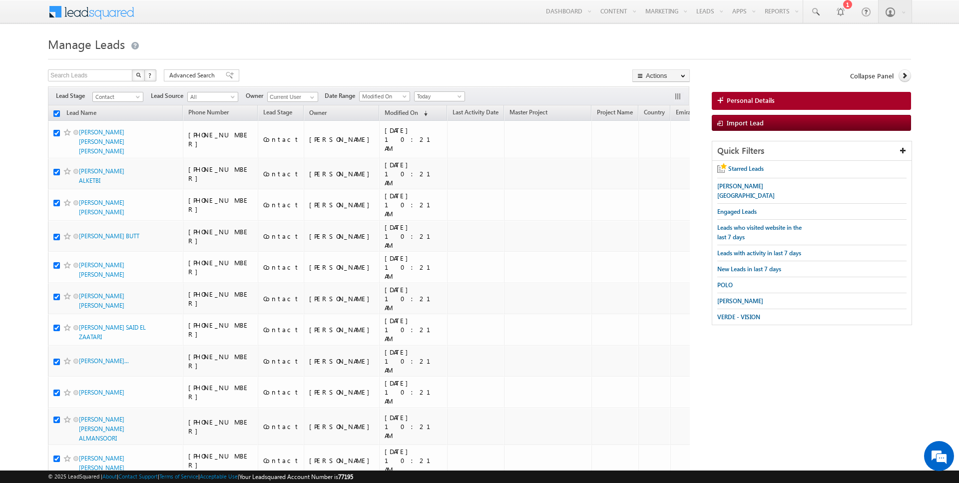
checkbox input "true"
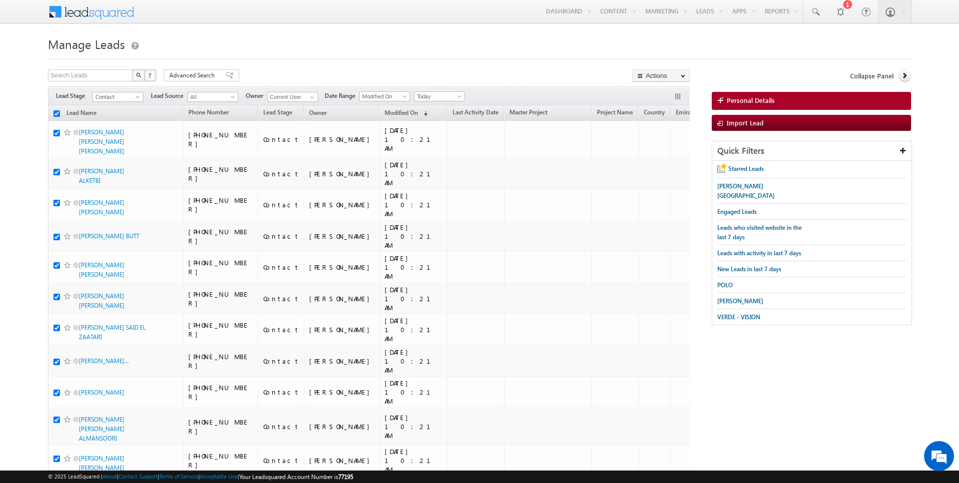
checkbox input "true"
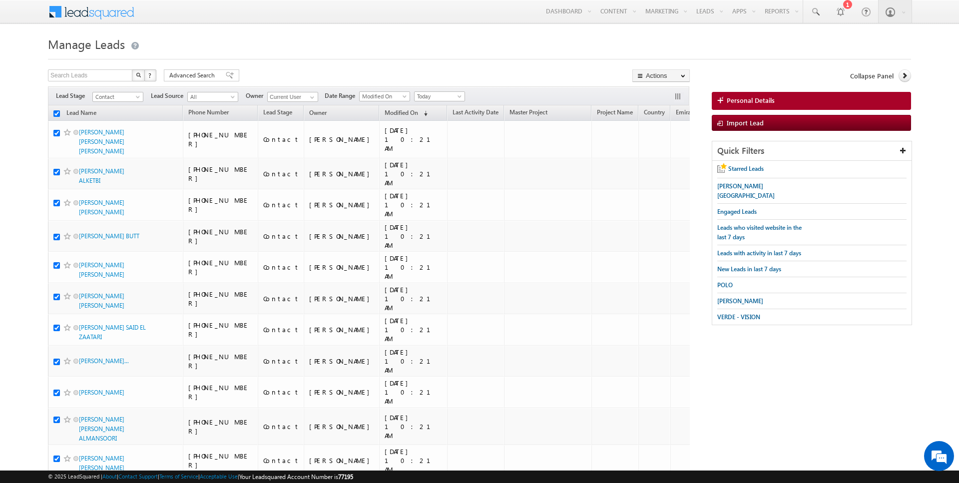
checkbox input "true"
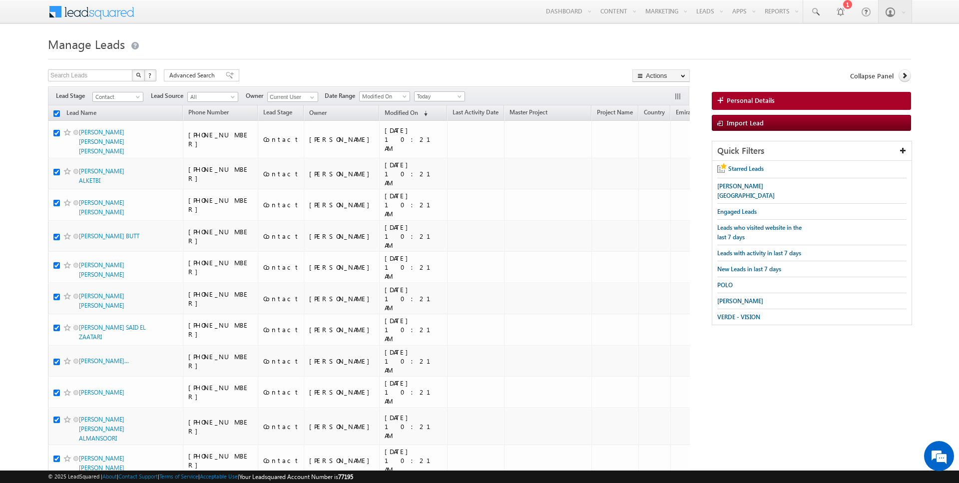
checkbox input "true"
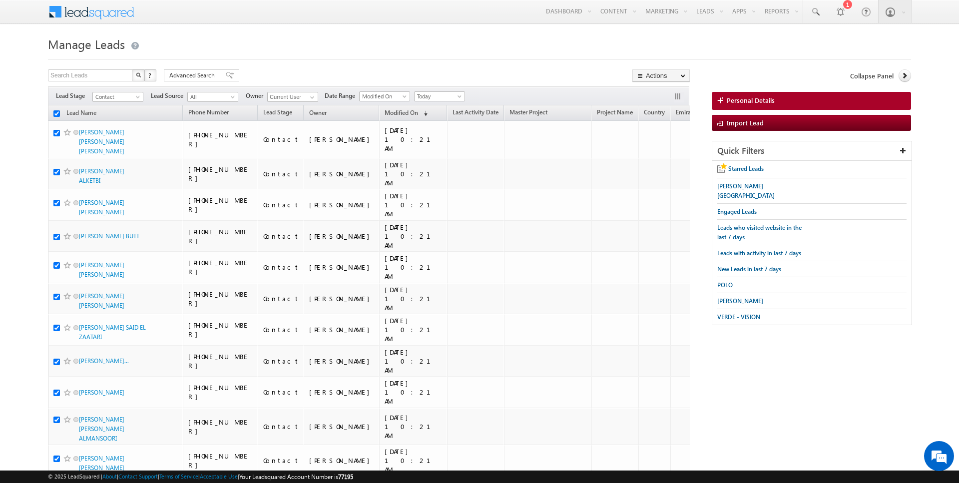
checkbox input "true"
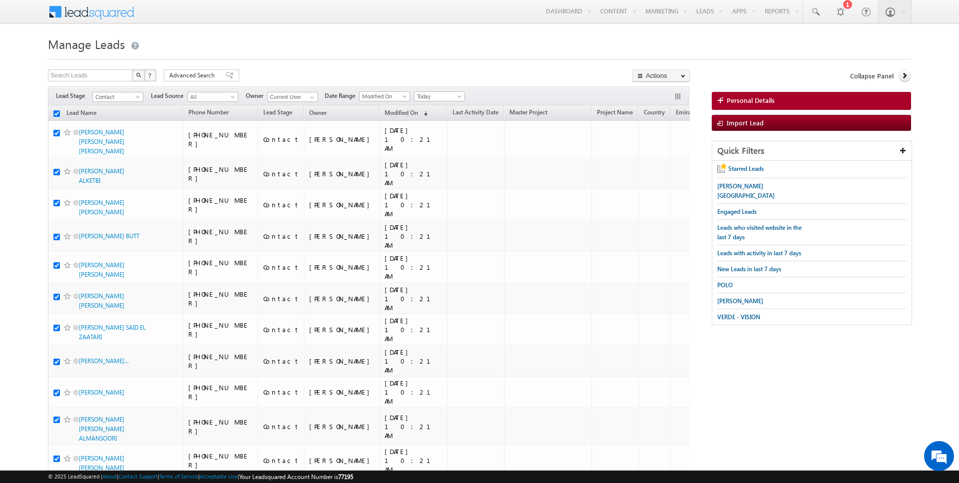
checkbox input "true"
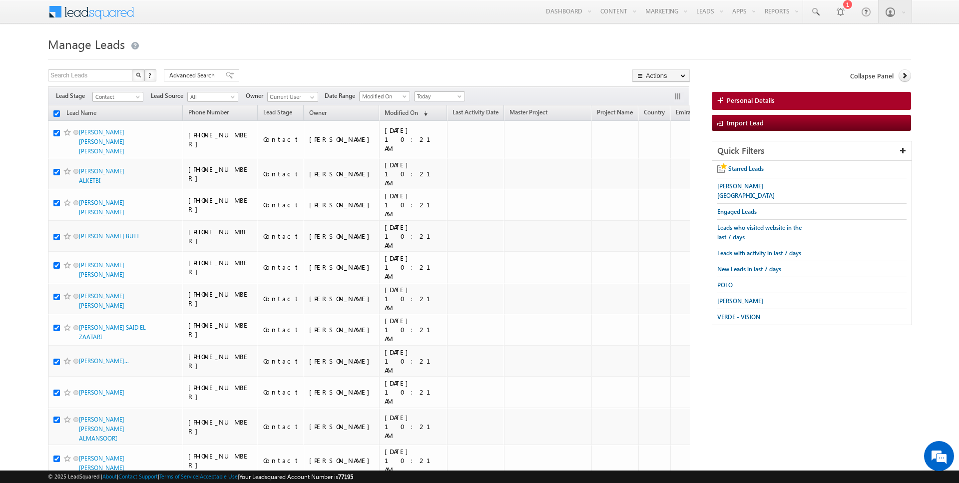
checkbox input "true"
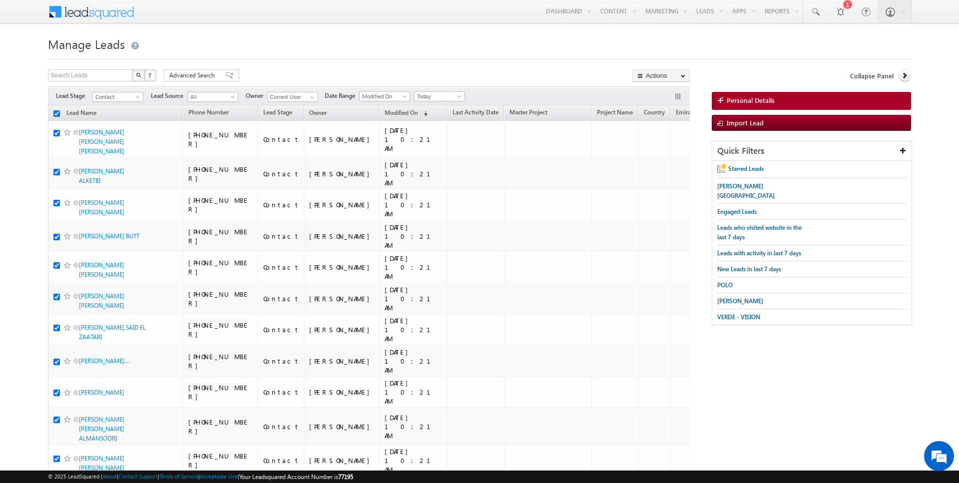
checkbox input "true"
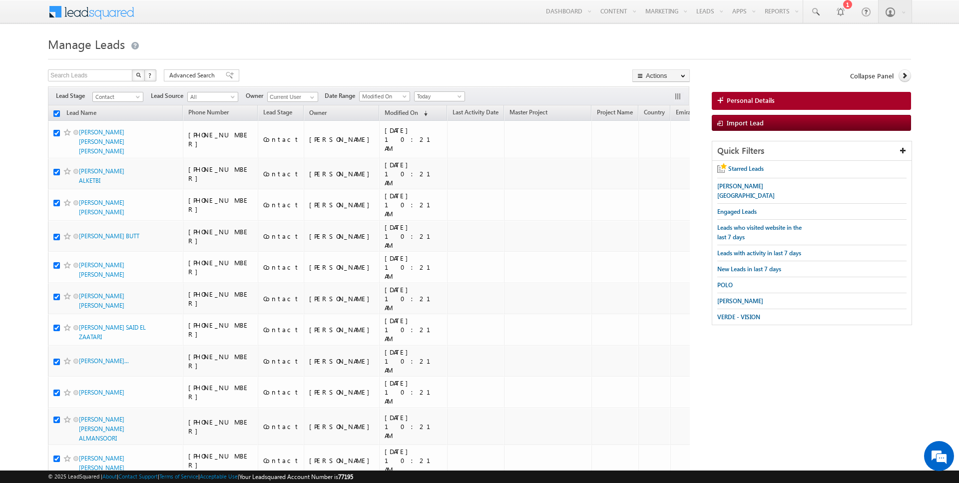
checkbox input "true"
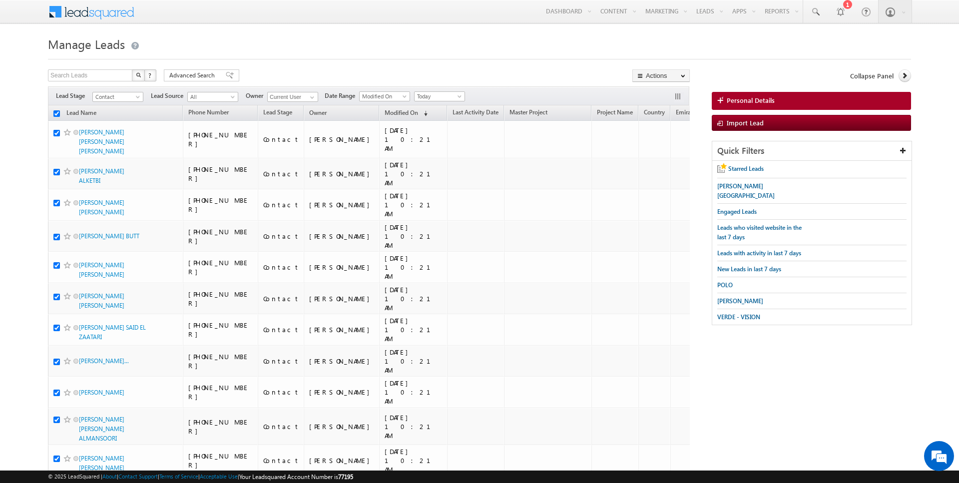
checkbox input "true"
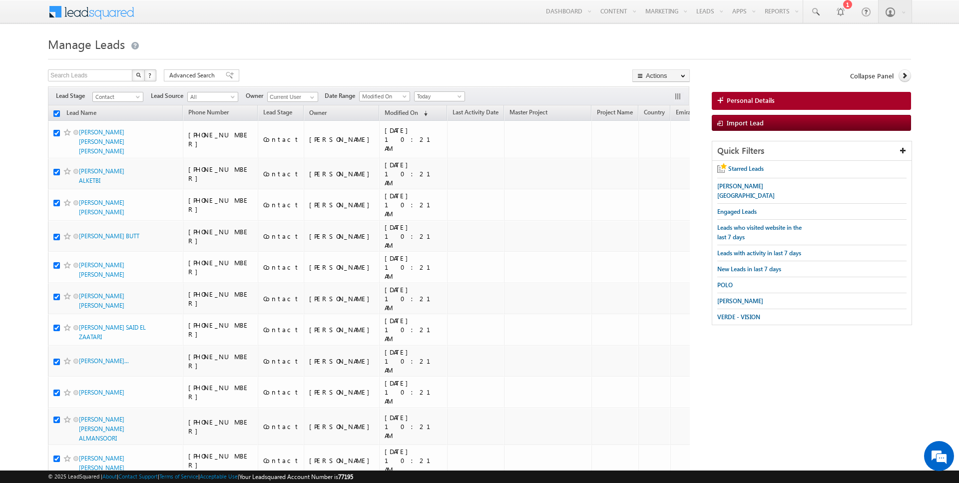
checkbox input "true"
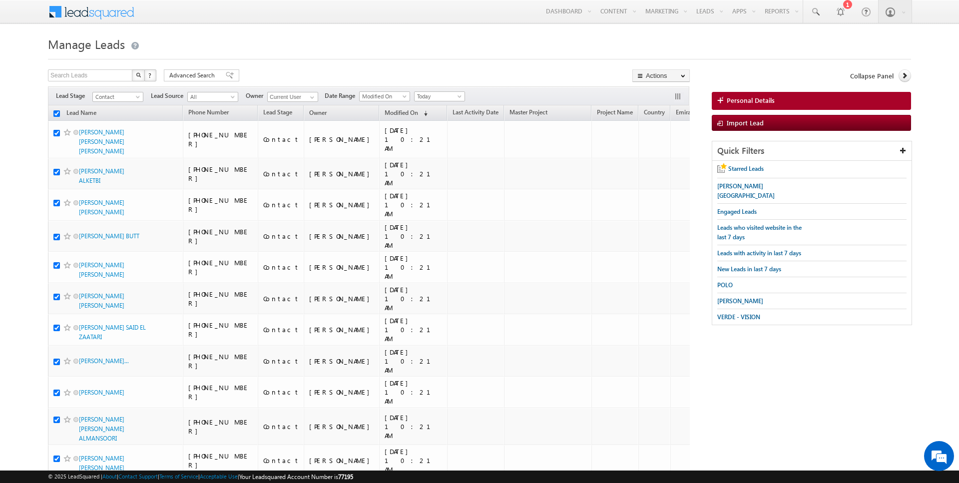
checkbox input "true"
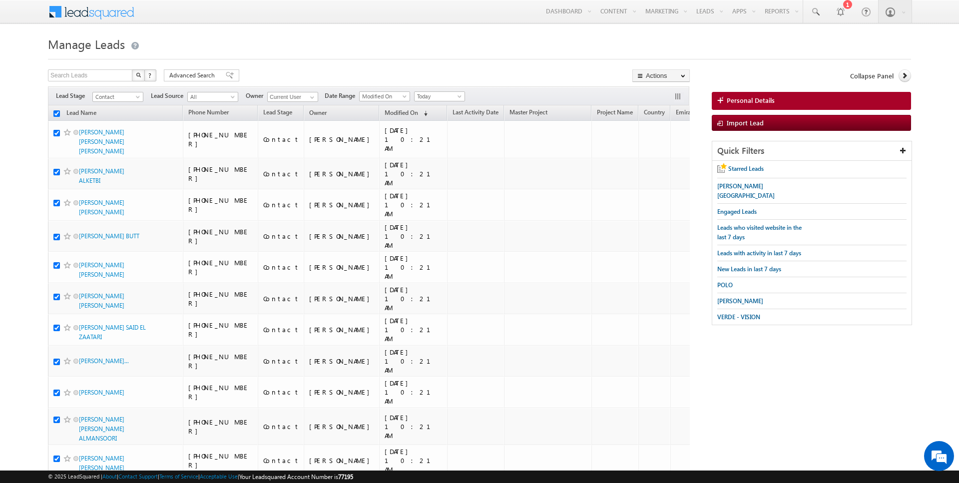
checkbox input "true"
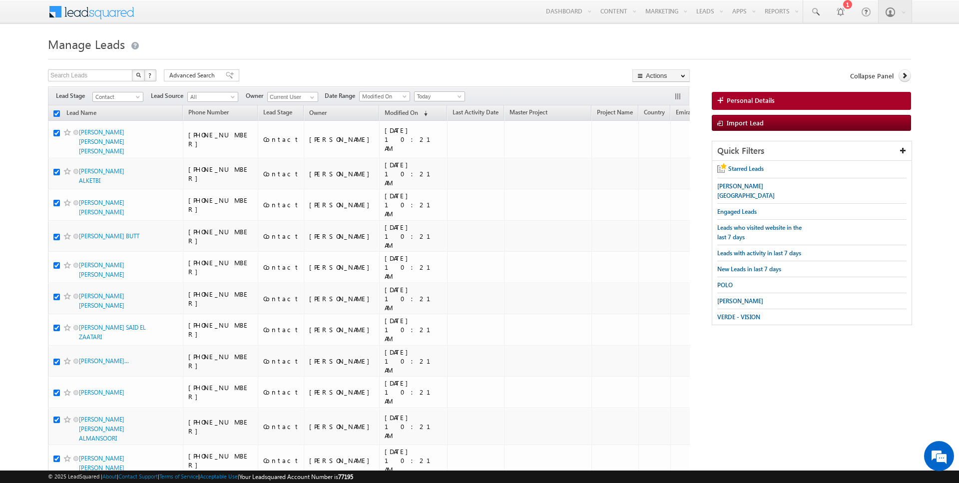
checkbox input "true"
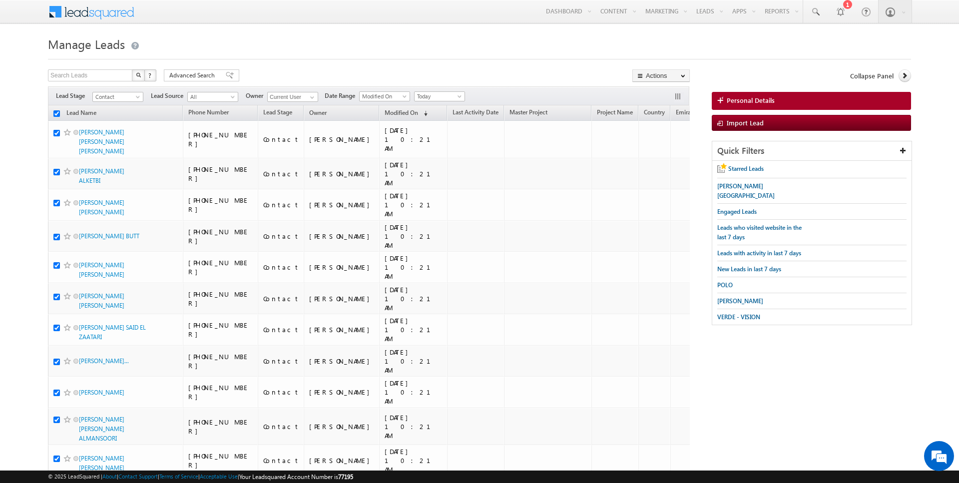
checkbox input "true"
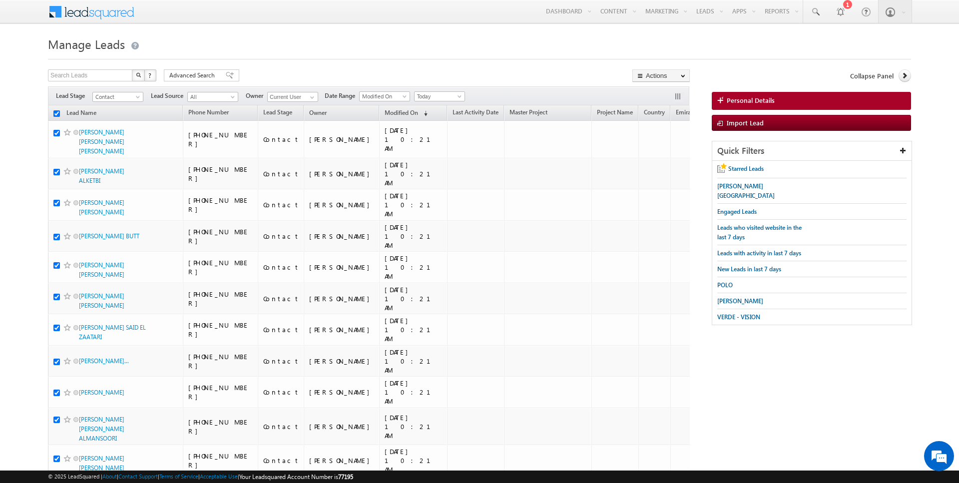
checkbox input "true"
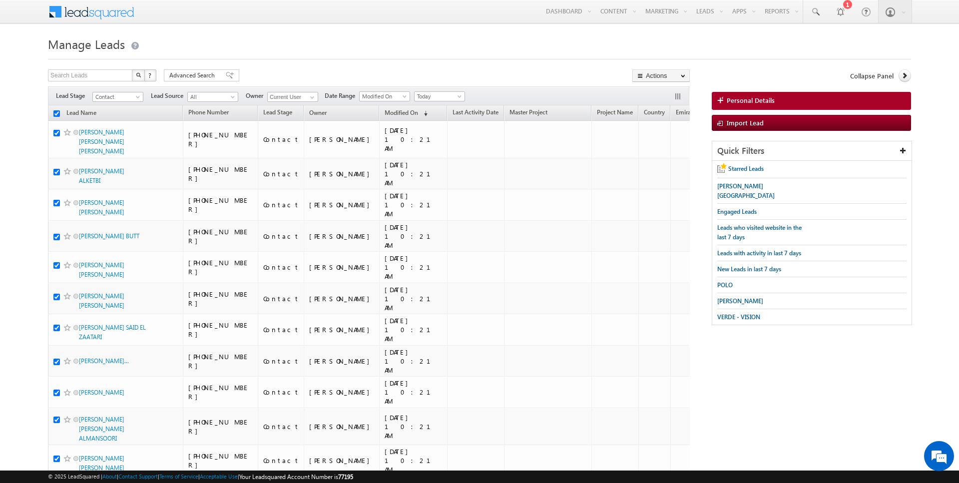
checkbox input "true"
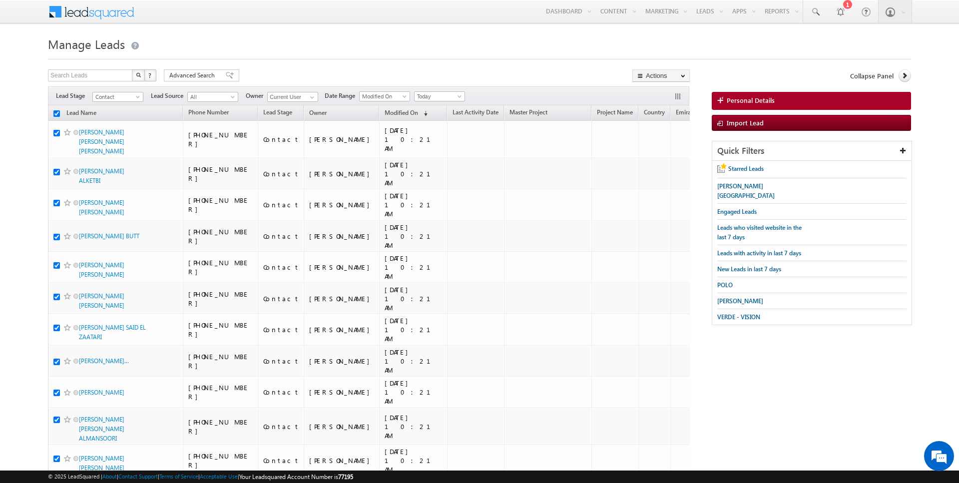
checkbox input "true"
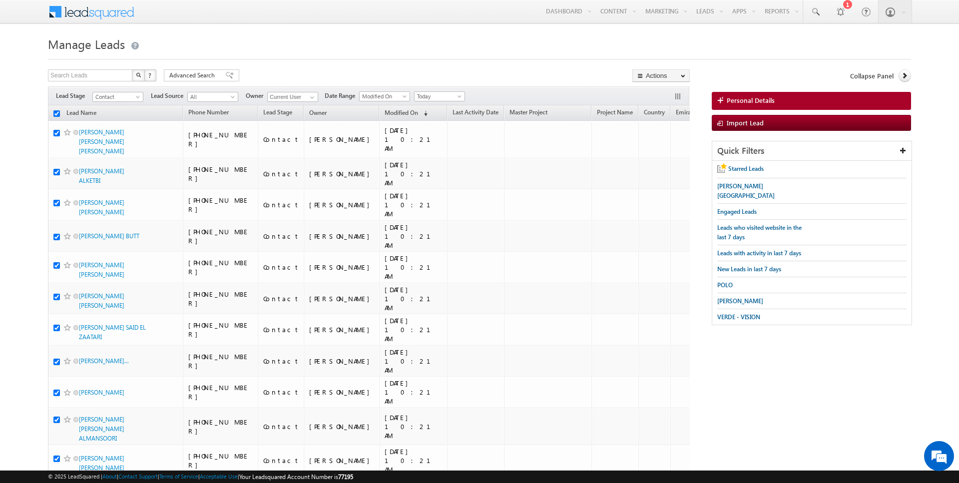
checkbox input "true"
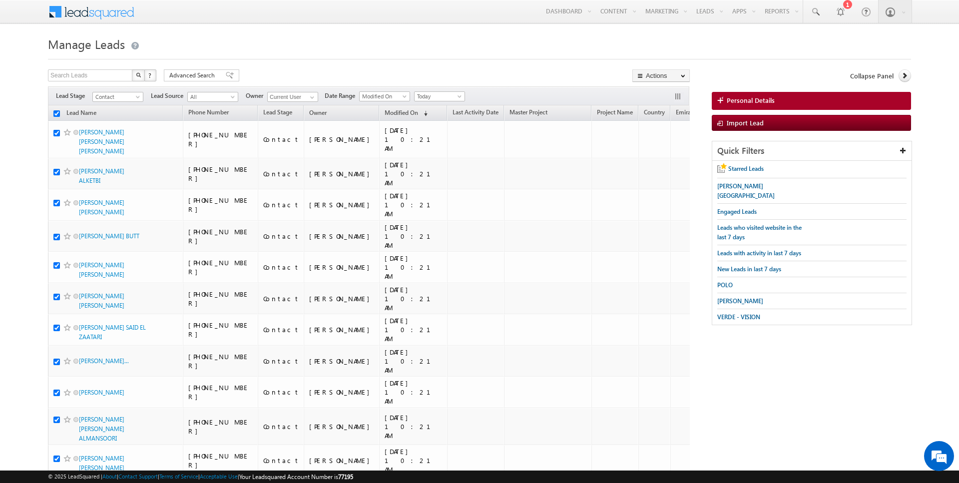
checkbox input "true"
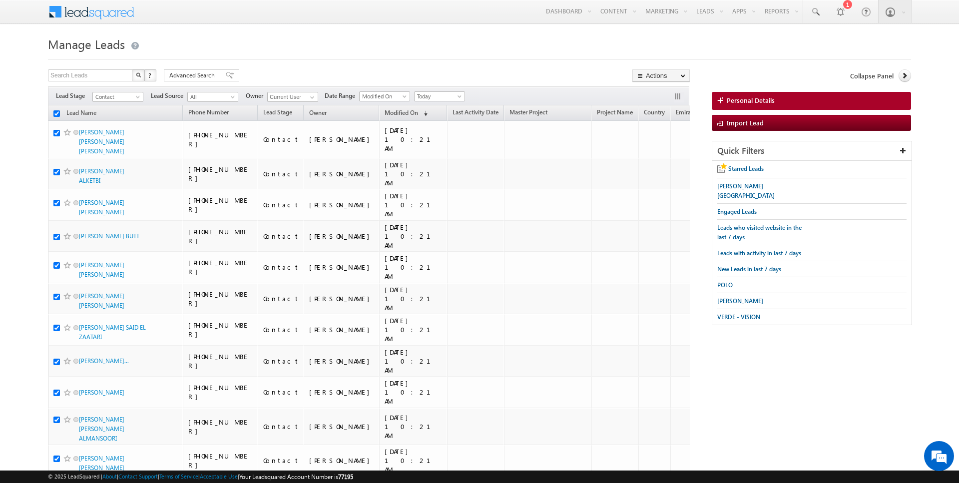
checkbox input "true"
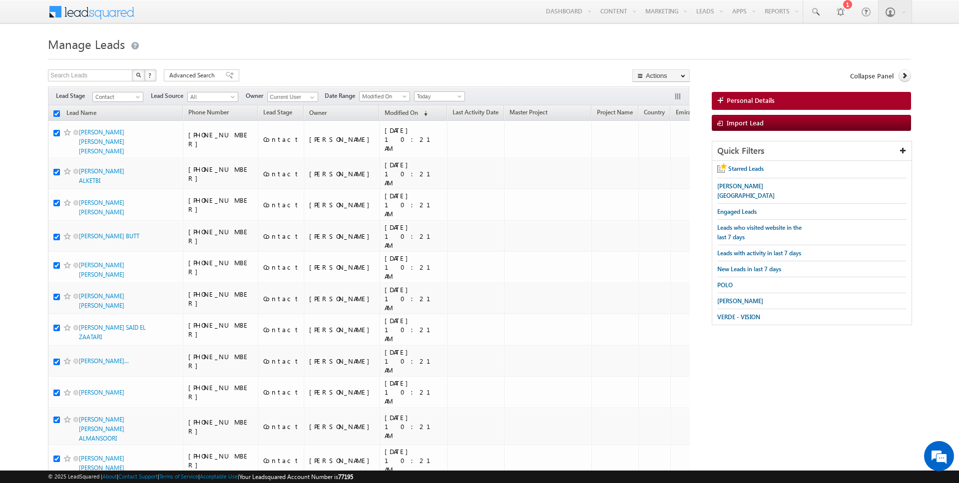
checkbox input "true"
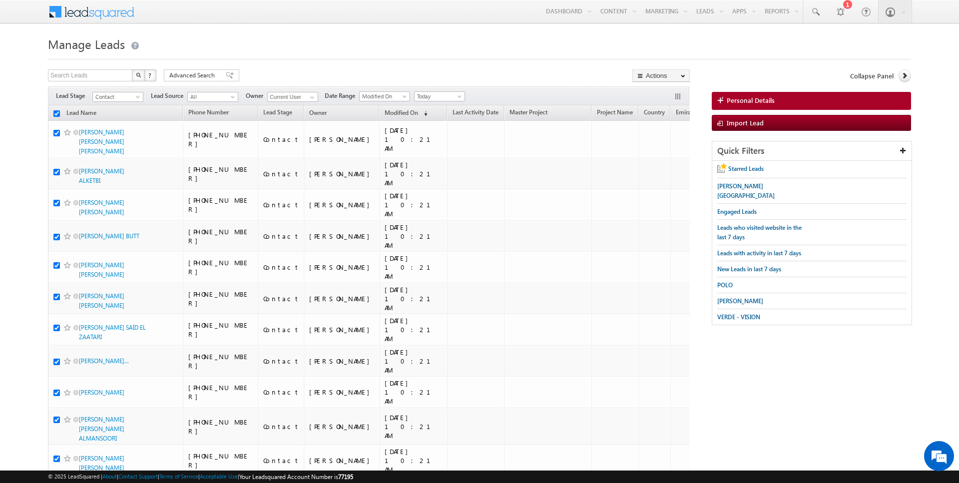
checkbox input "true"
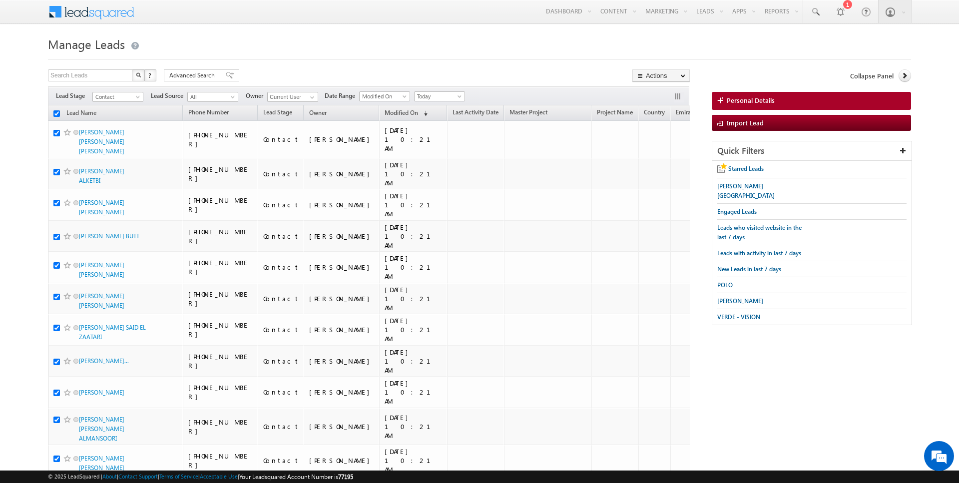
checkbox input "true"
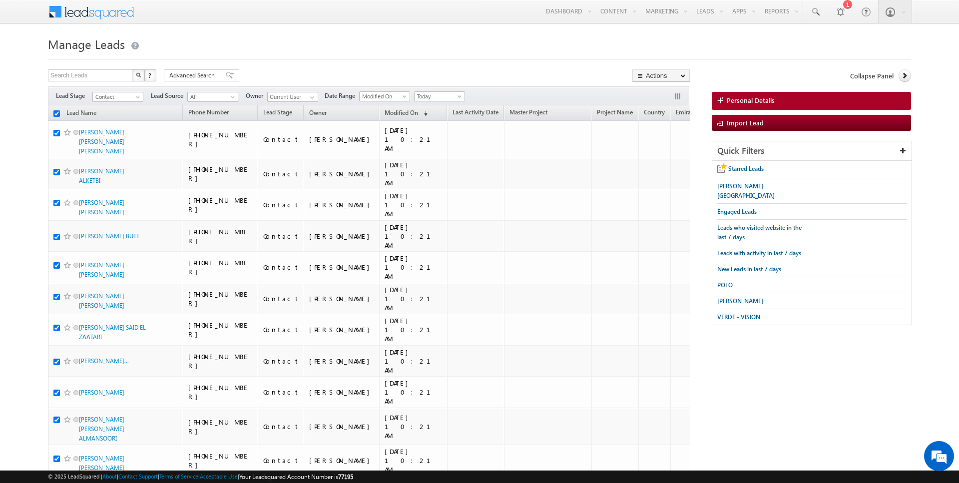
checkbox input "true"
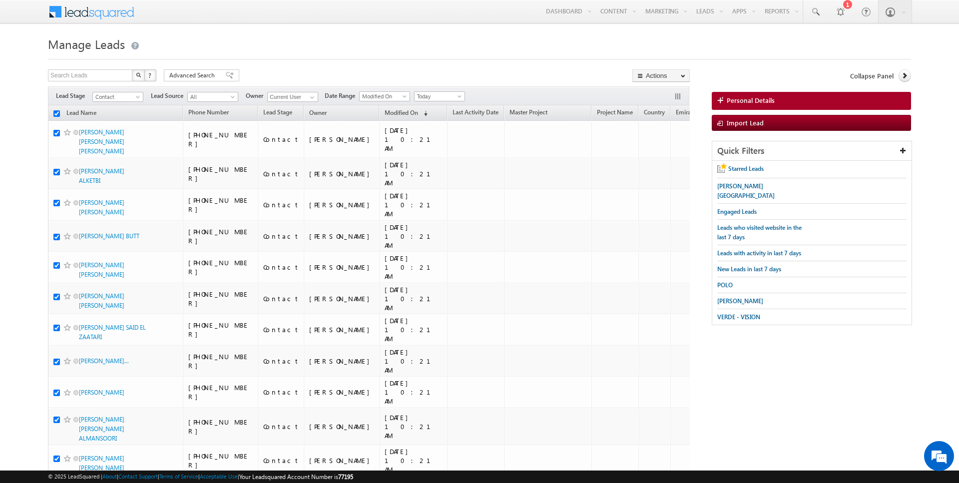
checkbox input "true"
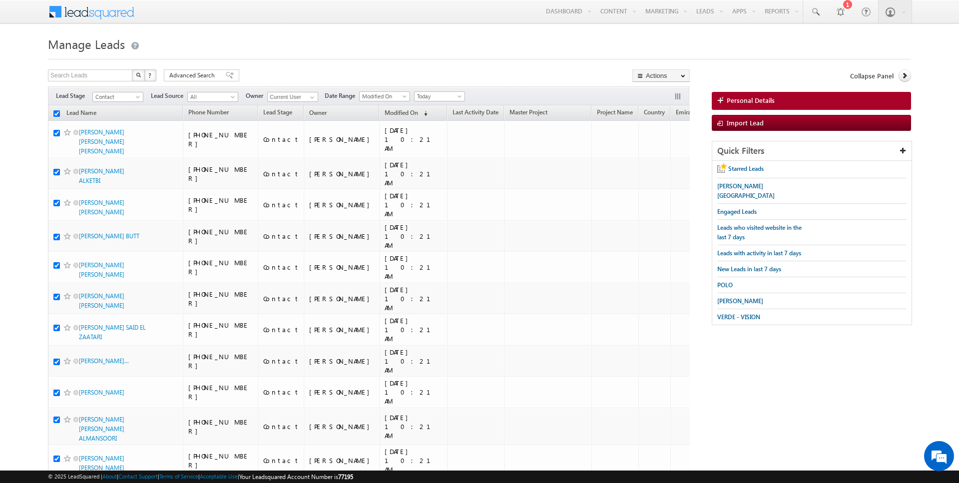
checkbox input "true"
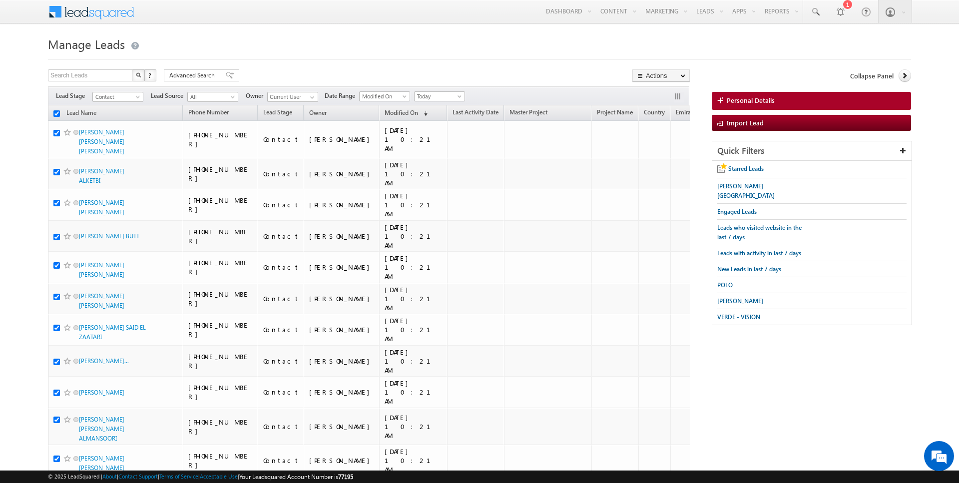
checkbox input "true"
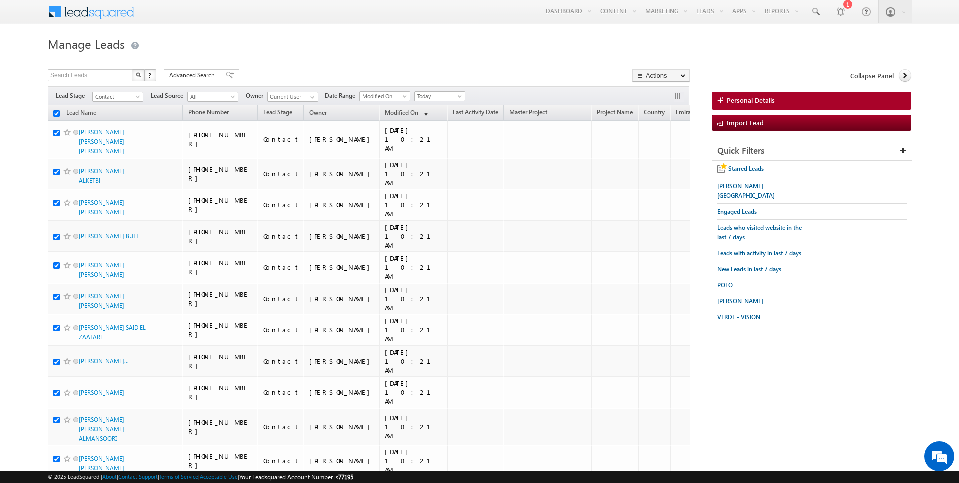
checkbox input "true"
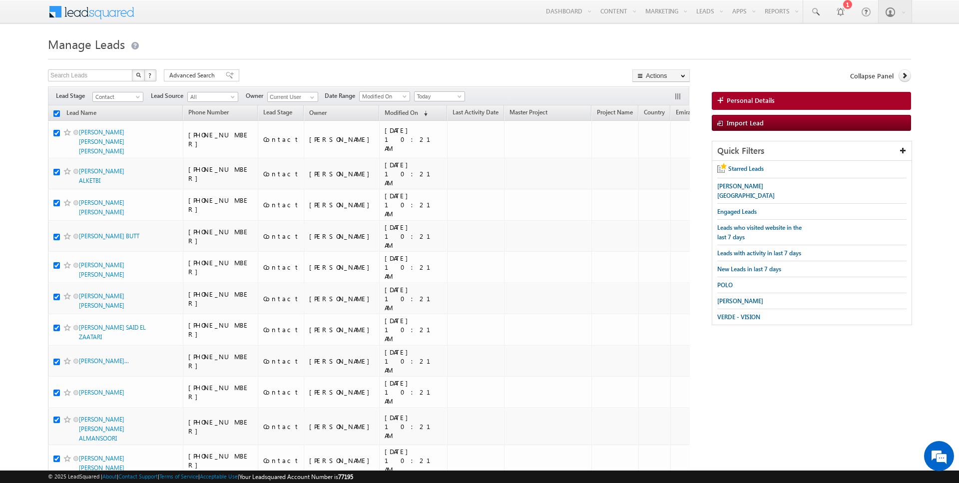
checkbox input "true"
click at [666, 162] on link "Change Owner" at bounding box center [661, 162] width 56 height 12
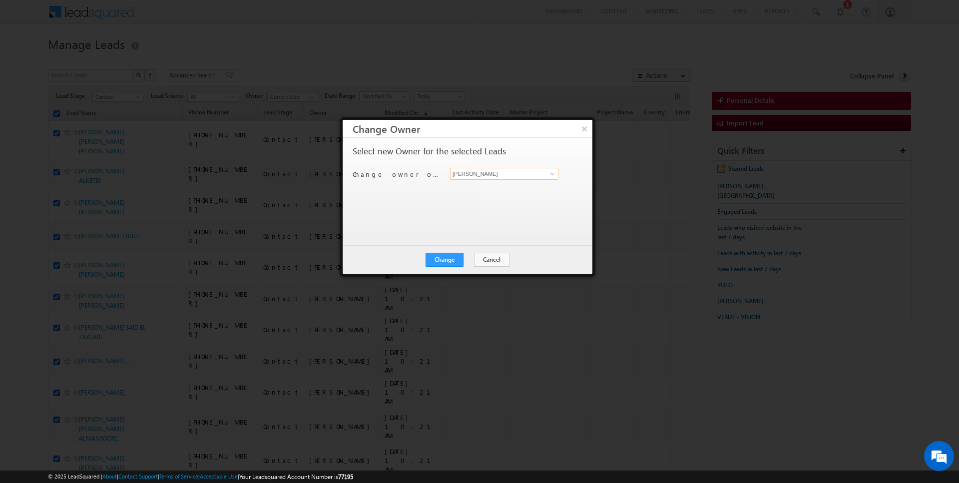
click at [501, 171] on input "[PERSON_NAME]" at bounding box center [504, 174] width 108 height 12
click button "×" at bounding box center [584, 128] width 16 height 17
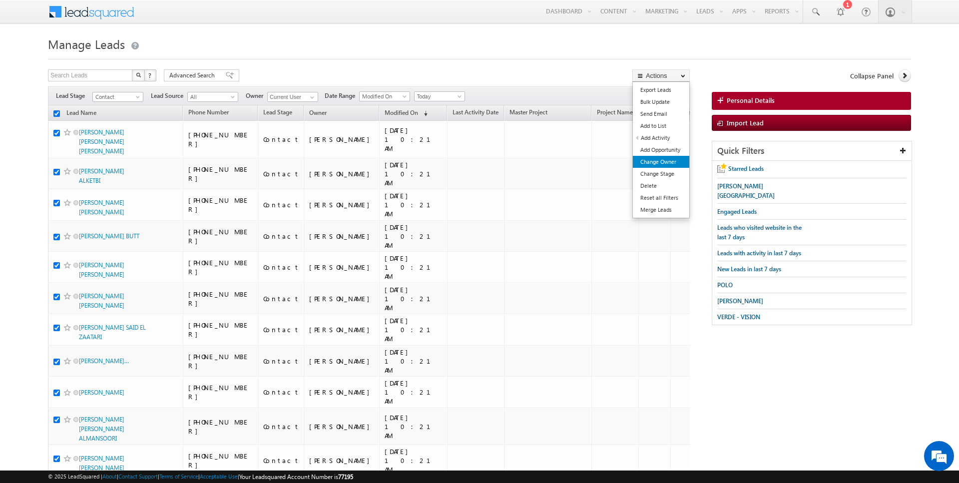
click at [651, 163] on link "Change Owner" at bounding box center [661, 162] width 56 height 12
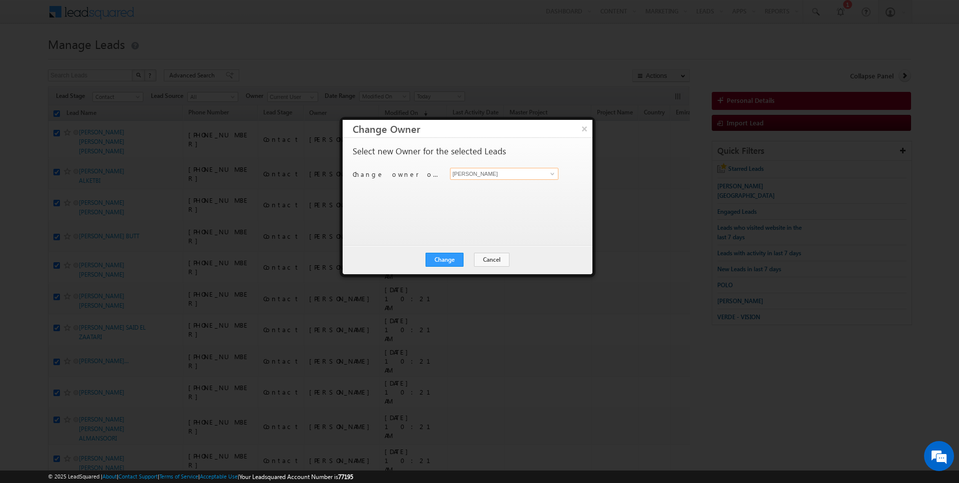
click at [493, 174] on input "[PERSON_NAME]" at bounding box center [504, 174] width 108 height 12
click at [440, 262] on button "Change" at bounding box center [444, 260] width 38 height 14
click at [464, 262] on button "Close" at bounding box center [469, 260] width 32 height 14
